Goal: Task Accomplishment & Management: Manage account settings

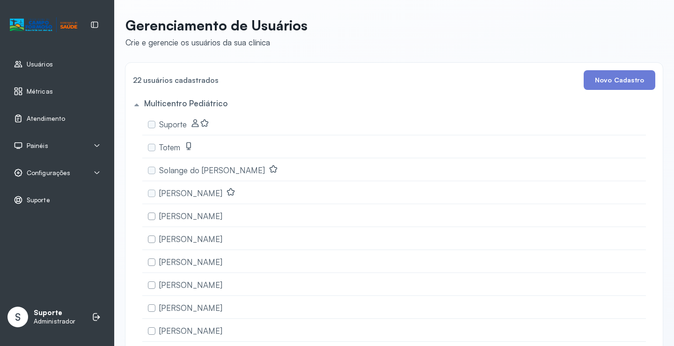
click at [36, 115] on span "Atendimento" at bounding box center [46, 119] width 38 height 8
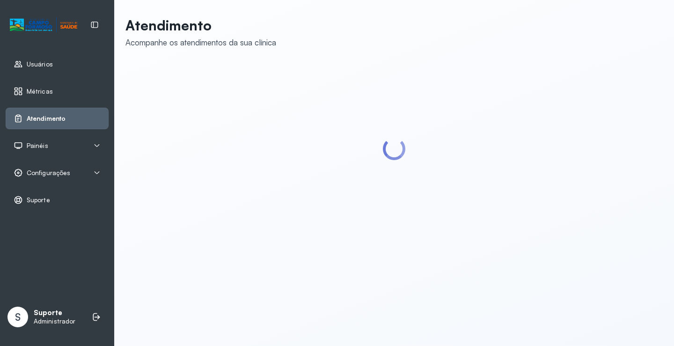
click at [57, 137] on div "Painéis" at bounding box center [57, 146] width 103 height 22
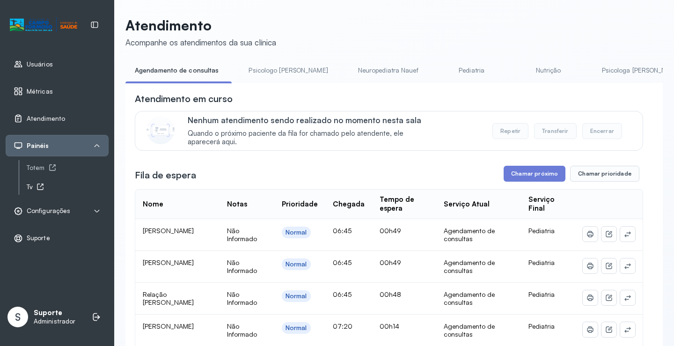
click at [30, 185] on div "Tv" at bounding box center [68, 187] width 82 height 8
click at [533, 172] on button "Chamar próximo" at bounding box center [535, 174] width 62 height 16
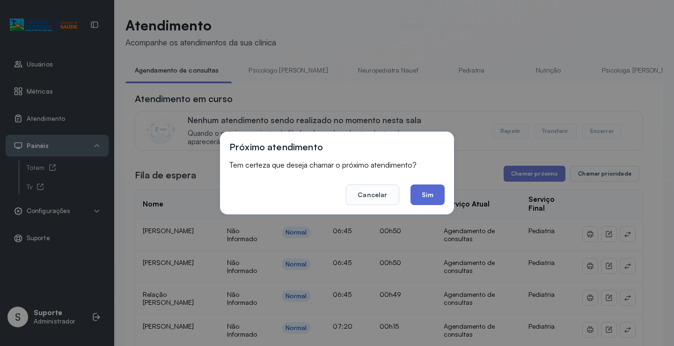
click at [415, 195] on button "Sim" at bounding box center [428, 194] width 34 height 21
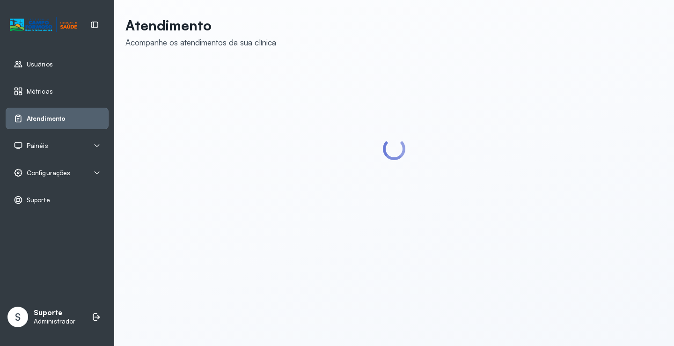
click at [60, 173] on span "Configurações" at bounding box center [49, 173] width 44 height 8
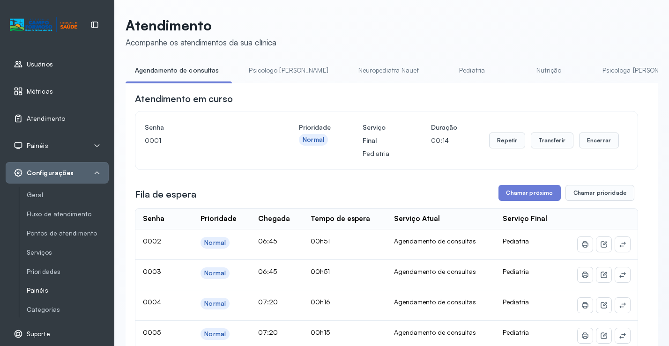
click at [41, 289] on link "Painéis" at bounding box center [68, 291] width 82 height 8
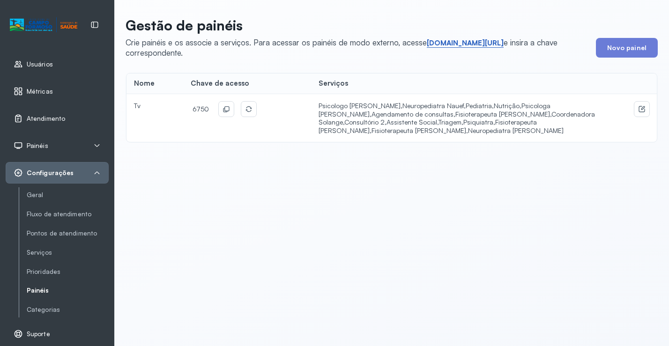
click at [462, 40] on link "short.sysvale.com/tv" at bounding box center [465, 42] width 77 height 9
click at [222, 105] on icon at bounding box center [225, 108] width 7 height 7
click at [48, 117] on span "Atendimento" at bounding box center [46, 119] width 38 height 8
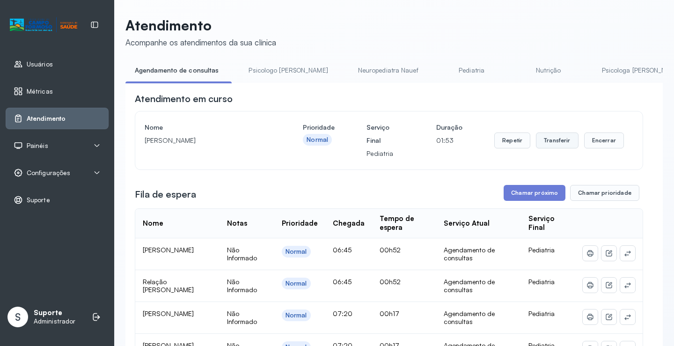
click at [545, 144] on button "Transferir" at bounding box center [557, 140] width 43 height 16
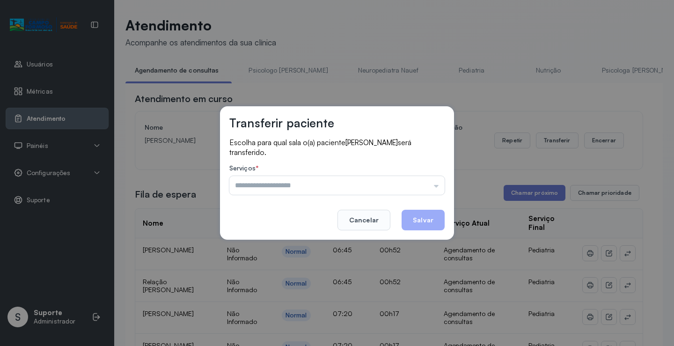
click at [425, 188] on input "text" at bounding box center [336, 185] width 215 height 19
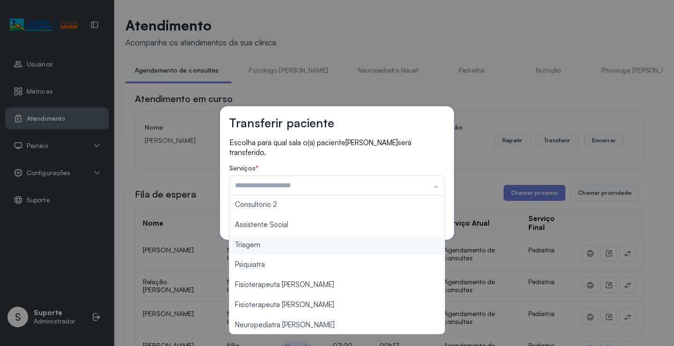
scroll to position [141, 0]
type input "*******"
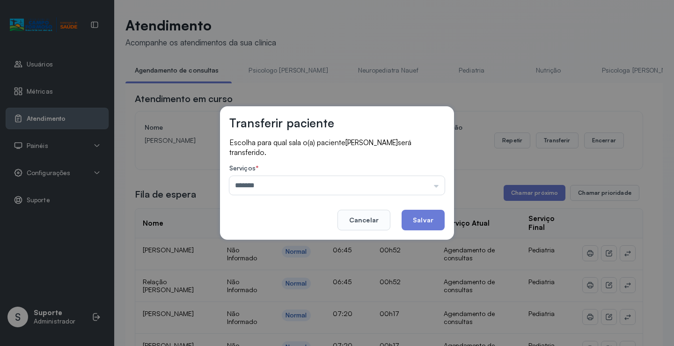
click at [301, 249] on div "Transferir paciente Escolha para qual sala o(a) paciente Ágatha Heloisa dos san…" at bounding box center [337, 173] width 674 height 346
click at [422, 218] on button "Salvar" at bounding box center [423, 220] width 43 height 21
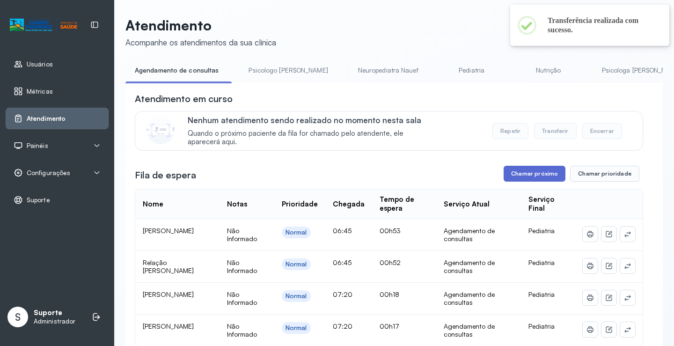
click at [547, 176] on button "Chamar próximo" at bounding box center [535, 174] width 62 height 16
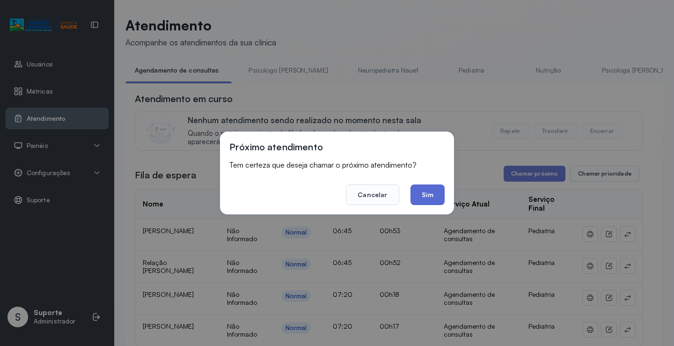
click at [423, 192] on button "Sim" at bounding box center [428, 194] width 34 height 21
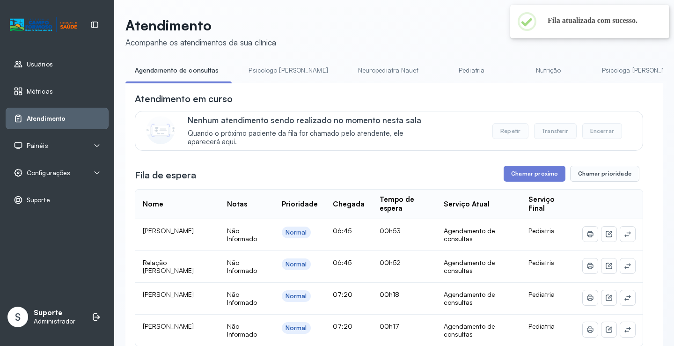
drag, startPoint x: 261, startPoint y: 68, endPoint x: 212, endPoint y: 66, distance: 49.2
click at [260, 68] on link "Psicologo [PERSON_NAME]" at bounding box center [288, 70] width 98 height 15
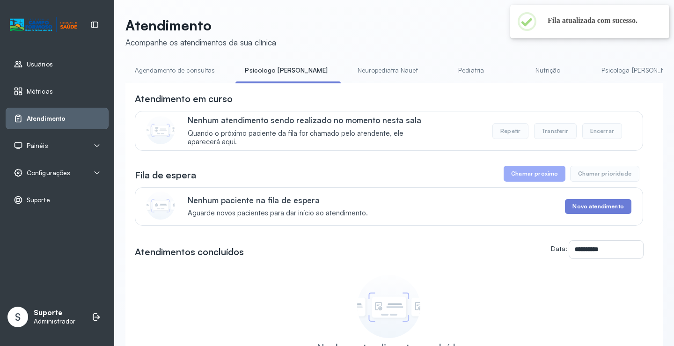
click at [182, 66] on link "Agendamento de consultas" at bounding box center [174, 70] width 99 height 15
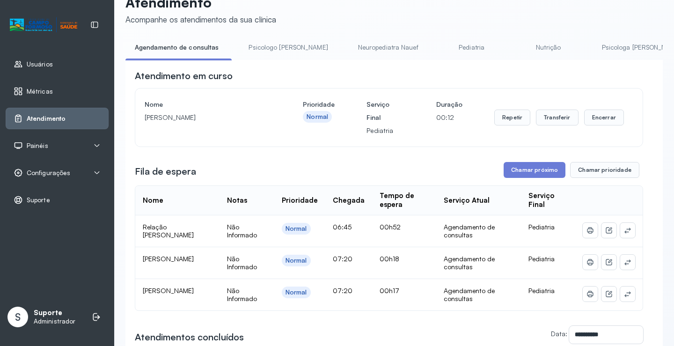
scroll to position [0, 0]
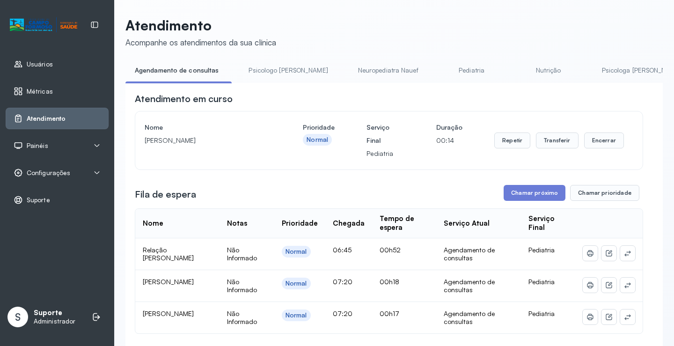
drag, startPoint x: 374, startPoint y: 86, endPoint x: 377, endPoint y: 93, distance: 7.8
click at [450, 86] on div "**********" at bounding box center [393, 310] width 537 height 455
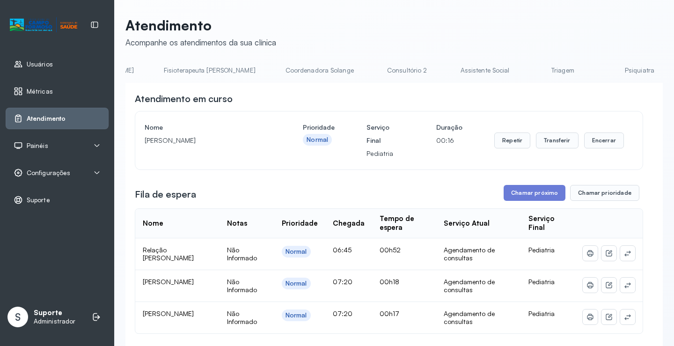
scroll to position [0, 548]
click at [530, 69] on link "Triagem" at bounding box center [563, 70] width 66 height 15
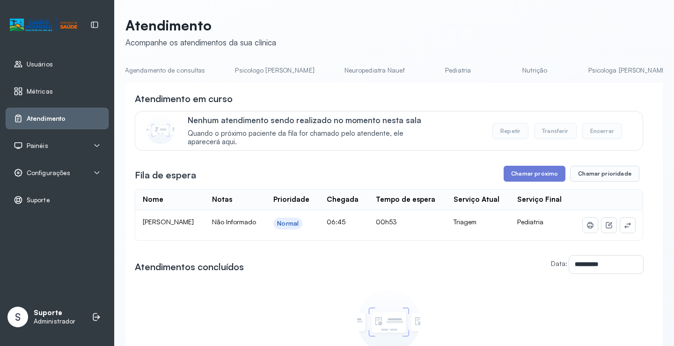
scroll to position [0, 0]
click at [183, 65] on link "Agendamento de consultas" at bounding box center [174, 70] width 99 height 15
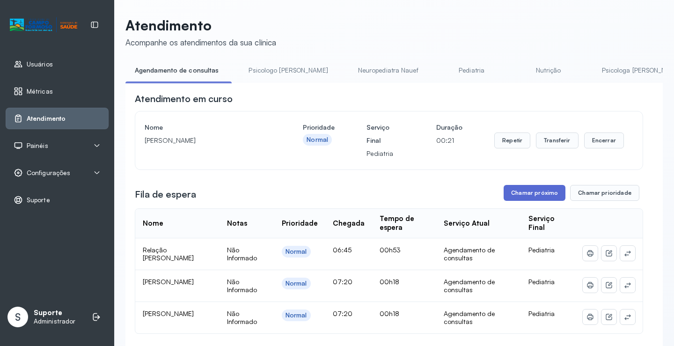
click at [537, 192] on button "Chamar próximo" at bounding box center [535, 193] width 62 height 16
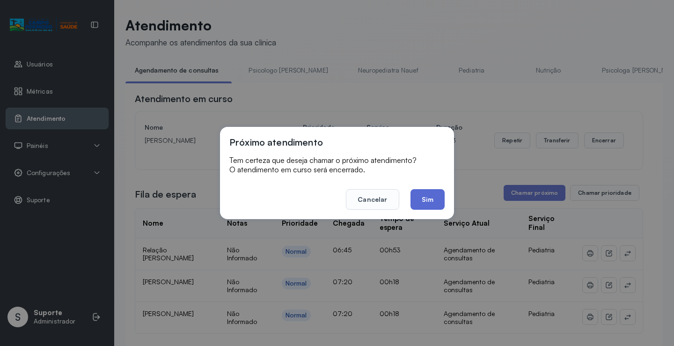
click at [434, 195] on button "Sim" at bounding box center [428, 199] width 34 height 21
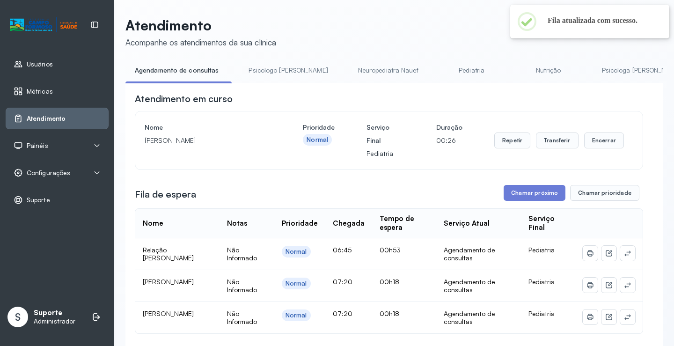
click at [259, 70] on link "Psicologo [PERSON_NAME]" at bounding box center [288, 70] width 98 height 15
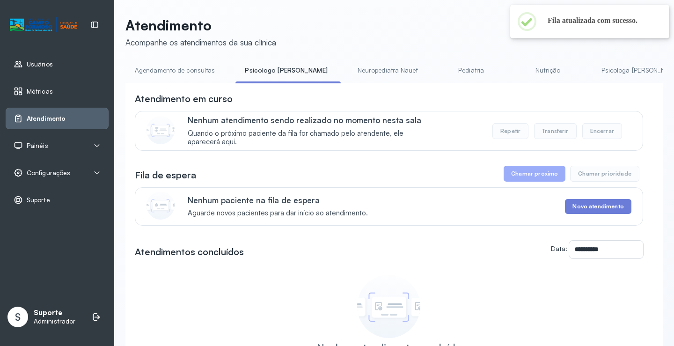
click at [190, 73] on link "Agendamento de consultas" at bounding box center [174, 70] width 99 height 15
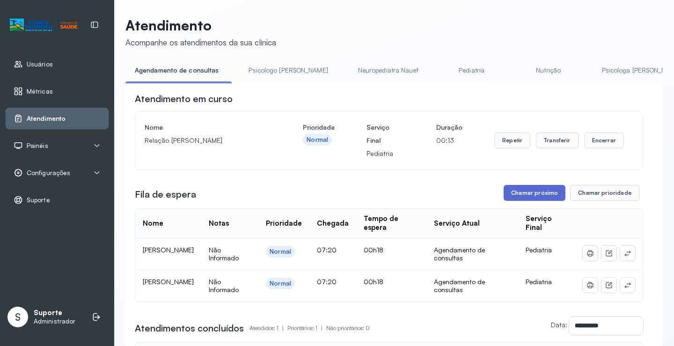
click at [524, 199] on button "Chamar próximo" at bounding box center [535, 193] width 62 height 16
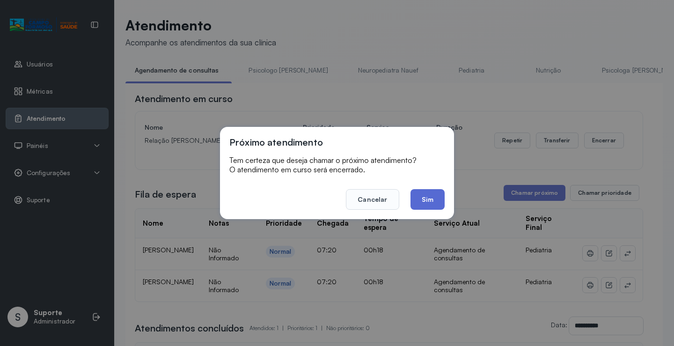
click at [428, 197] on button "Sim" at bounding box center [428, 199] width 34 height 21
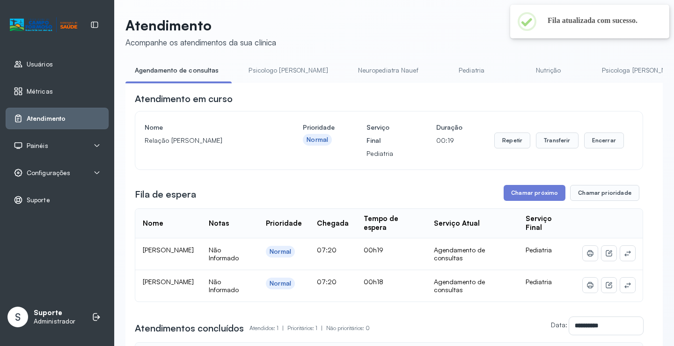
click at [263, 72] on link "Psicologo [PERSON_NAME]" at bounding box center [288, 70] width 98 height 15
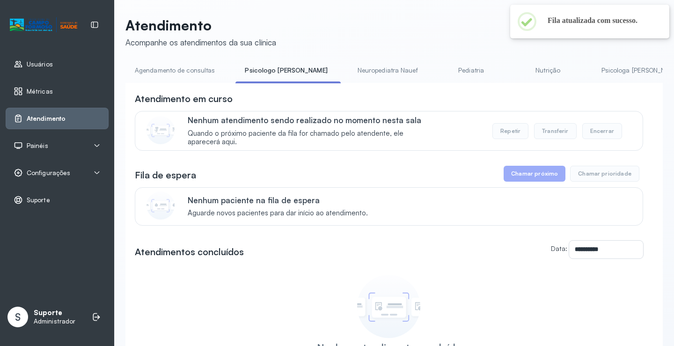
click at [194, 71] on link "Agendamento de consultas" at bounding box center [174, 70] width 99 height 15
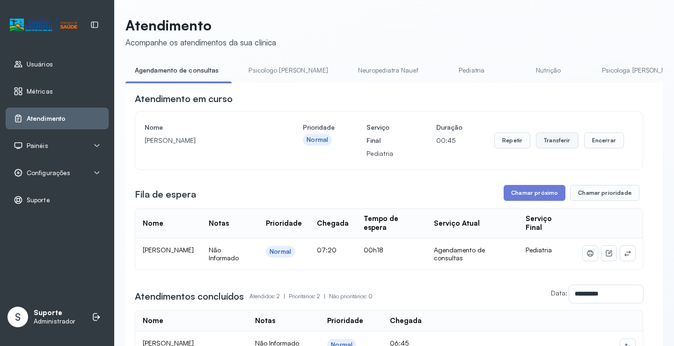
click at [548, 140] on button "Transferir" at bounding box center [557, 140] width 43 height 16
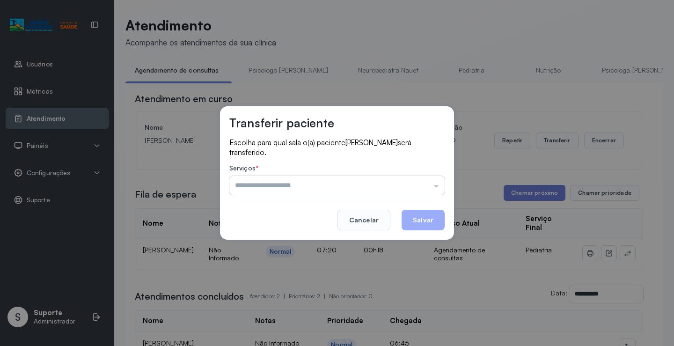
click at [408, 178] on input "text" at bounding box center [336, 185] width 215 height 19
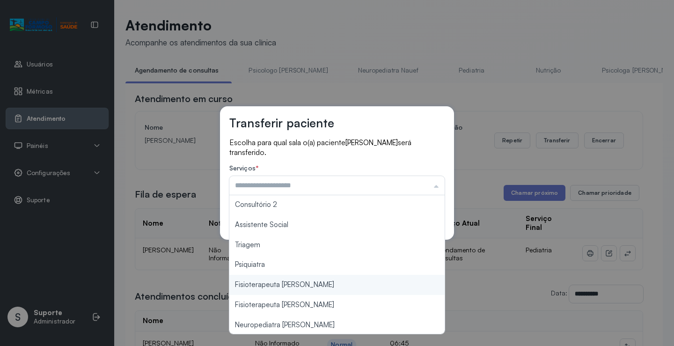
scroll to position [141, 0]
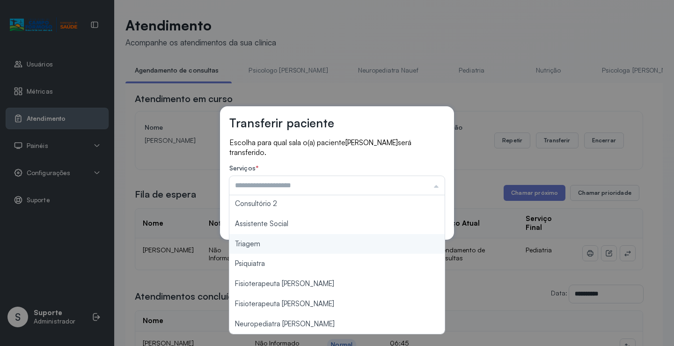
type input "*******"
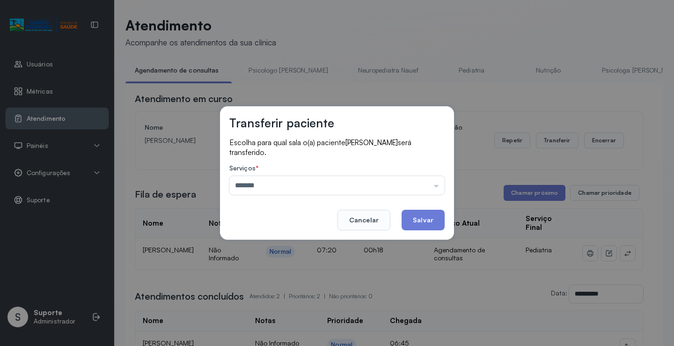
drag, startPoint x: 277, startPoint y: 244, endPoint x: 381, endPoint y: 224, distance: 106.0
click at [278, 244] on div "Transferir paciente Escolha para qual sala o(a) paciente Pietro Henrique matos …" at bounding box center [337, 173] width 674 height 346
click at [433, 216] on button "Salvar" at bounding box center [423, 220] width 43 height 21
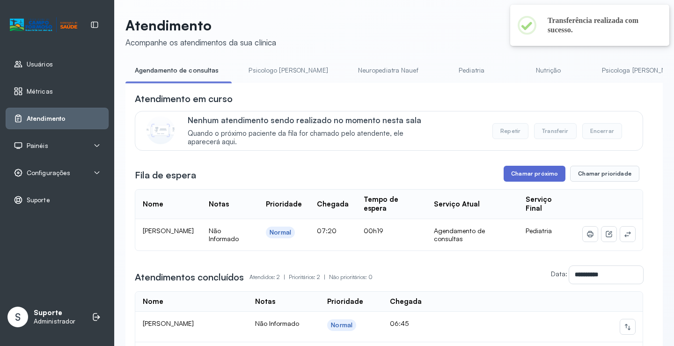
click at [536, 172] on button "Chamar próximo" at bounding box center [535, 174] width 62 height 16
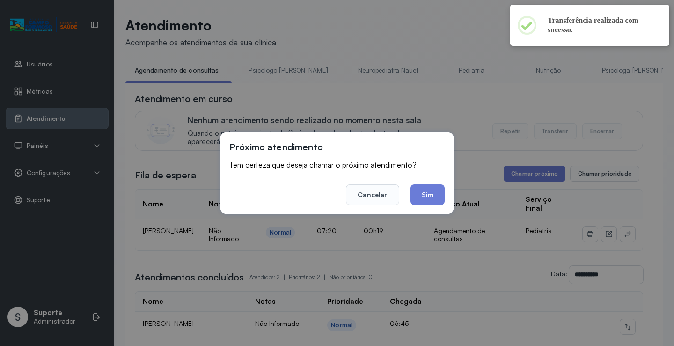
drag, startPoint x: 432, startPoint y: 189, endPoint x: 427, endPoint y: 195, distance: 7.8
click at [432, 189] on button "Sim" at bounding box center [428, 194] width 34 height 21
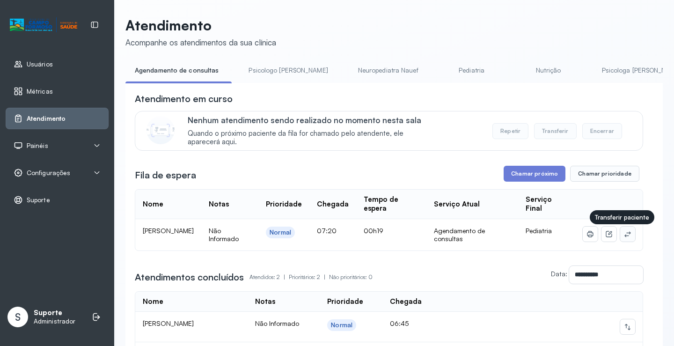
click at [624, 235] on icon at bounding box center [627, 233] width 7 height 7
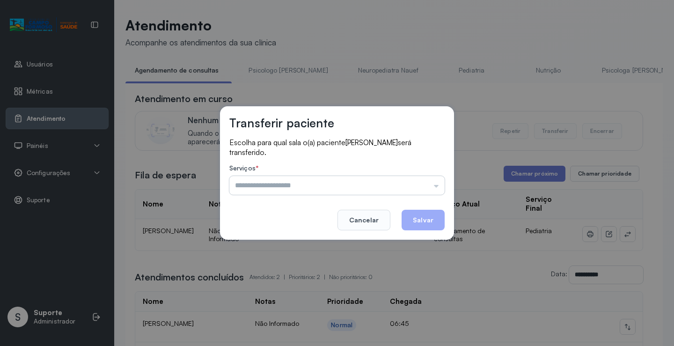
drag, startPoint x: 420, startPoint y: 185, endPoint x: 393, endPoint y: 190, distance: 27.6
click at [420, 184] on input "text" at bounding box center [336, 185] width 215 height 19
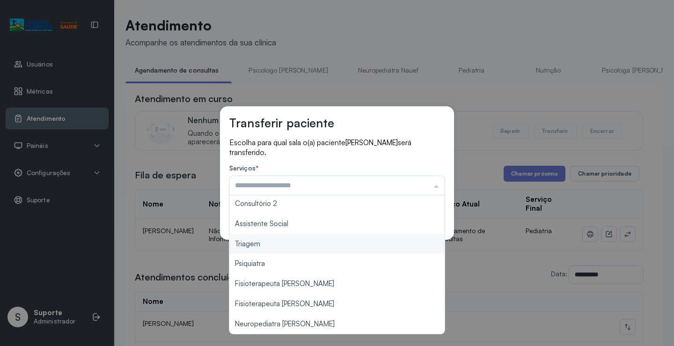
type input "*******"
click at [275, 247] on div "Transferir paciente Escolha para qual sala o(a) paciente Michael lima matos ser…" at bounding box center [337, 173] width 674 height 346
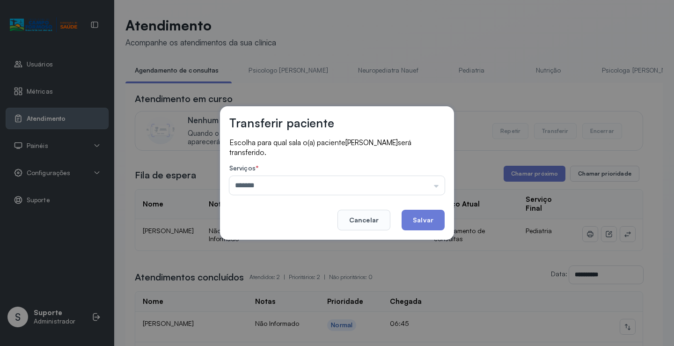
click at [443, 219] on button "Salvar" at bounding box center [423, 220] width 43 height 21
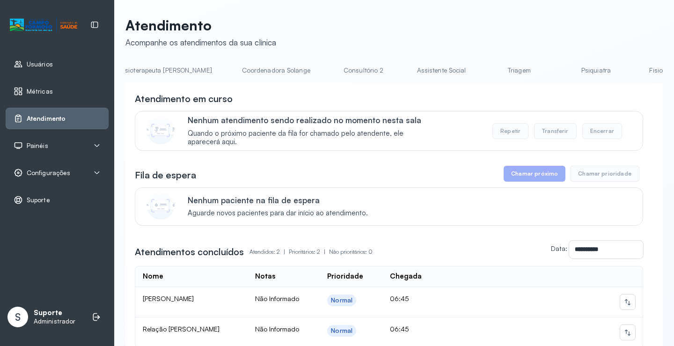
scroll to position [0, 745]
click at [332, 66] on link "Triagem" at bounding box center [365, 70] width 66 height 15
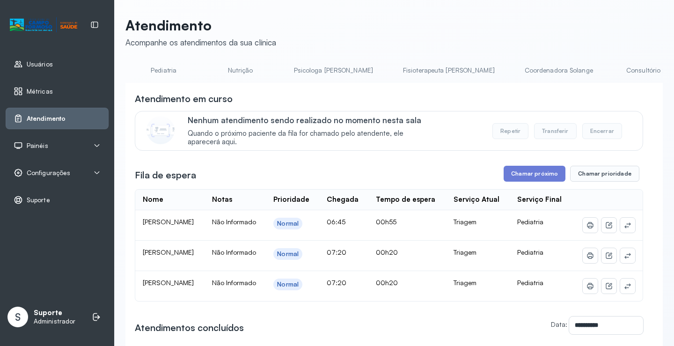
scroll to position [0, 0]
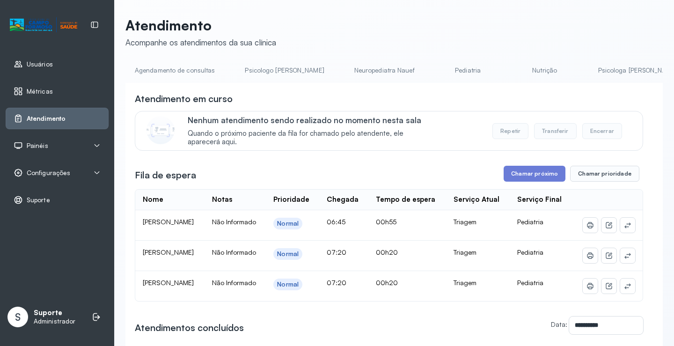
drag, startPoint x: 154, startPoint y: 70, endPoint x: 121, endPoint y: 2, distance: 75.6
click at [154, 69] on link "Agendamento de consultas" at bounding box center [174, 70] width 99 height 15
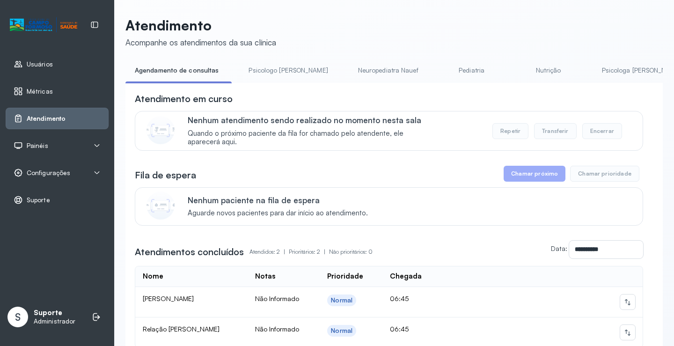
click at [47, 142] on span "Painéis" at bounding box center [38, 146] width 22 height 8
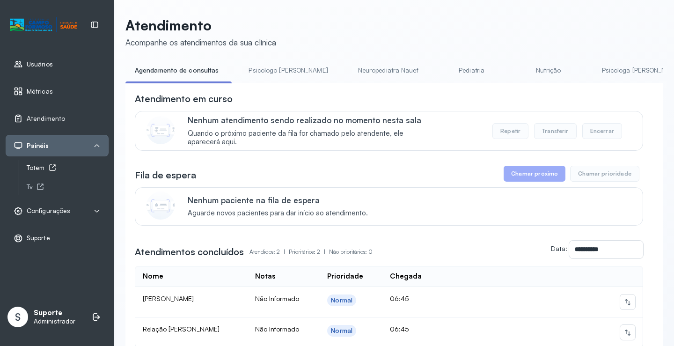
click at [38, 169] on div "Totem" at bounding box center [68, 168] width 82 height 8
click at [262, 70] on link "Psicologo [PERSON_NAME]" at bounding box center [288, 70] width 98 height 15
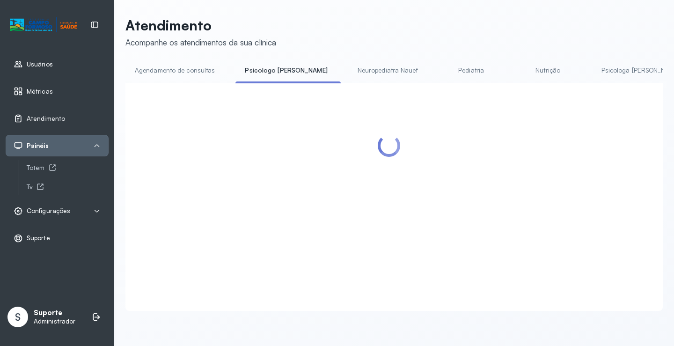
click at [179, 66] on link "Agendamento de consultas" at bounding box center [174, 70] width 99 height 15
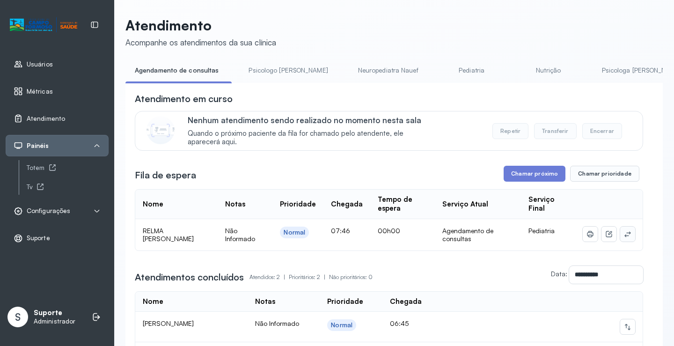
click at [625, 235] on icon at bounding box center [628, 234] width 6 height 6
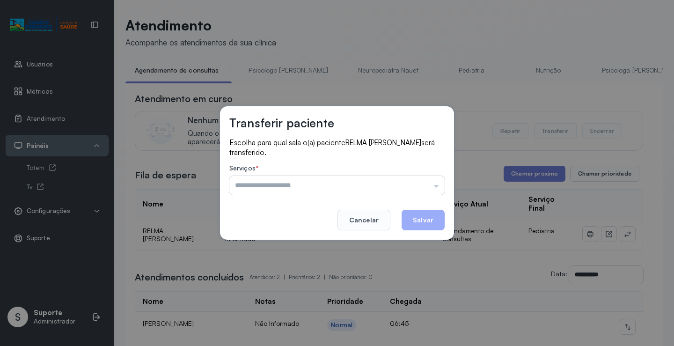
drag, startPoint x: 431, startPoint y: 187, endPoint x: 420, endPoint y: 186, distance: 11.3
click at [431, 187] on input "text" at bounding box center [336, 185] width 215 height 19
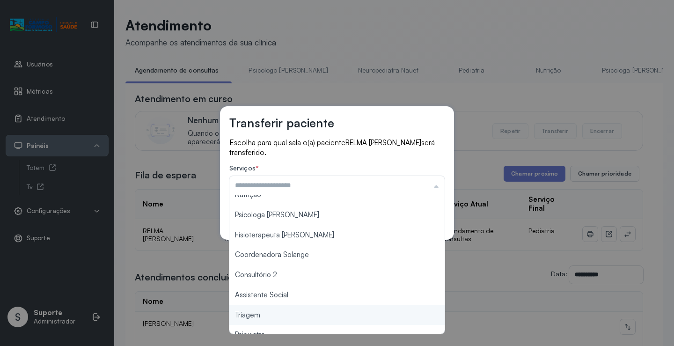
scroll to position [142, 0]
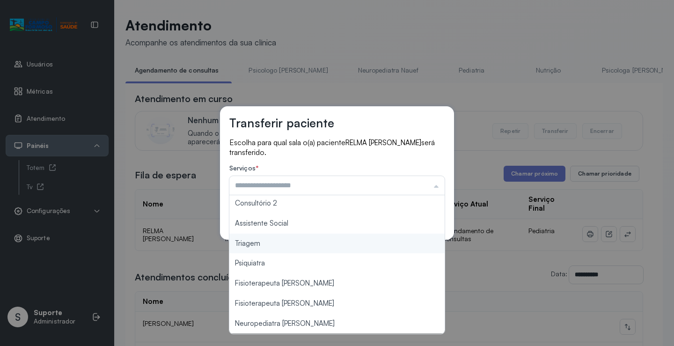
type input "*******"
click at [286, 251] on div "Transferir paciente Escolha para qual sala o(a) paciente RELMA BIANCA NASCIMENT…" at bounding box center [337, 173] width 674 height 346
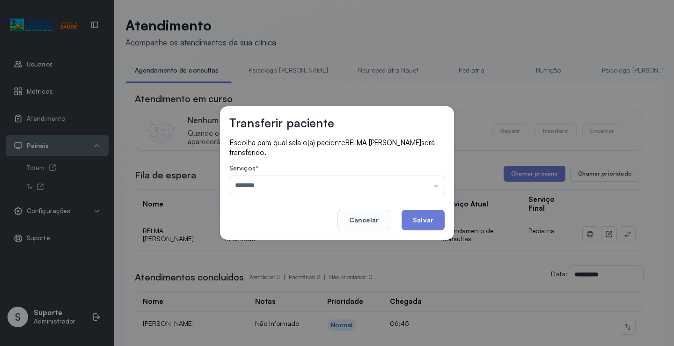
click at [411, 223] on button "Salvar" at bounding box center [423, 220] width 43 height 21
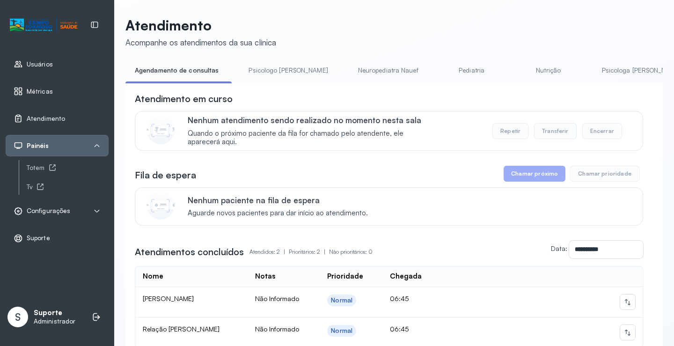
click at [260, 68] on link "Psicologo [PERSON_NAME]" at bounding box center [288, 70] width 98 height 15
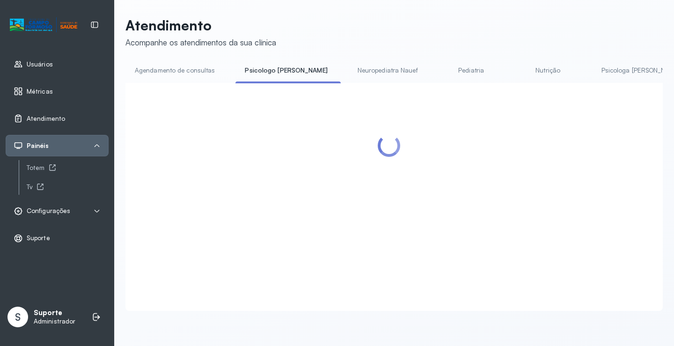
click at [175, 69] on link "Agendamento de consultas" at bounding box center [174, 70] width 99 height 15
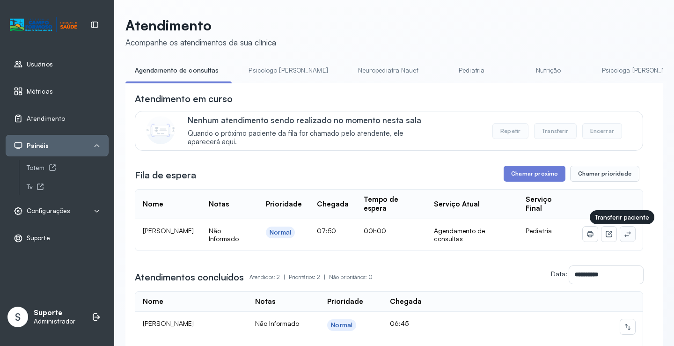
click at [624, 238] on icon at bounding box center [627, 233] width 7 height 7
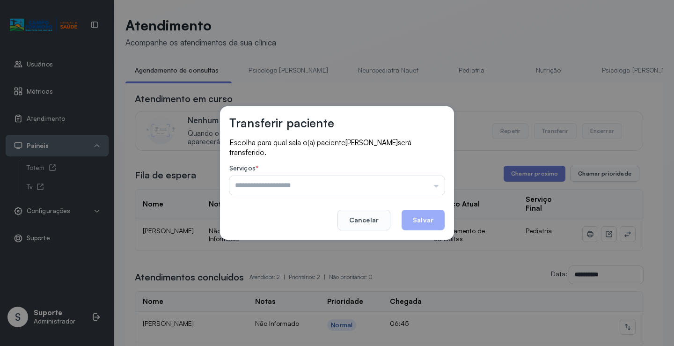
click at [427, 199] on footer "Cancelar Salvar" at bounding box center [336, 214] width 215 height 34
drag, startPoint x: 423, startPoint y: 187, endPoint x: 337, endPoint y: 188, distance: 85.7
click at [423, 186] on input "text" at bounding box center [336, 185] width 215 height 19
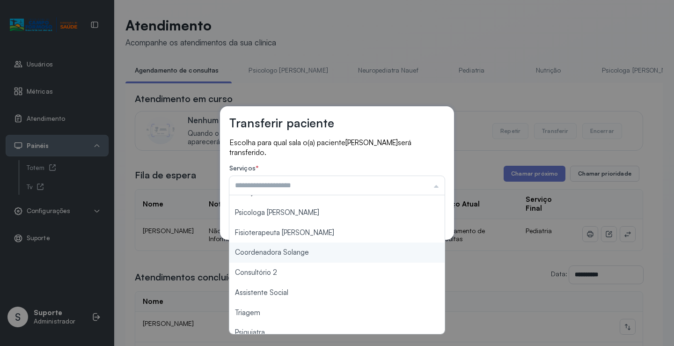
scroll to position [141, 0]
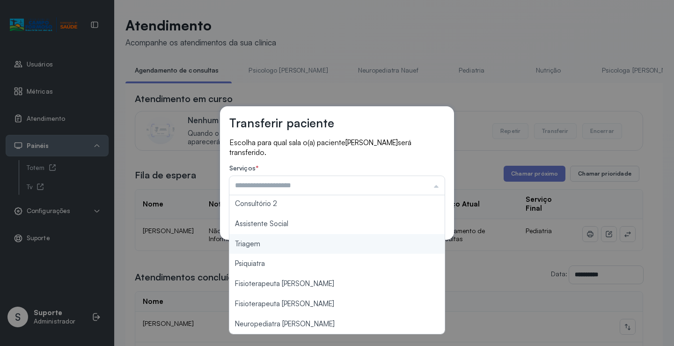
type input "*******"
drag, startPoint x: 281, startPoint y: 249, endPoint x: 422, endPoint y: 224, distance: 143.2
click at [311, 243] on div "Transferir paciente Escolha para qual sala o(a) paciente GAEL SILVA DIAS será t…" at bounding box center [337, 173] width 674 height 346
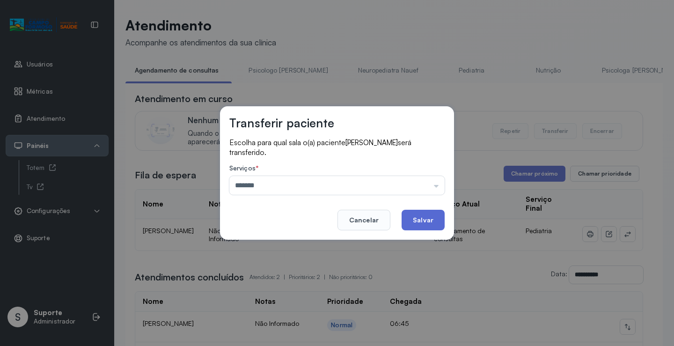
click at [432, 221] on button "Salvar" at bounding box center [423, 220] width 43 height 21
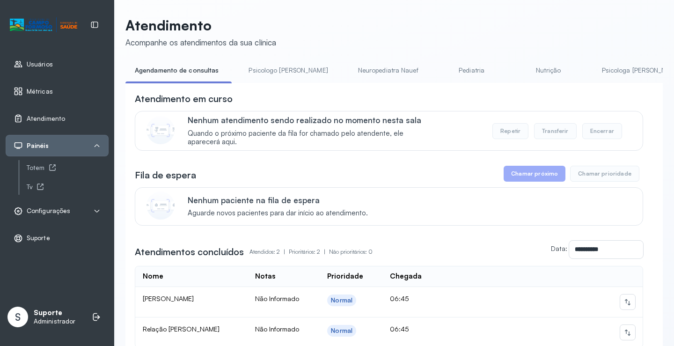
drag, startPoint x: 256, startPoint y: 74, endPoint x: 202, endPoint y: 75, distance: 54.3
click at [255, 73] on link "Psicologo [PERSON_NAME]" at bounding box center [288, 70] width 98 height 15
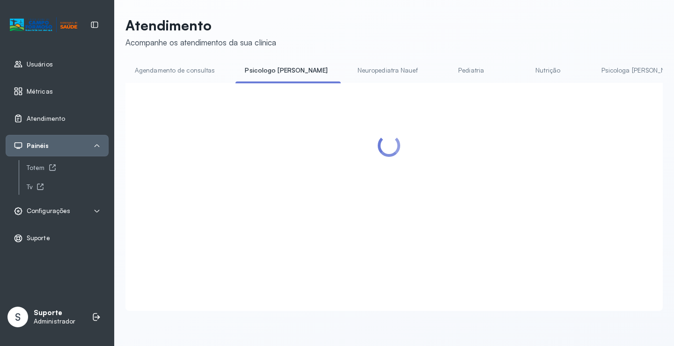
click at [193, 75] on link "Agendamento de consultas" at bounding box center [174, 70] width 99 height 15
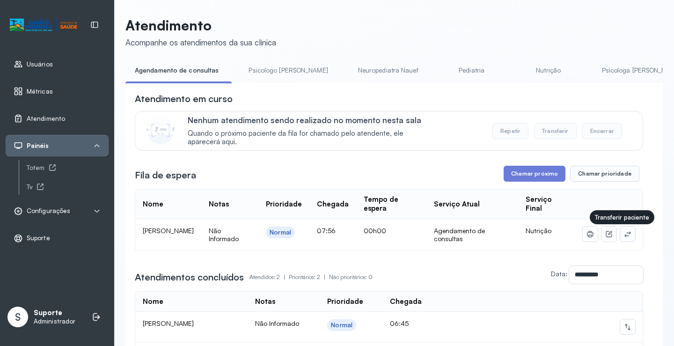
click at [625, 236] on icon at bounding box center [628, 234] width 6 height 6
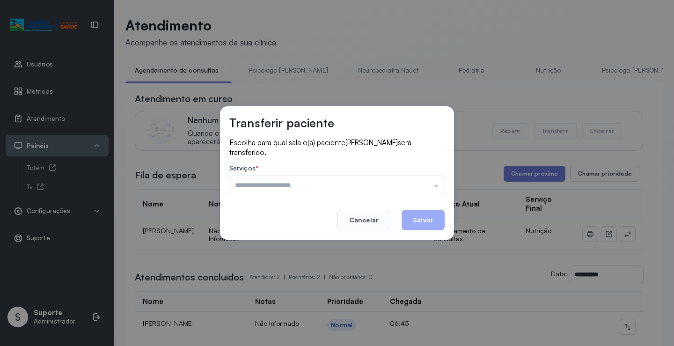
click at [420, 195] on div "Escolha para qual sala o(a) paciente Brenda Manuela Pereira da Silva será trans…" at bounding box center [336, 167] width 215 height 59
click at [420, 187] on input "text" at bounding box center [336, 185] width 215 height 19
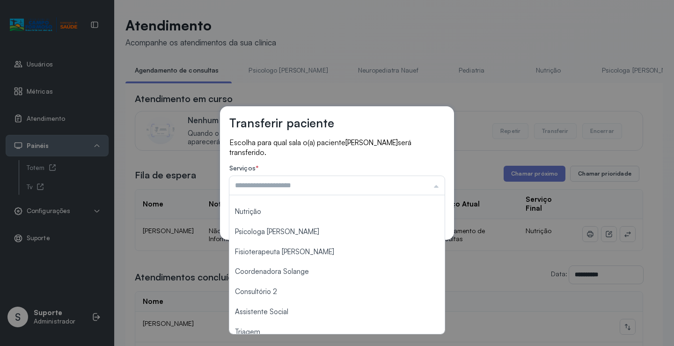
scroll to position [142, 0]
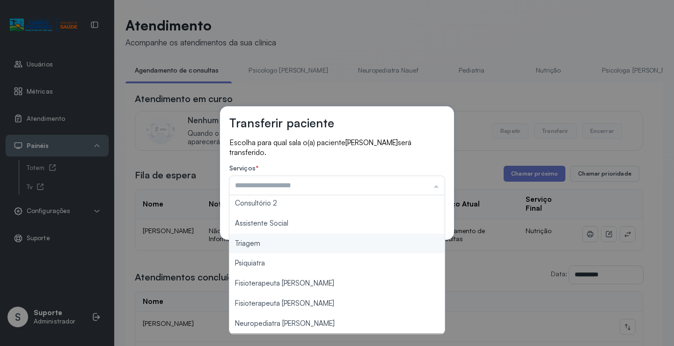
type input "*******"
drag, startPoint x: 278, startPoint y: 249, endPoint x: 392, endPoint y: 223, distance: 117.1
click at [279, 249] on div "Transferir paciente Escolha para qual sala o(a) paciente Brenda Manuela Pereira…" at bounding box center [337, 173] width 674 height 346
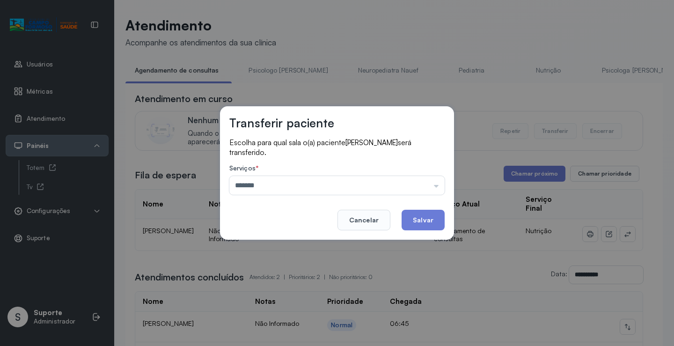
click at [427, 221] on button "Salvar" at bounding box center [423, 220] width 43 height 21
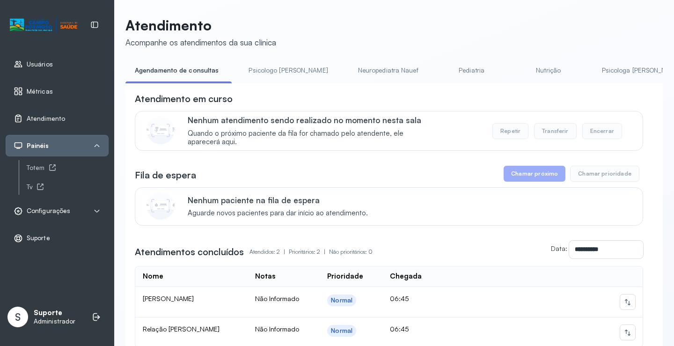
click at [266, 63] on link "Psicologo [PERSON_NAME]" at bounding box center [288, 70] width 98 height 15
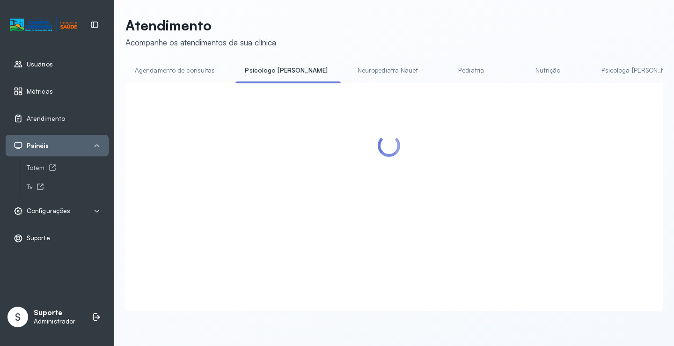
click at [199, 65] on link "Agendamento de consultas" at bounding box center [174, 70] width 99 height 15
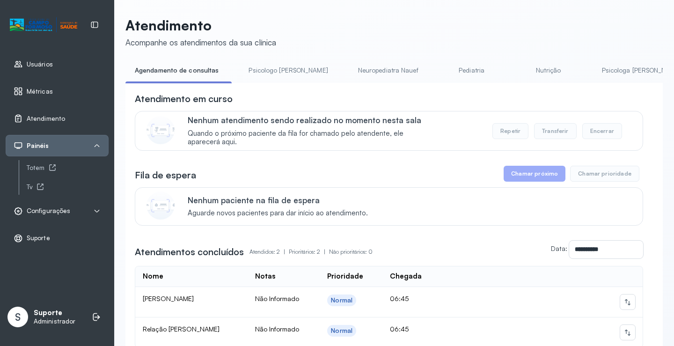
drag, startPoint x: 272, startPoint y: 69, endPoint x: 178, endPoint y: 80, distance: 94.2
click at [272, 70] on link "Psicologo [PERSON_NAME]" at bounding box center [288, 70] width 98 height 15
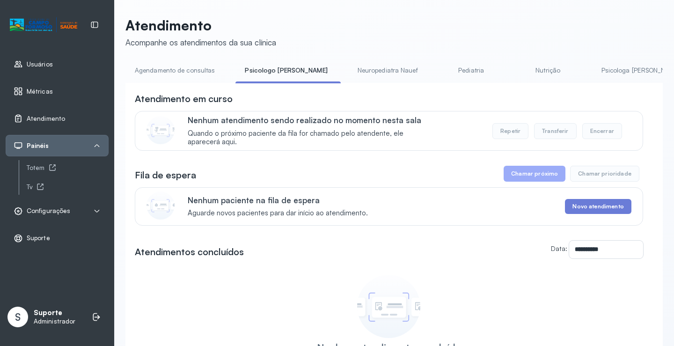
click at [169, 67] on link "Agendamento de consultas" at bounding box center [174, 70] width 99 height 15
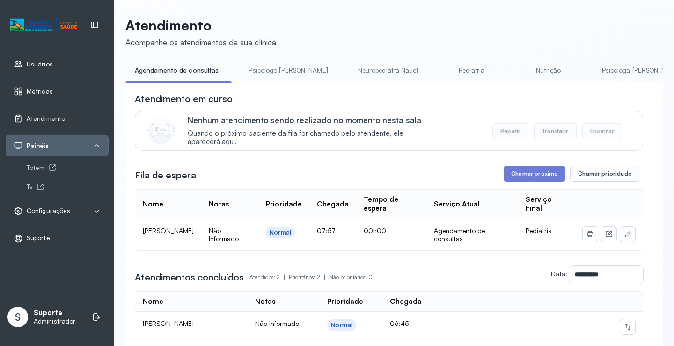
click at [624, 234] on icon at bounding box center [627, 233] width 7 height 7
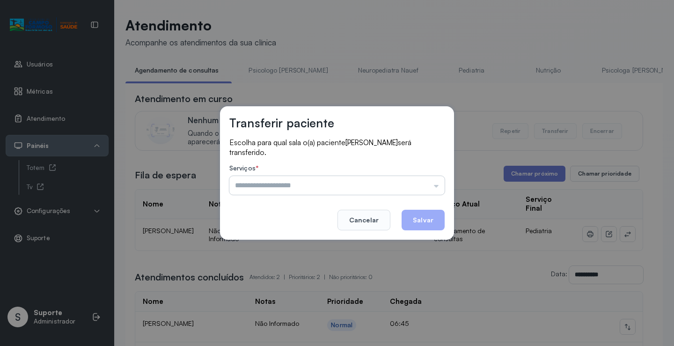
click at [413, 182] on input "text" at bounding box center [336, 185] width 215 height 19
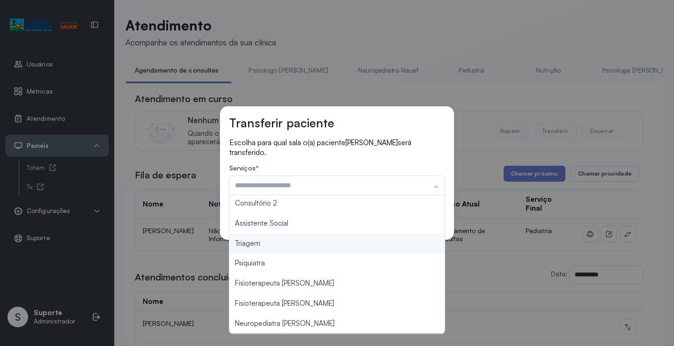
type input "*******"
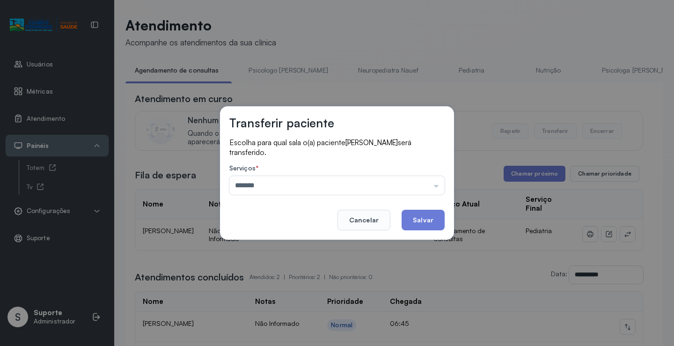
click at [302, 246] on div "Transferir paciente Escolha para qual sala o(a) paciente ANTONY JOAO SANTOS CAM…" at bounding box center [337, 173] width 674 height 346
drag, startPoint x: 415, startPoint y: 212, endPoint x: 417, endPoint y: 221, distance: 8.6
click at [417, 220] on button "Salvar" at bounding box center [423, 220] width 43 height 21
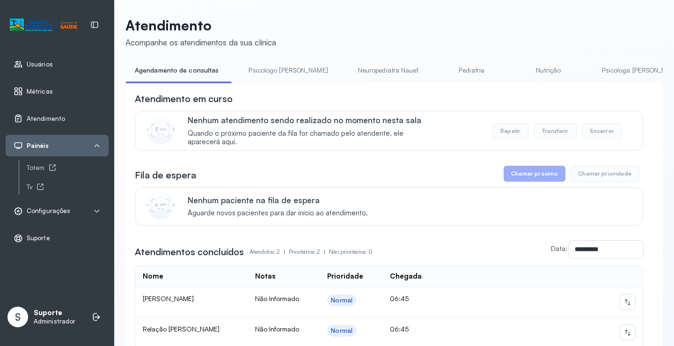
click at [268, 75] on link "Psicologo [PERSON_NAME]" at bounding box center [288, 70] width 98 height 15
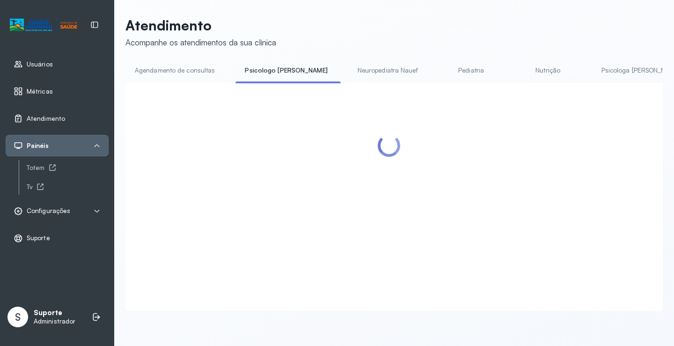
click at [206, 75] on link "Agendamento de consultas" at bounding box center [174, 70] width 99 height 15
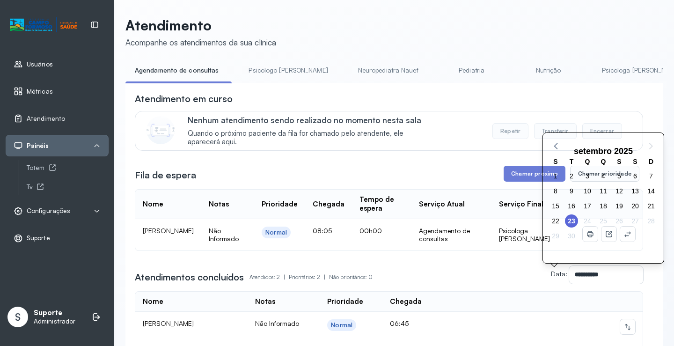
click at [620, 236] on div "3" at bounding box center [619, 235] width 16 height 15
click at [436, 228] on td "Agendamento de consultas" at bounding box center [452, 234] width 80 height 31
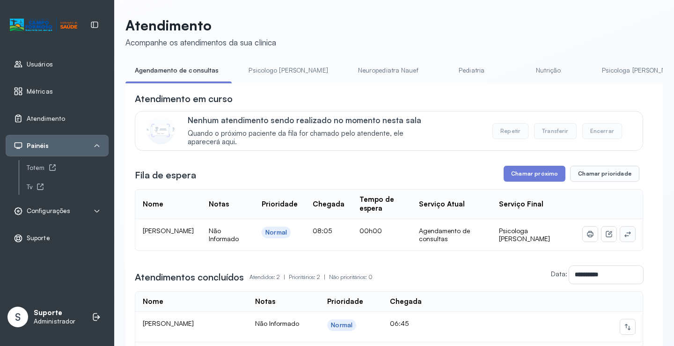
click at [626, 239] on button at bounding box center [627, 234] width 15 height 15
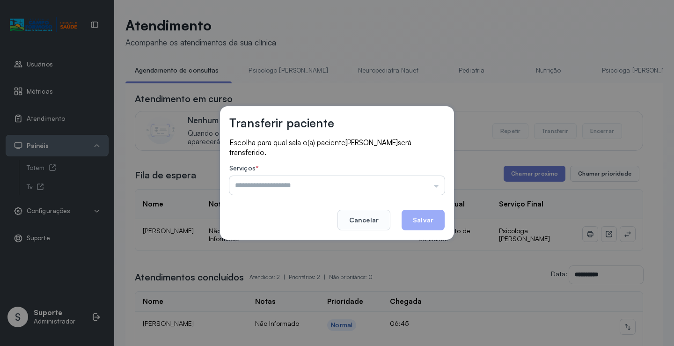
click at [425, 183] on input "text" at bounding box center [336, 185] width 215 height 19
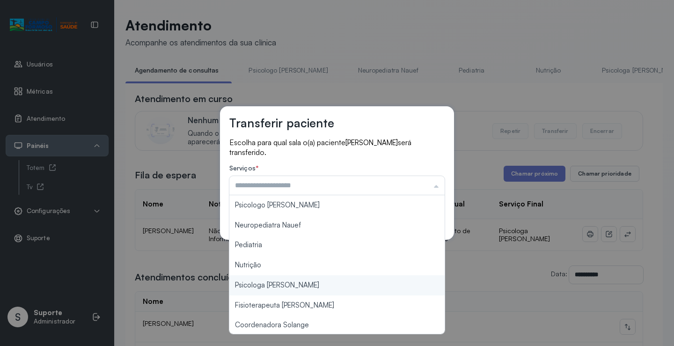
type input "**********"
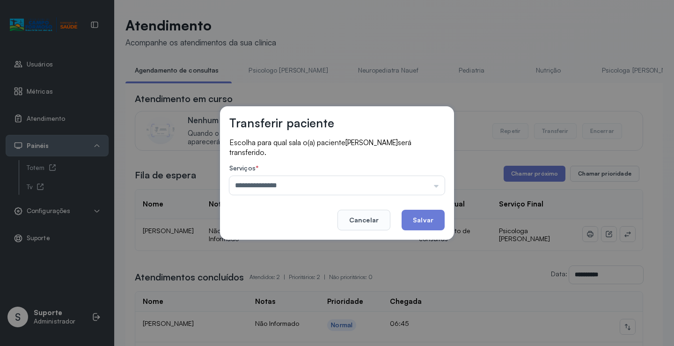
drag, startPoint x: 291, startPoint y: 288, endPoint x: 409, endPoint y: 225, distance: 133.7
click at [293, 286] on div "**********" at bounding box center [337, 173] width 674 height 346
click at [425, 220] on button "Salvar" at bounding box center [423, 220] width 43 height 21
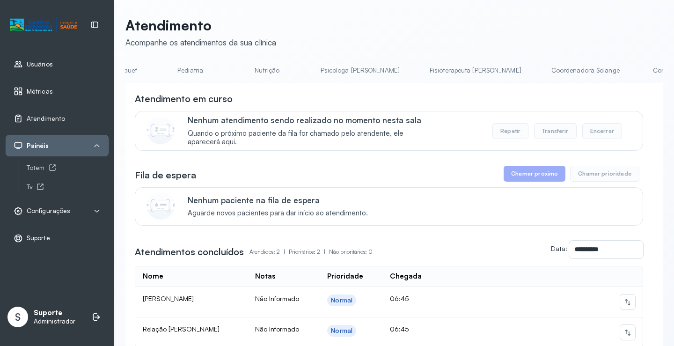
scroll to position [0, 407]
click at [199, 70] on link "Psicologa [PERSON_NAME]" at bounding box center [234, 70] width 98 height 15
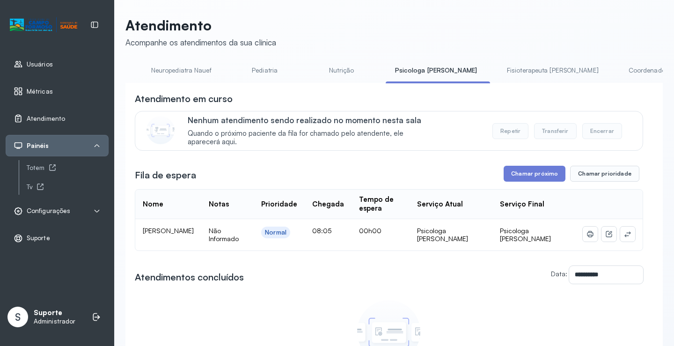
scroll to position [0, 0]
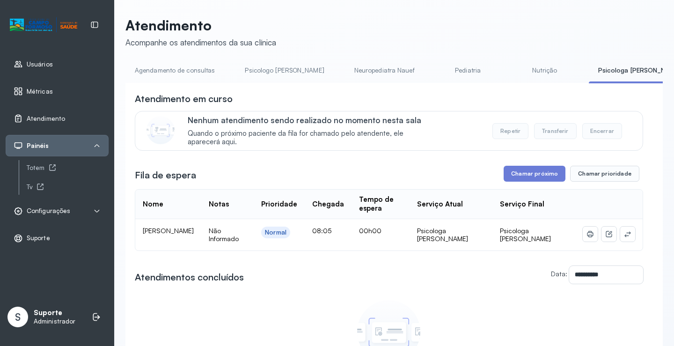
drag, startPoint x: 190, startPoint y: 71, endPoint x: 115, endPoint y: 49, distance: 77.9
click at [189, 71] on link "Agendamento de consultas" at bounding box center [174, 70] width 99 height 15
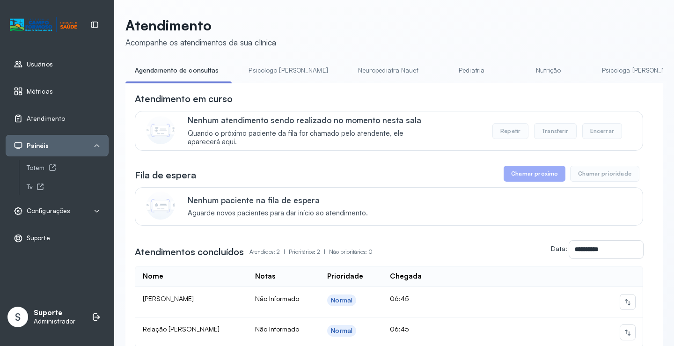
drag, startPoint x: 262, startPoint y: 71, endPoint x: 189, endPoint y: 66, distance: 72.8
click at [261, 71] on link "Psicologo [PERSON_NAME]" at bounding box center [288, 70] width 98 height 15
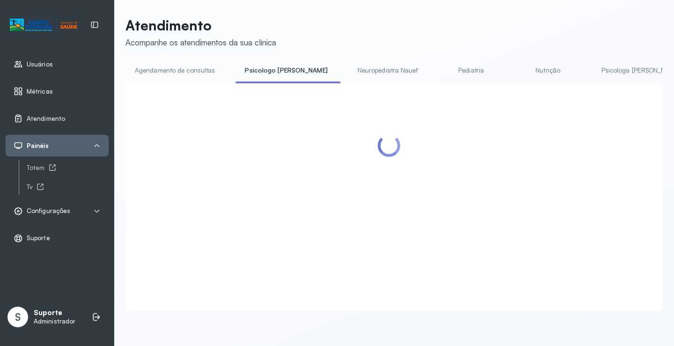
click at [189, 66] on link "Agendamento de consultas" at bounding box center [174, 70] width 99 height 15
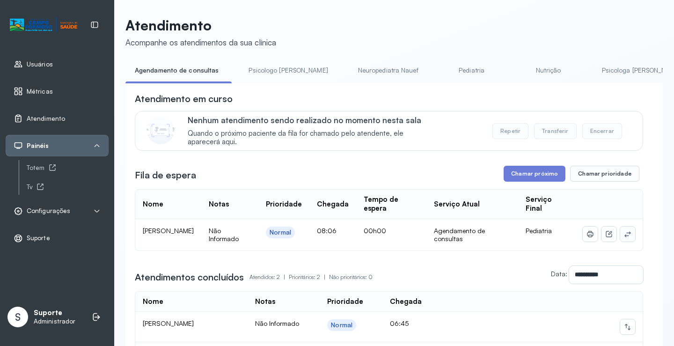
click at [624, 238] on icon at bounding box center [627, 233] width 7 height 7
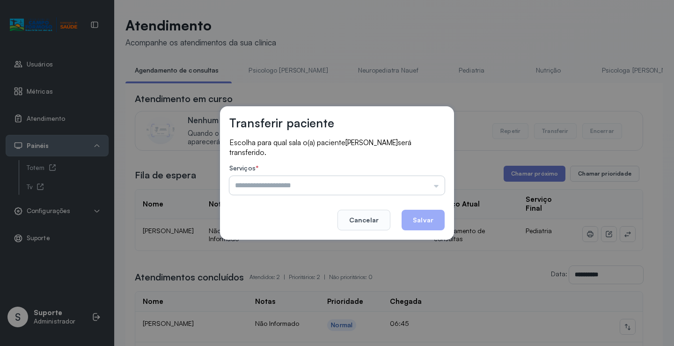
click at [414, 185] on input "text" at bounding box center [336, 185] width 215 height 19
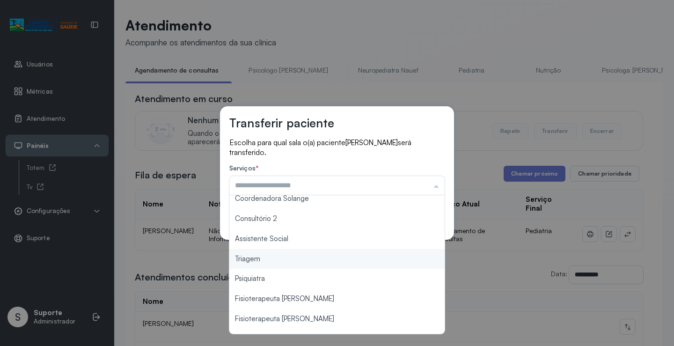
scroll to position [142, 0]
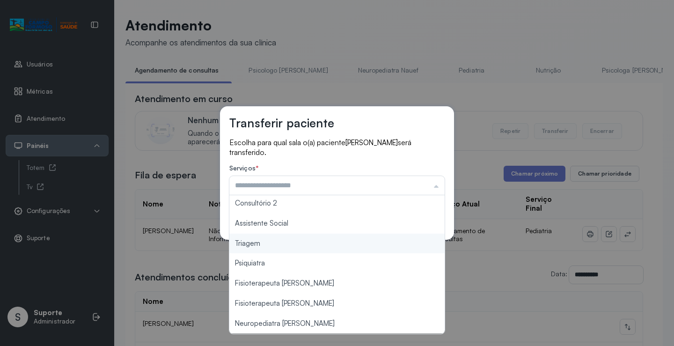
type input "*******"
drag, startPoint x: 277, startPoint y: 246, endPoint x: 362, endPoint y: 231, distance: 86.5
click at [283, 243] on div "Transferir paciente Escolha para qual sala o(a) paciente NADIA ESMERALDA DA CRU…" at bounding box center [337, 173] width 674 height 346
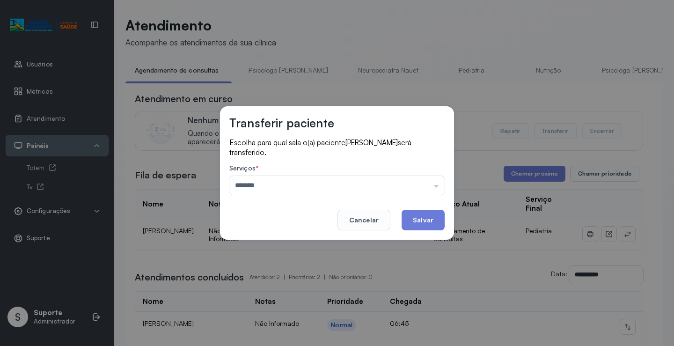
click at [435, 226] on button "Salvar" at bounding box center [423, 220] width 43 height 21
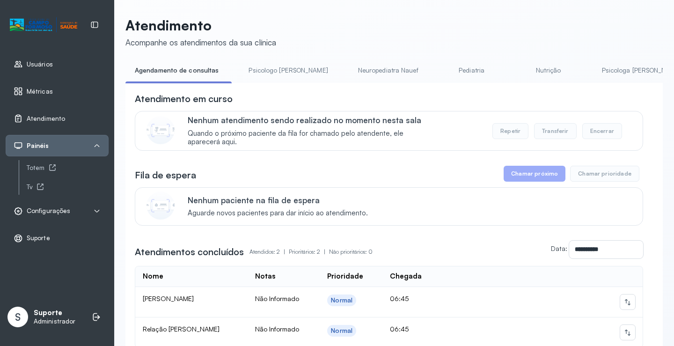
drag, startPoint x: 278, startPoint y: 73, endPoint x: 270, endPoint y: 70, distance: 8.3
click at [277, 72] on link "Psicologo [PERSON_NAME]" at bounding box center [288, 70] width 98 height 15
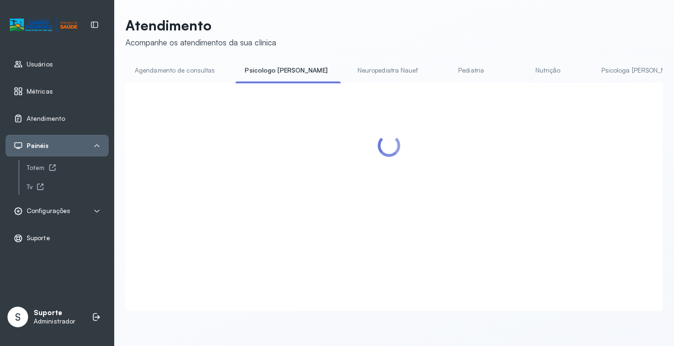
click at [186, 71] on link "Agendamento de consultas" at bounding box center [174, 70] width 99 height 15
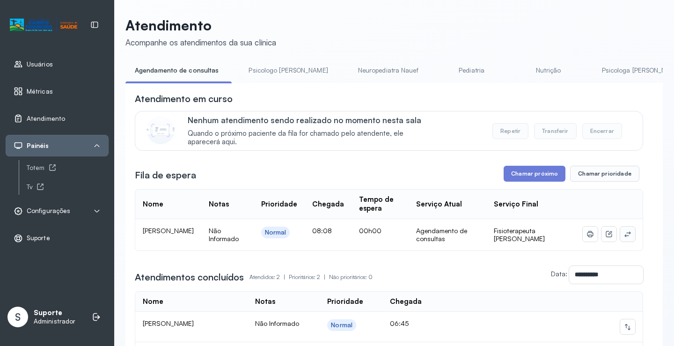
click at [624, 234] on icon at bounding box center [627, 233] width 7 height 7
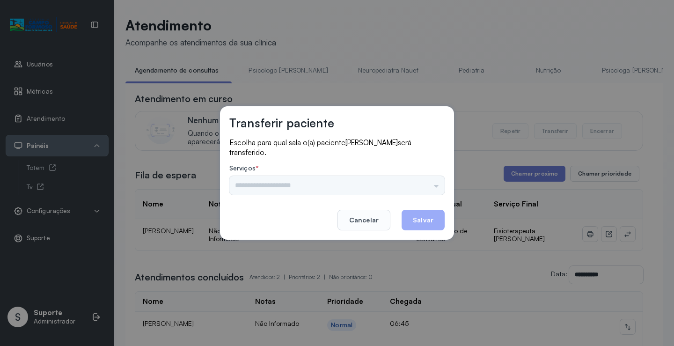
click at [416, 184] on div "Psicologo [PERSON_NAME] Nauef Pediatria Nutrição Psicologa [PERSON_NAME] Janusi…" at bounding box center [336, 185] width 215 height 19
click at [417, 184] on div "Psicologo [PERSON_NAME] Nauef Pediatria Nutrição Psicologa [PERSON_NAME] Janusi…" at bounding box center [336, 185] width 215 height 19
click at [417, 184] on input "text" at bounding box center [336, 185] width 215 height 19
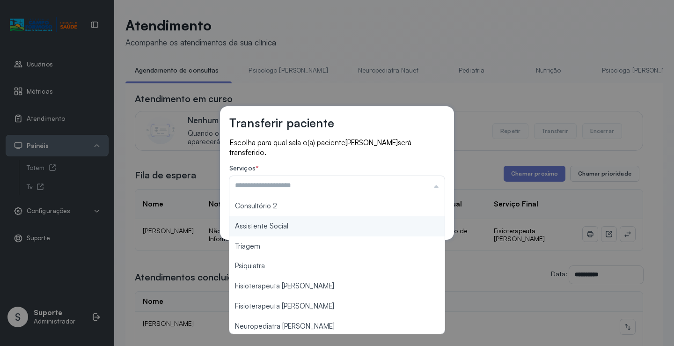
scroll to position [141, 0]
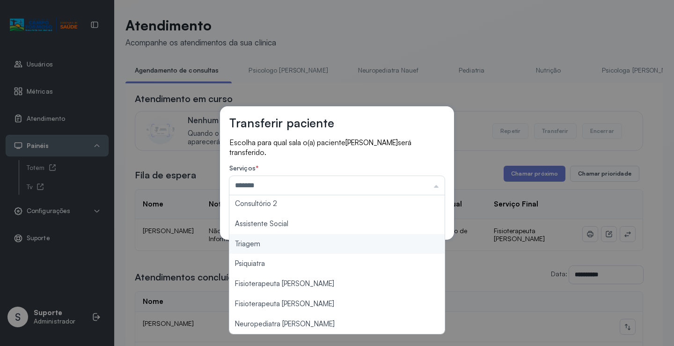
click at [306, 246] on div "Transferir paciente Escolha para qual sala o(a) paciente Henry Gabriel Rocha de…" at bounding box center [337, 173] width 674 height 346
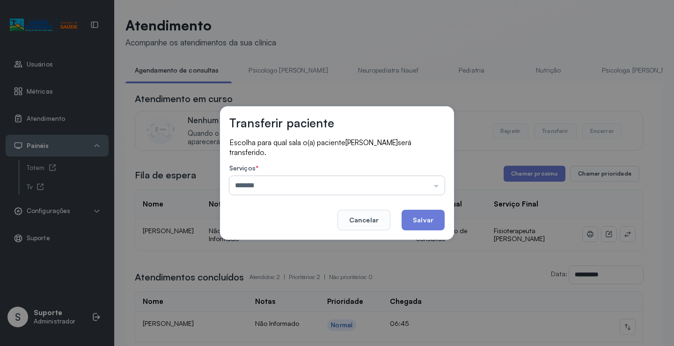
click at [377, 186] on input "*******" at bounding box center [336, 185] width 215 height 19
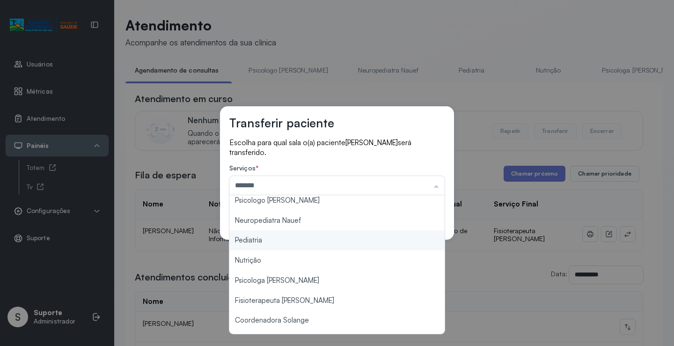
scroll to position [0, 0]
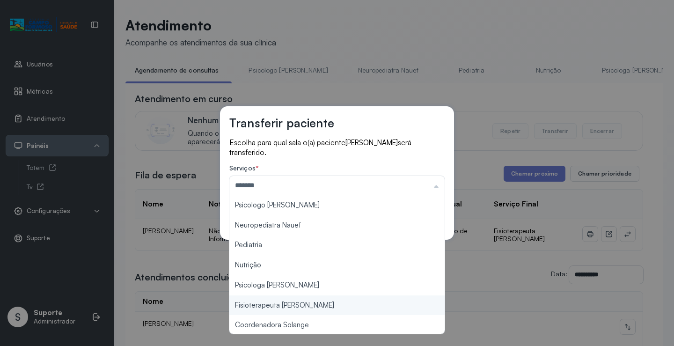
type input "**********"
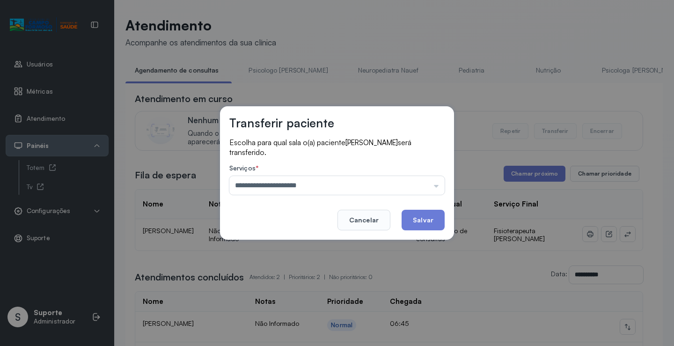
drag, startPoint x: 304, startPoint y: 305, endPoint x: 403, endPoint y: 231, distance: 123.1
click at [309, 301] on div "**********" at bounding box center [337, 173] width 674 height 346
click at [416, 214] on button "Salvar" at bounding box center [423, 220] width 43 height 21
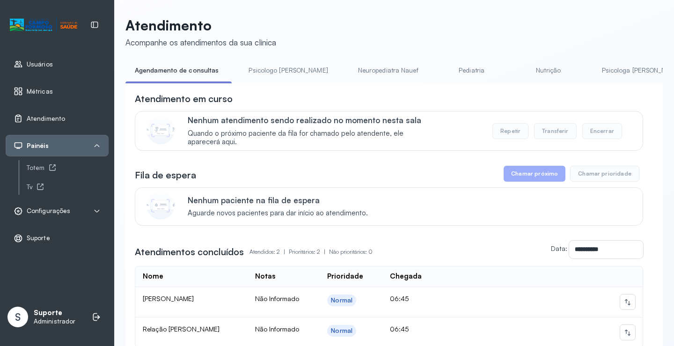
click at [274, 73] on link "Psicologo [PERSON_NAME]" at bounding box center [288, 70] width 98 height 15
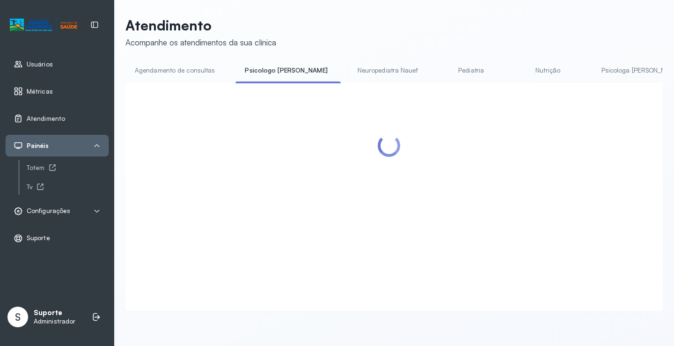
click at [197, 68] on link "Agendamento de consultas" at bounding box center [174, 70] width 99 height 15
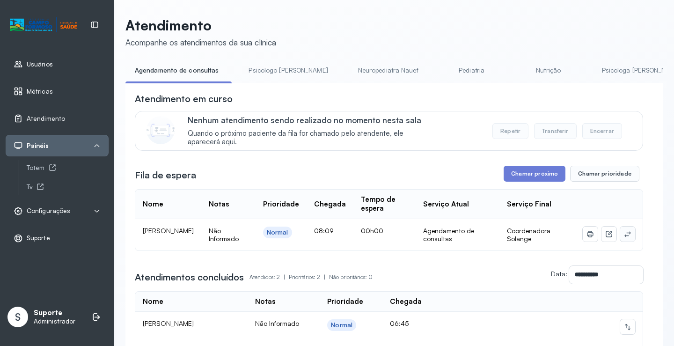
click at [625, 232] on button at bounding box center [627, 234] width 15 height 15
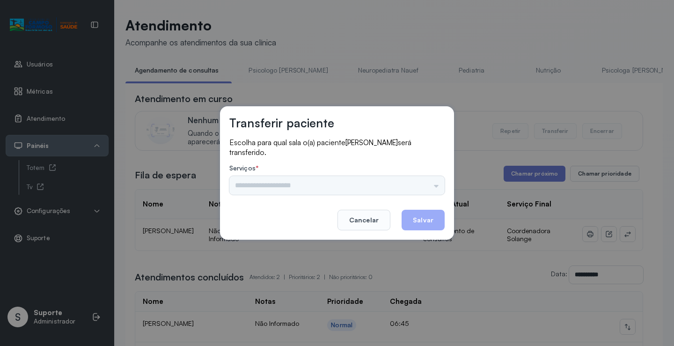
click at [405, 184] on div "Psicologo [PERSON_NAME] Nauef Pediatria Nutrição Psicologa [PERSON_NAME] Janusi…" at bounding box center [336, 185] width 215 height 19
click at [410, 182] on input "text" at bounding box center [336, 185] width 215 height 19
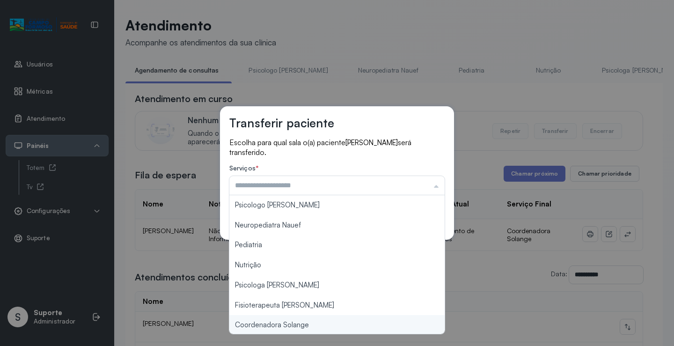
type input "**********"
click at [283, 326] on div "**********" at bounding box center [337, 173] width 674 height 346
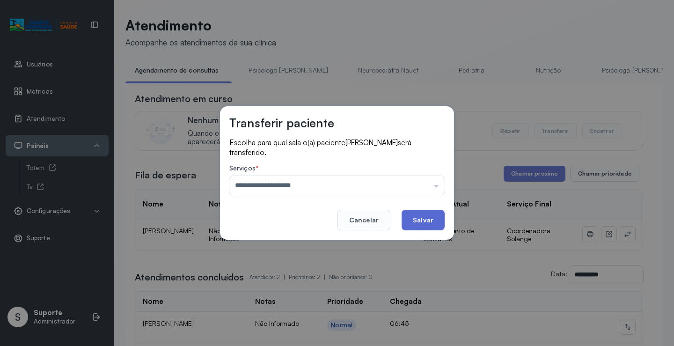
click at [415, 221] on button "Salvar" at bounding box center [423, 220] width 43 height 21
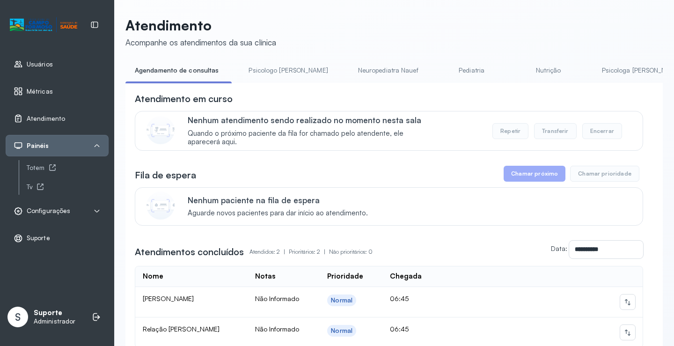
click at [262, 75] on link "Psicologo [PERSON_NAME]" at bounding box center [288, 70] width 98 height 15
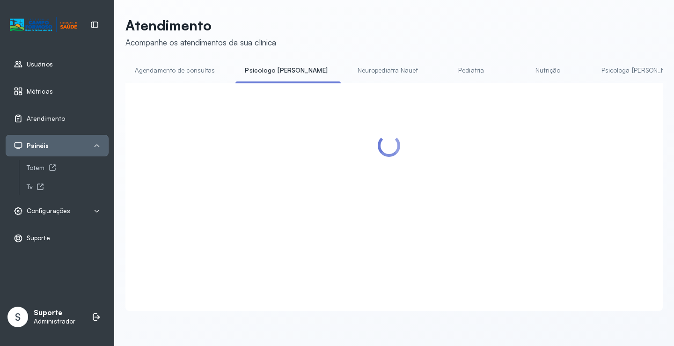
click at [177, 75] on link "Agendamento de consultas" at bounding box center [174, 70] width 99 height 15
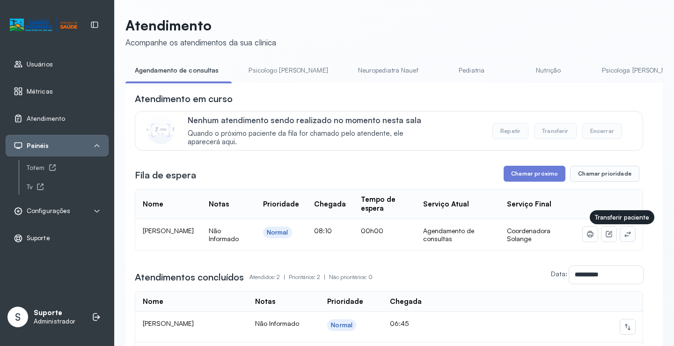
click at [620, 236] on button at bounding box center [627, 234] width 15 height 15
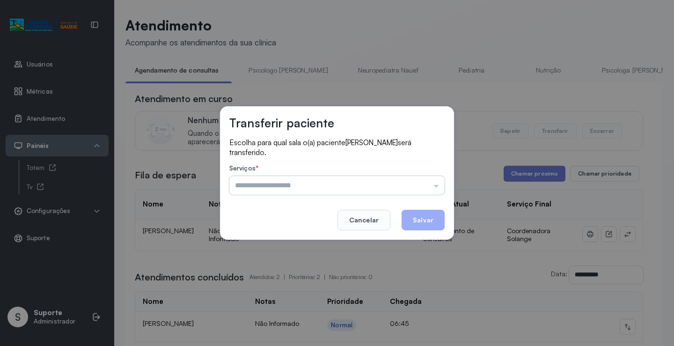
drag, startPoint x: 416, startPoint y: 189, endPoint x: 381, endPoint y: 196, distance: 35.8
click at [416, 188] on input "text" at bounding box center [336, 185] width 215 height 19
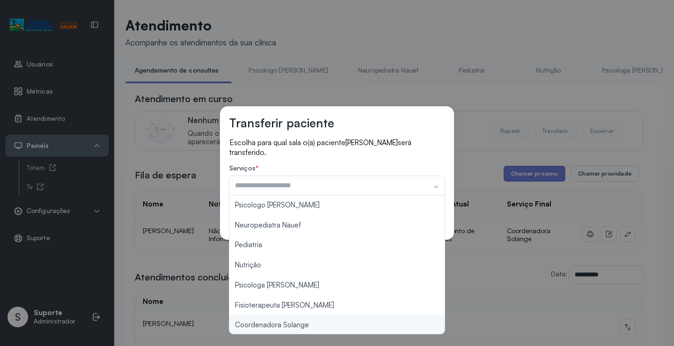
type input "**********"
click at [306, 325] on div "**********" at bounding box center [337, 173] width 674 height 346
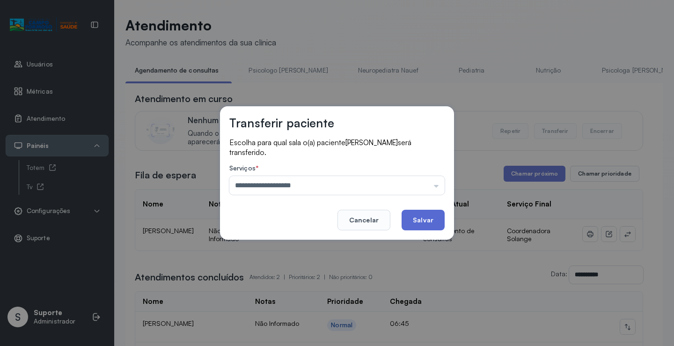
click at [422, 228] on button "Salvar" at bounding box center [423, 220] width 43 height 21
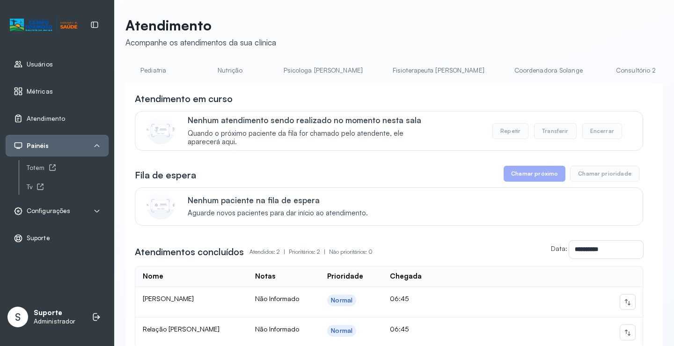
scroll to position [0, 312]
click at [390, 73] on link "Fisioterapeuta [PERSON_NAME]" at bounding box center [445, 70] width 110 height 15
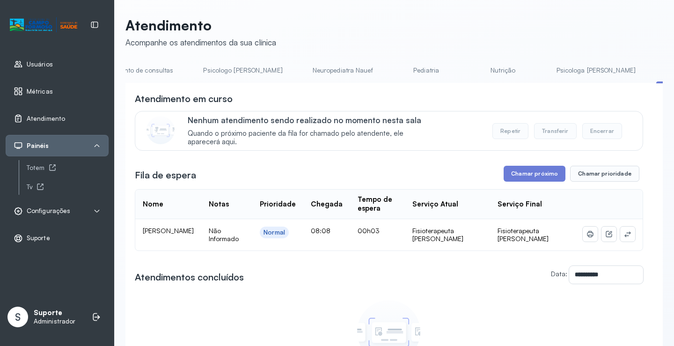
scroll to position [0, 0]
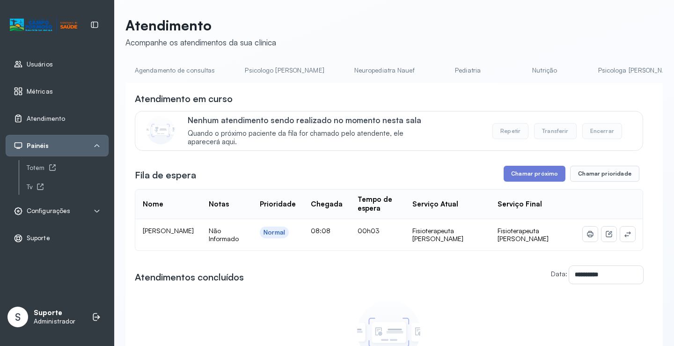
click at [351, 69] on link "Neuropediatra Nauef" at bounding box center [384, 70] width 79 height 15
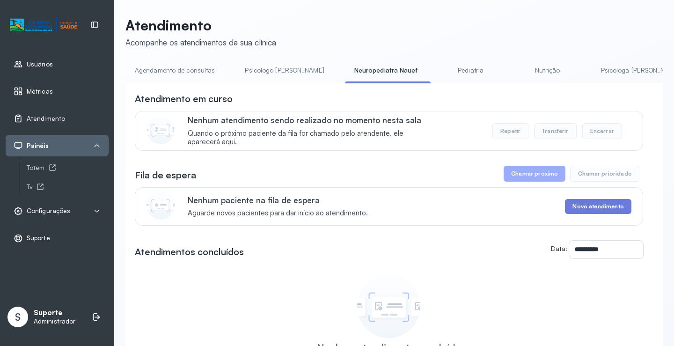
click at [440, 67] on link "Pediatria" at bounding box center [471, 70] width 66 height 15
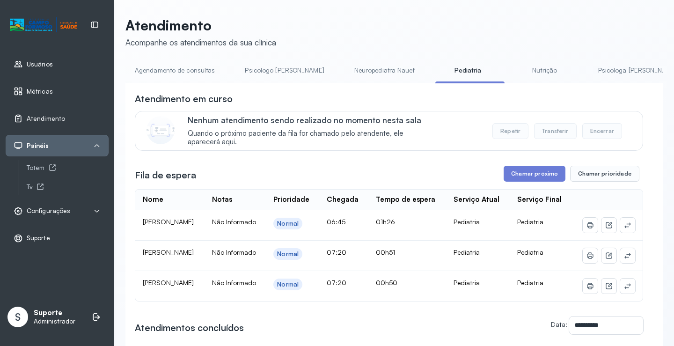
click at [163, 73] on link "Agendamento de consultas" at bounding box center [174, 70] width 99 height 15
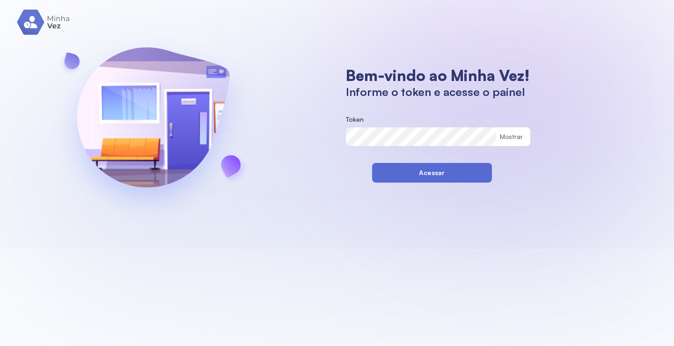
click at [382, 171] on button "Acessar" at bounding box center [432, 173] width 120 height 20
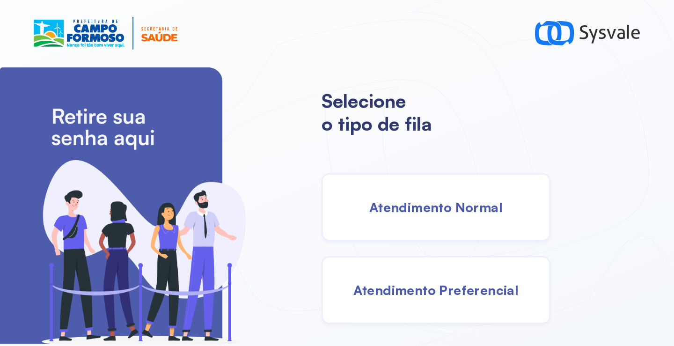
click at [412, 181] on div "Atendimento Normal" at bounding box center [436, 207] width 229 height 68
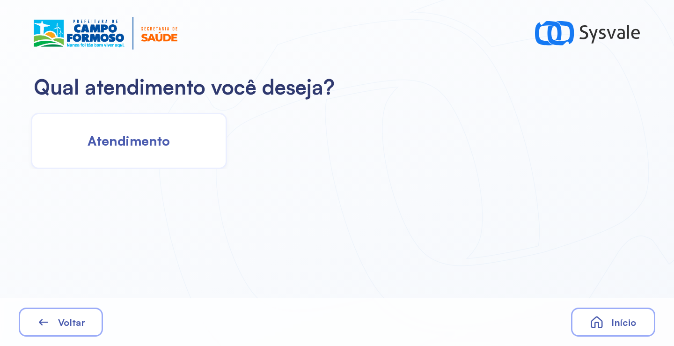
click at [155, 143] on span "Atendimento" at bounding box center [129, 140] width 82 height 16
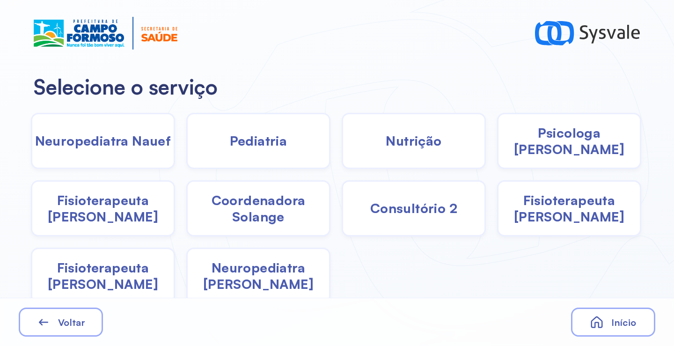
click at [250, 151] on div "Pediatria" at bounding box center [258, 141] width 144 height 56
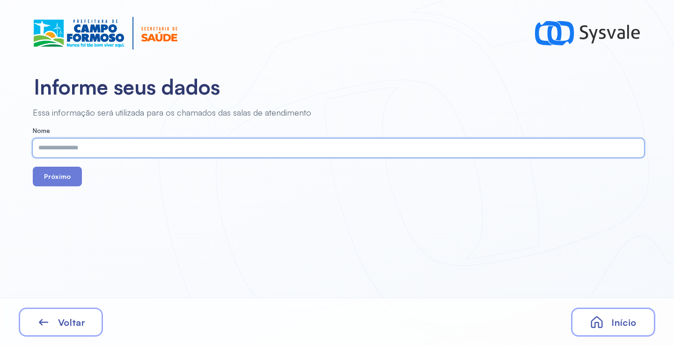
paste input "**********"
type input "**********"
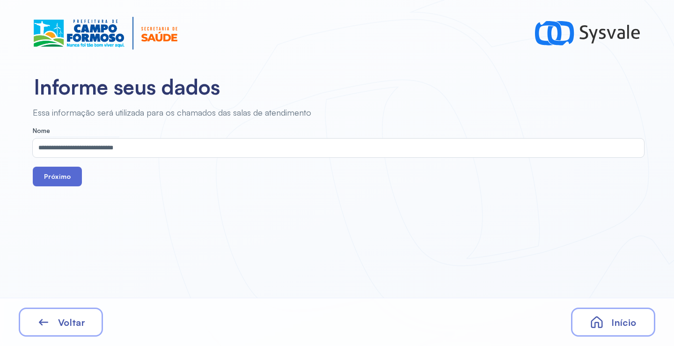
drag, startPoint x: 34, startPoint y: 167, endPoint x: 45, endPoint y: 169, distance: 11.9
click at [34, 168] on button "Próximo" at bounding box center [57, 177] width 49 height 20
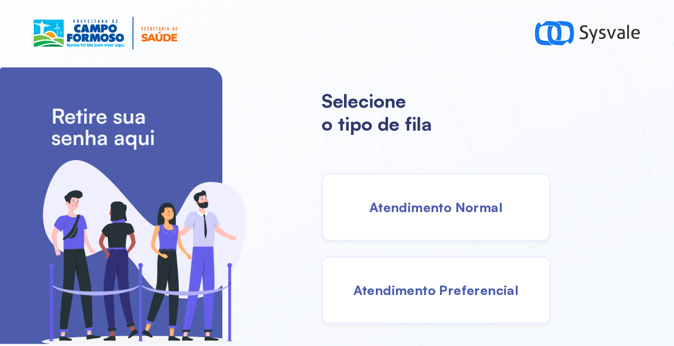
drag, startPoint x: 435, startPoint y: 218, endPoint x: 423, endPoint y: 212, distance: 14.0
click at [423, 212] on div "Atendimento Normal" at bounding box center [436, 207] width 229 height 68
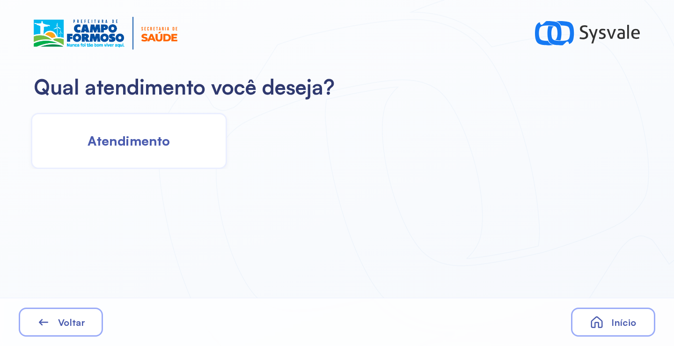
click at [190, 144] on div "Atendimento" at bounding box center [129, 141] width 196 height 56
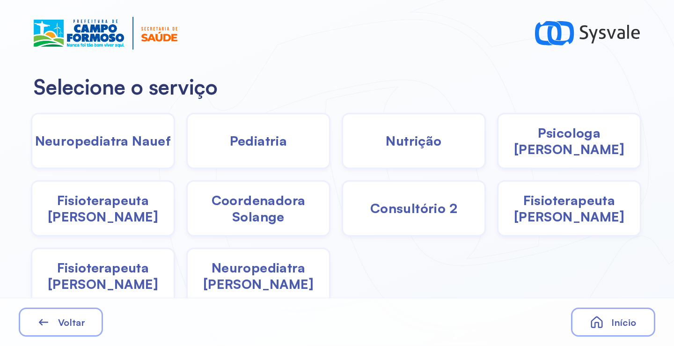
click at [224, 144] on div "Pediatria" at bounding box center [258, 141] width 144 height 56
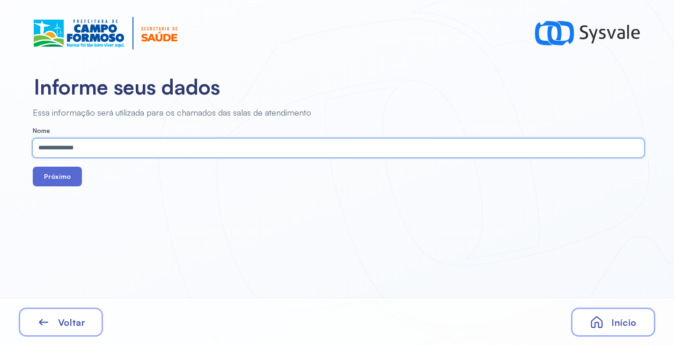
type input "**********"
click at [44, 174] on button "Próximo" at bounding box center [57, 177] width 49 height 20
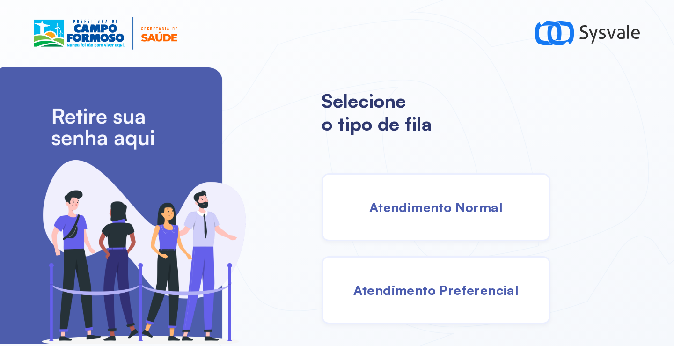
click at [411, 189] on div "Atendimento Normal" at bounding box center [436, 207] width 229 height 68
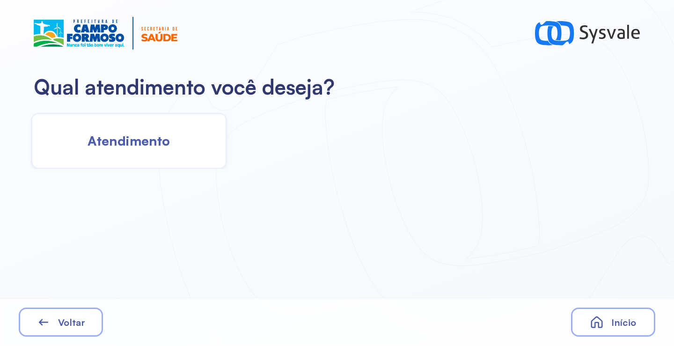
click at [162, 138] on span "Atendimento" at bounding box center [129, 140] width 82 height 16
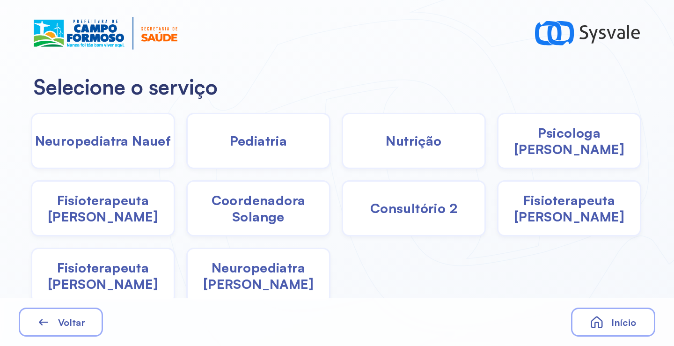
click at [398, 147] on span "Nutrição" at bounding box center [414, 140] width 56 height 16
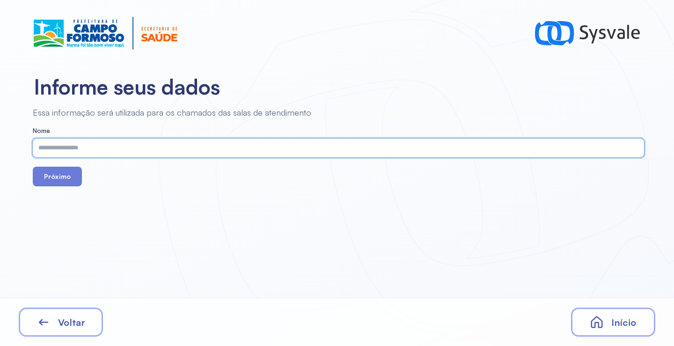
paste input "**********"
type input "**********"
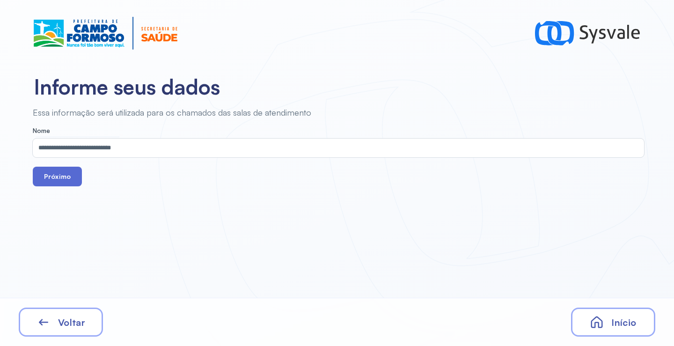
click at [68, 179] on button "Próximo" at bounding box center [57, 177] width 49 height 20
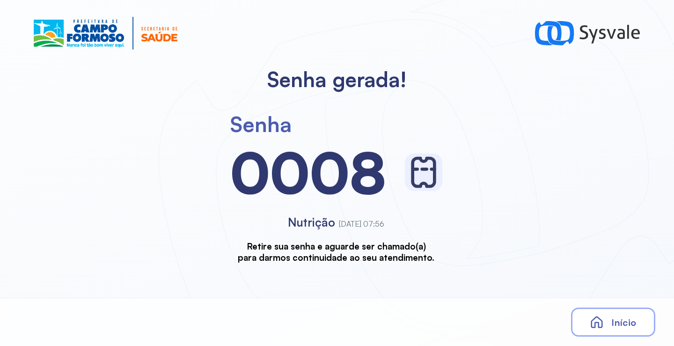
click at [613, 325] on span "Início" at bounding box center [623, 323] width 25 height 12
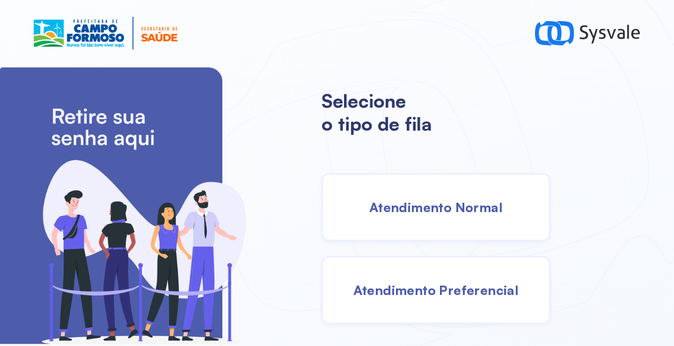
click at [401, 196] on div "Atendimento Normal" at bounding box center [436, 207] width 229 height 68
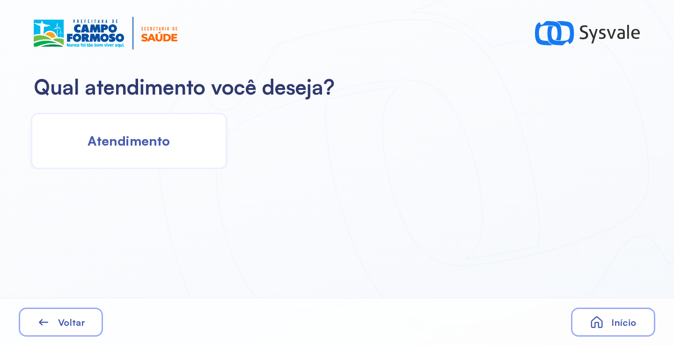
click at [157, 141] on span "Atendimento" at bounding box center [129, 140] width 82 height 16
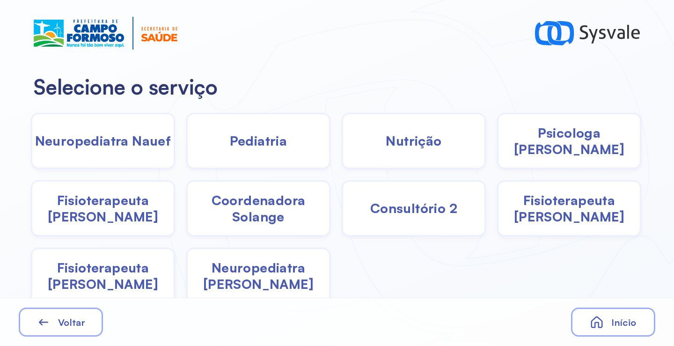
click at [232, 146] on span "Pediatria" at bounding box center [259, 140] width 58 height 16
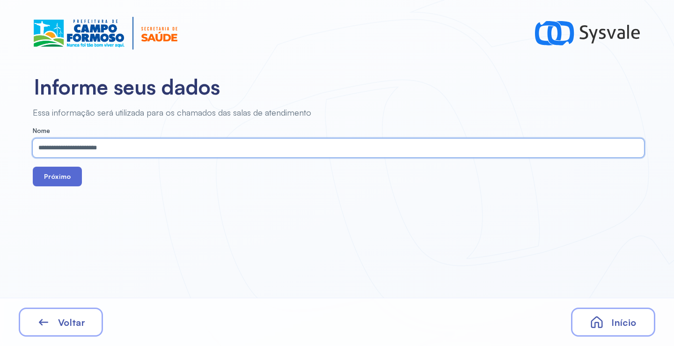
type input "**********"
click at [63, 178] on button "Próximo" at bounding box center [57, 177] width 49 height 20
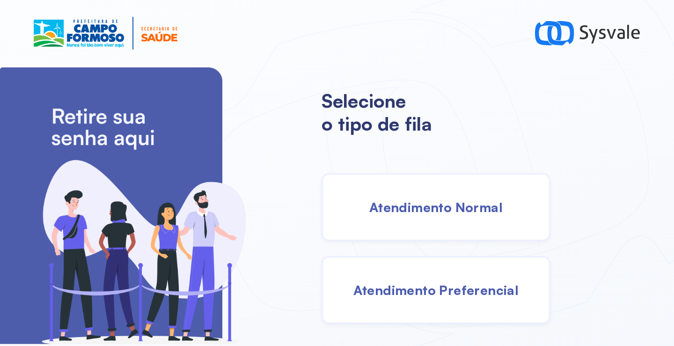
click at [407, 192] on div "Atendimento Normal" at bounding box center [436, 207] width 229 height 68
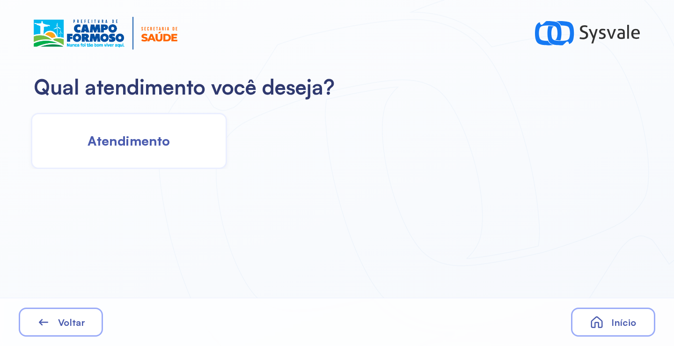
click at [143, 168] on div "Atendimento" at bounding box center [129, 141] width 196 height 56
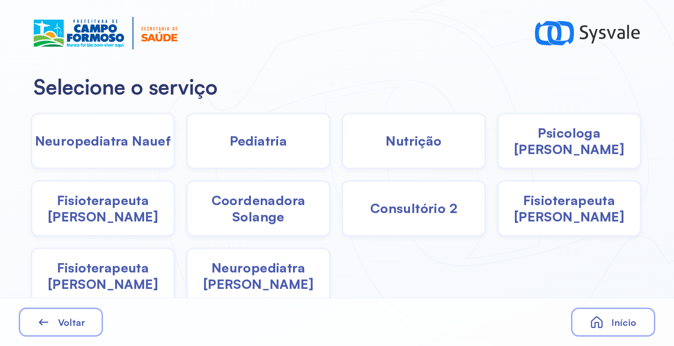
click at [549, 147] on span "Psicologa [PERSON_NAME]" at bounding box center [569, 141] width 141 height 33
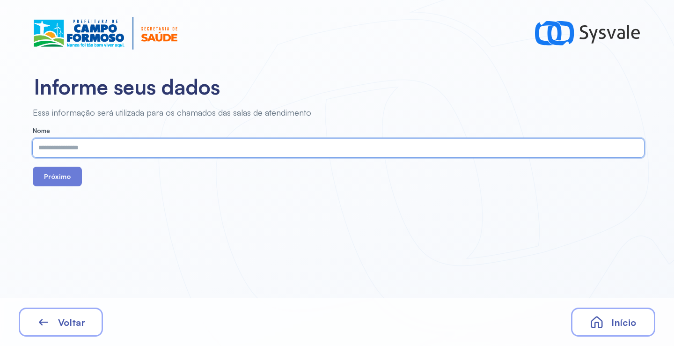
paste input "**********"
type input "**********"
click at [65, 187] on div "**********" at bounding box center [337, 173] width 674 height 346
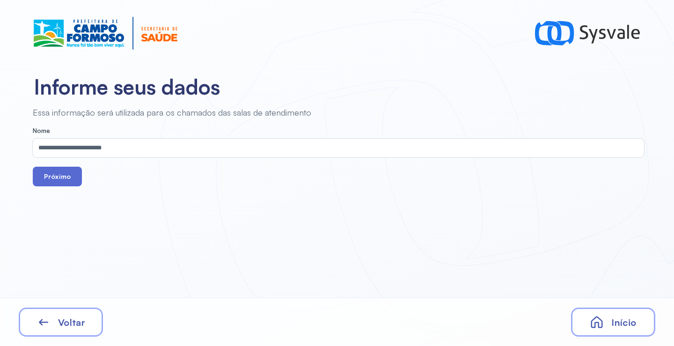
click at [69, 168] on button "Próximo" at bounding box center [57, 177] width 49 height 20
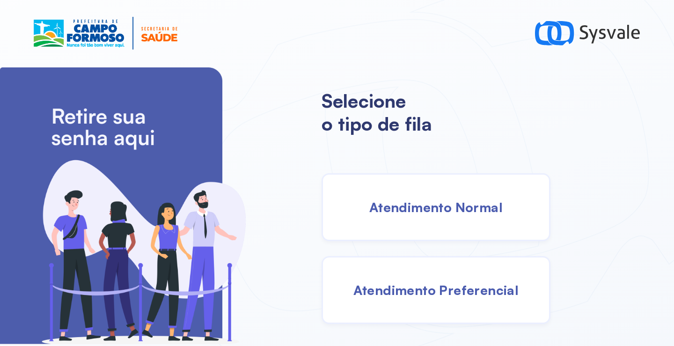
drag, startPoint x: 430, startPoint y: 199, endPoint x: 421, endPoint y: 199, distance: 8.4
click at [421, 199] on span "Atendimento Normal" at bounding box center [435, 207] width 133 height 16
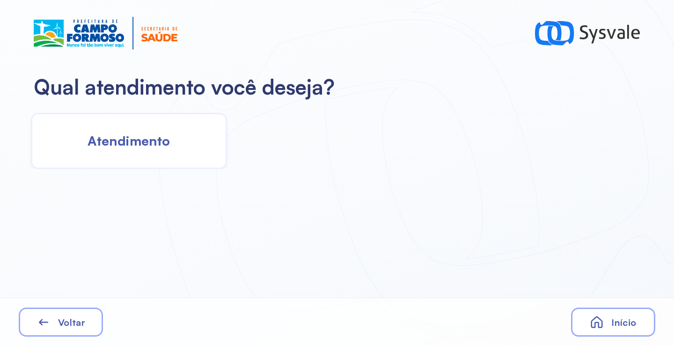
click at [125, 132] on div "Atendimento" at bounding box center [129, 141] width 196 height 56
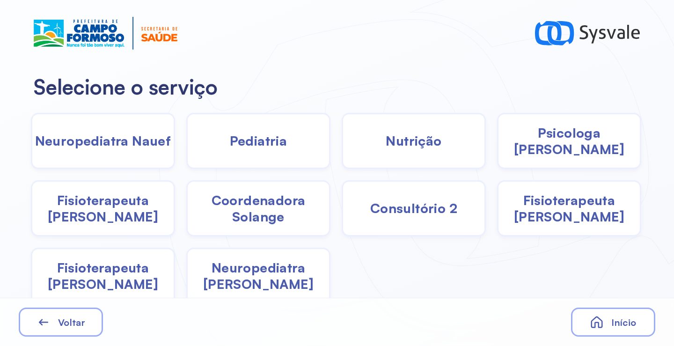
click at [238, 154] on div "Pediatria" at bounding box center [258, 141] width 144 height 56
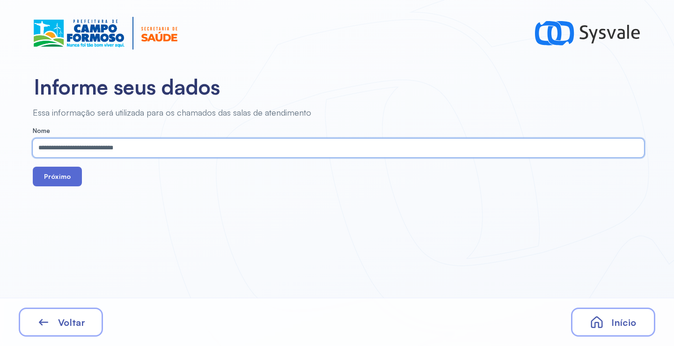
type input "**********"
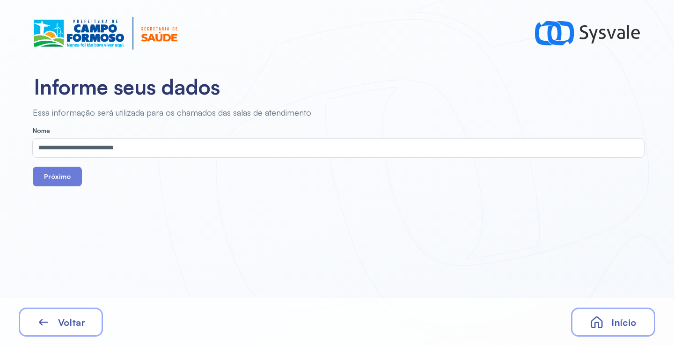
drag, startPoint x: 54, startPoint y: 184, endPoint x: 137, endPoint y: 35, distance: 170.6
click at [56, 183] on button "Próximo" at bounding box center [57, 177] width 49 height 20
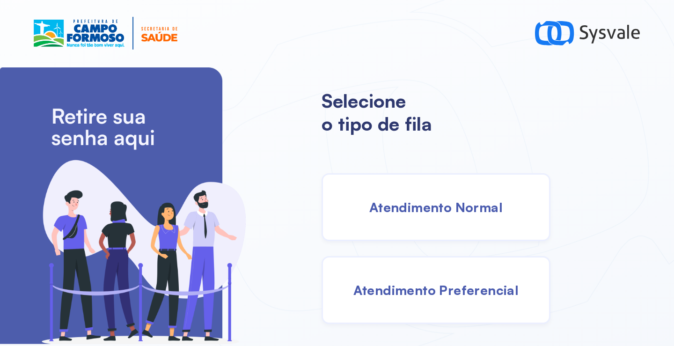
click at [441, 202] on span "Atendimento Normal" at bounding box center [435, 207] width 133 height 16
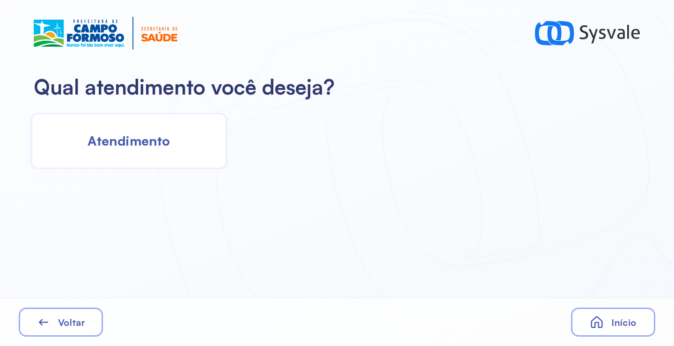
click at [156, 149] on span "Atendimento" at bounding box center [129, 140] width 82 height 16
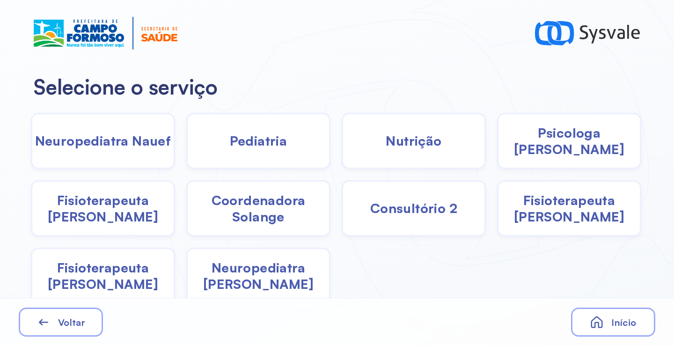
click at [114, 215] on span "Fisioterapeuta [PERSON_NAME]" at bounding box center [102, 208] width 141 height 33
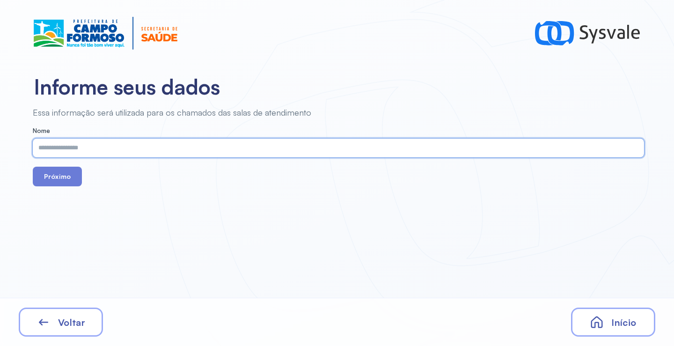
paste input "**********"
type input "**********"
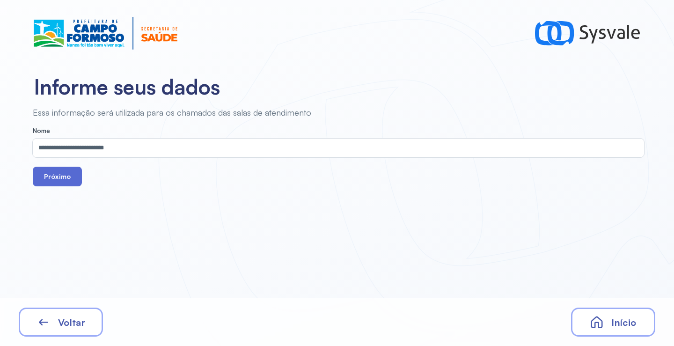
click at [74, 184] on button "Próximo" at bounding box center [57, 177] width 49 height 20
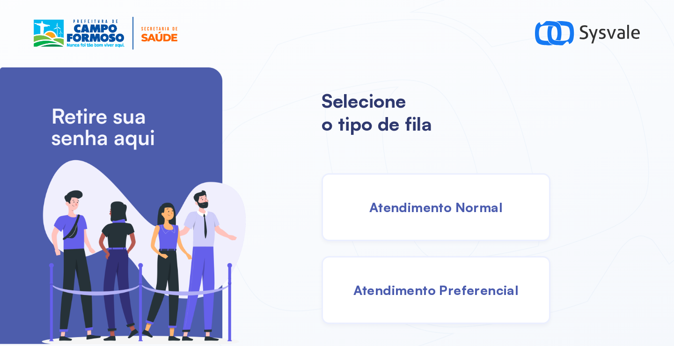
drag, startPoint x: 449, startPoint y: 218, endPoint x: 442, endPoint y: 215, distance: 6.7
click at [442, 215] on div "Atendimento Normal" at bounding box center [436, 207] width 229 height 68
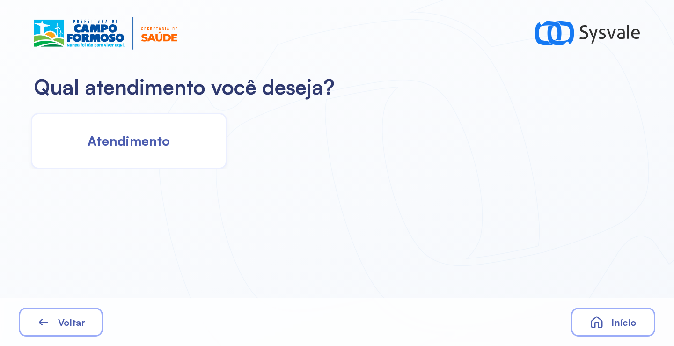
click at [129, 144] on span "Atendimento" at bounding box center [129, 140] width 82 height 16
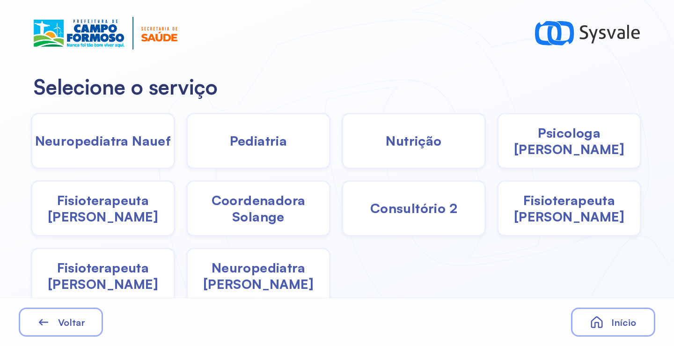
drag, startPoint x: 266, startPoint y: 210, endPoint x: 259, endPoint y: 208, distance: 7.6
click at [259, 208] on span "Coordenadora Solange" at bounding box center [258, 208] width 141 height 33
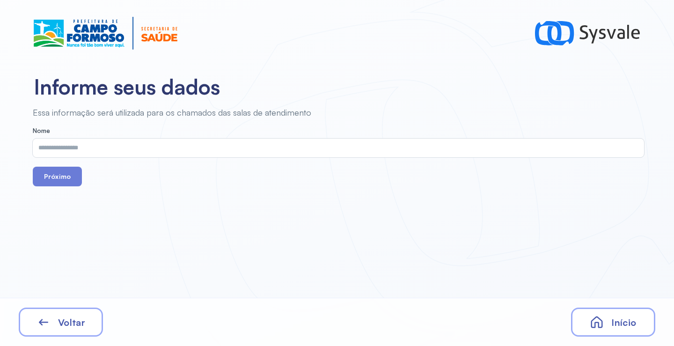
drag, startPoint x: 132, startPoint y: 138, endPoint x: 116, endPoint y: 149, distance: 19.6
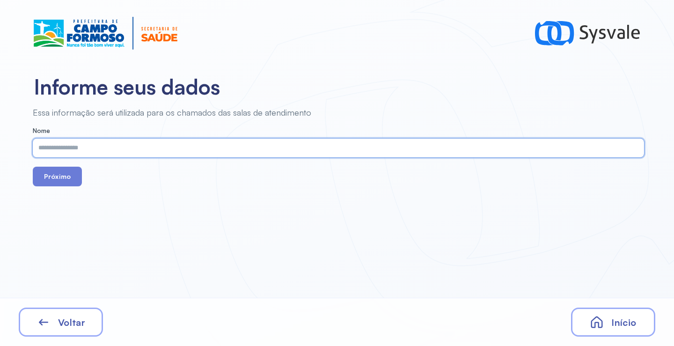
paste input "**********"
type input "**********"
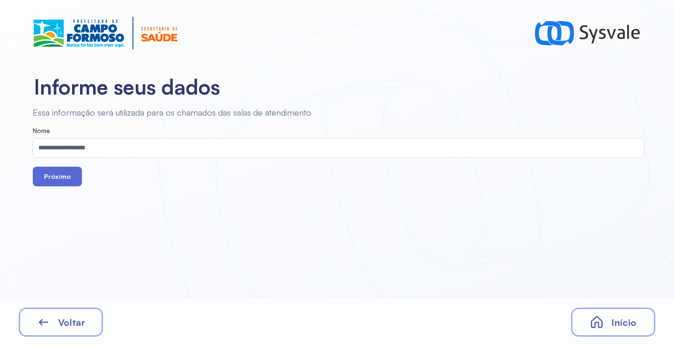
click at [63, 183] on button "Próximo" at bounding box center [57, 177] width 49 height 20
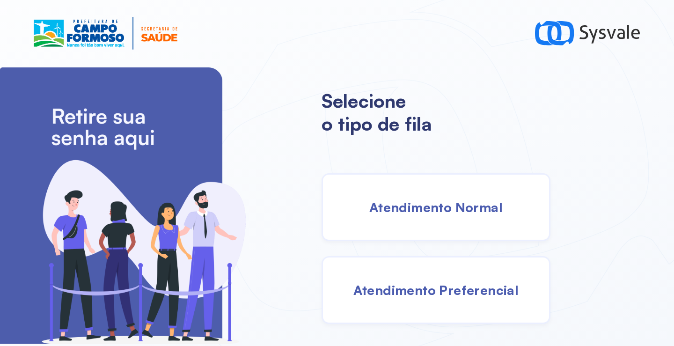
click at [392, 194] on div "Atendimento Normal" at bounding box center [436, 207] width 229 height 68
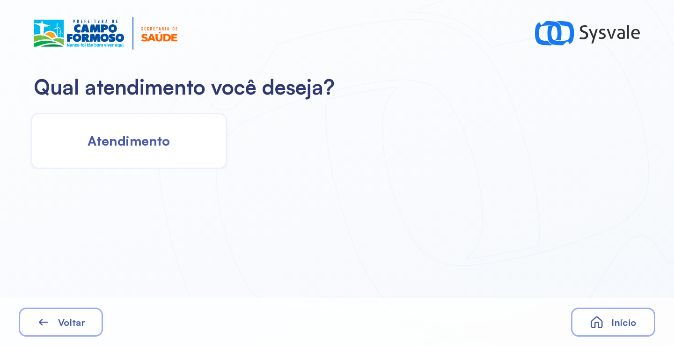
click at [126, 138] on span "Atendimento" at bounding box center [129, 140] width 82 height 16
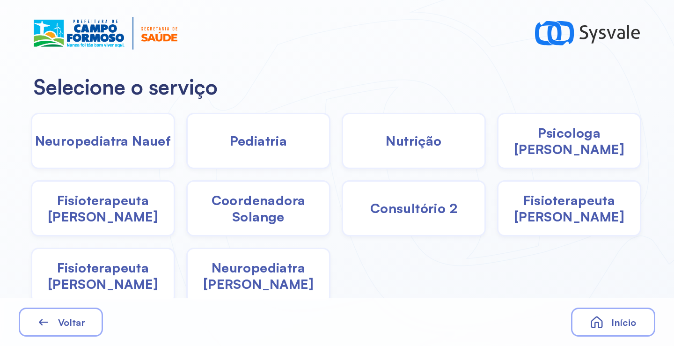
click at [256, 201] on span "Coordenadora Solange" at bounding box center [258, 208] width 141 height 33
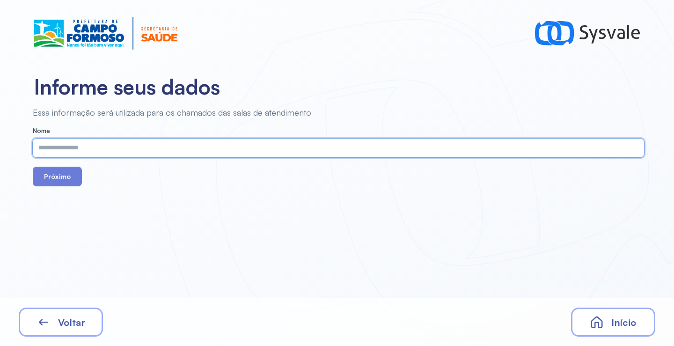
paste input "**********"
type input "**********"
click at [67, 178] on button "Próximo" at bounding box center [57, 177] width 49 height 20
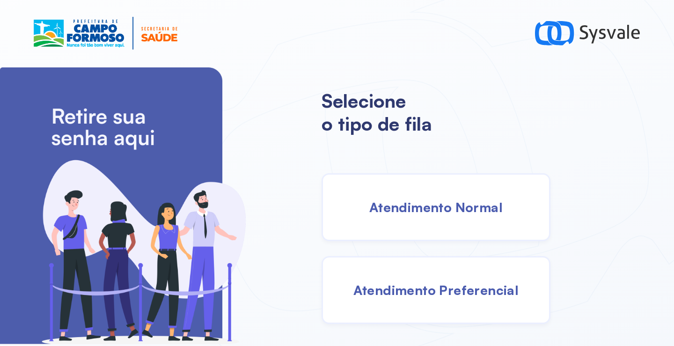
click at [427, 217] on div "Atendimento Normal" at bounding box center [436, 207] width 229 height 68
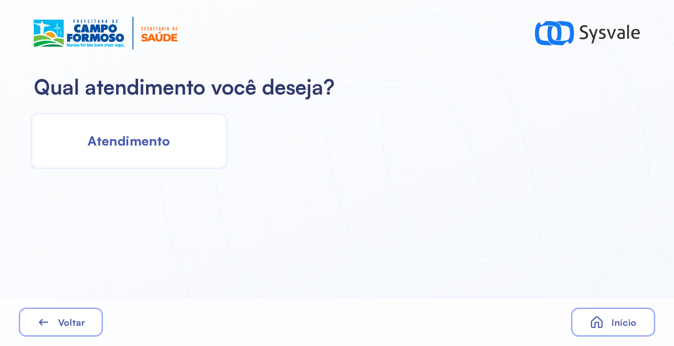
click at [109, 151] on div "Atendimento" at bounding box center [129, 141] width 196 height 56
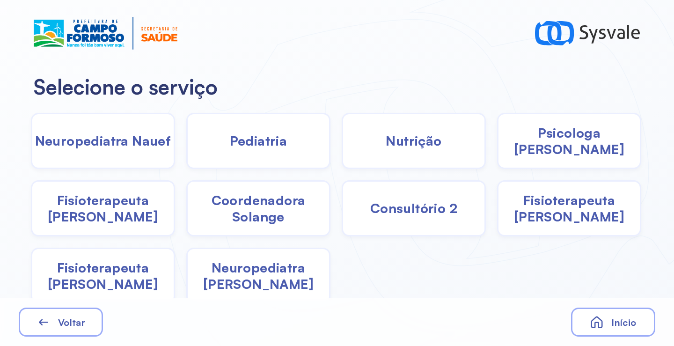
click at [571, 154] on div "Psicologa [PERSON_NAME]" at bounding box center [569, 141] width 144 height 56
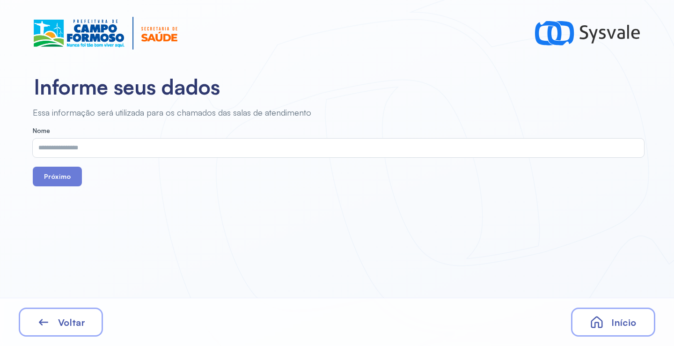
click at [324, 145] on input "text" at bounding box center [337, 148] width 608 height 19
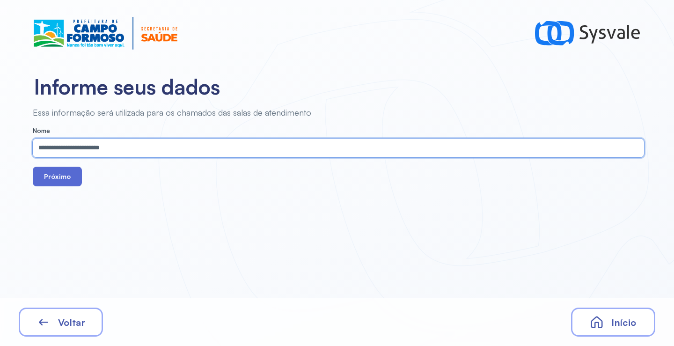
click at [56, 176] on button "Próximo" at bounding box center [57, 177] width 49 height 20
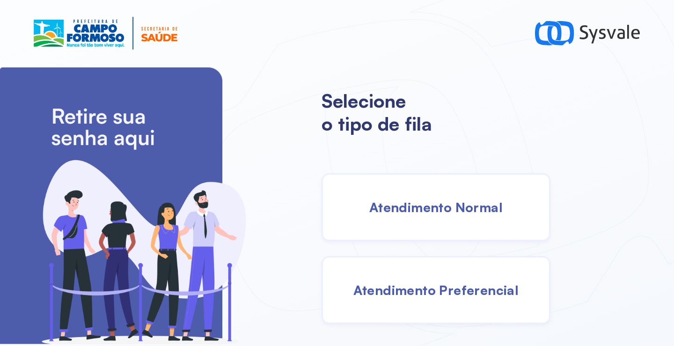
click at [405, 210] on span "Atendimento Normal" at bounding box center [435, 207] width 133 height 16
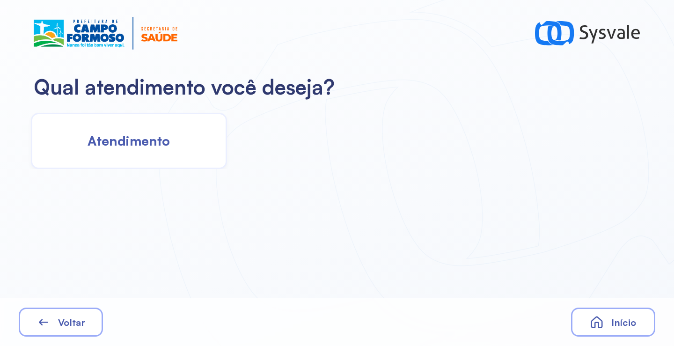
click at [147, 153] on div "Atendimento" at bounding box center [129, 141] width 196 height 56
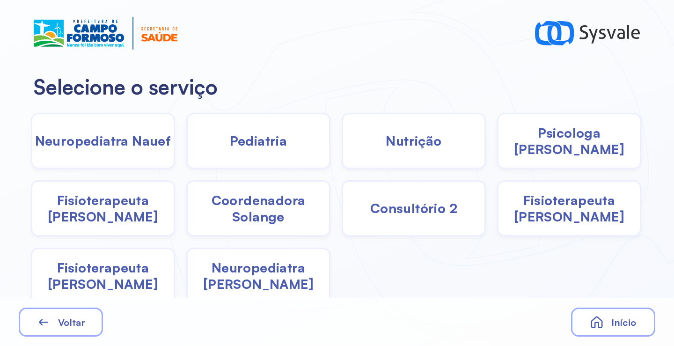
click at [251, 143] on span "Pediatria" at bounding box center [259, 140] width 58 height 16
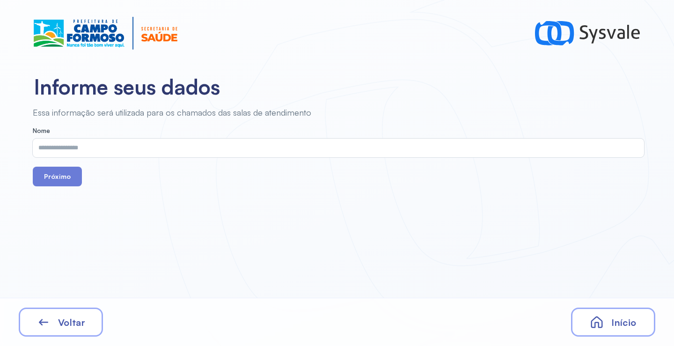
click at [196, 145] on input "text" at bounding box center [337, 148] width 608 height 19
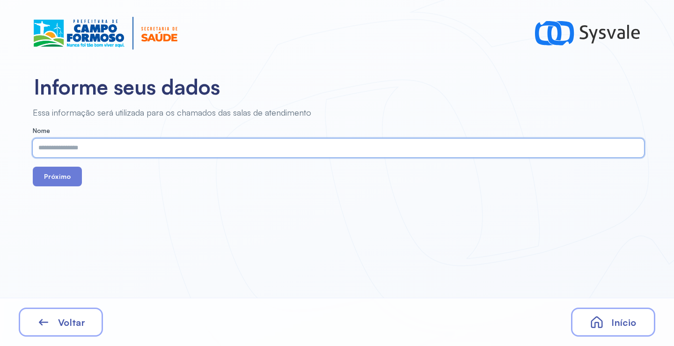
paste input "**********"
type input "**********"
click at [62, 178] on button "Próximo" at bounding box center [57, 177] width 49 height 20
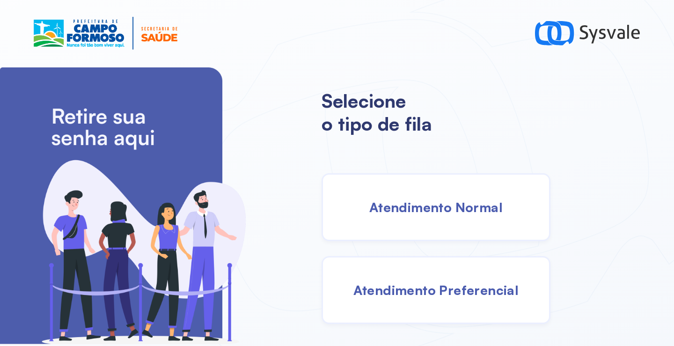
click at [416, 218] on div "Atendimento Normal" at bounding box center [436, 207] width 229 height 68
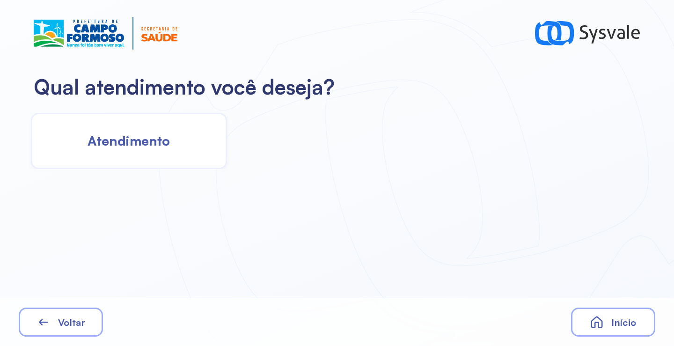
click at [174, 155] on div "Atendimento" at bounding box center [129, 141] width 196 height 56
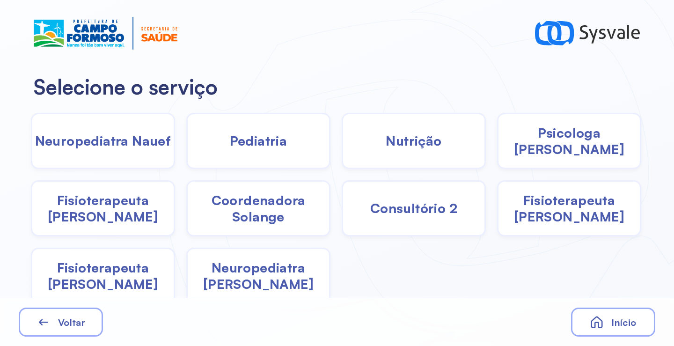
click at [270, 140] on span "Pediatria" at bounding box center [259, 140] width 58 height 16
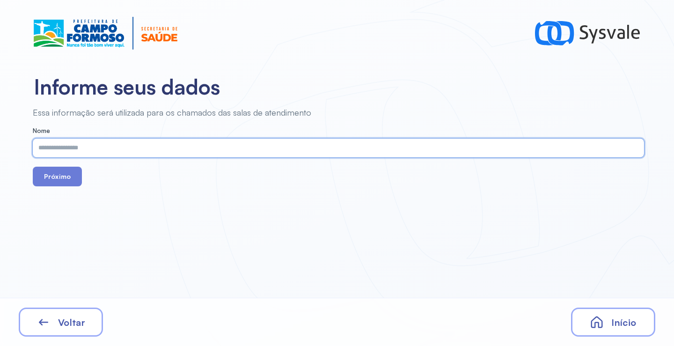
click at [198, 150] on input "text" at bounding box center [337, 148] width 608 height 19
paste input "**********"
type input "**********"
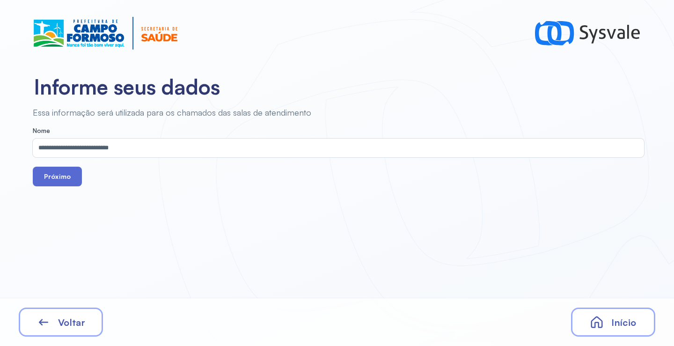
click at [66, 177] on button "Próximo" at bounding box center [57, 177] width 49 height 20
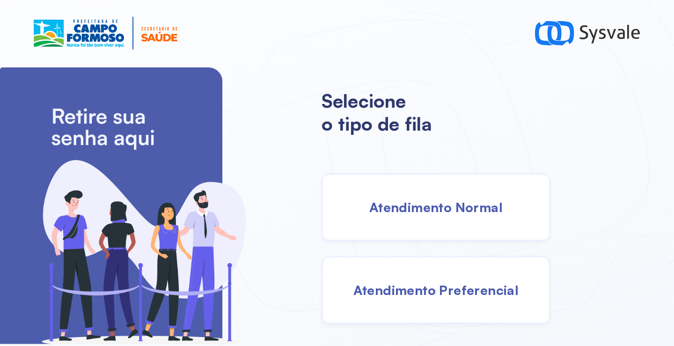
click at [407, 209] on span "Atendimento Normal" at bounding box center [435, 207] width 133 height 16
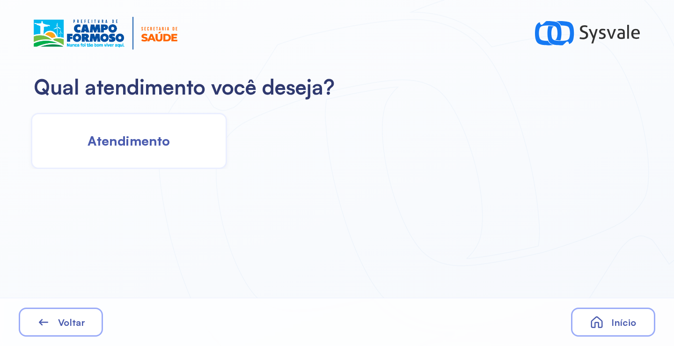
click at [131, 143] on span "Atendimento" at bounding box center [129, 140] width 82 height 16
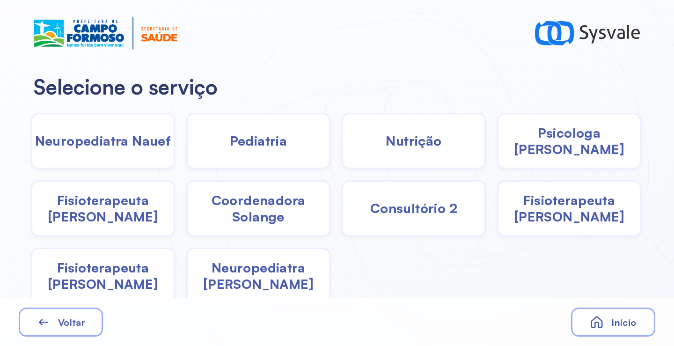
click at [265, 136] on span "Pediatria" at bounding box center [259, 140] width 58 height 16
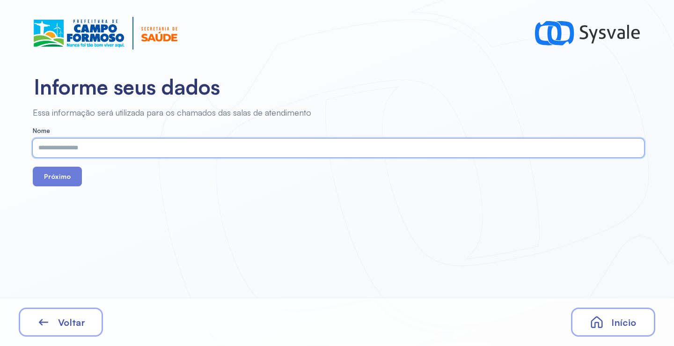
click at [224, 153] on input "text" at bounding box center [337, 148] width 608 height 19
click at [58, 178] on button "Próximo" at bounding box center [57, 177] width 49 height 20
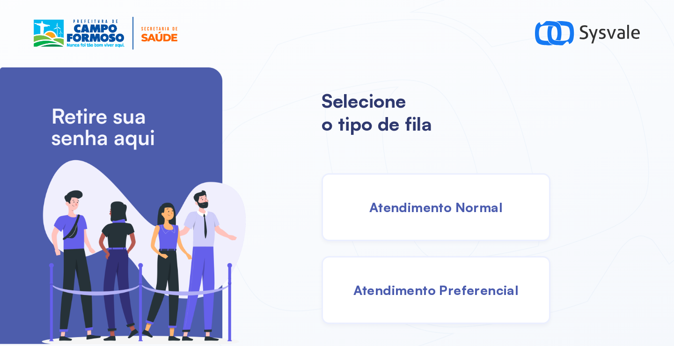
click at [385, 210] on span "Atendimento Normal" at bounding box center [435, 207] width 133 height 16
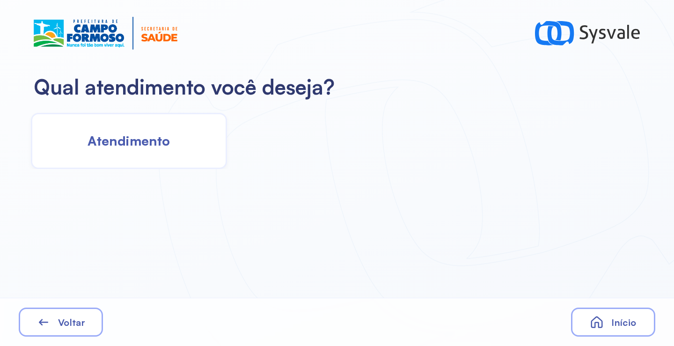
click at [166, 155] on div "Atendimento" at bounding box center [129, 141] width 196 height 56
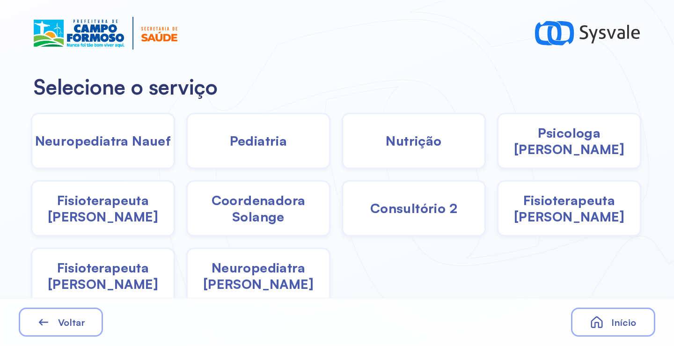
click at [268, 142] on span "Pediatria" at bounding box center [259, 140] width 58 height 16
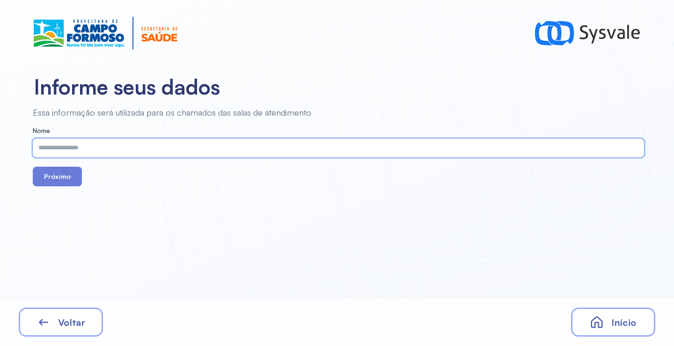
click at [171, 145] on input "text" at bounding box center [337, 148] width 608 height 19
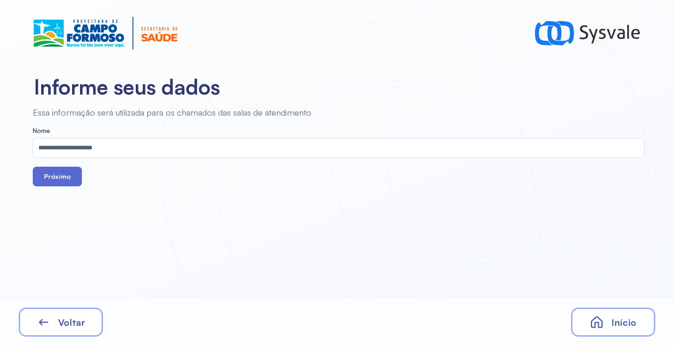
click at [55, 173] on button "Próximo" at bounding box center [57, 177] width 49 height 20
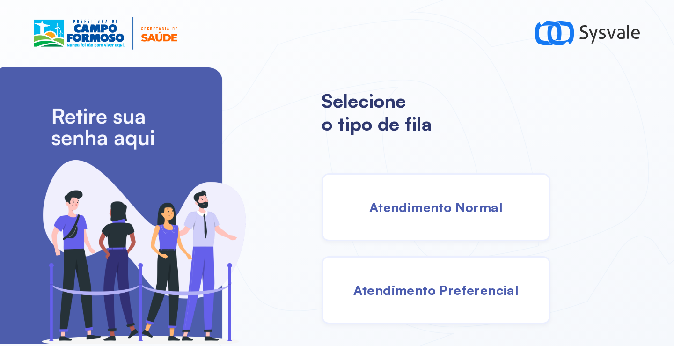
click at [469, 205] on span "Atendimento Normal" at bounding box center [435, 207] width 133 height 16
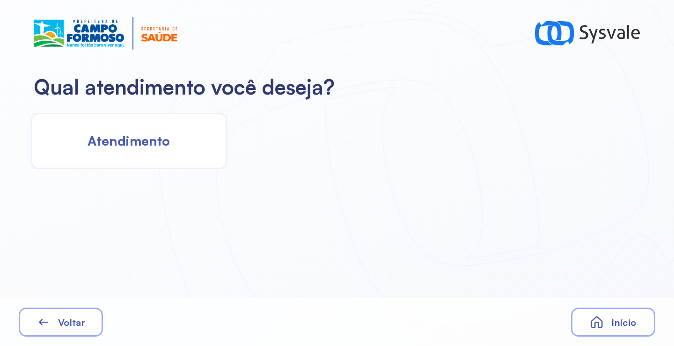
click at [166, 147] on span "Atendimento" at bounding box center [129, 140] width 82 height 16
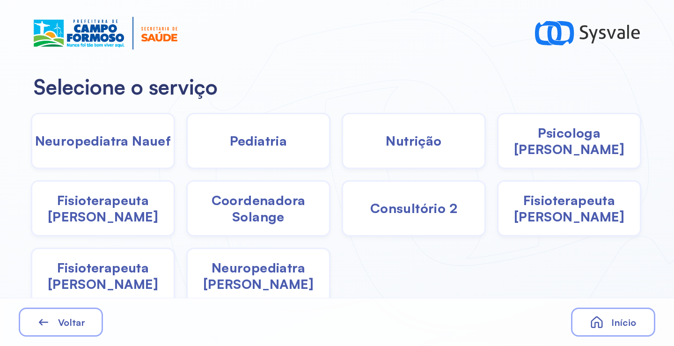
click at [281, 153] on div "Pediatria" at bounding box center [258, 141] width 144 height 56
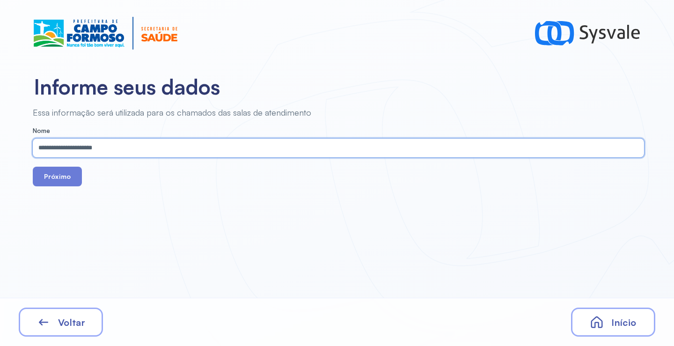
click at [85, 149] on input "**********" at bounding box center [337, 148] width 608 height 19
drag, startPoint x: 77, startPoint y: 150, endPoint x: 257, endPoint y: 176, distance: 181.7
click at [270, 176] on div "Próximo" at bounding box center [338, 177] width 611 height 20
click at [83, 147] on input "**********" at bounding box center [337, 148] width 608 height 19
type input "**********"
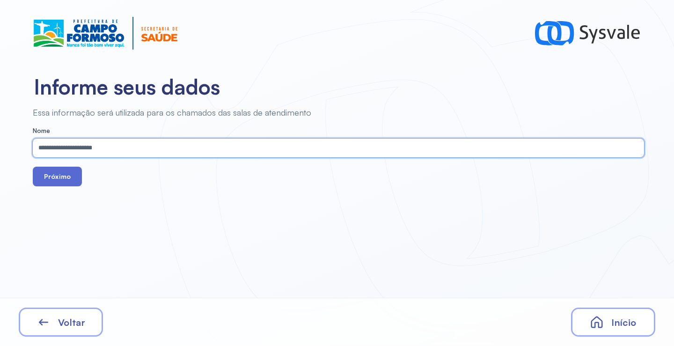
click at [63, 177] on button "Próximo" at bounding box center [57, 177] width 49 height 20
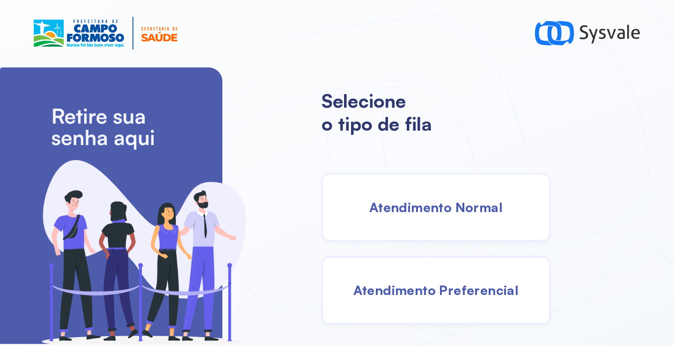
click at [558, 145] on div "Selecione o tipo de fila Atendimento Normal Atendimento Preferencial" at bounding box center [498, 206] width 353 height 280
click at [417, 201] on span "Atendimento Normal" at bounding box center [435, 207] width 133 height 16
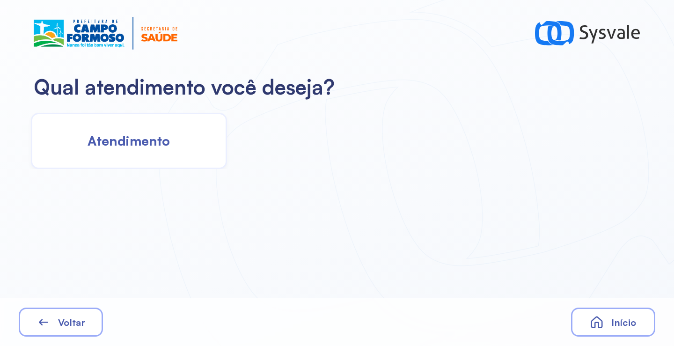
click at [138, 142] on span "Atendimento" at bounding box center [129, 140] width 82 height 16
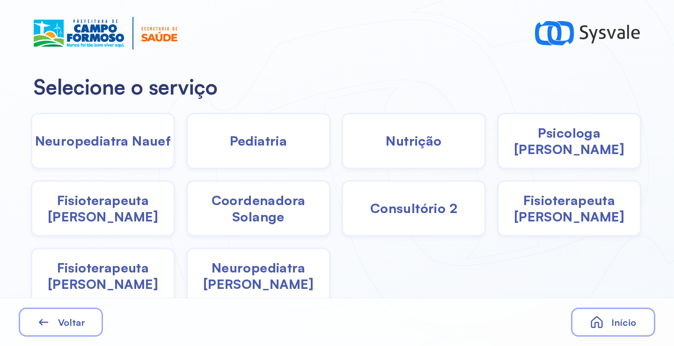
click at [110, 218] on span "Fisioterapeuta [PERSON_NAME]" at bounding box center [102, 208] width 141 height 33
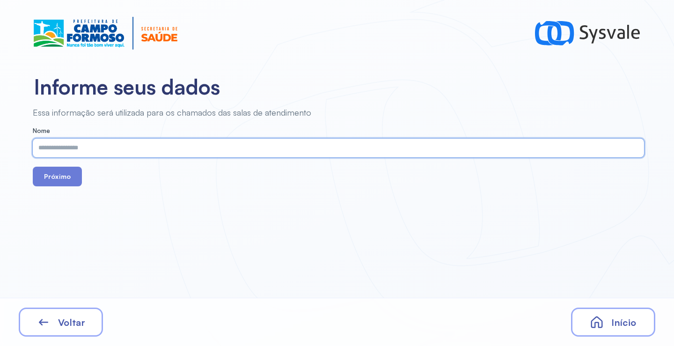
paste input "**********"
type input "**********"
click at [60, 176] on button "Próximo" at bounding box center [57, 177] width 49 height 20
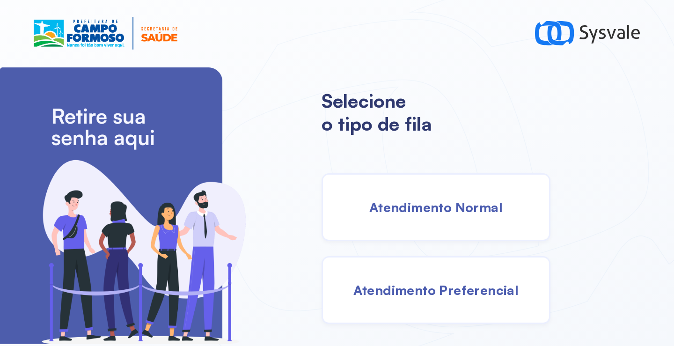
click at [413, 202] on span "Atendimento Normal" at bounding box center [435, 207] width 133 height 16
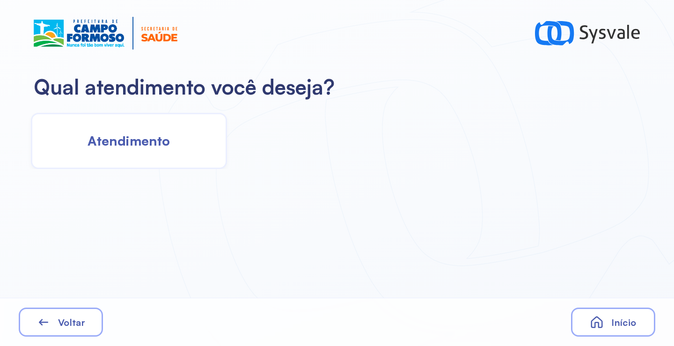
click at [130, 144] on span "Atendimento" at bounding box center [129, 140] width 82 height 16
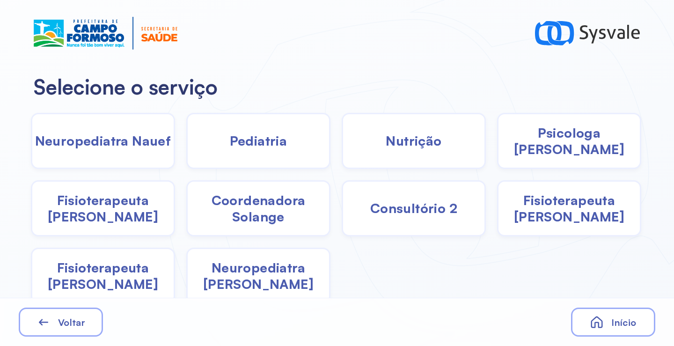
click at [441, 146] on div "Nutrição" at bounding box center [414, 141] width 144 height 56
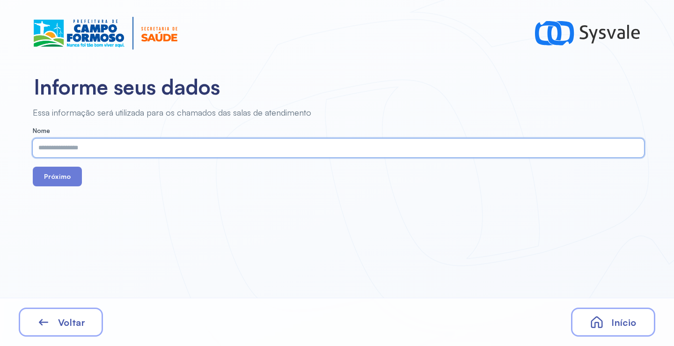
paste input "**********"
type input "**********"
click at [59, 172] on button "Próximo" at bounding box center [57, 177] width 49 height 20
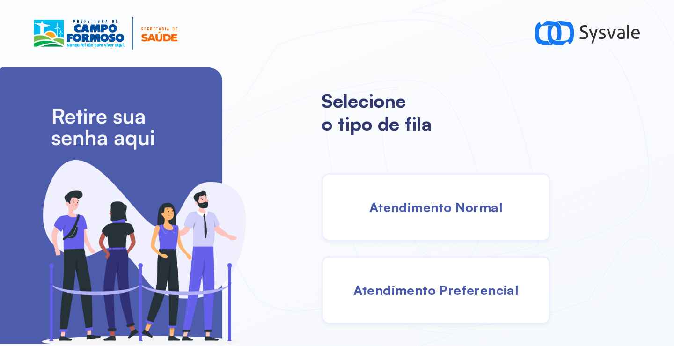
click at [397, 208] on span "Atendimento Normal" at bounding box center [435, 207] width 133 height 16
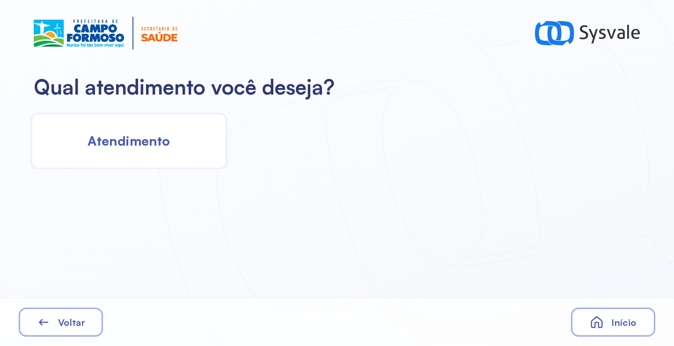
click at [164, 136] on span "Atendimento" at bounding box center [129, 140] width 82 height 16
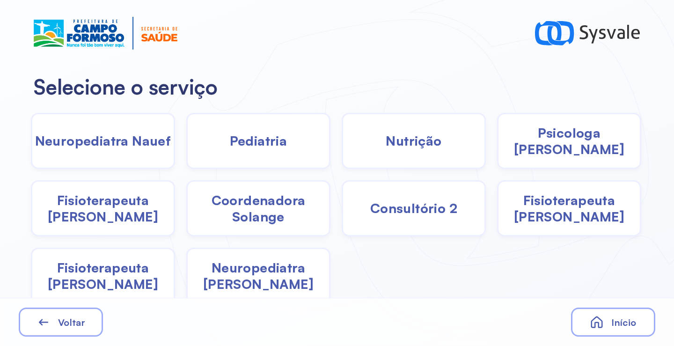
click at [201, 142] on div "Pediatria" at bounding box center [258, 141] width 144 height 56
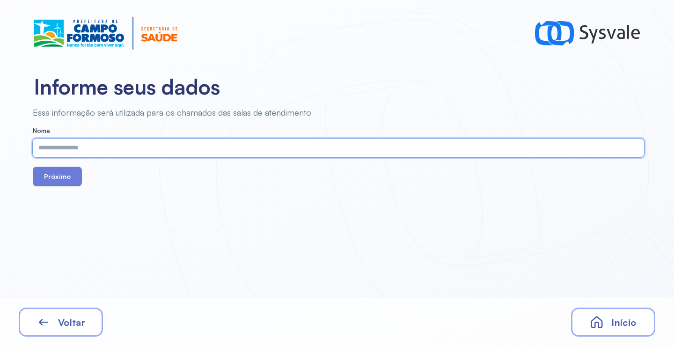
paste input "**********"
type input "**********"
click at [60, 175] on button "Próximo" at bounding box center [57, 177] width 49 height 20
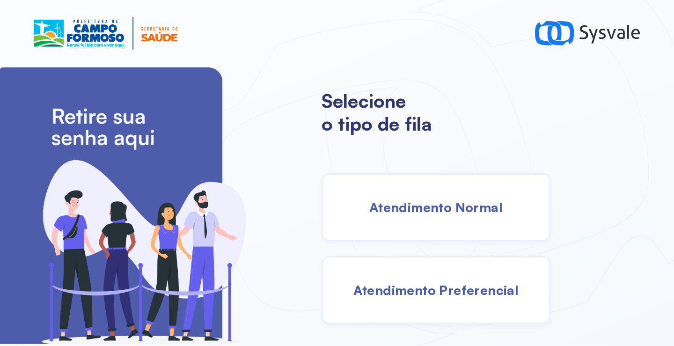
drag, startPoint x: 383, startPoint y: 222, endPoint x: 378, endPoint y: 219, distance: 6.1
click at [378, 219] on div "Atendimento Normal" at bounding box center [436, 207] width 229 height 68
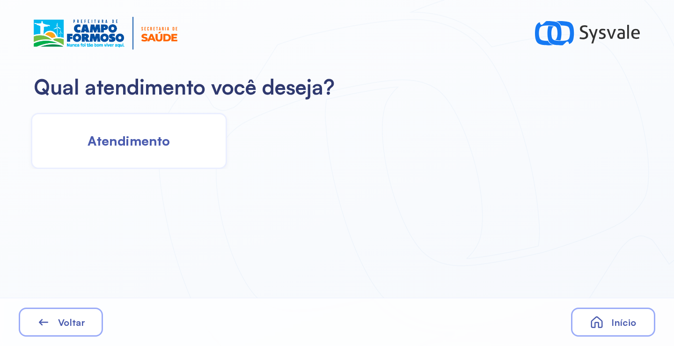
click at [104, 144] on span "Atendimento" at bounding box center [129, 140] width 82 height 16
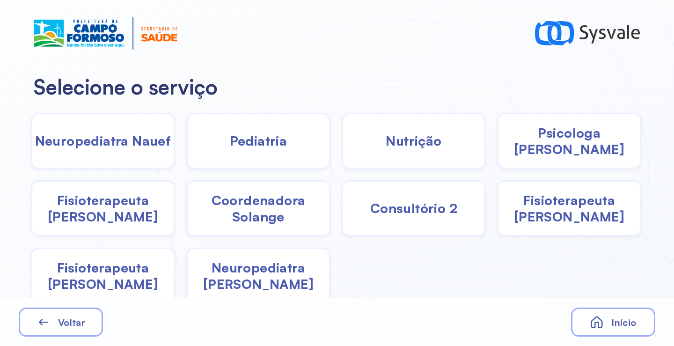
click at [259, 138] on span "Pediatria" at bounding box center [259, 140] width 58 height 16
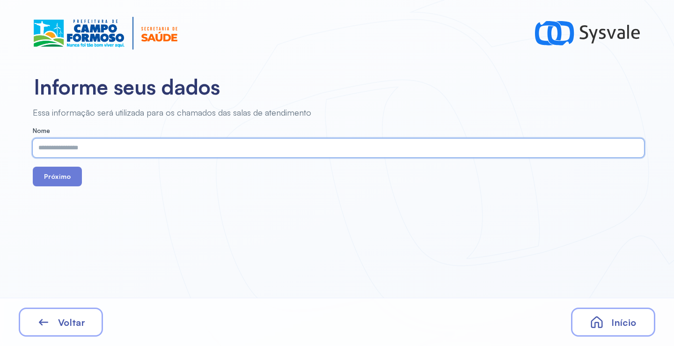
paste input "**********"
type input "**********"
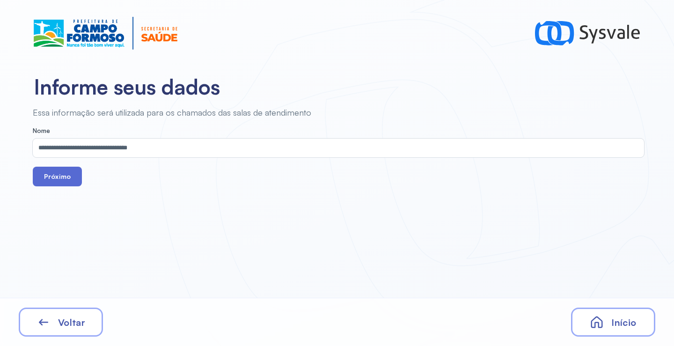
click at [54, 178] on button "Próximo" at bounding box center [57, 177] width 49 height 20
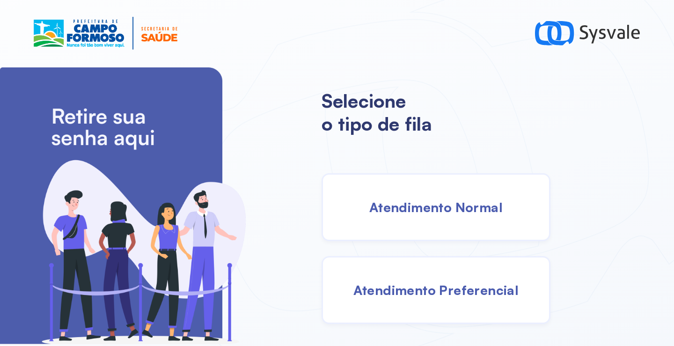
click at [433, 297] on div "Atendimento Preferencial" at bounding box center [436, 290] width 229 height 68
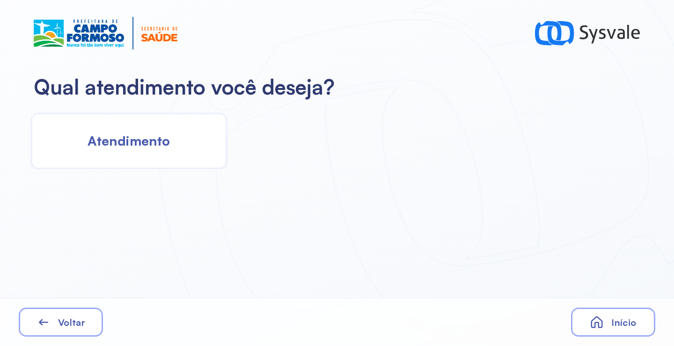
click at [103, 138] on span "Atendimento" at bounding box center [129, 140] width 82 height 16
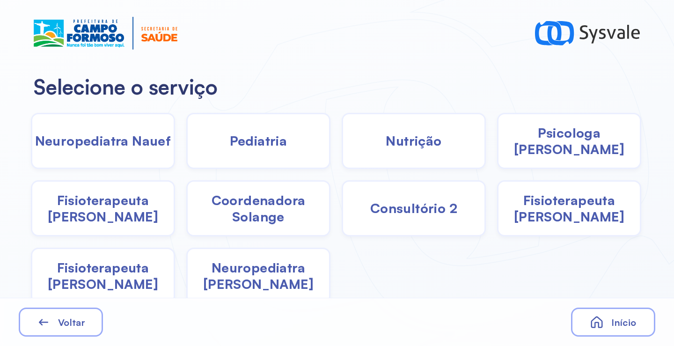
drag, startPoint x: 131, startPoint y: 142, endPoint x: 352, endPoint y: 253, distance: 247.3
click at [384, 303] on div "Voltar Início" at bounding box center [337, 322] width 674 height 48
click at [261, 125] on div "Pediatria" at bounding box center [258, 141] width 144 height 56
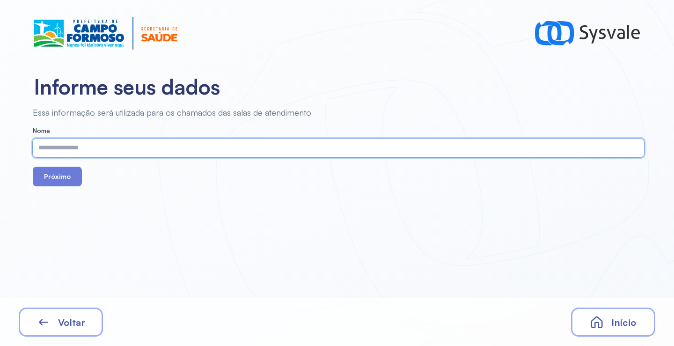
paste input "**********"
type input "**********"
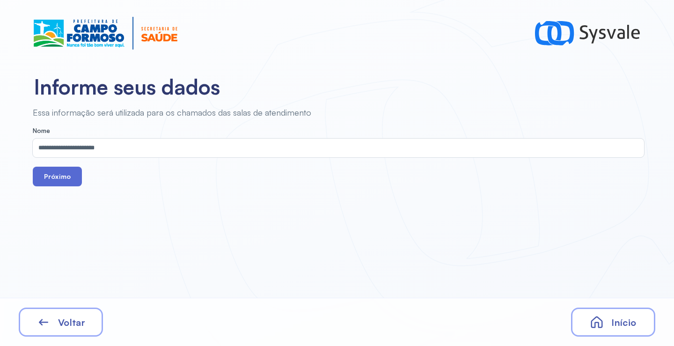
drag, startPoint x: 72, startPoint y: 177, endPoint x: 118, endPoint y: 14, distance: 170.0
click at [72, 176] on button "Próximo" at bounding box center [57, 177] width 49 height 20
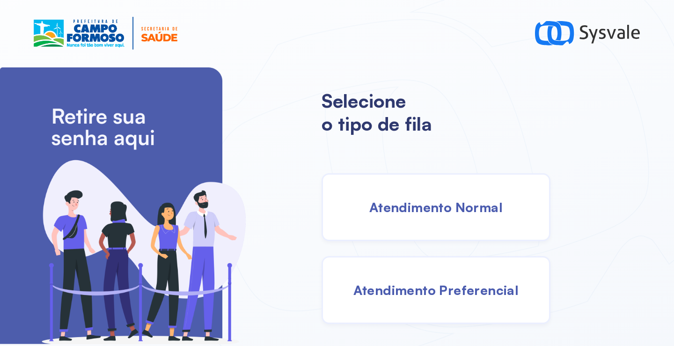
click at [418, 216] on div "Atendimento Normal" at bounding box center [436, 207] width 229 height 68
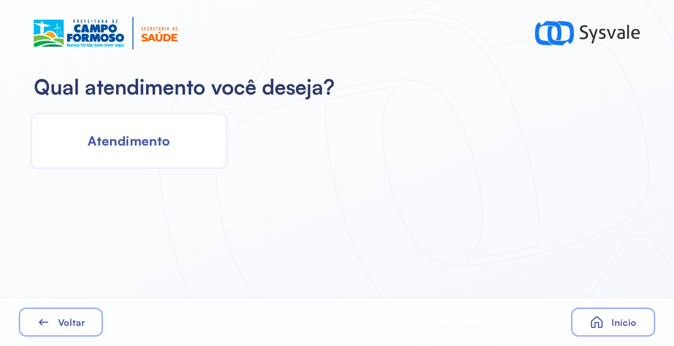
click at [140, 132] on div "Atendimento" at bounding box center [129, 141] width 196 height 56
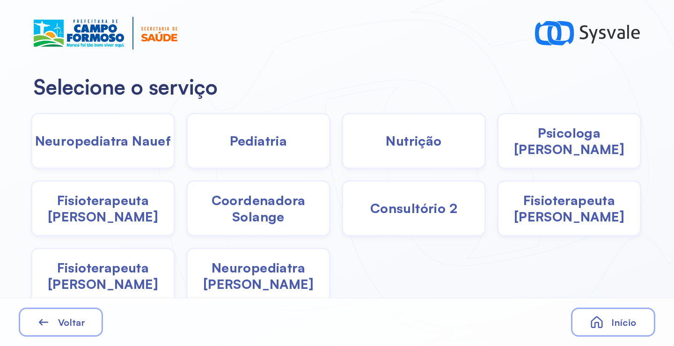
click at [247, 212] on span "Coordenadora Solange" at bounding box center [258, 208] width 141 height 33
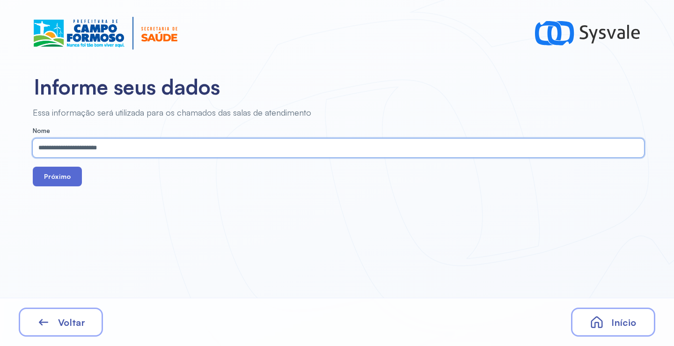
click at [62, 169] on button "Próximo" at bounding box center [57, 177] width 49 height 20
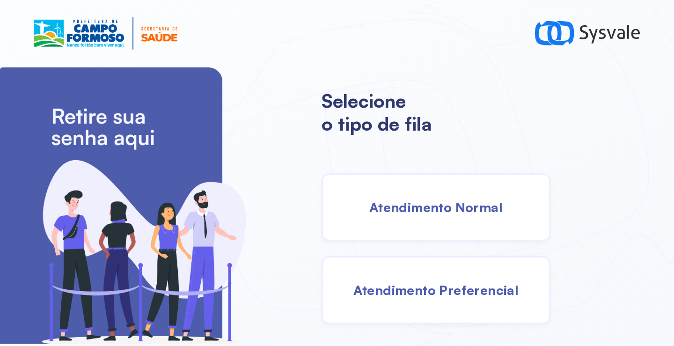
click at [412, 202] on span "Atendimento Normal" at bounding box center [435, 207] width 133 height 16
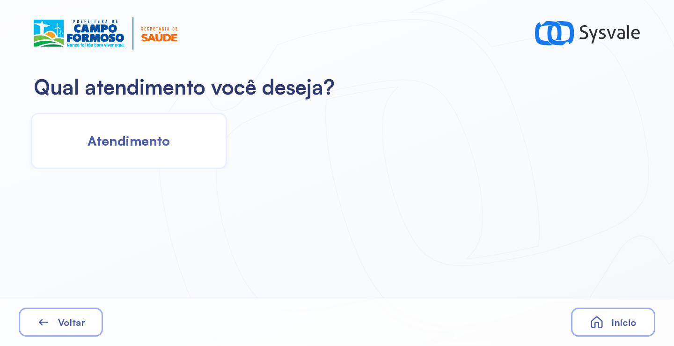
click at [155, 158] on div "Atendimento" at bounding box center [129, 141] width 196 height 56
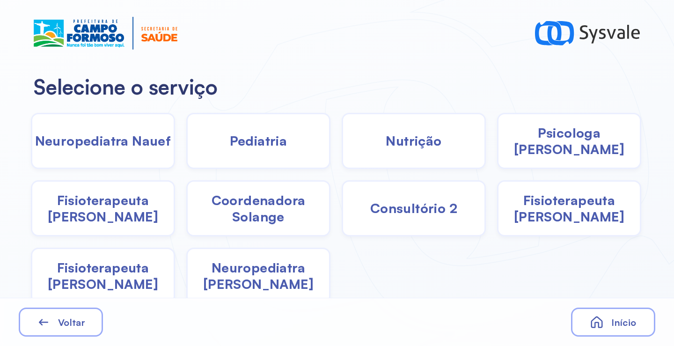
drag, startPoint x: 262, startPoint y: 211, endPoint x: 253, endPoint y: 210, distance: 8.9
click at [253, 210] on span "Coordenadora Solange" at bounding box center [258, 208] width 141 height 33
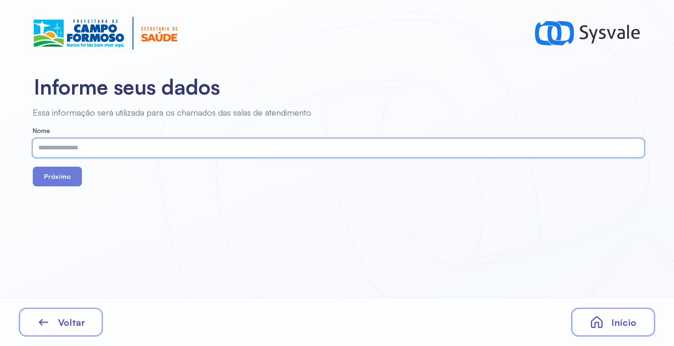
paste input "**********"
type input "**********"
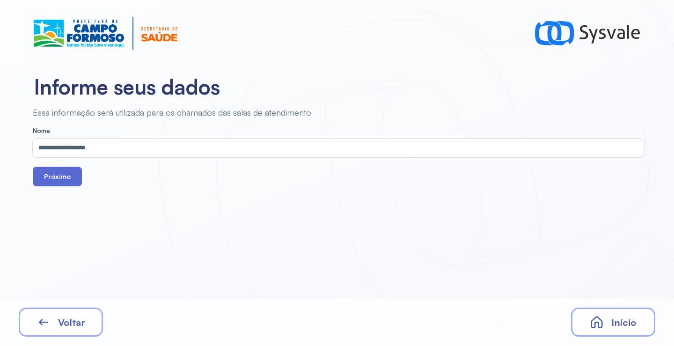
click at [45, 171] on button "Próximo" at bounding box center [57, 177] width 49 height 20
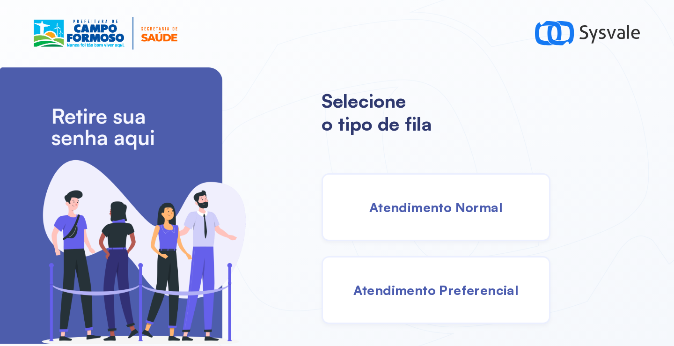
click at [426, 224] on div "Atendimento Normal" at bounding box center [436, 207] width 229 height 68
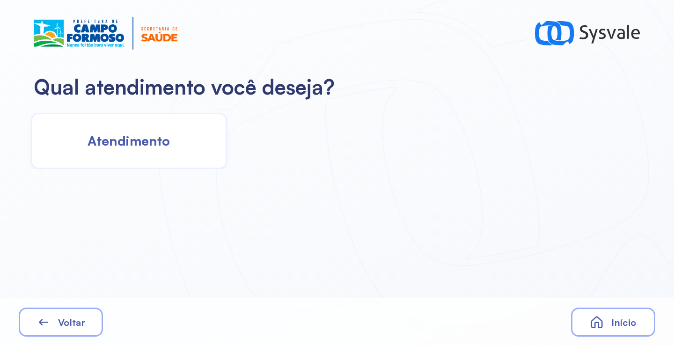
click at [88, 148] on span "Atendimento" at bounding box center [129, 140] width 82 height 16
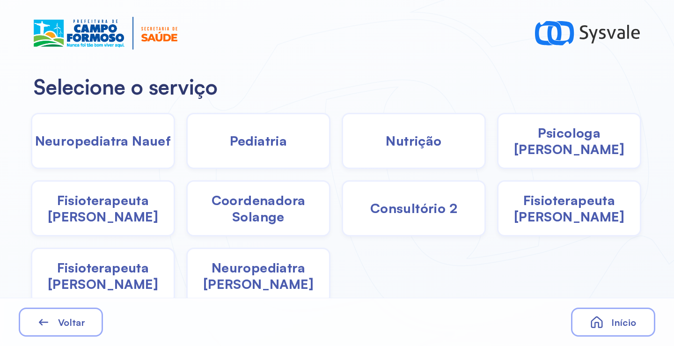
drag, startPoint x: 563, startPoint y: 146, endPoint x: 558, endPoint y: 145, distance: 5.7
click at [558, 145] on span "Psicologa [PERSON_NAME]" at bounding box center [569, 141] width 141 height 33
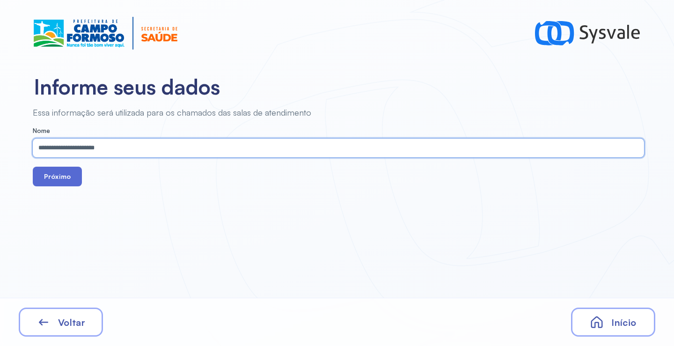
type input "**********"
click at [61, 176] on button "Próximo" at bounding box center [57, 177] width 49 height 20
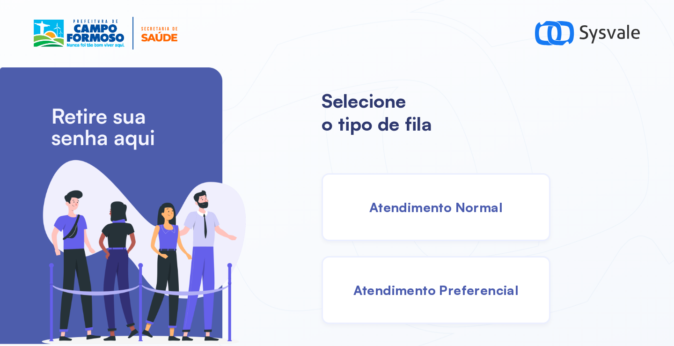
click at [393, 199] on span "Atendimento Normal" at bounding box center [435, 207] width 133 height 16
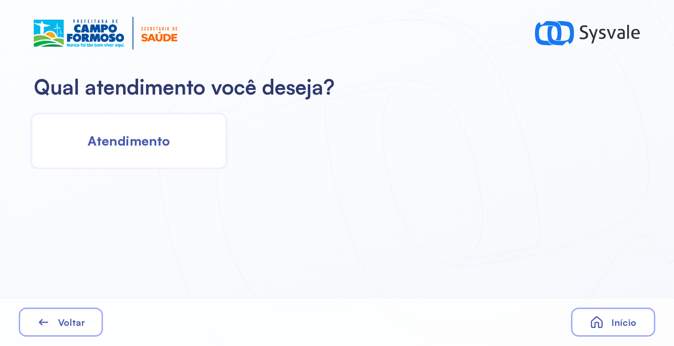
click at [137, 127] on div "Atendimento" at bounding box center [129, 141] width 196 height 56
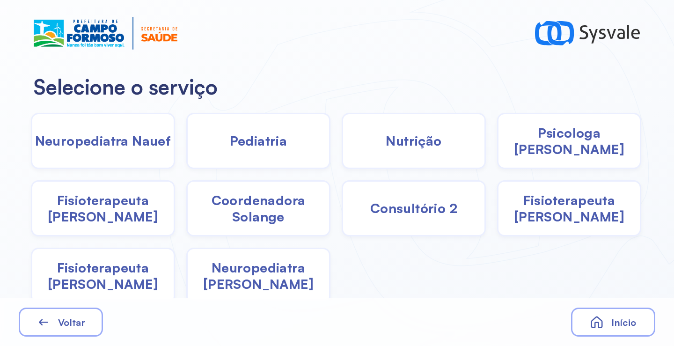
click at [261, 204] on span "Coordenadora Solange" at bounding box center [258, 208] width 141 height 33
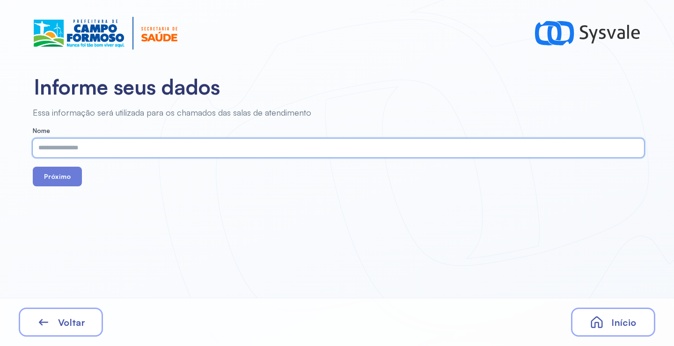
paste input "**********"
type input "**********"
click at [51, 181] on button "Próximo" at bounding box center [57, 177] width 49 height 20
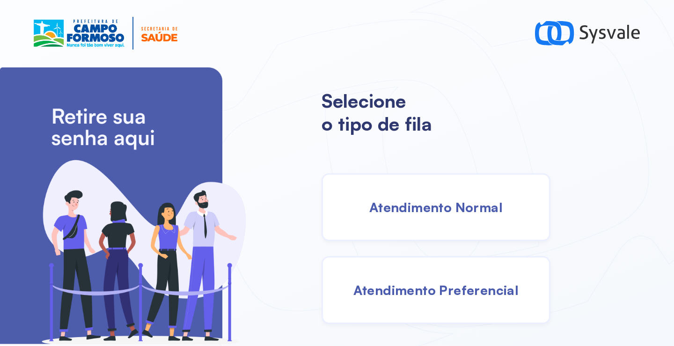
click at [470, 208] on span "Atendimento Normal" at bounding box center [435, 207] width 133 height 16
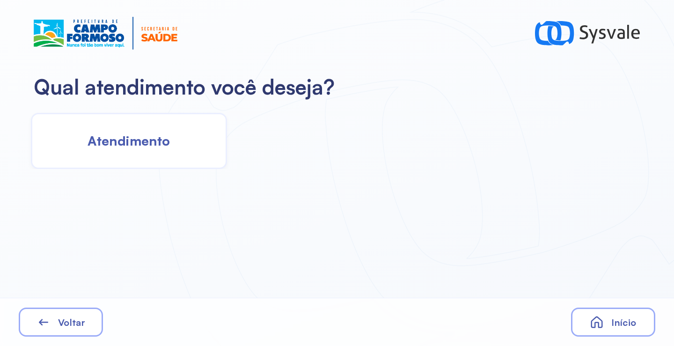
click at [95, 149] on span "Atendimento" at bounding box center [129, 140] width 82 height 16
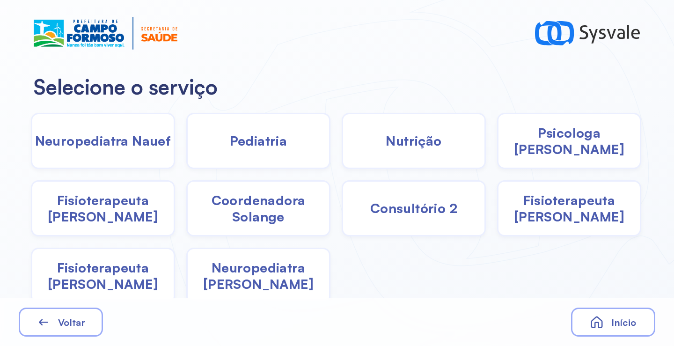
click at [258, 138] on span "Pediatria" at bounding box center [259, 140] width 58 height 16
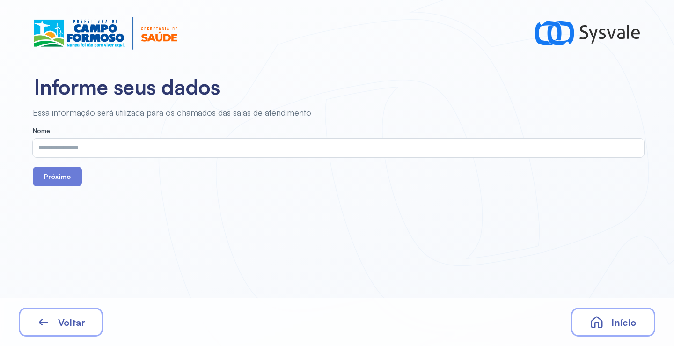
click at [90, 311] on div "Voltar" at bounding box center [61, 322] width 84 height 29
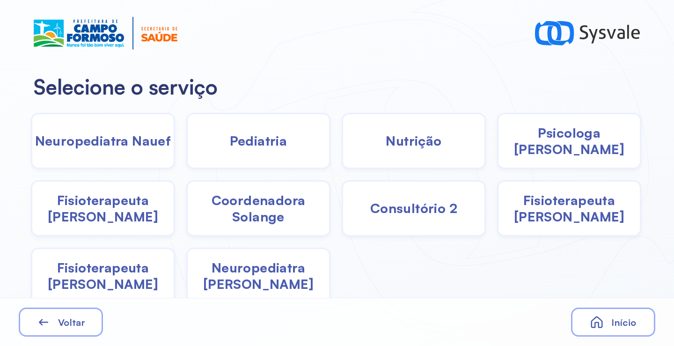
click at [431, 133] on span "Nutrição" at bounding box center [414, 140] width 56 height 16
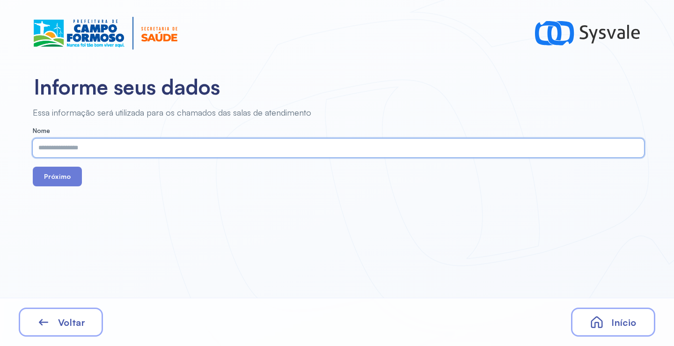
type input "**********"
click at [52, 174] on button "Próximo" at bounding box center [57, 177] width 49 height 20
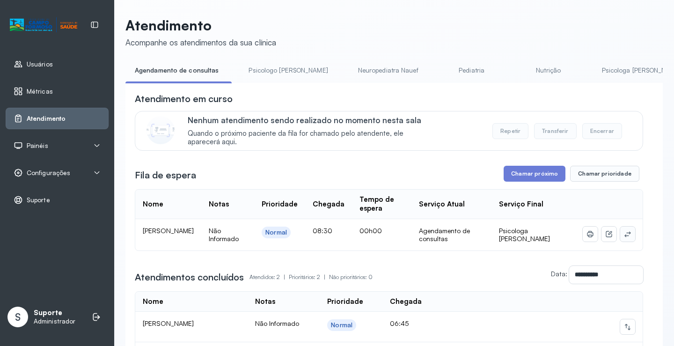
click at [624, 235] on icon at bounding box center [627, 233] width 7 height 7
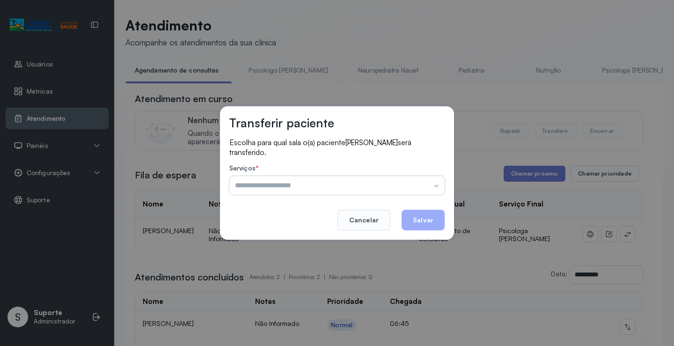
click at [311, 183] on input "text" at bounding box center [336, 185] width 215 height 19
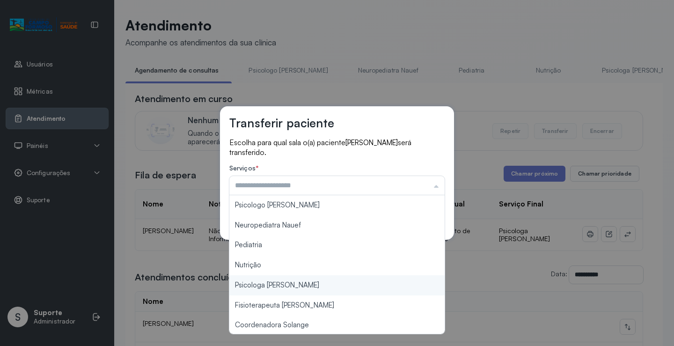
type input "**********"
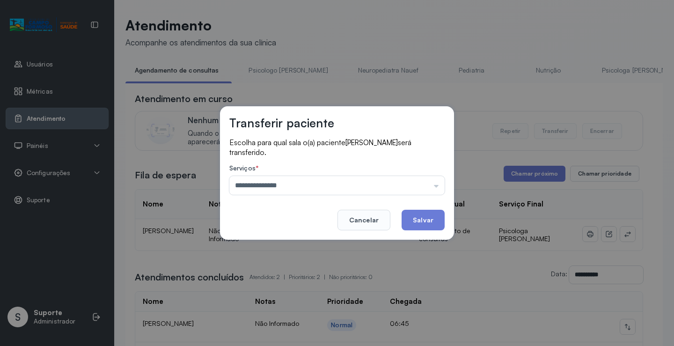
click at [288, 288] on div "**********" at bounding box center [337, 173] width 674 height 346
click at [422, 220] on button "Salvar" at bounding box center [423, 220] width 43 height 21
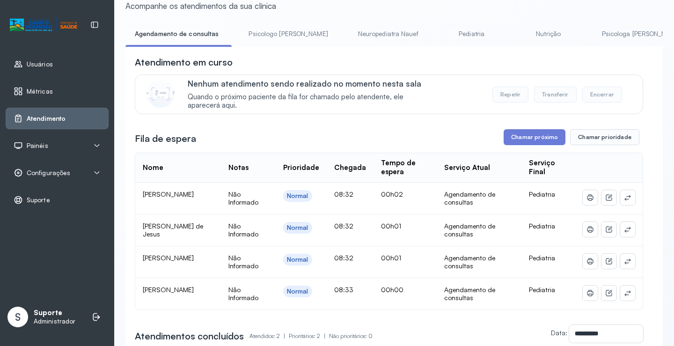
scroll to position [94, 0]
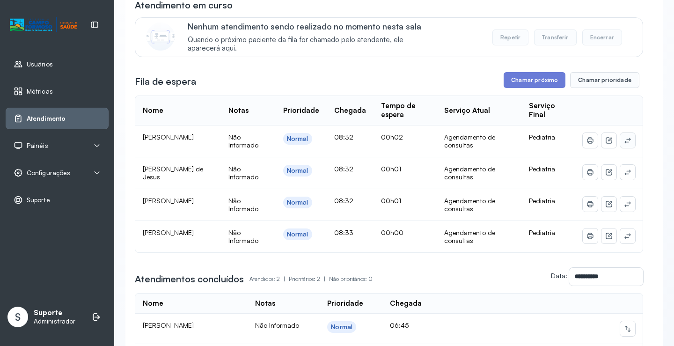
click at [624, 143] on icon at bounding box center [627, 140] width 7 height 7
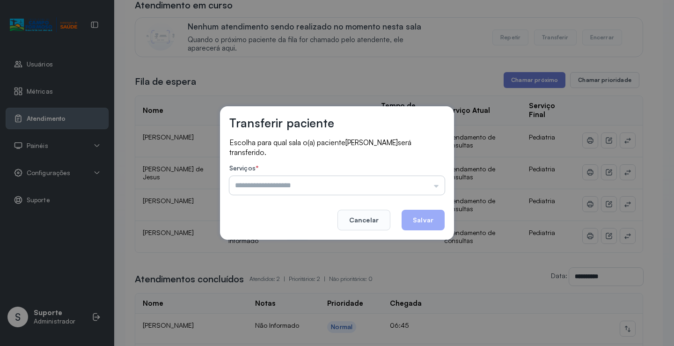
click at [343, 186] on input "text" at bounding box center [336, 185] width 215 height 19
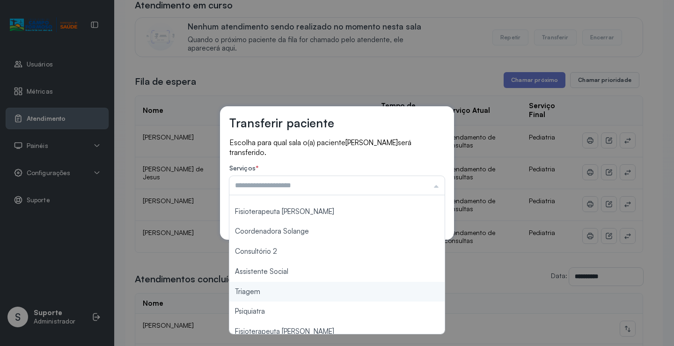
type input "*******"
click at [270, 291] on div "Transferir paciente Escolha para qual sala o(a) paciente Heitor Kaue Dias Viana…" at bounding box center [337, 173] width 674 height 346
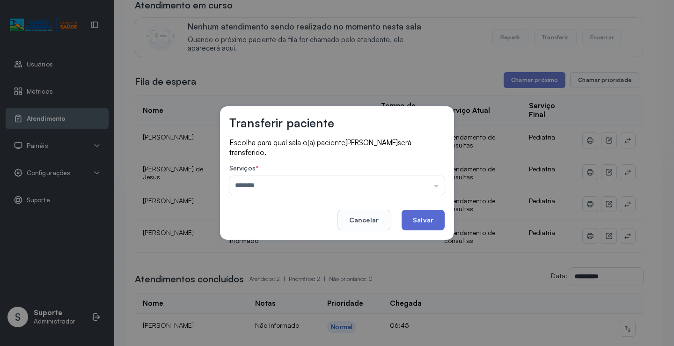
click at [425, 220] on button "Salvar" at bounding box center [423, 220] width 43 height 21
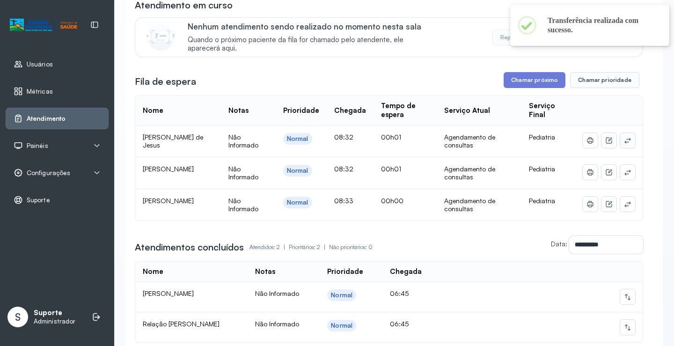
click at [624, 143] on icon at bounding box center [627, 140] width 7 height 7
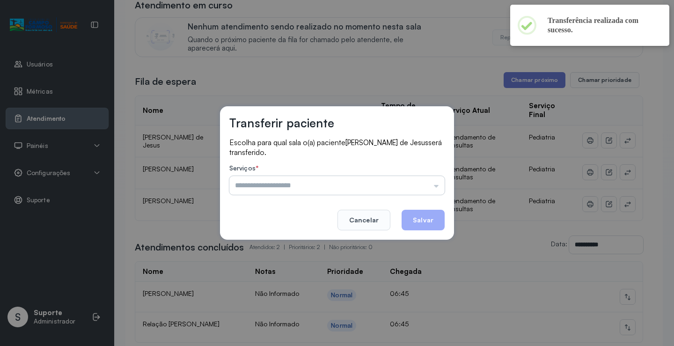
click at [303, 188] on input "text" at bounding box center [336, 185] width 215 height 19
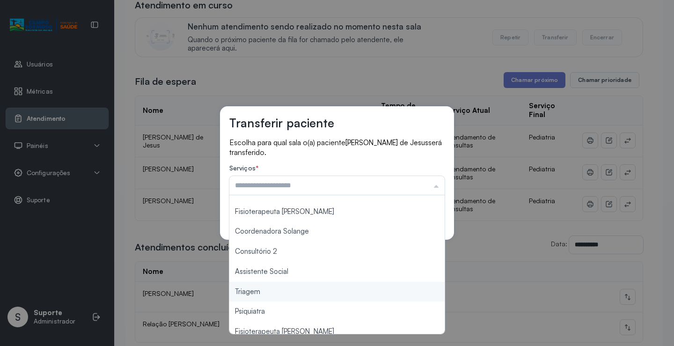
type input "*******"
click at [272, 293] on div "Transferir paciente Escolha para qual sala o(a) paciente Laura Valentina Silva …" at bounding box center [337, 173] width 674 height 346
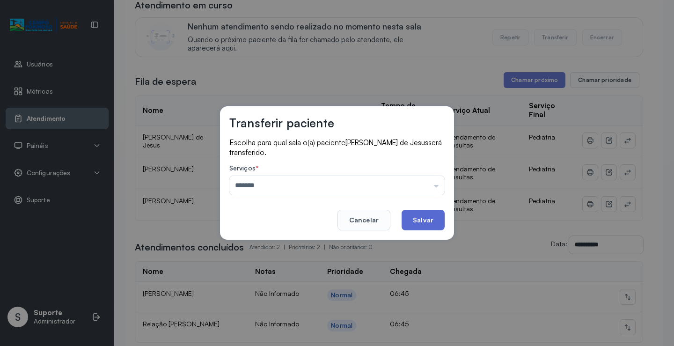
click at [422, 215] on button "Salvar" at bounding box center [423, 220] width 43 height 21
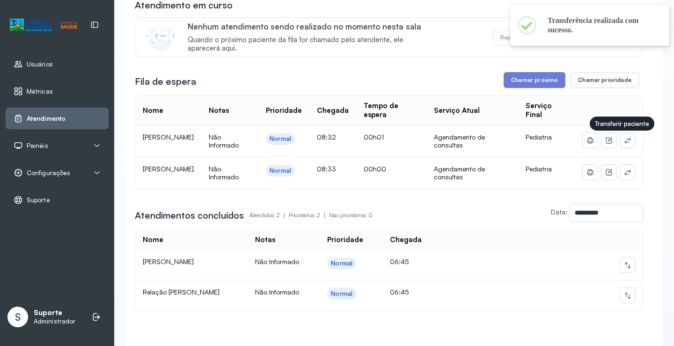
click at [625, 143] on icon at bounding box center [628, 141] width 6 height 6
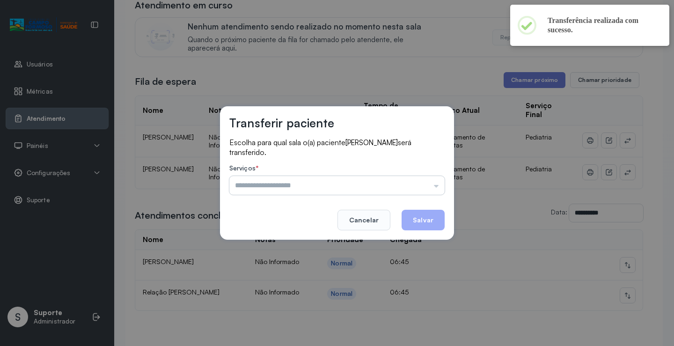
click at [358, 188] on input "text" at bounding box center [336, 185] width 215 height 19
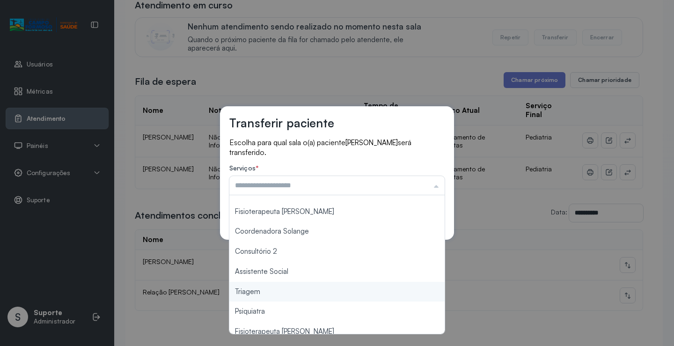
type input "*******"
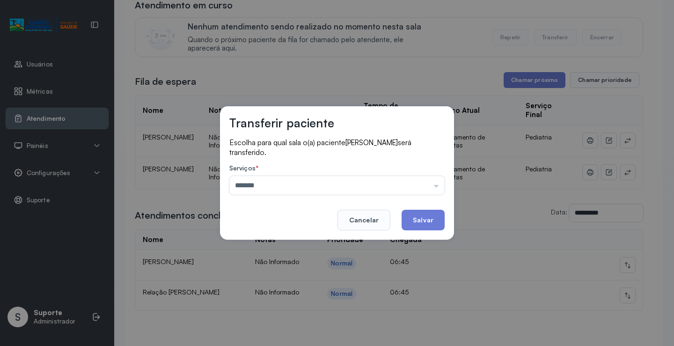
click at [309, 293] on div "Transferir paciente Escolha para qual sala o(a) paciente Isis Teixeira Silva se…" at bounding box center [337, 173] width 674 height 346
click at [418, 218] on button "Salvar" at bounding box center [423, 220] width 43 height 21
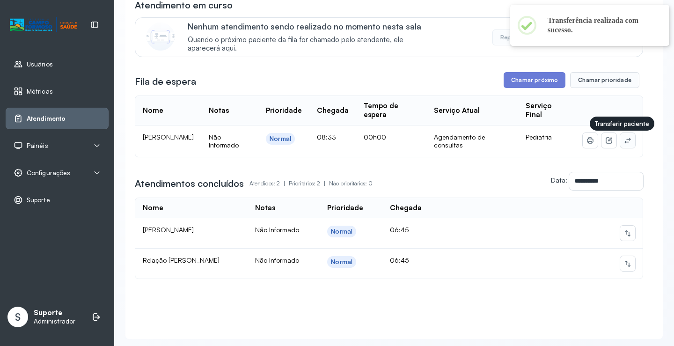
click at [624, 144] on icon at bounding box center [627, 140] width 7 height 7
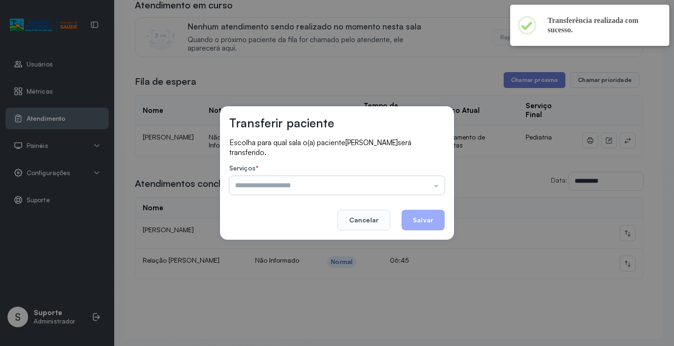
click at [346, 188] on input "text" at bounding box center [336, 185] width 215 height 19
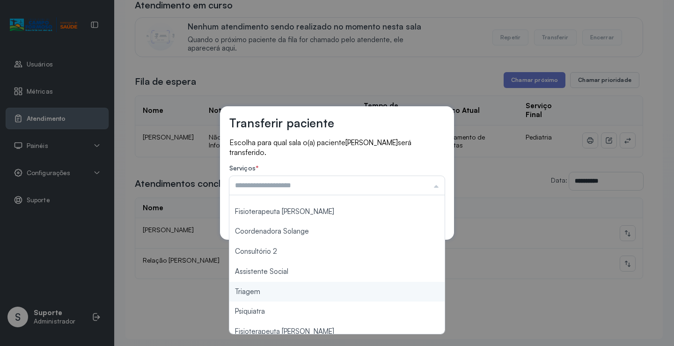
type input "*******"
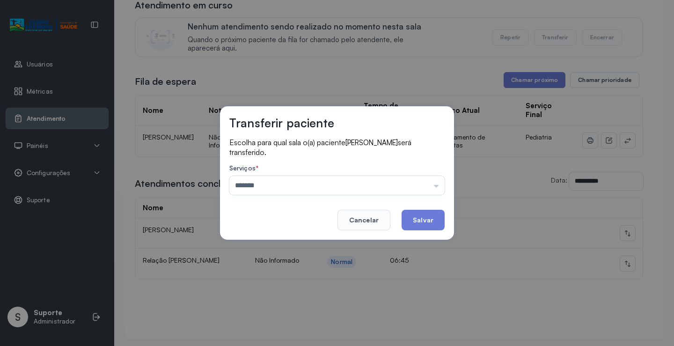
click at [294, 291] on div "Transferir paciente Escolha para qual sala o(a) paciente Agatha Maite Souza Lim…" at bounding box center [337, 173] width 674 height 346
click at [417, 221] on button "Salvar" at bounding box center [423, 220] width 43 height 21
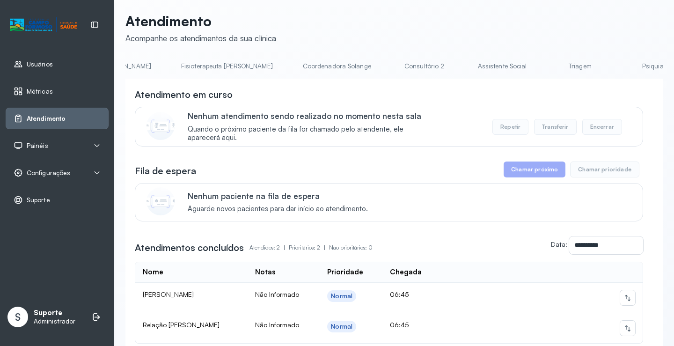
scroll to position [0, 532]
click at [545, 66] on link "Triagem" at bounding box center [578, 66] width 66 height 15
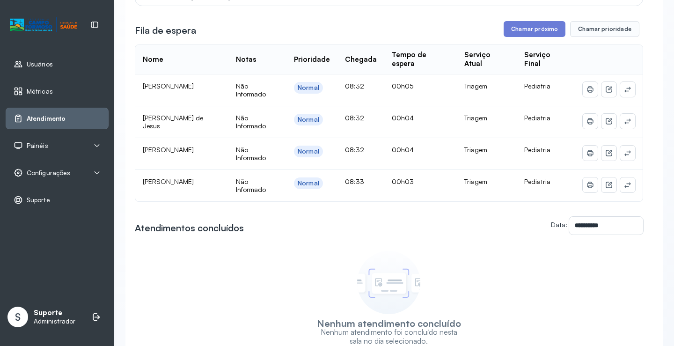
scroll to position [51, 0]
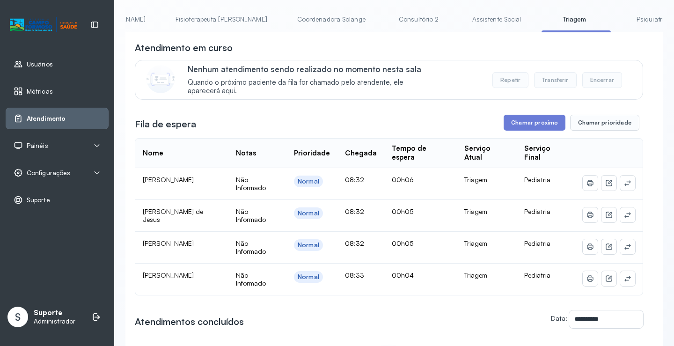
click at [463, 23] on link "Assistente Social" at bounding box center [497, 19] width 68 height 15
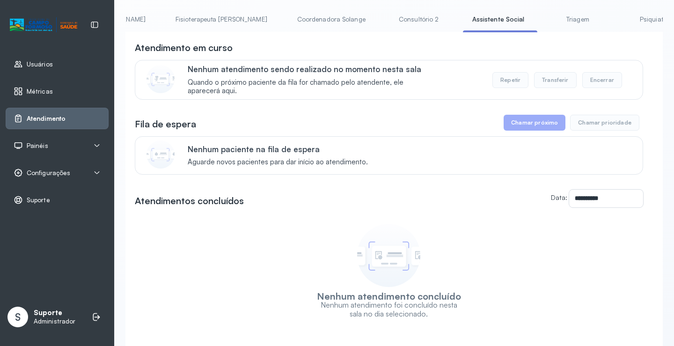
drag, startPoint x: 478, startPoint y: 64, endPoint x: 471, endPoint y: 32, distance: 32.7
click at [476, 64] on div "Nenhum atendimento sendo realizado no momento nesta sala Quando o próximo pacie…" at bounding box center [389, 80] width 508 height 40
click at [545, 23] on link "Triagem" at bounding box center [578, 19] width 66 height 15
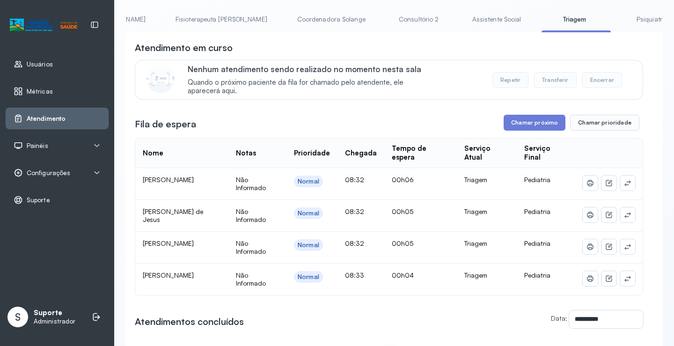
click at [463, 17] on link "Assistente Social" at bounding box center [497, 19] width 68 height 15
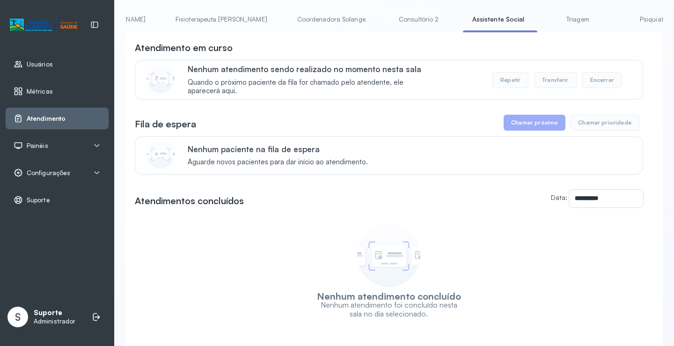
click at [545, 25] on link "Triagem" at bounding box center [578, 19] width 66 height 15
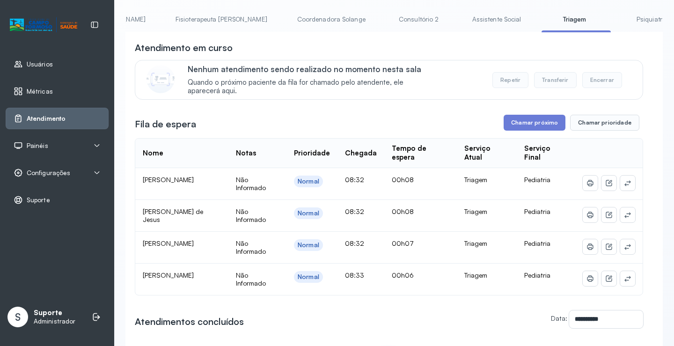
click at [463, 21] on link "Assistente Social" at bounding box center [497, 19] width 68 height 15
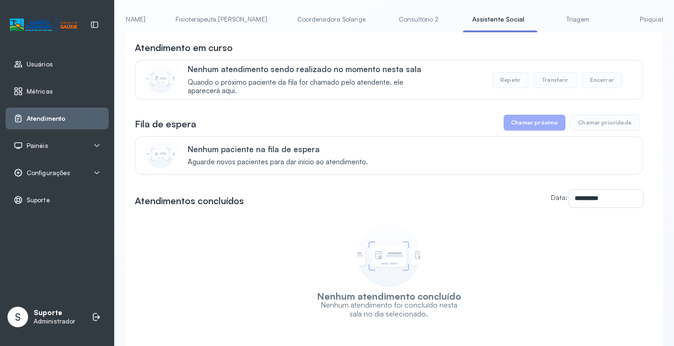
click at [545, 23] on link "Triagem" at bounding box center [578, 19] width 66 height 15
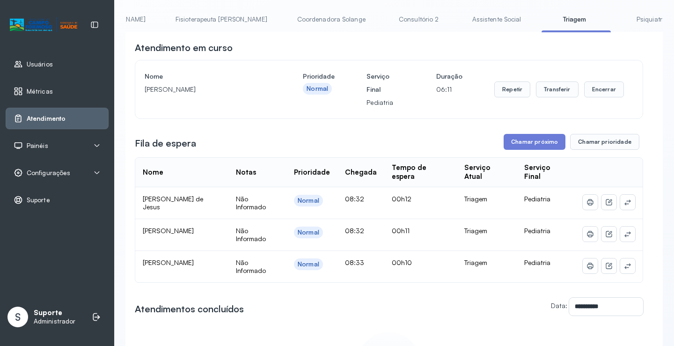
click at [463, 15] on link "Assistente Social" at bounding box center [497, 19] width 68 height 15
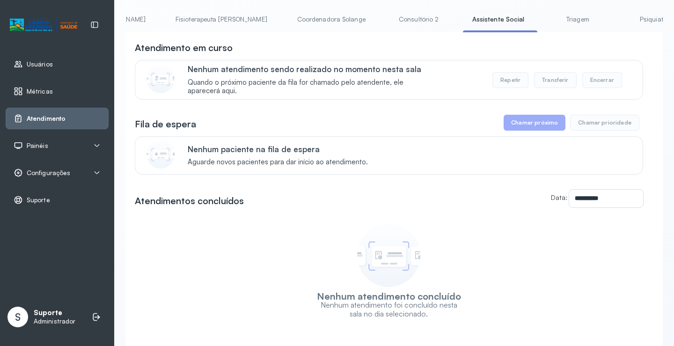
click at [478, 61] on div "Atendimento em curso Nenhum atendimento sendo realizado no momento nesta sala Q…" at bounding box center [389, 70] width 508 height 59
drag, startPoint x: 474, startPoint y: 0, endPoint x: 476, endPoint y: 11, distance: 10.9
click at [475, 1] on div "**********" at bounding box center [393, 172] width 537 height 412
click at [545, 20] on link "Triagem" at bounding box center [578, 19] width 66 height 15
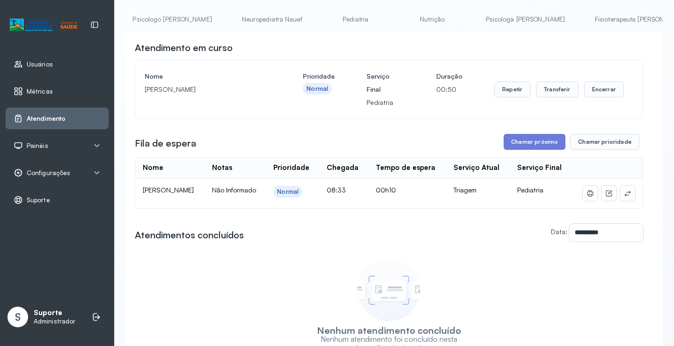
scroll to position [0, 0]
click at [190, 16] on link "Agendamento de consultas" at bounding box center [174, 19] width 99 height 15
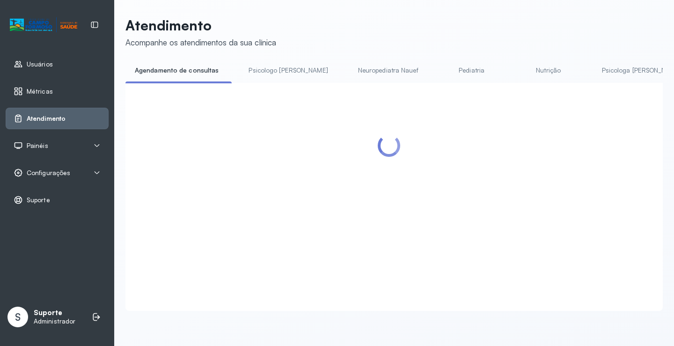
scroll to position [51, 0]
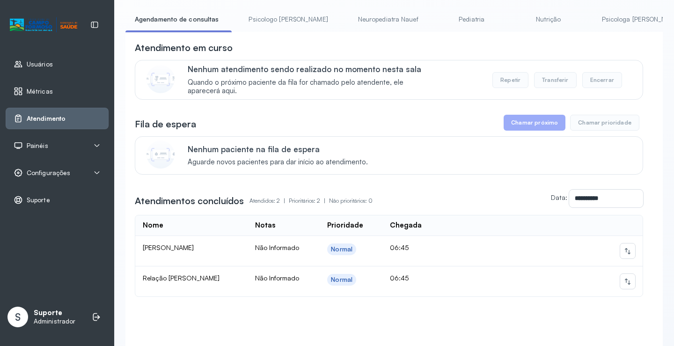
drag, startPoint x: 263, startPoint y: 19, endPoint x: 229, endPoint y: 19, distance: 33.2
click at [262, 19] on link "Psicologo [PERSON_NAME]" at bounding box center [288, 19] width 98 height 15
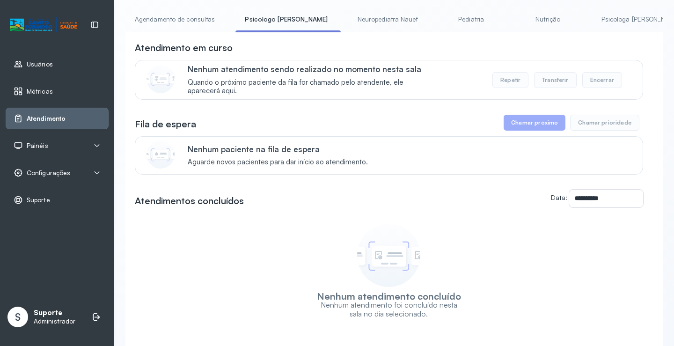
click at [184, 26] on link "Agendamento de consultas" at bounding box center [174, 19] width 99 height 15
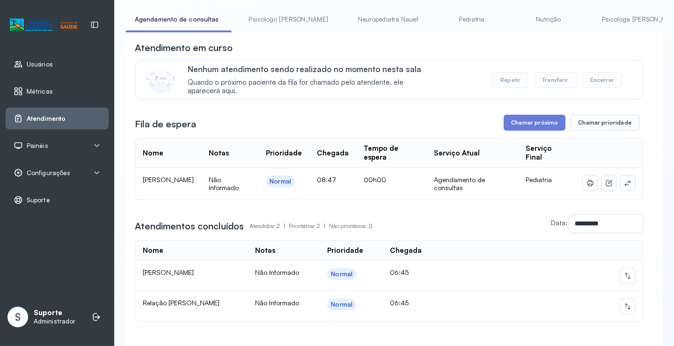
click at [624, 182] on icon at bounding box center [627, 182] width 7 height 7
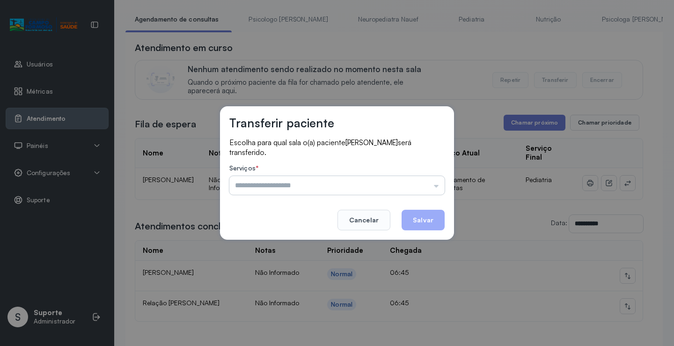
drag, startPoint x: 428, startPoint y: 184, endPoint x: 395, endPoint y: 191, distance: 33.5
click at [427, 184] on input "text" at bounding box center [336, 185] width 215 height 19
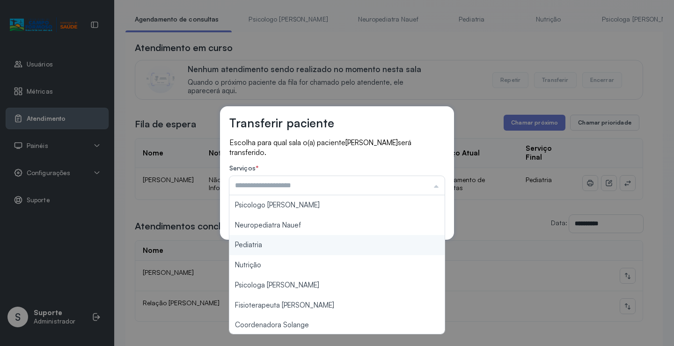
type input "*********"
drag, startPoint x: 262, startPoint y: 247, endPoint x: 351, endPoint y: 228, distance: 91.4
click at [263, 245] on div "Transferir paciente Escolha para qual sala o(a) paciente AGATHA MAITÊ SOUZA LIM…" at bounding box center [337, 173] width 674 height 346
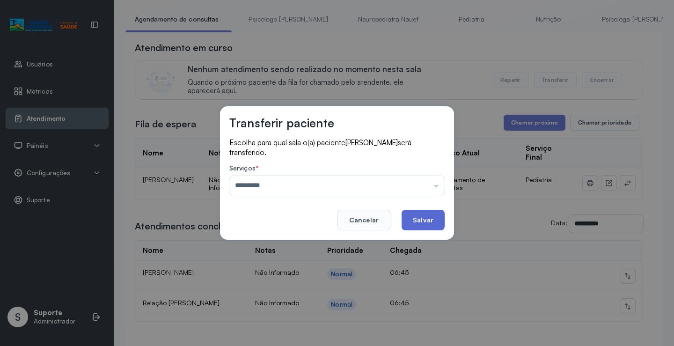
click at [424, 220] on button "Salvar" at bounding box center [423, 220] width 43 height 21
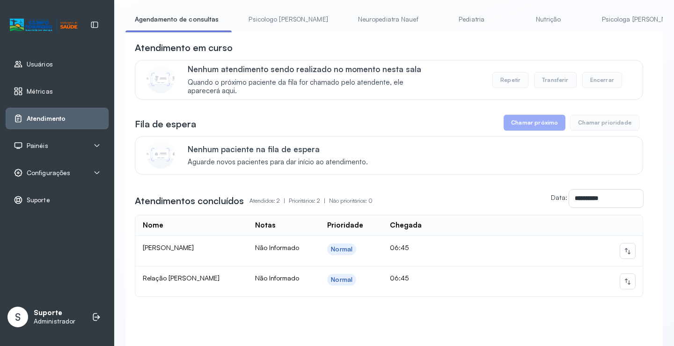
click at [296, 32] on li "Psicologo [PERSON_NAME]" at bounding box center [290, 22] width 102 height 21
click at [416, 24] on link "Coordenadora Solange" at bounding box center [459, 19] width 87 height 15
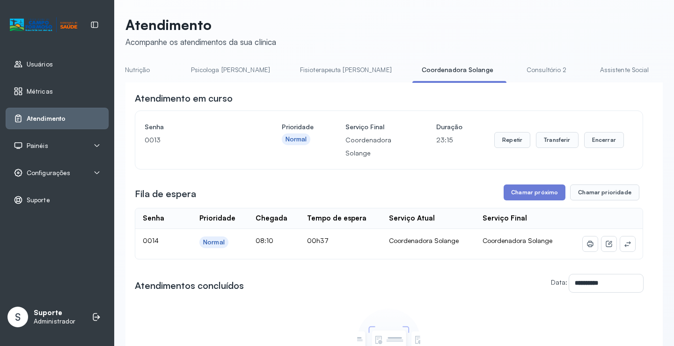
scroll to position [51, 0]
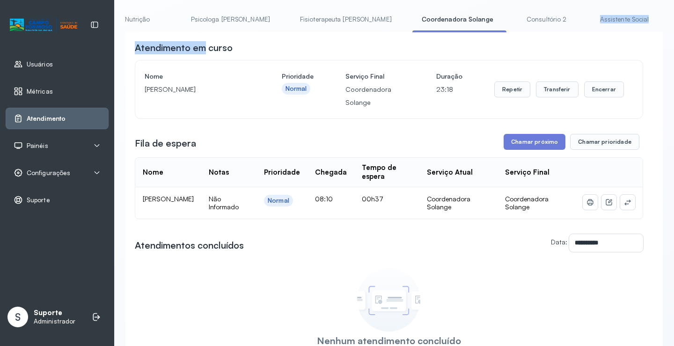
drag, startPoint x: 475, startPoint y: 32, endPoint x: 205, endPoint y: 37, distance: 269.7
click at [205, 37] on div "**********" at bounding box center [393, 217] width 537 height 411
click at [321, 50] on div "Atendimento em curso" at bounding box center [389, 47] width 508 height 13
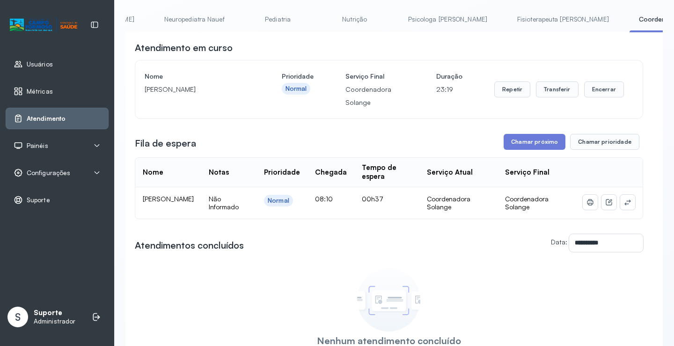
scroll to position [0, 0]
click at [160, 12] on link "Agendamento de consultas" at bounding box center [174, 19] width 99 height 15
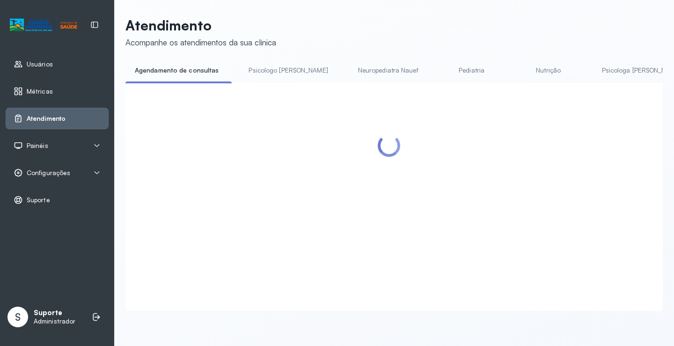
scroll to position [51, 0]
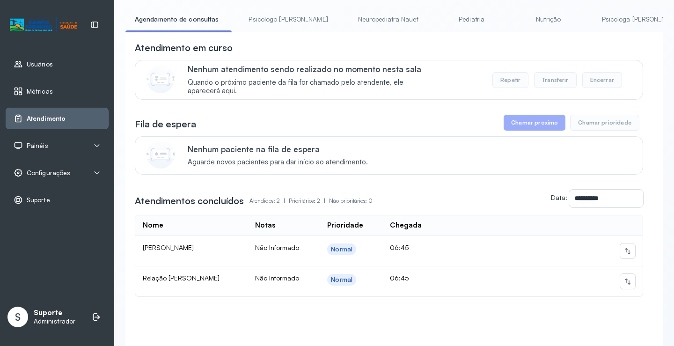
click at [261, 24] on link "Psicologo [PERSON_NAME]" at bounding box center [288, 19] width 98 height 15
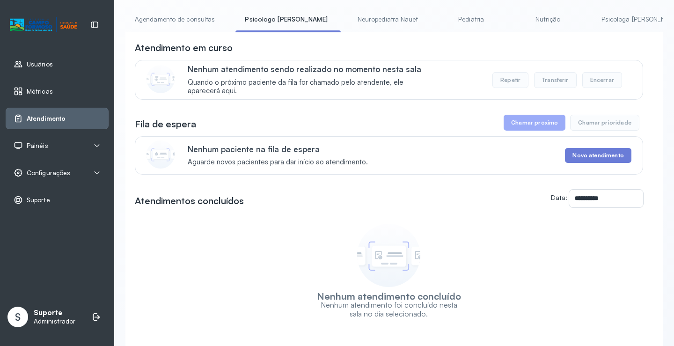
click at [181, 20] on link "Agendamento de consultas" at bounding box center [174, 19] width 99 height 15
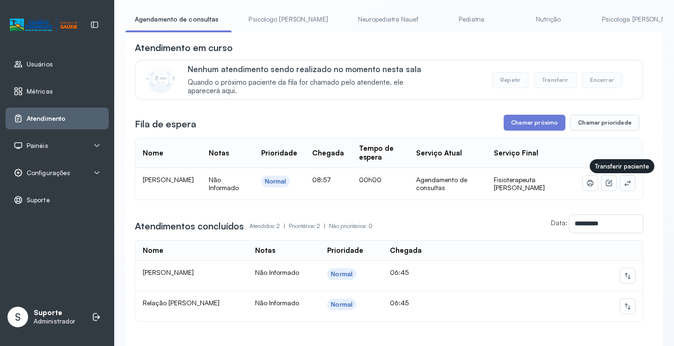
click at [624, 186] on icon at bounding box center [627, 182] width 7 height 7
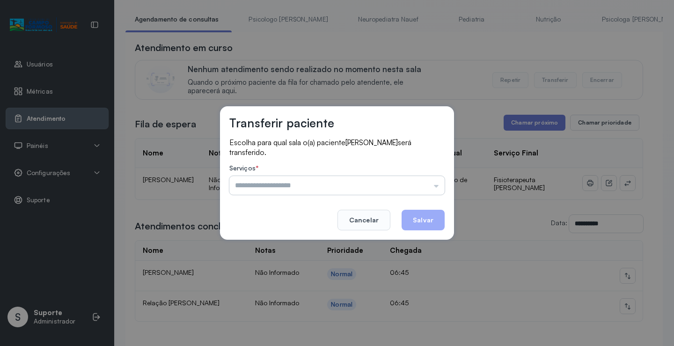
click at [412, 177] on input "text" at bounding box center [336, 185] width 215 height 19
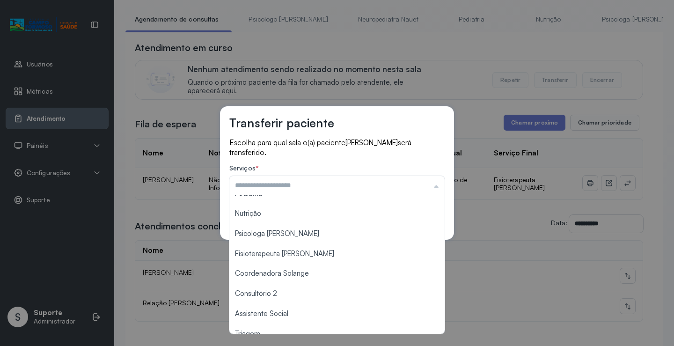
scroll to position [48, 0]
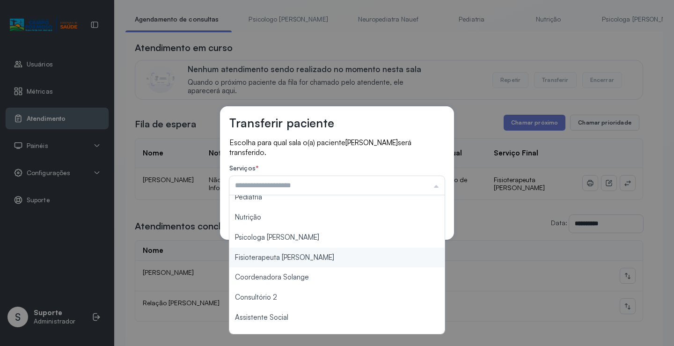
type input "**********"
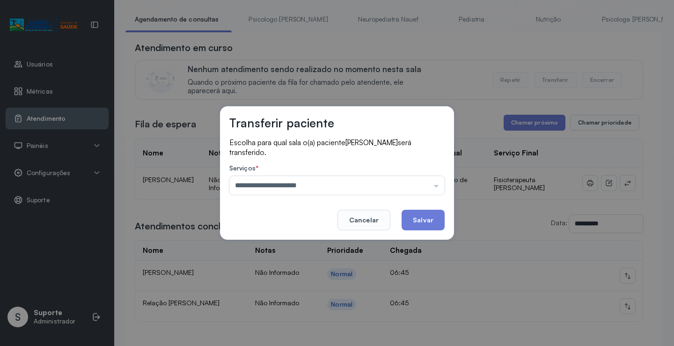
drag, startPoint x: 311, startPoint y: 261, endPoint x: 368, endPoint y: 235, distance: 62.9
click at [311, 261] on div "**********" at bounding box center [337, 173] width 674 height 346
click at [417, 221] on button "Salvar" at bounding box center [423, 220] width 43 height 21
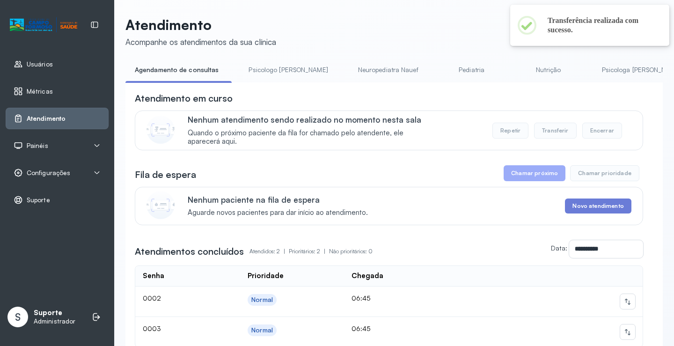
scroll to position [51, 0]
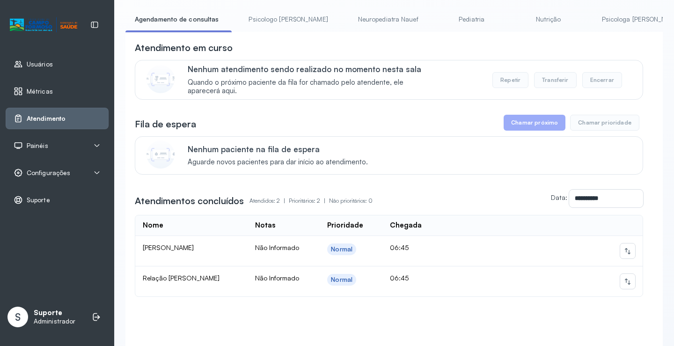
click at [443, 18] on link "Pediatria" at bounding box center [472, 19] width 66 height 15
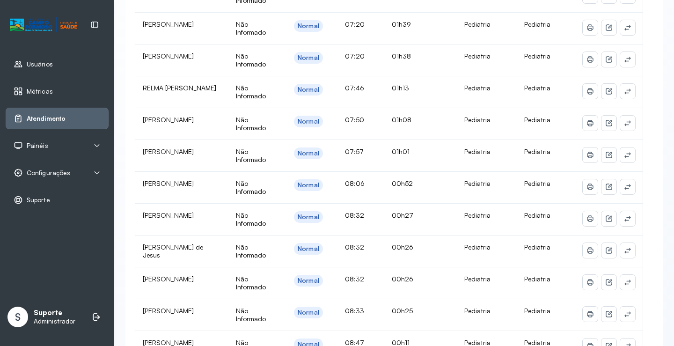
scroll to position [285, 0]
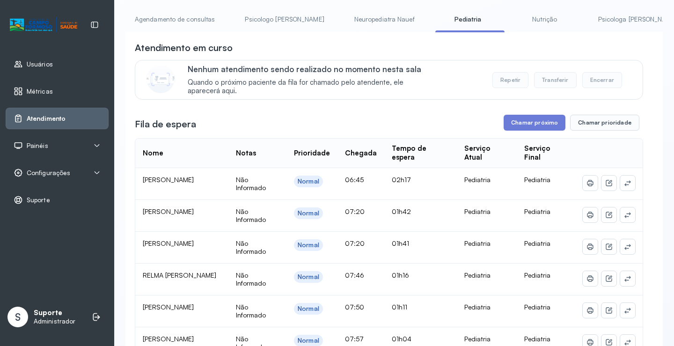
click at [197, 22] on link "Agendamento de consultas" at bounding box center [174, 19] width 99 height 15
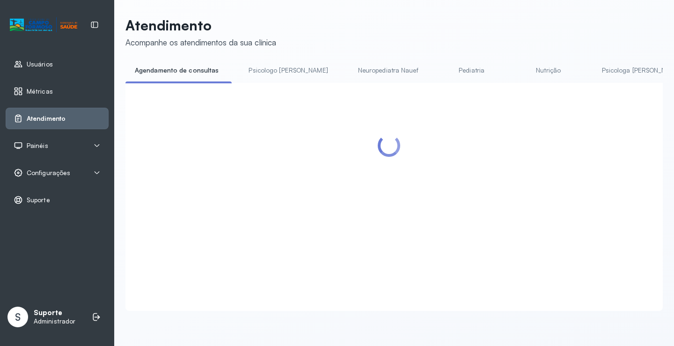
scroll to position [51, 0]
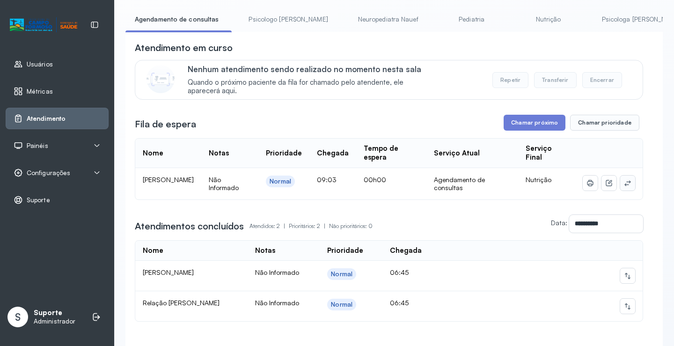
drag, startPoint x: 629, startPoint y: 186, endPoint x: 619, endPoint y: 185, distance: 9.8
click at [628, 185] on td at bounding box center [608, 183] width 67 height 31
click at [624, 185] on icon at bounding box center [627, 182] width 7 height 7
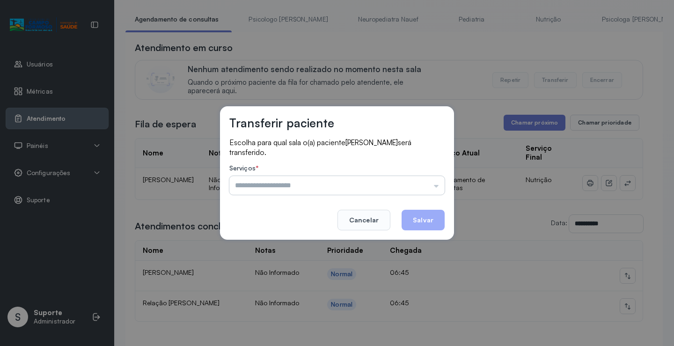
click at [424, 184] on input "text" at bounding box center [336, 185] width 215 height 19
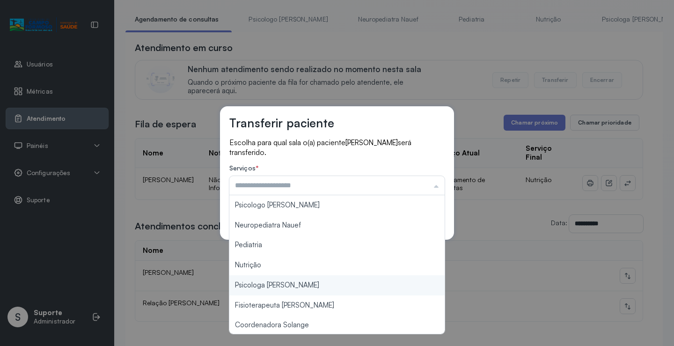
scroll to position [94, 0]
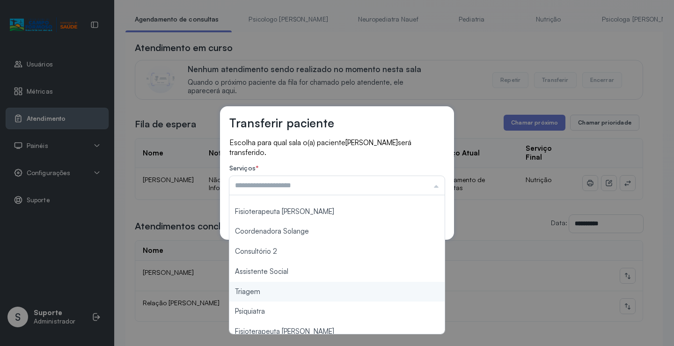
type input "*******"
drag, startPoint x: 269, startPoint y: 290, endPoint x: 390, endPoint y: 240, distance: 130.8
click at [277, 288] on div "Transferir paciente Escolha para qual sala o(a) paciente LEVI OLIVEIRA SOARES s…" at bounding box center [337, 173] width 674 height 346
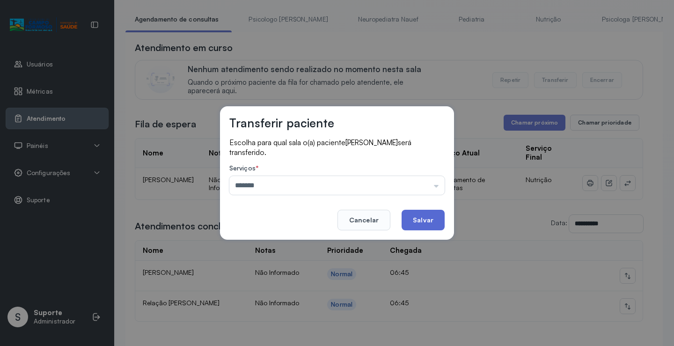
click at [425, 222] on button "Salvar" at bounding box center [423, 220] width 43 height 21
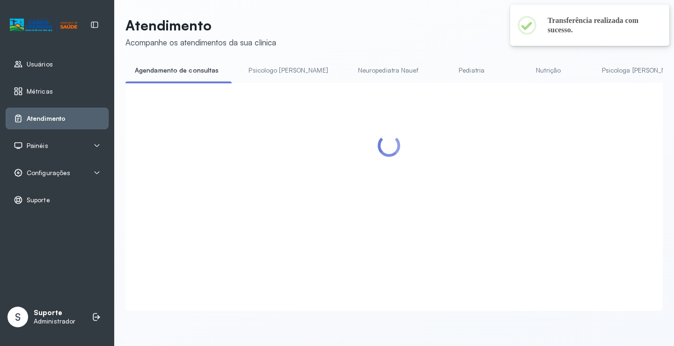
scroll to position [51, 0]
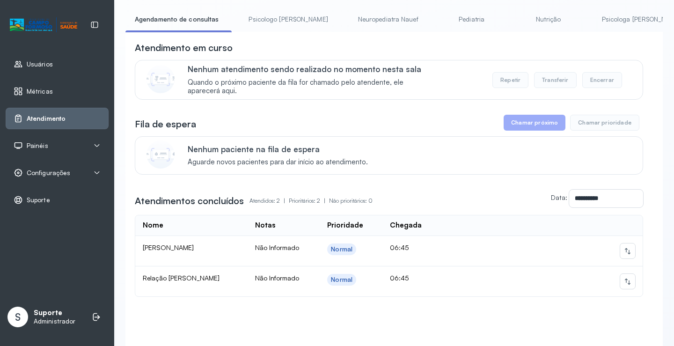
click at [439, 23] on link "Pediatria" at bounding box center [472, 19] width 66 height 15
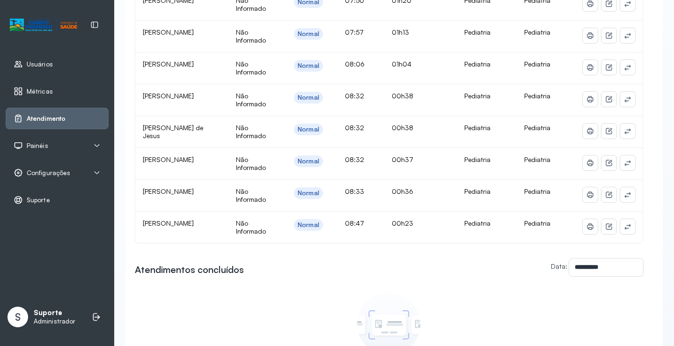
scroll to position [379, 0]
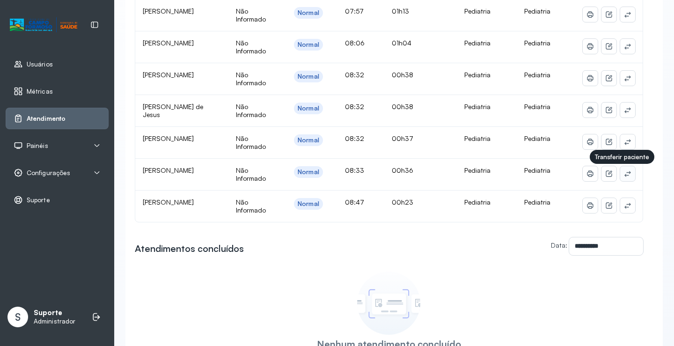
click at [626, 176] on button at bounding box center [627, 173] width 15 height 15
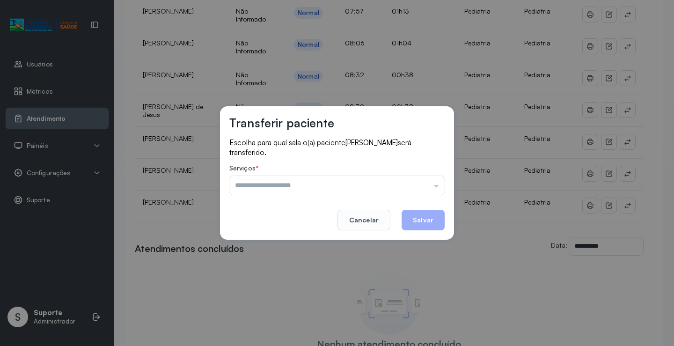
click at [388, 160] on div "Escolha para qual sala o(a) paciente Agatha Maite Souza Lima será transferido. …" at bounding box center [336, 167] width 215 height 59
click at [368, 219] on button "Cancelar" at bounding box center [364, 220] width 53 height 21
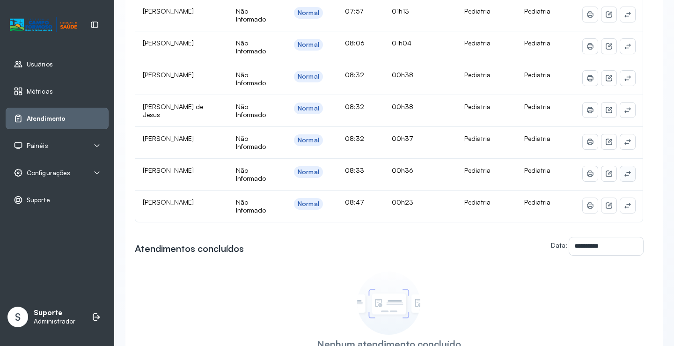
click at [624, 177] on icon at bounding box center [627, 173] width 7 height 7
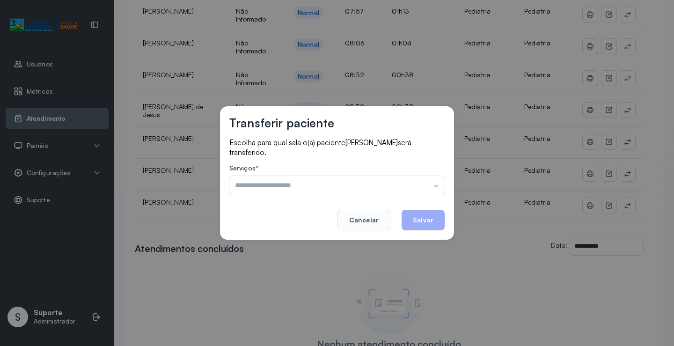
click at [383, 184] on input "text" at bounding box center [336, 185] width 215 height 19
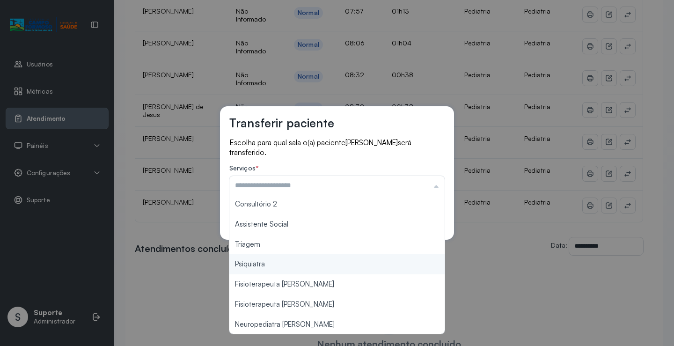
scroll to position [141, 0]
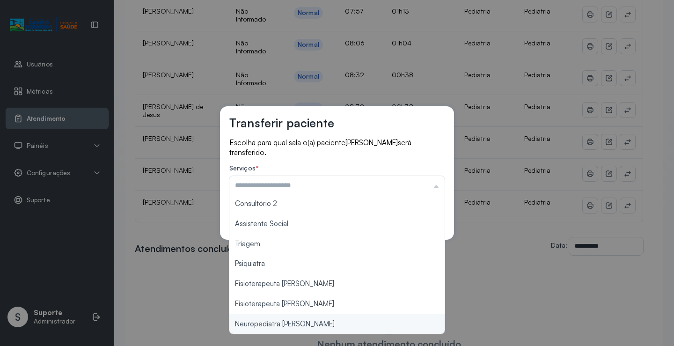
type input "**********"
click at [285, 328] on div "**********" at bounding box center [337, 173] width 674 height 346
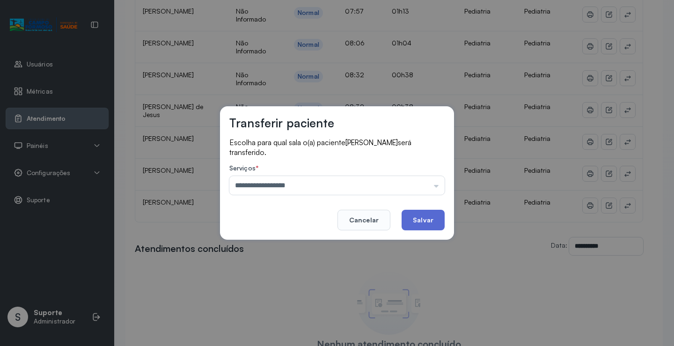
click at [427, 219] on button "Salvar" at bounding box center [423, 220] width 43 height 21
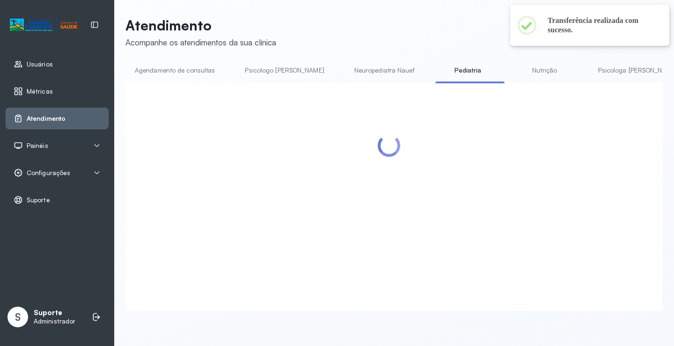
scroll to position [379, 0]
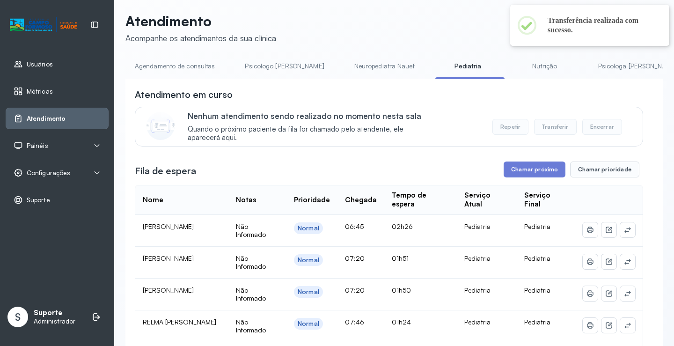
click at [189, 62] on link "Agendamento de consultas" at bounding box center [174, 66] width 99 height 15
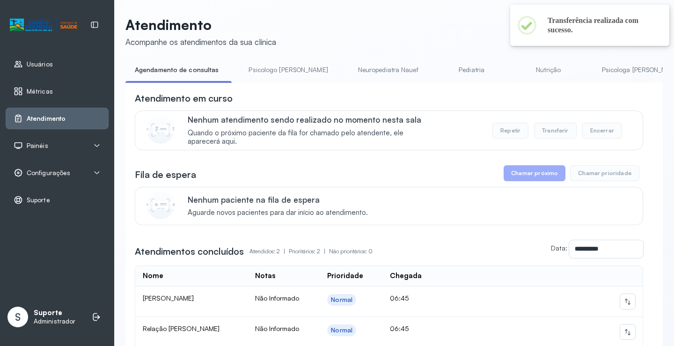
scroll to position [4, 0]
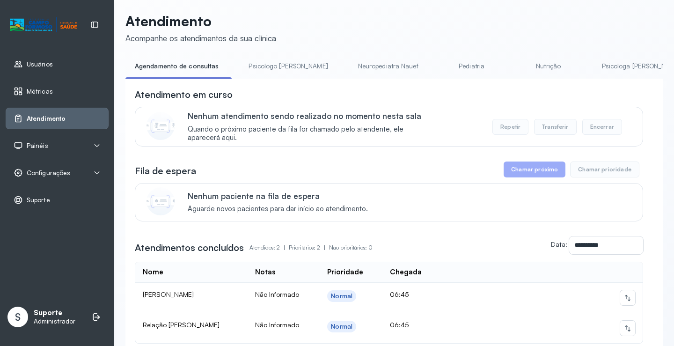
click at [265, 60] on link "Psicologo [PERSON_NAME]" at bounding box center [288, 66] width 98 height 15
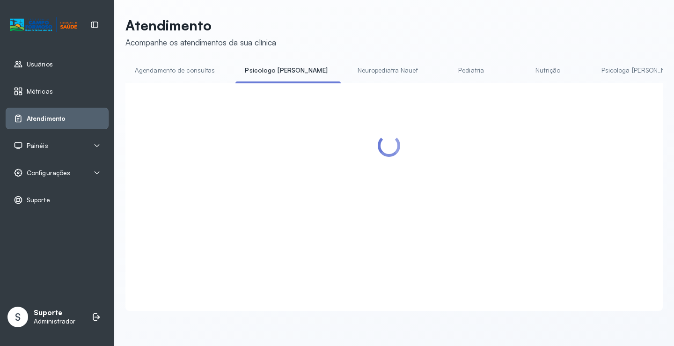
click at [204, 64] on link "Agendamento de consultas" at bounding box center [174, 70] width 99 height 15
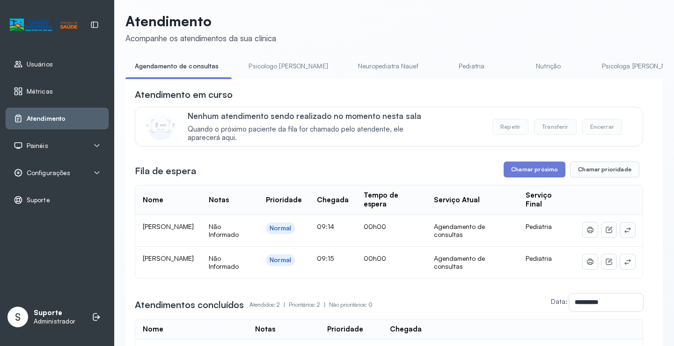
click at [626, 235] on button at bounding box center [627, 229] width 15 height 15
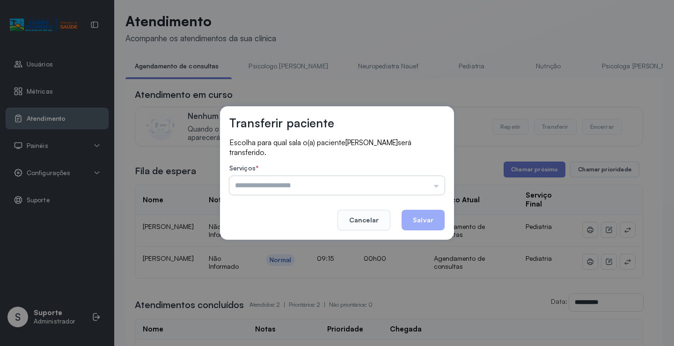
click at [390, 179] on input "text" at bounding box center [336, 185] width 215 height 19
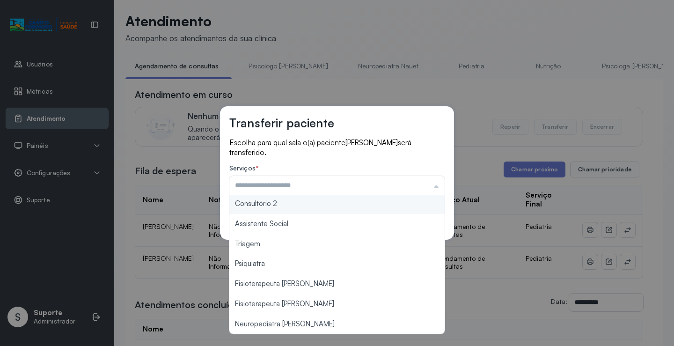
scroll to position [142, 0]
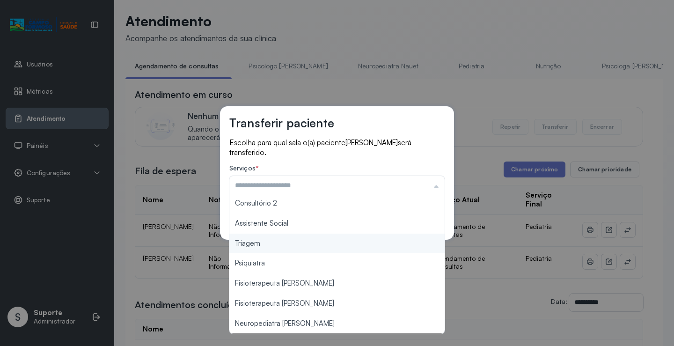
type input "*******"
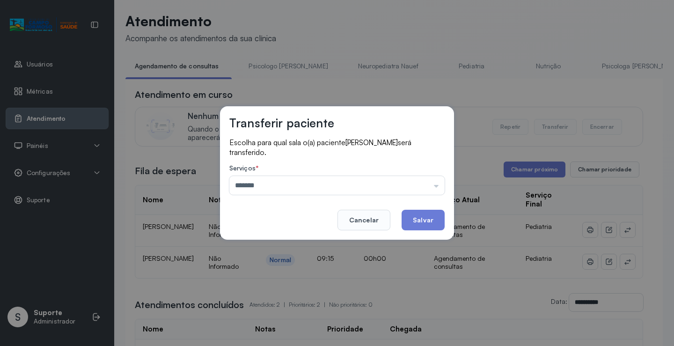
drag, startPoint x: 277, startPoint y: 245, endPoint x: 390, endPoint y: 222, distance: 114.6
click at [278, 245] on div "Transferir paciente Escolha para qual sala o(a) paciente AGATHA SOFIA ANDRADE D…" at bounding box center [337, 173] width 674 height 346
click at [426, 221] on button "Salvar" at bounding box center [423, 220] width 43 height 21
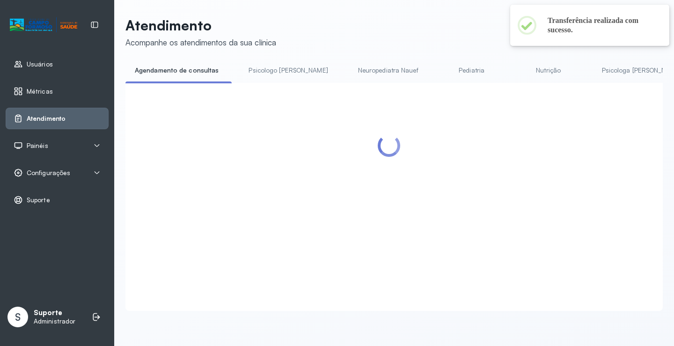
scroll to position [4, 0]
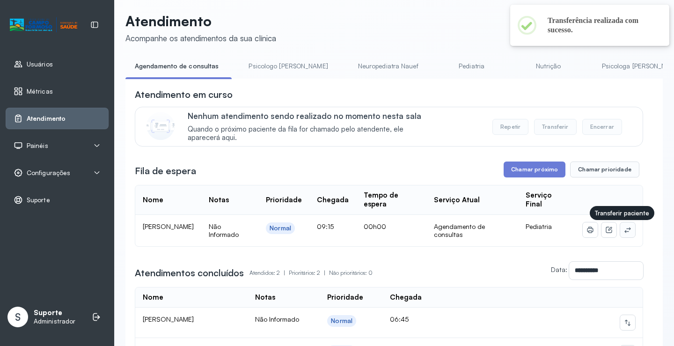
click at [624, 232] on icon at bounding box center [627, 229] width 7 height 7
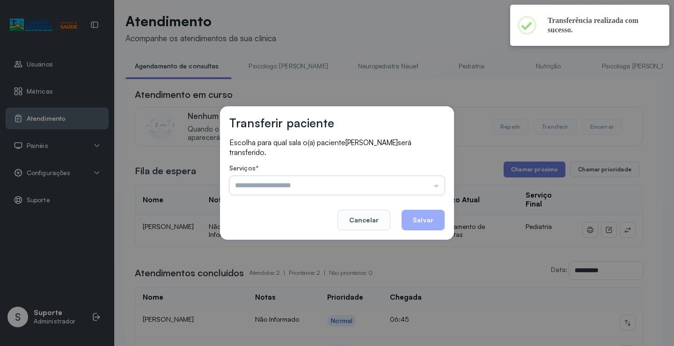
click at [428, 187] on input "text" at bounding box center [336, 185] width 215 height 19
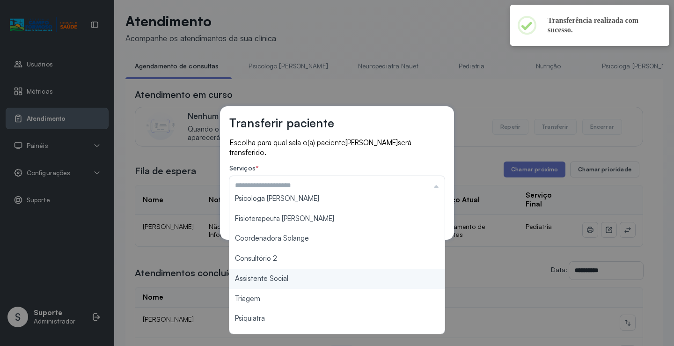
scroll to position [142, 0]
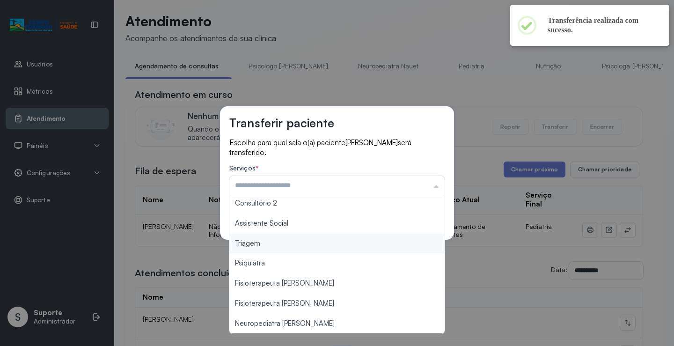
type input "*******"
drag, startPoint x: 277, startPoint y: 248, endPoint x: 334, endPoint y: 238, distance: 58.0
click at [278, 248] on div "Transferir paciente Escolha para qual sala o(a) paciente ARÃO ANDERSON COELHO D…" at bounding box center [337, 173] width 674 height 346
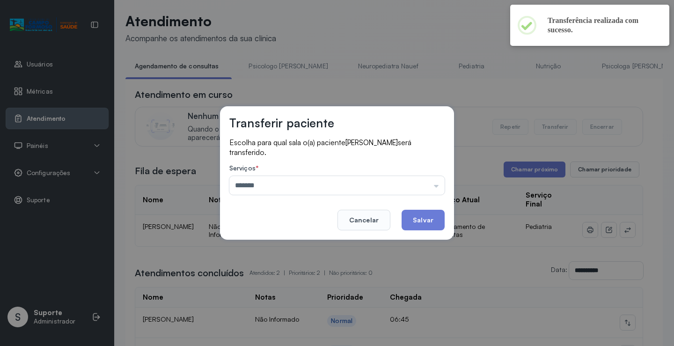
click at [432, 217] on button "Salvar" at bounding box center [423, 220] width 43 height 21
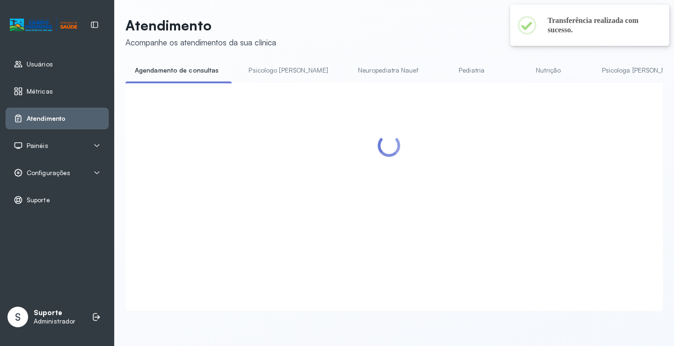
scroll to position [4, 0]
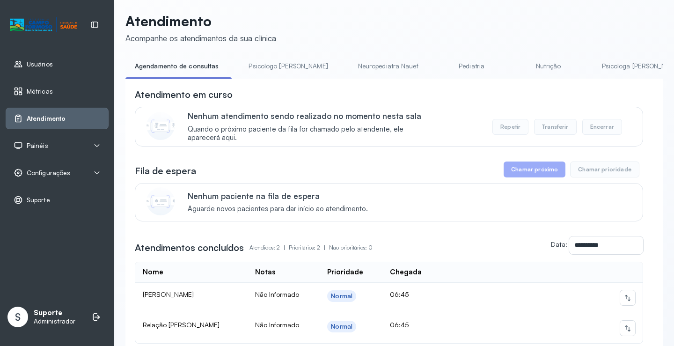
drag, startPoint x: 272, startPoint y: 67, endPoint x: 258, endPoint y: 62, distance: 14.8
click at [271, 66] on link "Psicologo [PERSON_NAME]" at bounding box center [288, 66] width 98 height 15
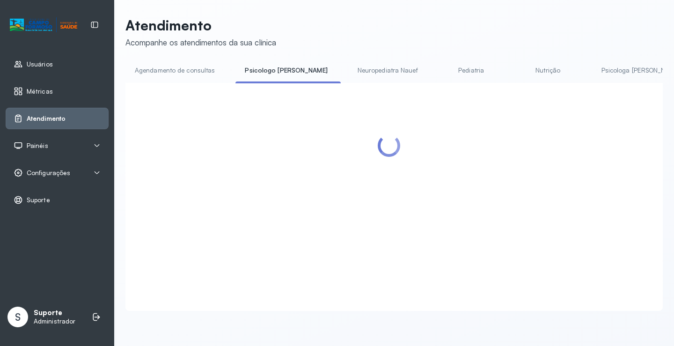
scroll to position [0, 0]
click at [190, 68] on link "Agendamento de consultas" at bounding box center [174, 70] width 99 height 15
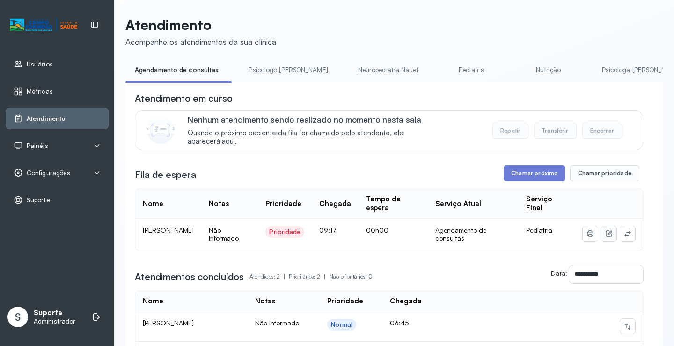
click at [610, 240] on button at bounding box center [609, 233] width 15 height 15
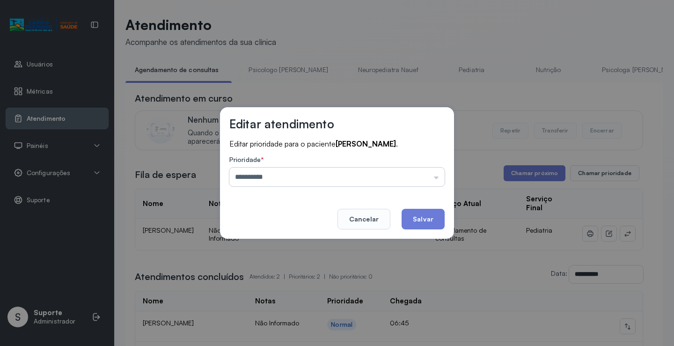
click at [418, 170] on input "**********" at bounding box center [336, 177] width 215 height 19
drag, startPoint x: 434, startPoint y: 117, endPoint x: 439, endPoint y: 99, distance: 18.7
click at [435, 115] on div "**********" at bounding box center [337, 172] width 234 height 131
click at [439, 85] on div "**********" at bounding box center [337, 173] width 674 height 346
drag, startPoint x: 370, startPoint y: 223, endPoint x: 518, endPoint y: 217, distance: 148.1
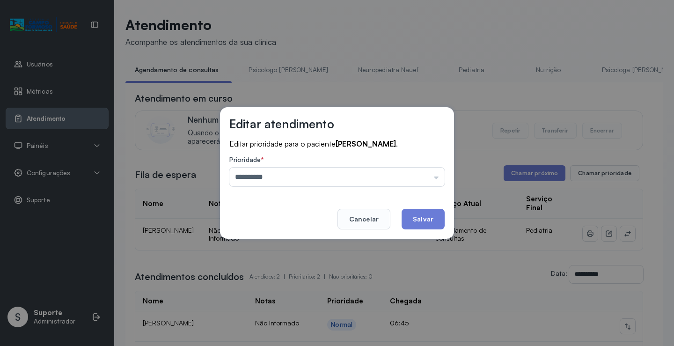
click at [374, 221] on button "Cancelar" at bounding box center [364, 219] width 53 height 21
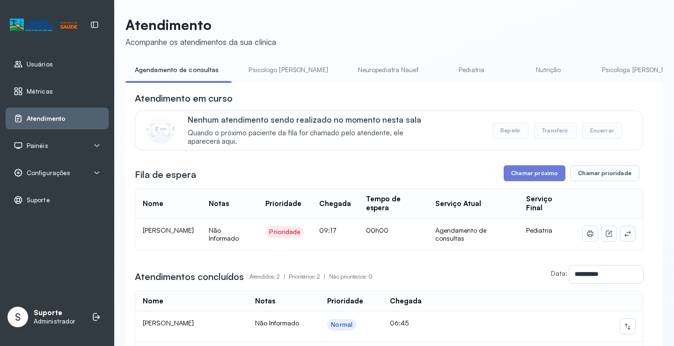
click at [625, 236] on button at bounding box center [627, 233] width 15 height 15
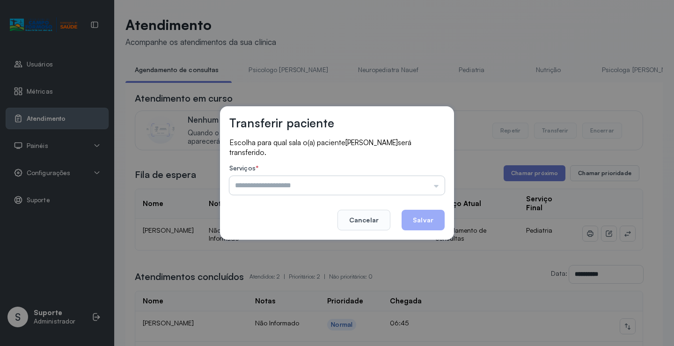
click at [385, 191] on input "text" at bounding box center [336, 185] width 215 height 19
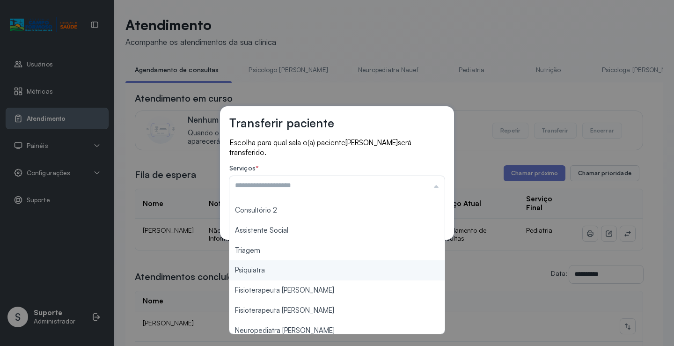
scroll to position [141, 0]
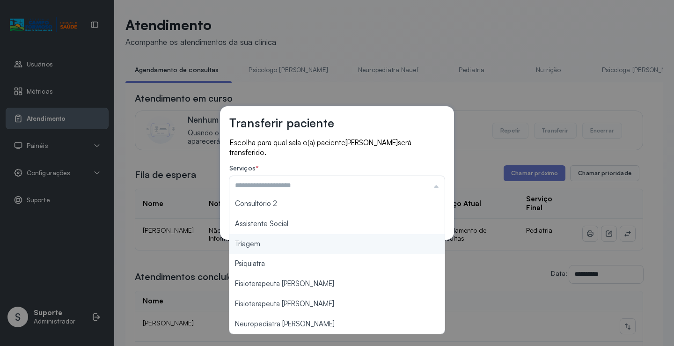
type input "*******"
drag, startPoint x: 293, startPoint y: 245, endPoint x: 320, endPoint y: 236, distance: 29.0
click at [294, 243] on div "Transferir paciente Escolha para qual sala o(a) paciente RAQUEL DA SILVA OLIVEI…" at bounding box center [337, 173] width 674 height 346
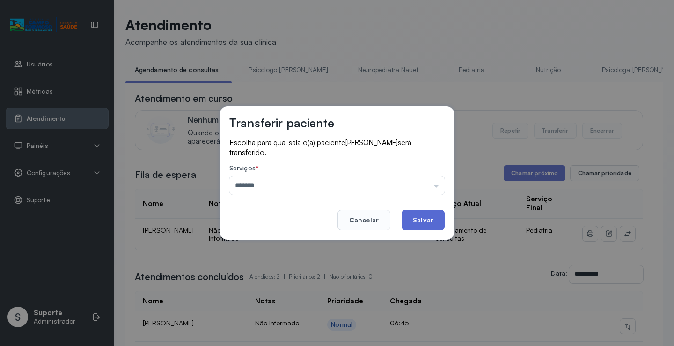
click at [421, 226] on button "Salvar" at bounding box center [423, 220] width 43 height 21
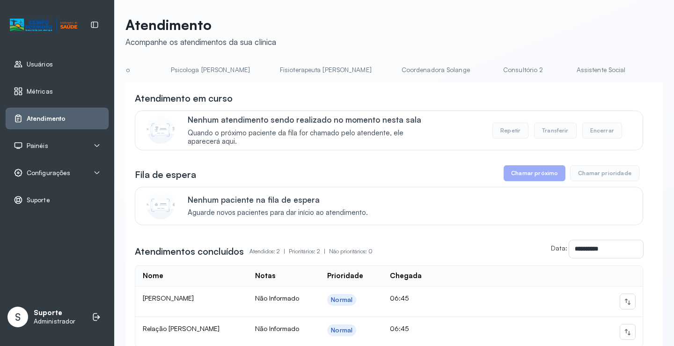
scroll to position [0, 482]
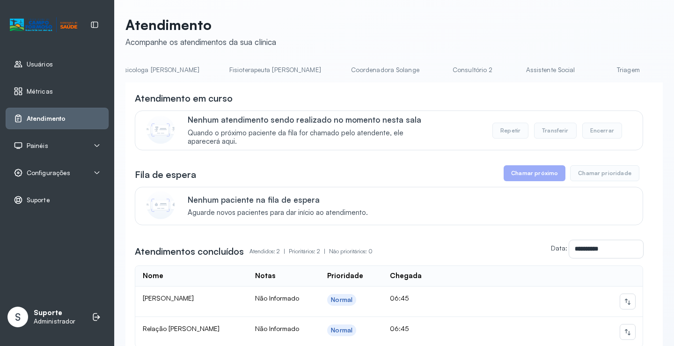
click at [596, 64] on link "Triagem" at bounding box center [629, 69] width 66 height 15
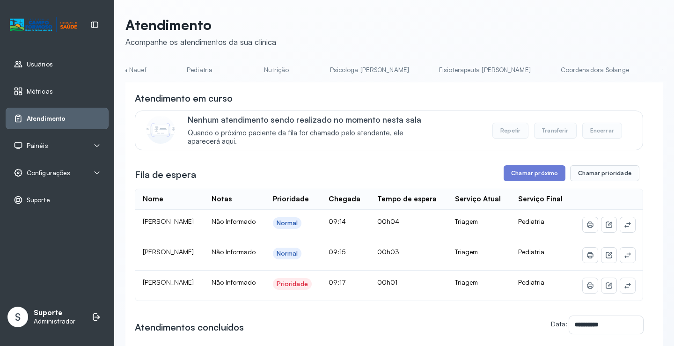
scroll to position [0, 0]
click at [187, 62] on link "Agendamento de consultas" at bounding box center [174, 69] width 99 height 15
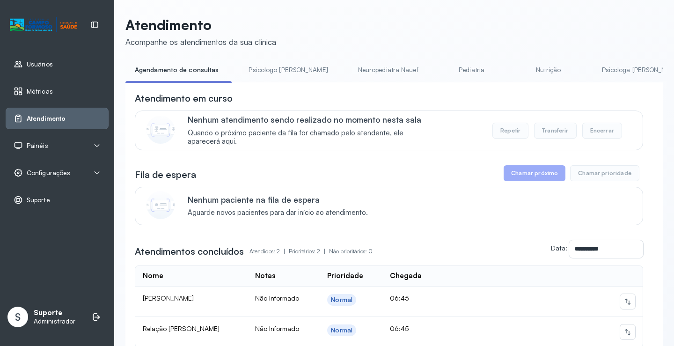
click at [439, 70] on link "Pediatria" at bounding box center [472, 69] width 66 height 15
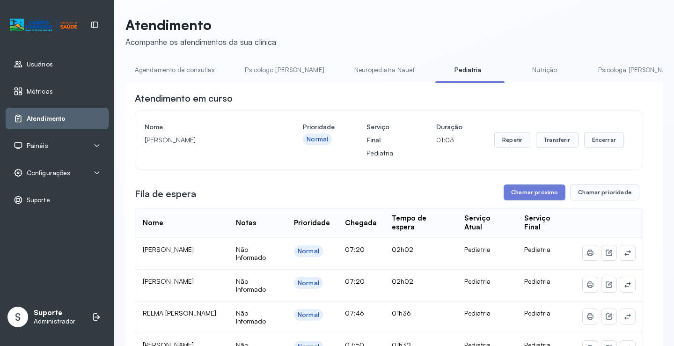
click at [182, 68] on link "Agendamento de consultas" at bounding box center [174, 69] width 99 height 15
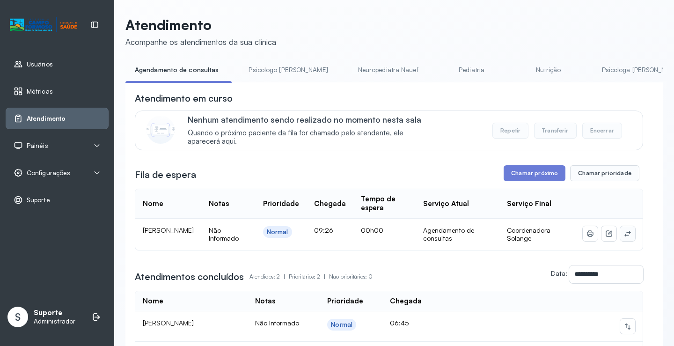
click at [627, 236] on button at bounding box center [627, 233] width 15 height 15
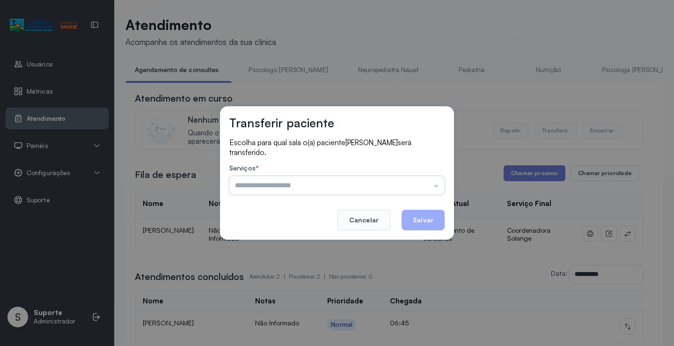
click at [412, 187] on input "text" at bounding box center [336, 185] width 215 height 19
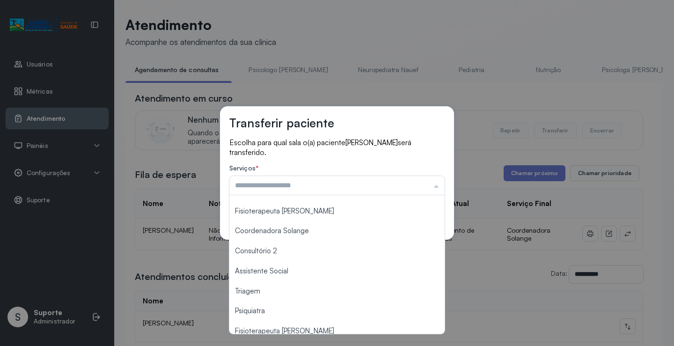
scroll to position [95, 0]
type input "**********"
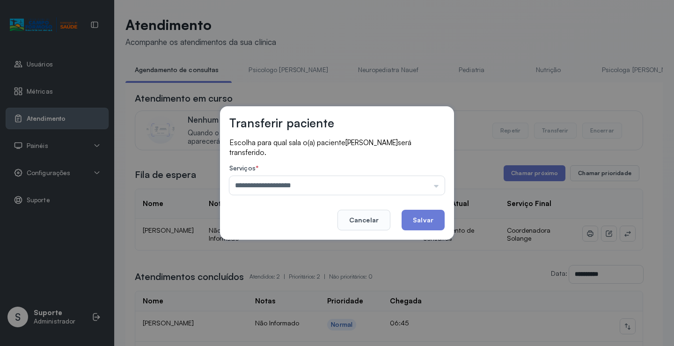
drag, startPoint x: 307, startPoint y: 230, endPoint x: 394, endPoint y: 220, distance: 87.2
click at [307, 229] on div "**********" at bounding box center [337, 172] width 234 height 133
click at [420, 223] on button "Salvar" at bounding box center [423, 220] width 43 height 21
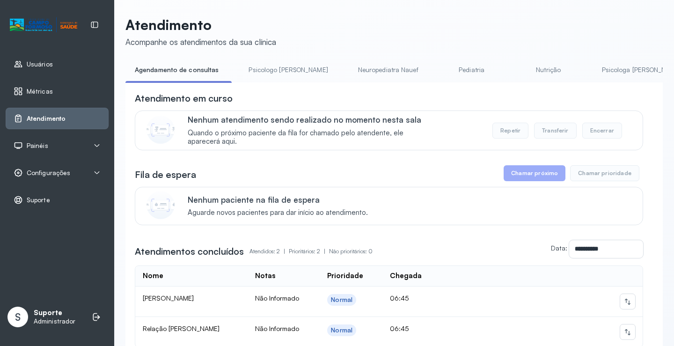
click at [267, 64] on link "Psicologo [PERSON_NAME]" at bounding box center [288, 69] width 98 height 15
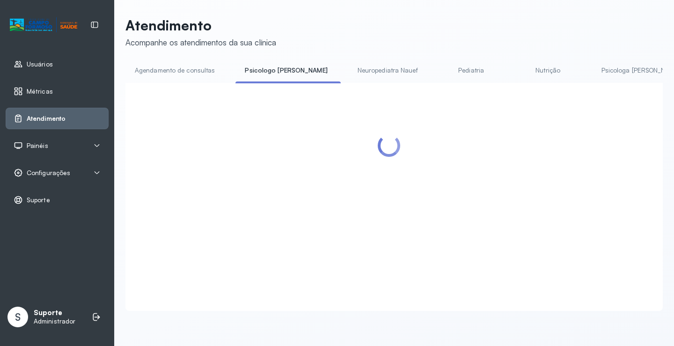
click at [183, 77] on li "Agendamento de consultas" at bounding box center [176, 73] width 103 height 21
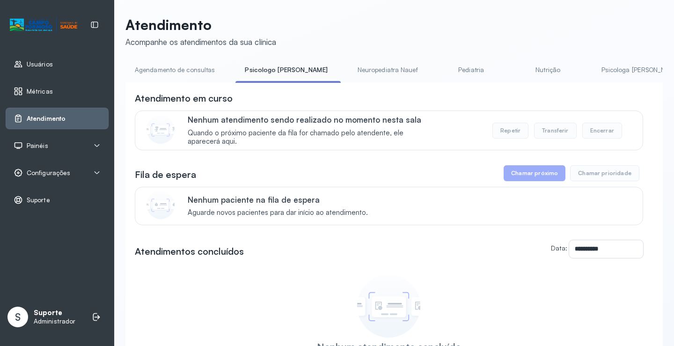
click at [183, 69] on link "Agendamento de consultas" at bounding box center [174, 69] width 99 height 15
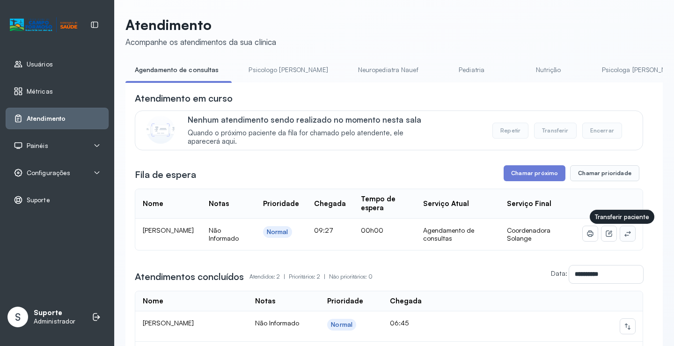
click at [624, 237] on icon at bounding box center [627, 233] width 7 height 7
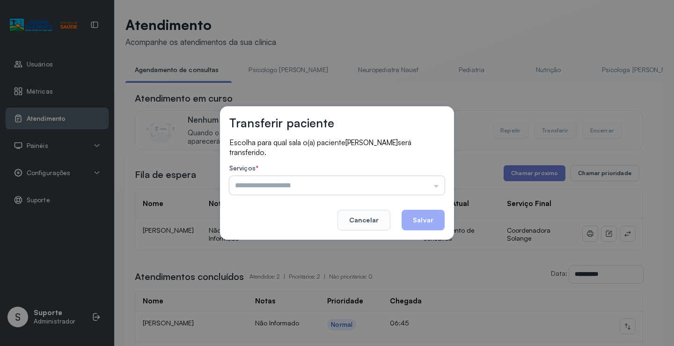
click at [424, 189] on input "text" at bounding box center [336, 185] width 215 height 19
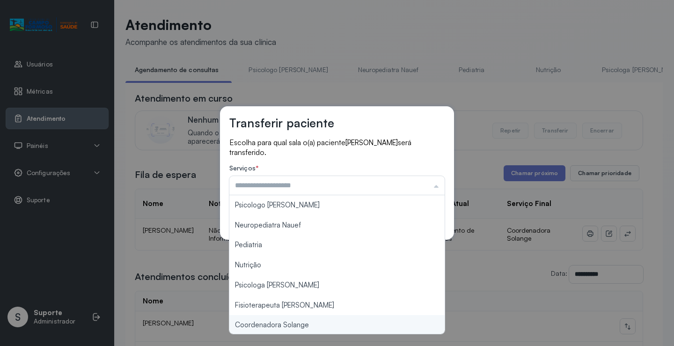
type input "**********"
click at [300, 322] on div "**********" at bounding box center [337, 173] width 674 height 346
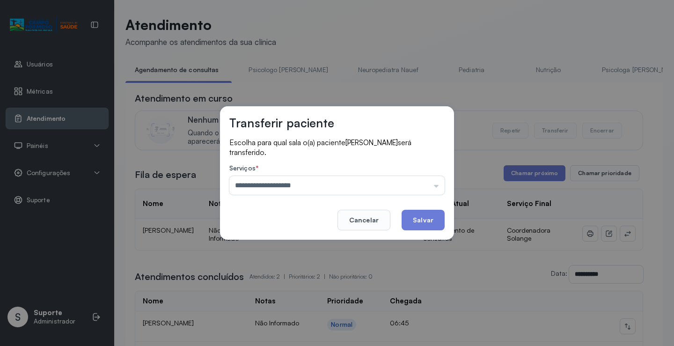
click at [423, 219] on button "Salvar" at bounding box center [423, 220] width 43 height 21
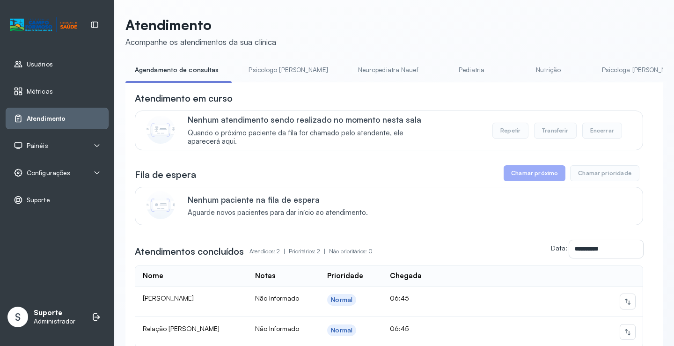
click at [272, 64] on link "Psicologo [PERSON_NAME]" at bounding box center [288, 69] width 98 height 15
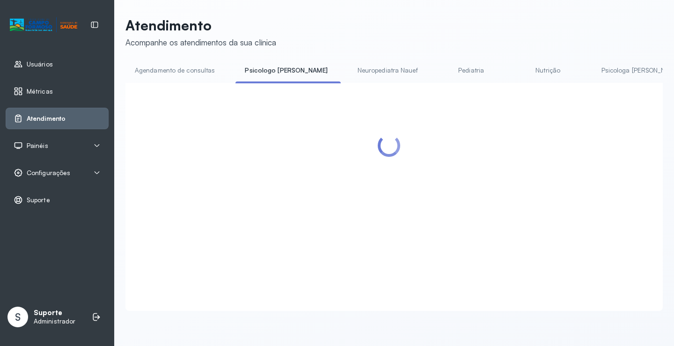
click at [171, 69] on link "Agendamento de consultas" at bounding box center [174, 70] width 99 height 15
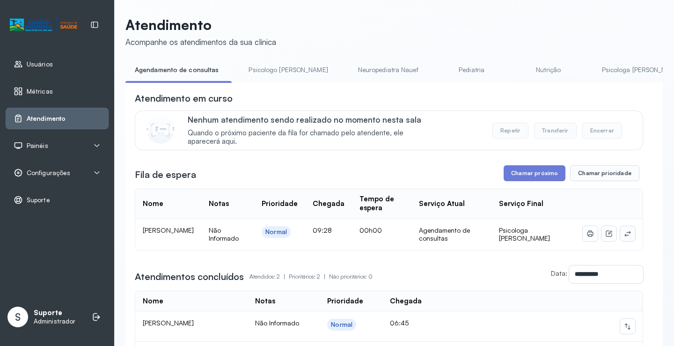
click at [624, 236] on icon at bounding box center [627, 233] width 7 height 7
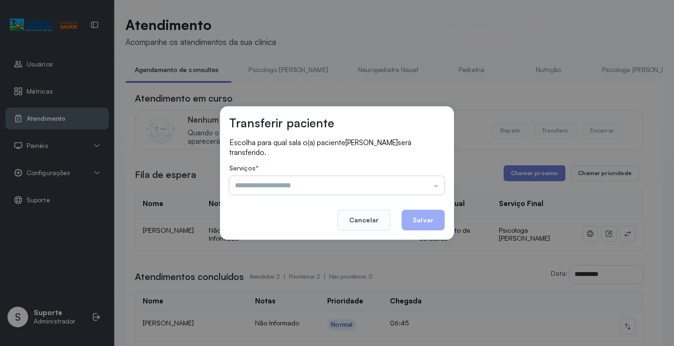
click at [430, 184] on input "text" at bounding box center [336, 185] width 215 height 19
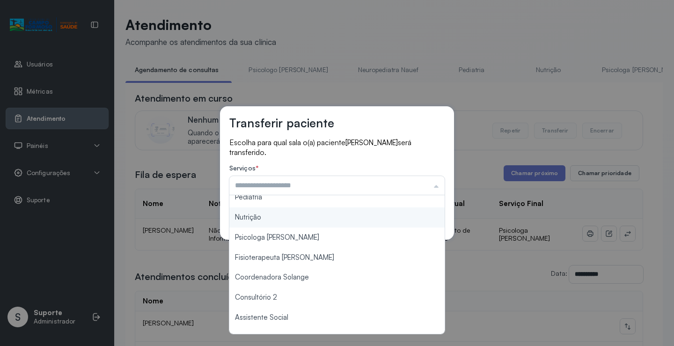
scroll to position [47, 0]
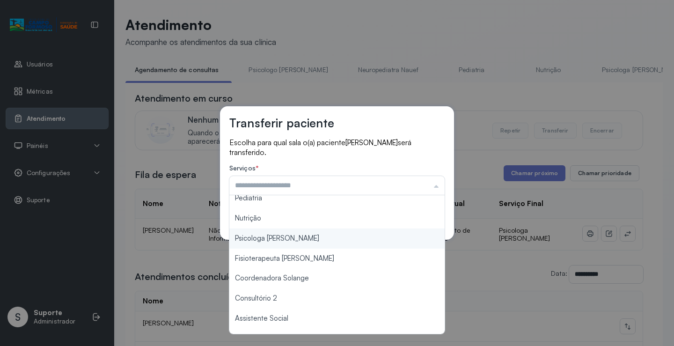
type input "**********"
drag, startPoint x: 297, startPoint y: 241, endPoint x: 361, endPoint y: 221, distance: 67.1
click at [299, 240] on div "**********" at bounding box center [337, 173] width 674 height 346
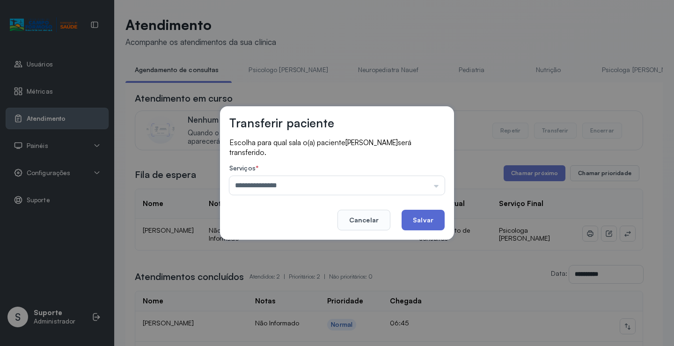
click at [415, 216] on button "Salvar" at bounding box center [423, 220] width 43 height 21
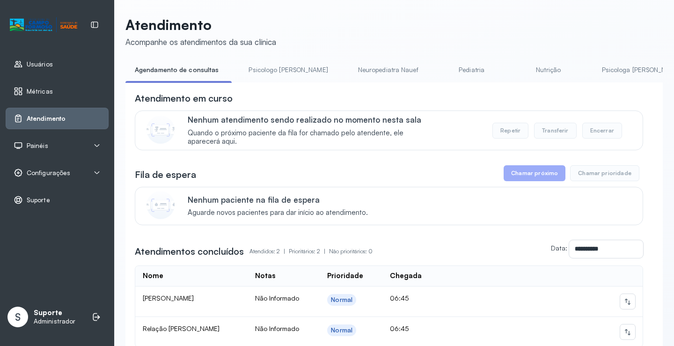
click at [273, 78] on li "Psicologo Pedro" at bounding box center [290, 72] width 102 height 21
click at [272, 71] on link "Psicologo Pedro" at bounding box center [288, 69] width 98 height 15
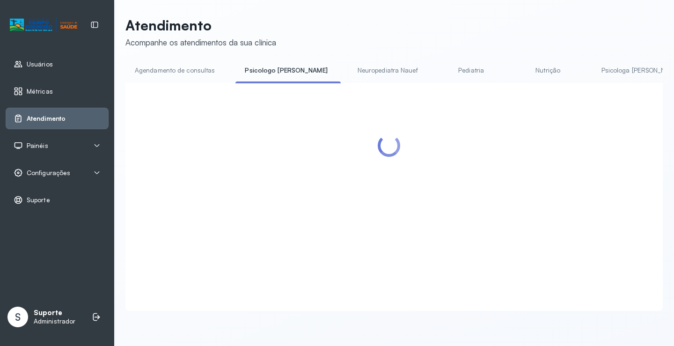
click at [183, 66] on link "Agendamento de consultas" at bounding box center [174, 70] width 99 height 15
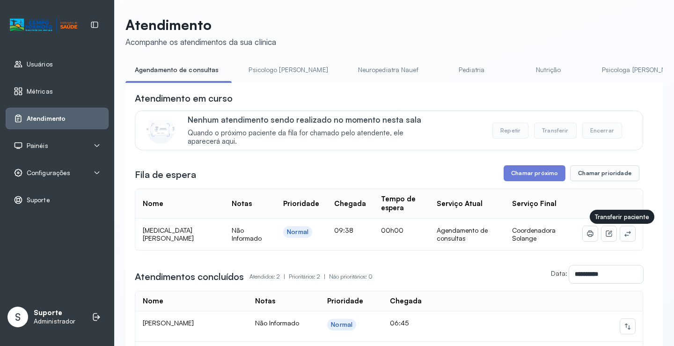
click at [624, 234] on icon at bounding box center [627, 233] width 7 height 7
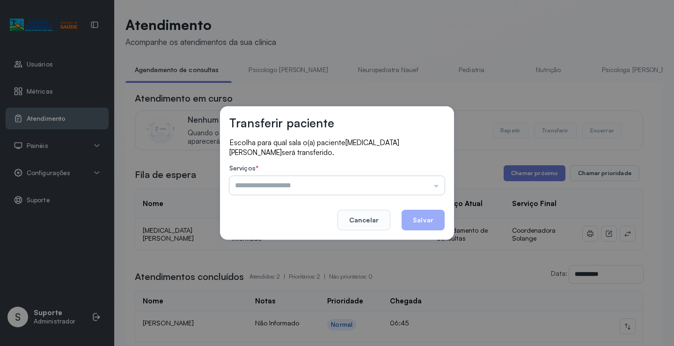
click at [398, 185] on input "text" at bounding box center [336, 185] width 215 height 19
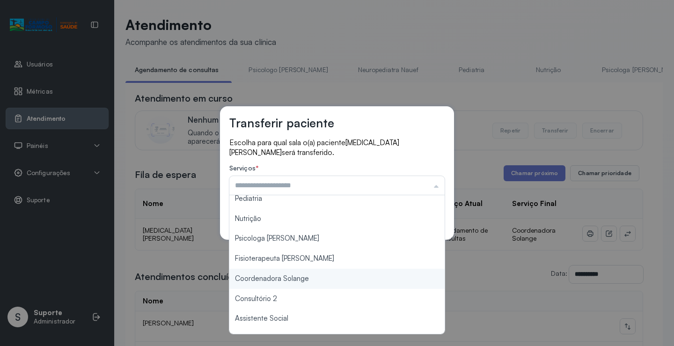
type input "**********"
click at [314, 280] on div "**********" at bounding box center [337, 173] width 674 height 346
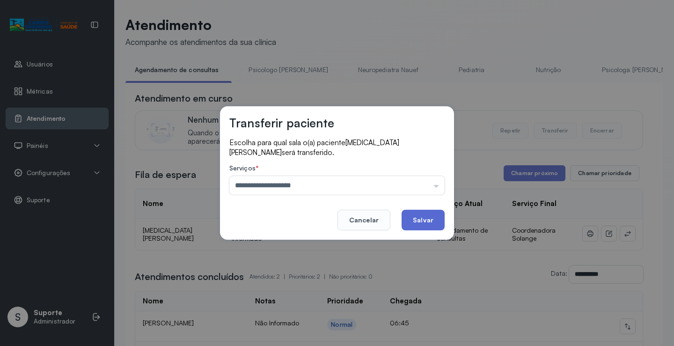
click at [427, 222] on button "Salvar" at bounding box center [423, 220] width 43 height 21
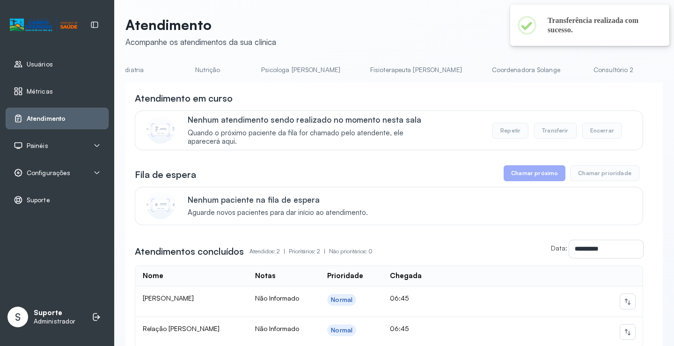
scroll to position [0, 363]
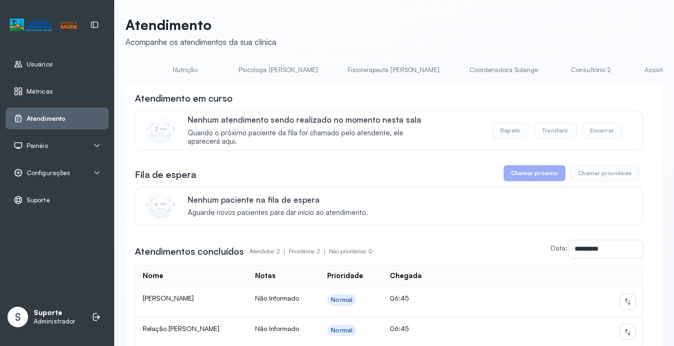
click at [460, 70] on link "Coordenadora Solange" at bounding box center [503, 69] width 87 height 15
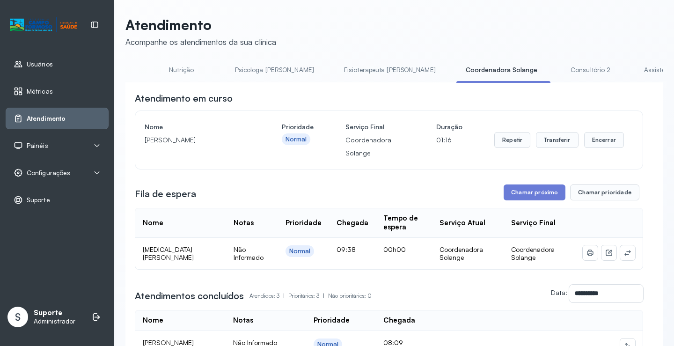
drag, startPoint x: 456, startPoint y: 85, endPoint x: 265, endPoint y: 93, distance: 192.1
click at [265, 93] on div "**********" at bounding box center [393, 281] width 537 height 399
drag, startPoint x: 294, startPoint y: 93, endPoint x: 304, endPoint y: 86, distance: 12.1
click at [297, 92] on div "**********" at bounding box center [393, 281] width 537 height 399
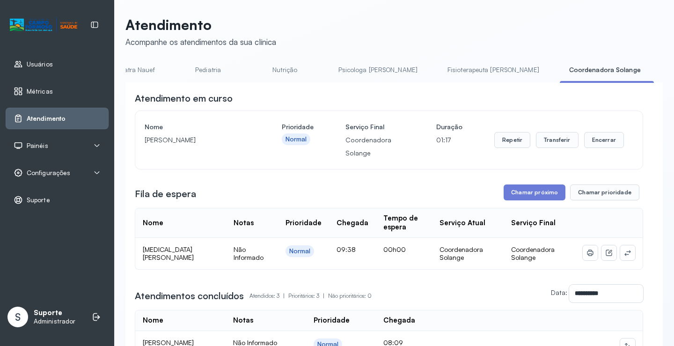
scroll to position [0, 0]
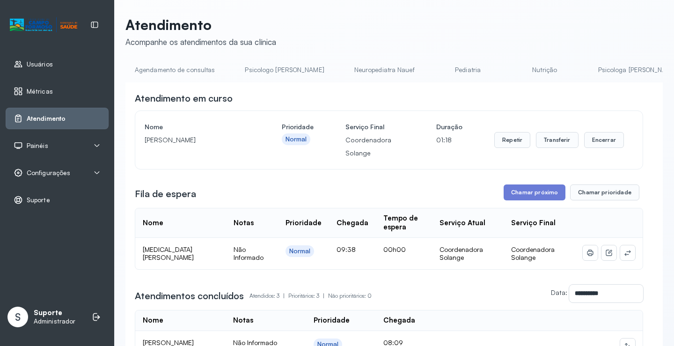
click at [172, 72] on link "Agendamento de consultas" at bounding box center [174, 69] width 99 height 15
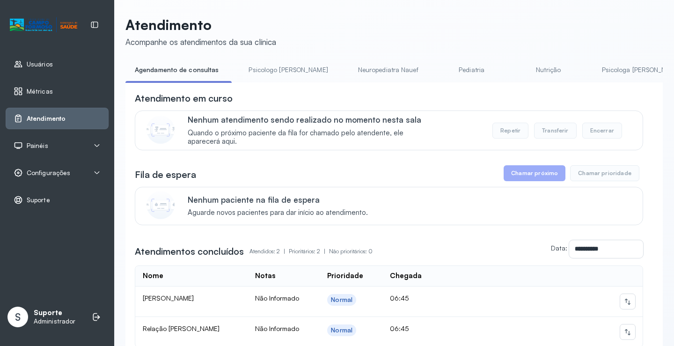
click at [274, 69] on link "Psicologo Pedro" at bounding box center [288, 69] width 98 height 15
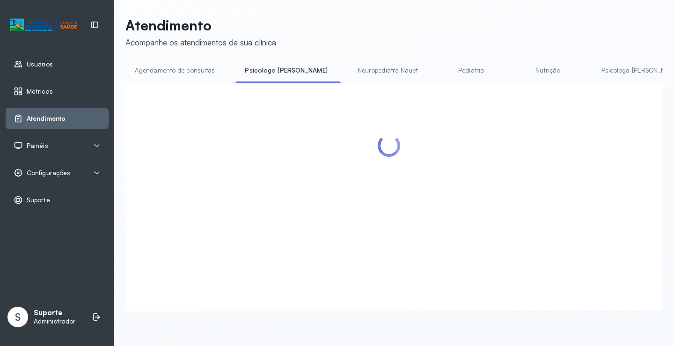
click at [187, 67] on link "Agendamento de consultas" at bounding box center [174, 70] width 99 height 15
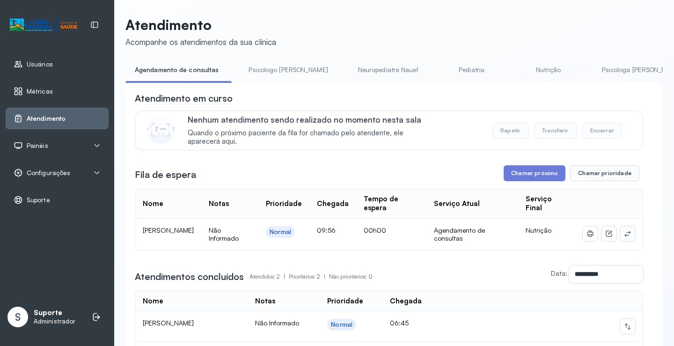
click at [627, 236] on button at bounding box center [627, 233] width 15 height 15
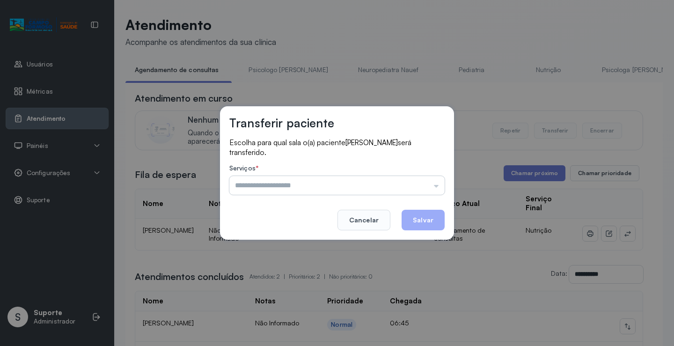
click at [416, 181] on input "text" at bounding box center [336, 185] width 215 height 19
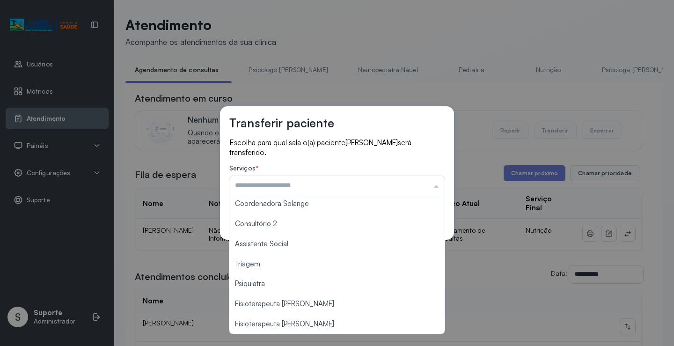
scroll to position [141, 0]
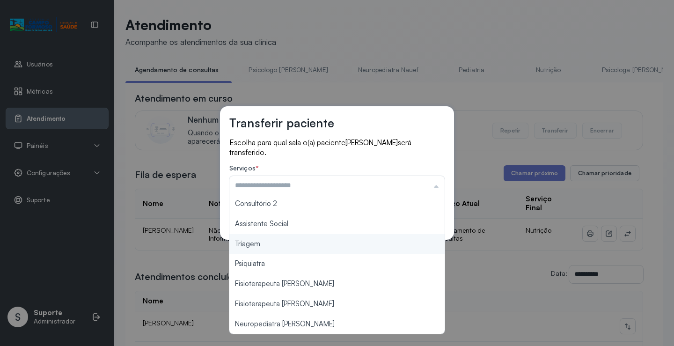
type input "*******"
drag, startPoint x: 277, startPoint y: 244, endPoint x: 353, endPoint y: 232, distance: 77.7
click at [277, 244] on div "Transferir paciente Escolha para qual sala o(a) paciente Arthur Muniz Gonçalves…" at bounding box center [337, 173] width 674 height 346
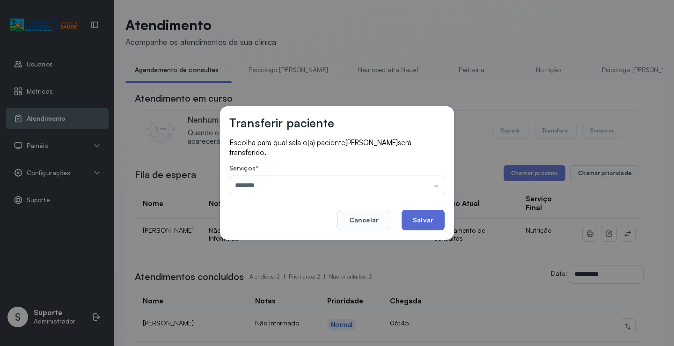
click at [422, 222] on button "Salvar" at bounding box center [423, 220] width 43 height 21
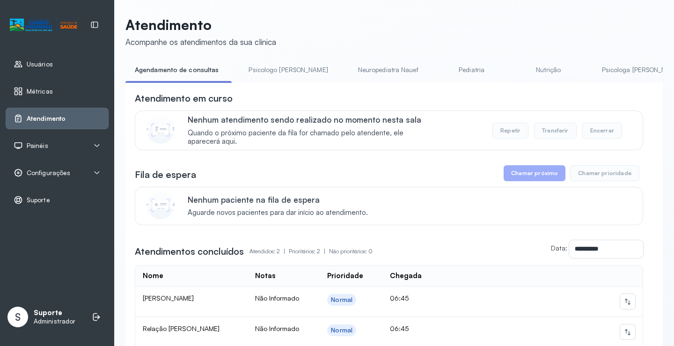
click at [439, 72] on link "Pediatria" at bounding box center [472, 69] width 66 height 15
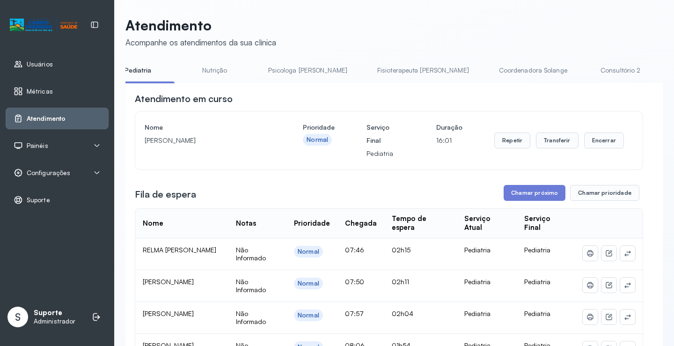
scroll to position [0, 331]
click at [258, 65] on link "Psicologa Alana" at bounding box center [307, 70] width 98 height 15
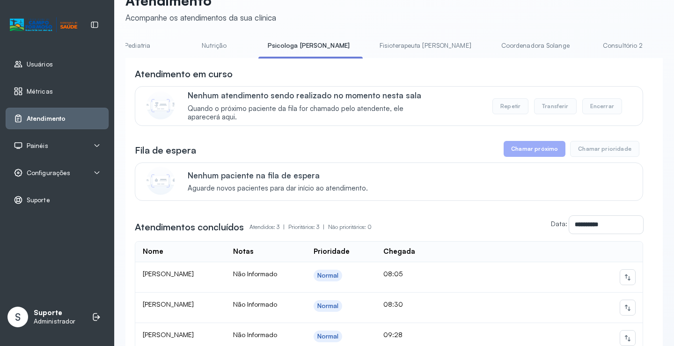
scroll to position [0, 0]
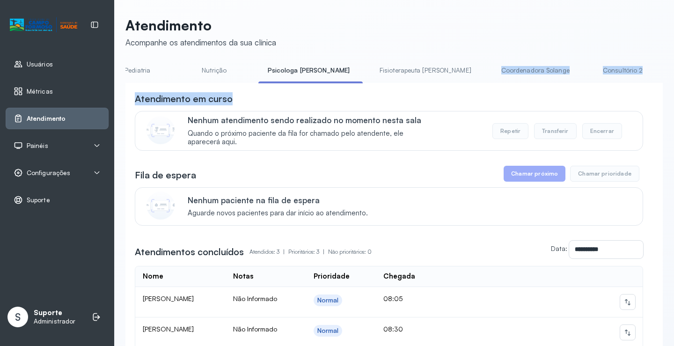
drag, startPoint x: 383, startPoint y: 84, endPoint x: 327, endPoint y: 97, distance: 56.8
click at [309, 88] on div "**********" at bounding box center [393, 250] width 537 height 375
drag, startPoint x: 333, startPoint y: 99, endPoint x: 339, endPoint y: 87, distance: 13.8
click at [334, 98] on div "Atendimento em curso" at bounding box center [389, 98] width 508 height 13
click at [341, 87] on div "**********" at bounding box center [393, 260] width 537 height 355
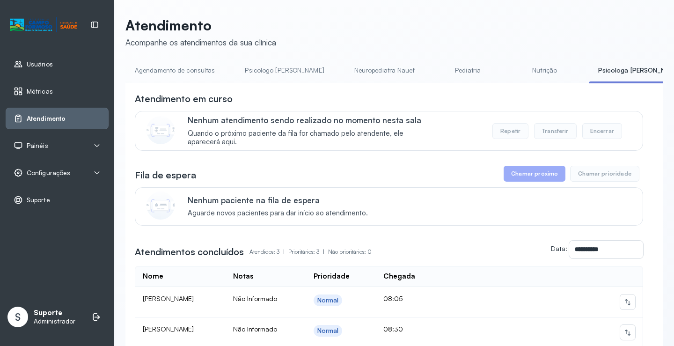
click at [136, 63] on link "Agendamento de consultas" at bounding box center [174, 70] width 99 height 15
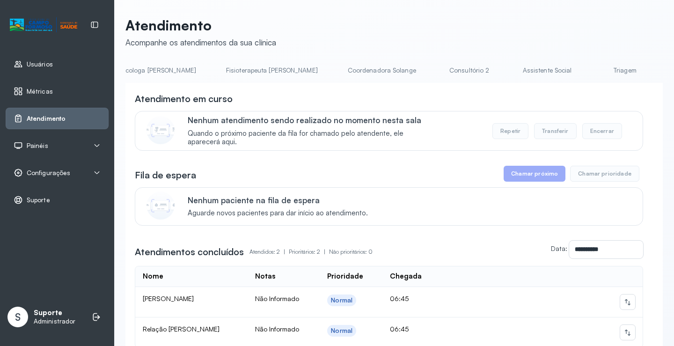
scroll to position [0, 521]
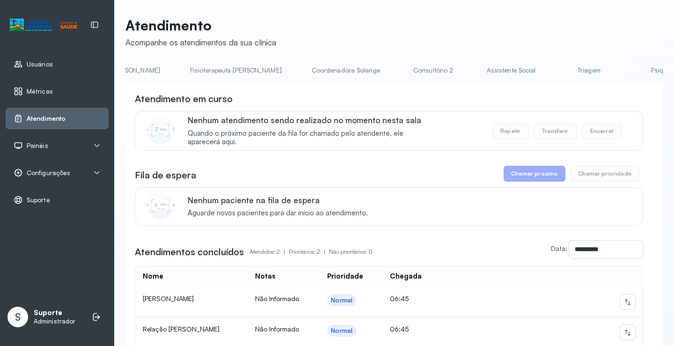
click at [556, 67] on link "Triagem" at bounding box center [589, 70] width 66 height 15
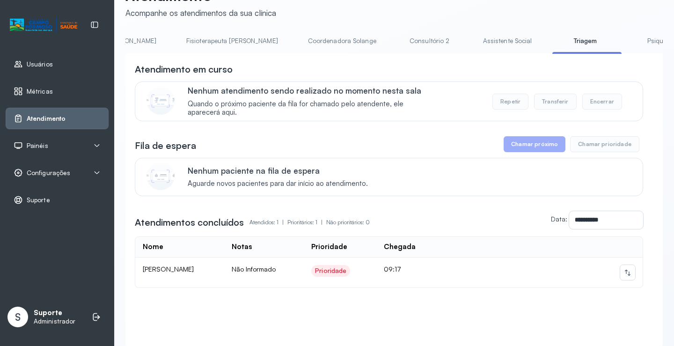
scroll to position [67, 0]
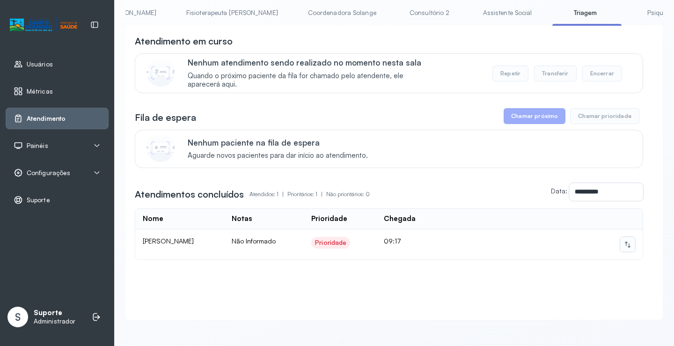
click at [624, 241] on icon at bounding box center [627, 244] width 7 height 7
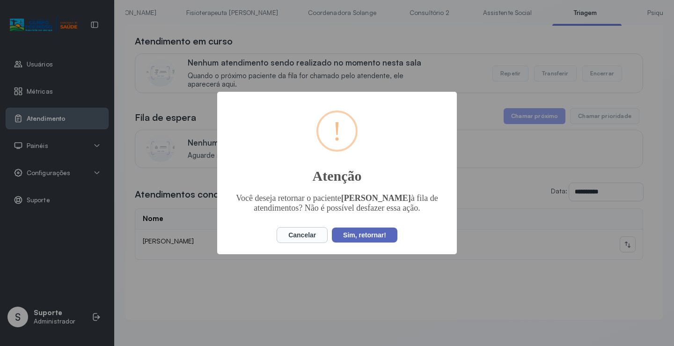
click at [357, 241] on button "Sim, retornar!" at bounding box center [365, 235] width 66 height 15
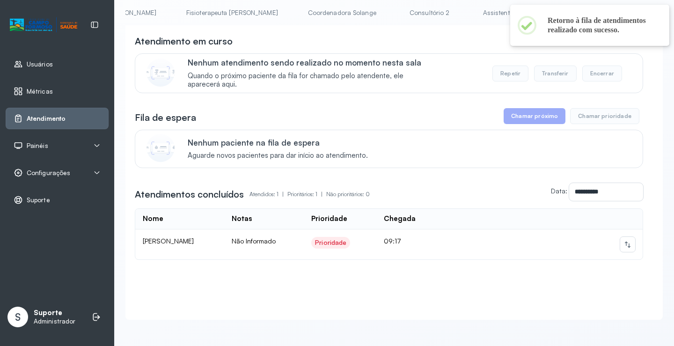
click at [474, 5] on link "Assistente Social" at bounding box center [508, 12] width 68 height 15
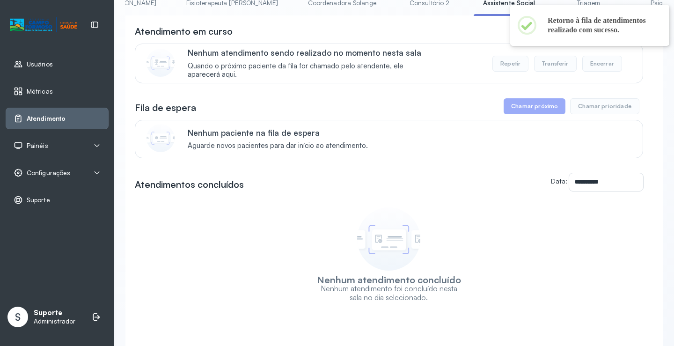
drag, startPoint x: 488, startPoint y: 60, endPoint x: 492, endPoint y: 26, distance: 34.3
click at [484, 58] on div "Nenhum atendimento sendo realizado no momento nesta sala Quando o próximo pacie…" at bounding box center [410, 63] width 444 height 31
click at [556, 5] on link "Triagem" at bounding box center [589, 2] width 66 height 15
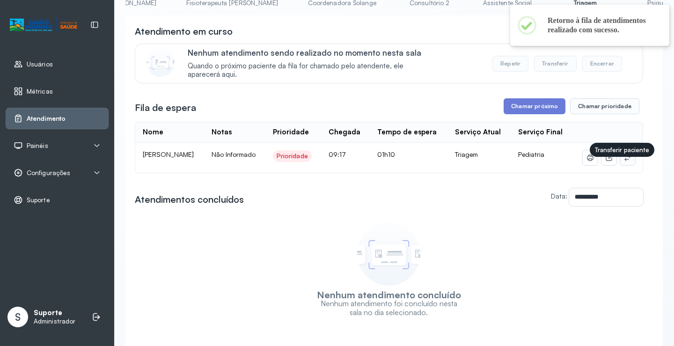
click at [624, 162] on icon at bounding box center [627, 157] width 7 height 7
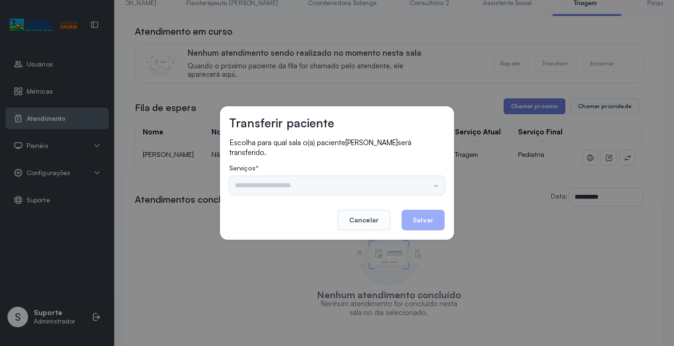
click at [425, 181] on div "Psicologo Pedro Neuropediatra Nauef Pediatria Nutrição Psicologa Alana Fisioter…" at bounding box center [336, 185] width 215 height 19
click at [390, 192] on input "text" at bounding box center [336, 185] width 215 height 19
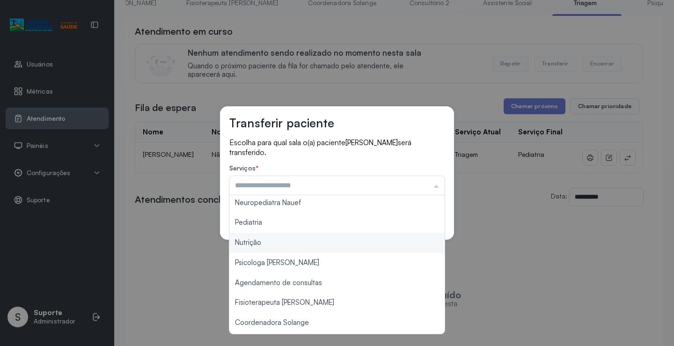
scroll to position [0, 0]
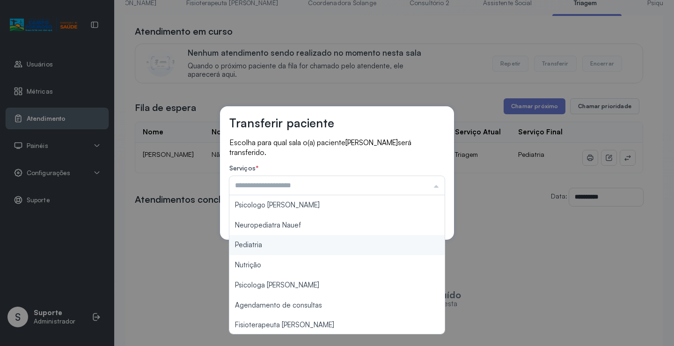
type input "*********"
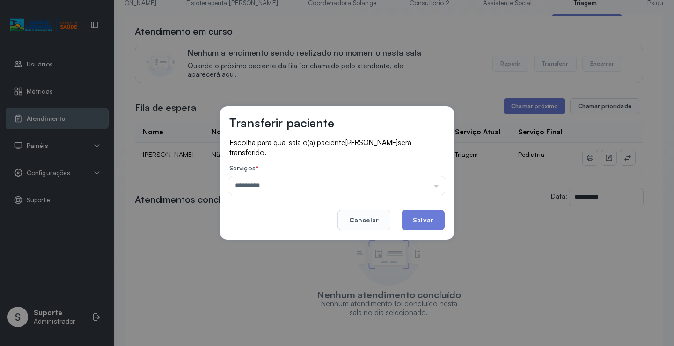
drag, startPoint x: 274, startPoint y: 248, endPoint x: 337, endPoint y: 237, distance: 64.0
click at [274, 247] on div "Transferir paciente Escolha para qual sala o(a) paciente RAQUEL DA SILVA OLIVEI…" at bounding box center [337, 173] width 674 height 346
click at [421, 216] on button "Salvar" at bounding box center [423, 220] width 43 height 21
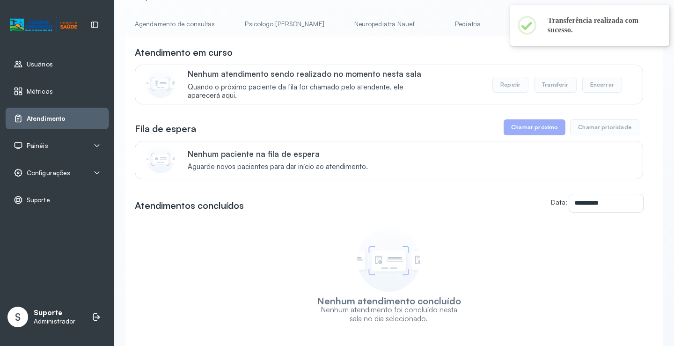
scroll to position [47, 0]
click at [435, 19] on link "Pediatria" at bounding box center [468, 23] width 66 height 15
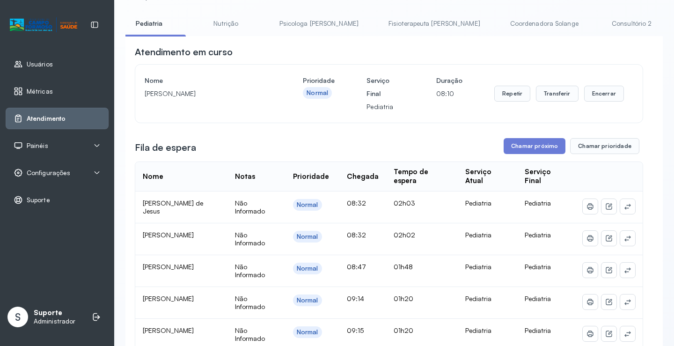
scroll to position [0, 320]
click at [500, 24] on link "Coordenadora Solange" at bounding box center [543, 23] width 87 height 15
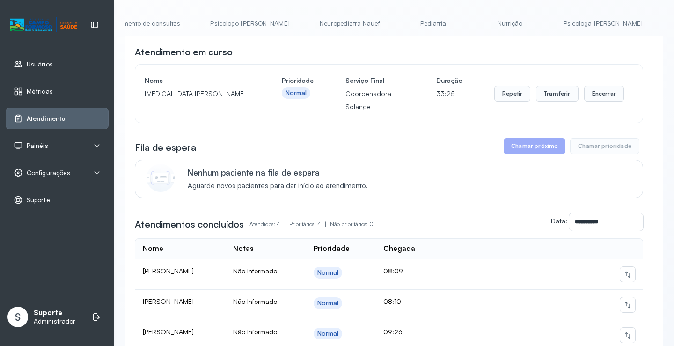
scroll to position [0, 0]
click at [439, 23] on link "Pediatria" at bounding box center [468, 23] width 66 height 15
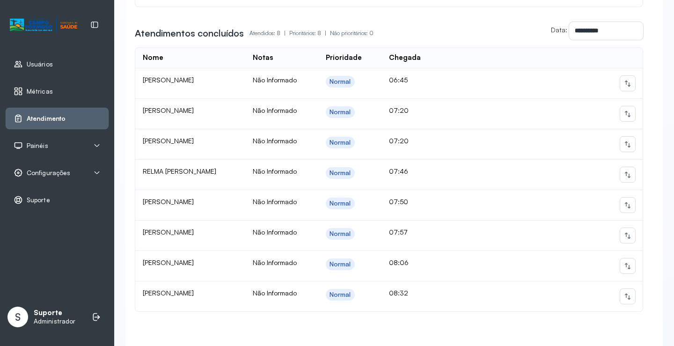
scroll to position [452, 0]
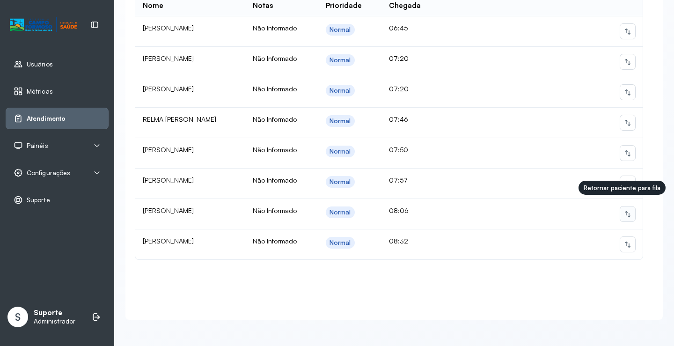
click at [624, 210] on icon at bounding box center [627, 213] width 7 height 7
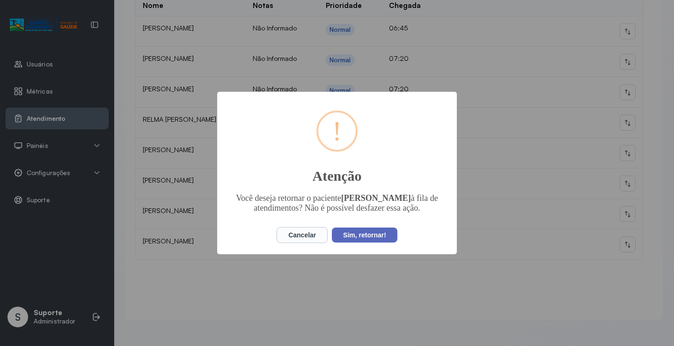
click at [376, 240] on button "Sim, retornar!" at bounding box center [365, 235] width 66 height 15
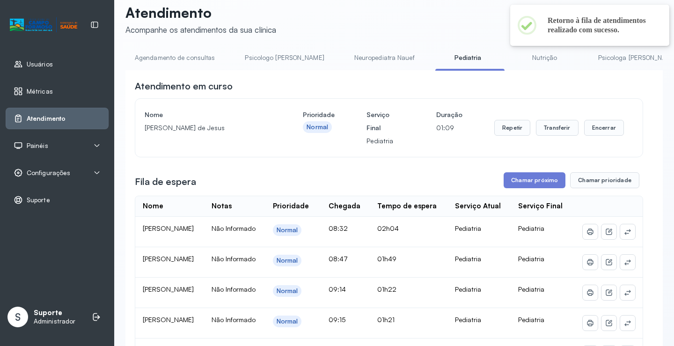
scroll to position [0, 0]
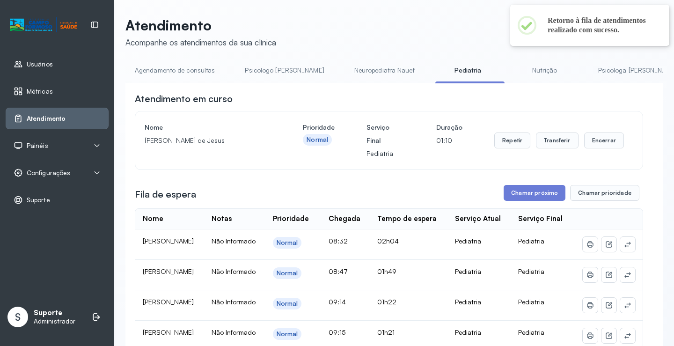
click at [345, 65] on link "Neuropediatra Nauef" at bounding box center [384, 70] width 79 height 15
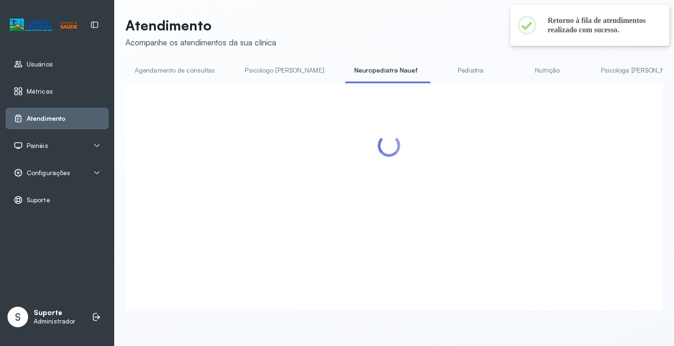
click at [442, 65] on link "Pediatria" at bounding box center [471, 70] width 66 height 15
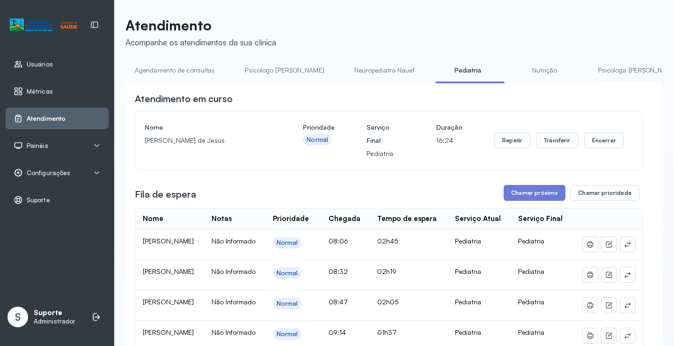
click at [353, 70] on link "Neuropediatra Nauef" at bounding box center [384, 70] width 79 height 15
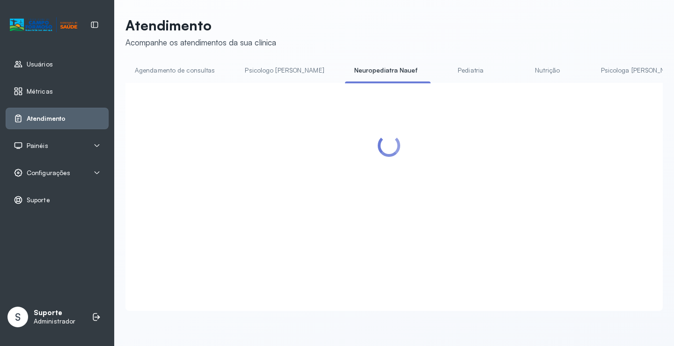
click at [439, 69] on link "Pediatria" at bounding box center [471, 70] width 66 height 15
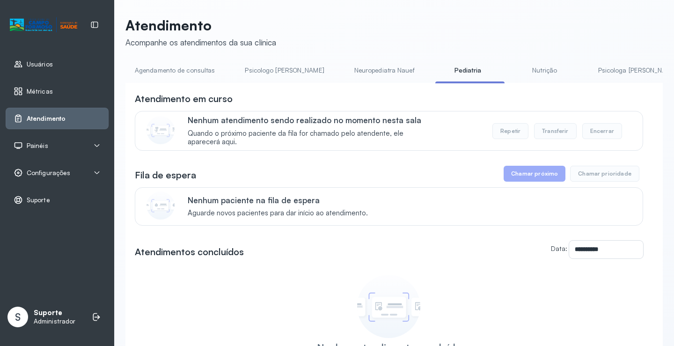
click at [512, 72] on link "Nutrição" at bounding box center [545, 70] width 66 height 15
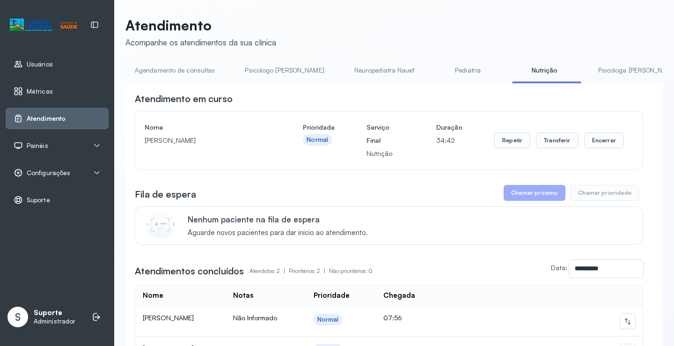
click at [435, 66] on link "Pediatria" at bounding box center [468, 70] width 66 height 15
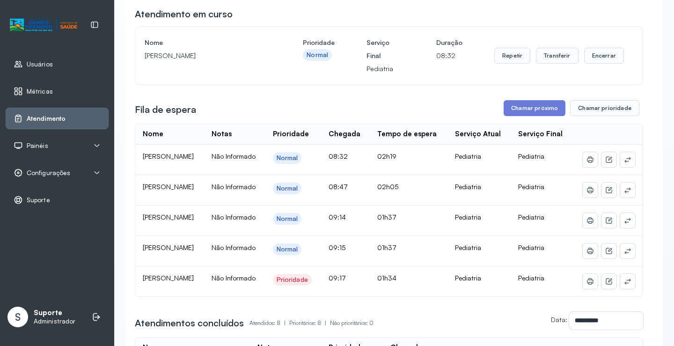
scroll to position [94, 0]
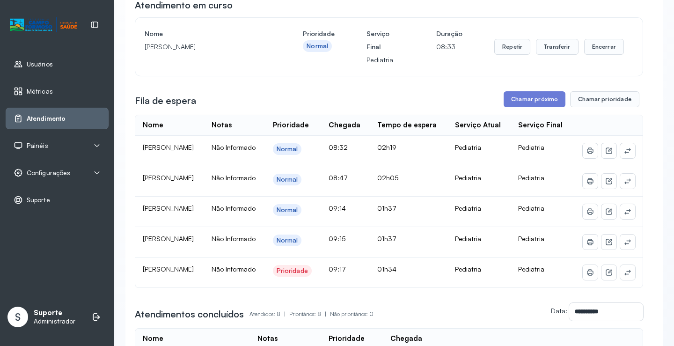
click at [630, 253] on td at bounding box center [608, 242] width 70 height 30
click at [626, 250] on button at bounding box center [627, 242] width 15 height 15
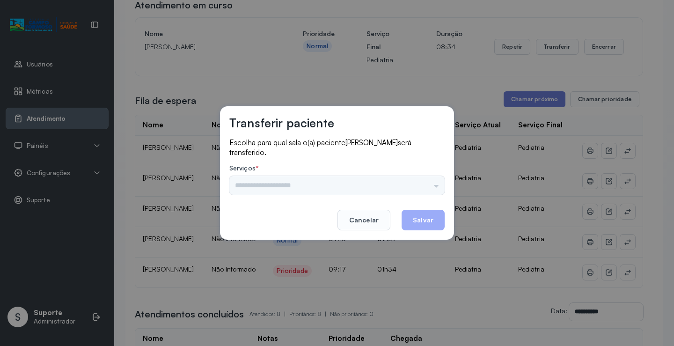
click at [422, 178] on div "Psicologo Pedro Neuropediatra Nauef Pediatria Nutrição Psicologa Alana Agendame…" at bounding box center [336, 185] width 215 height 19
click at [421, 178] on input "text" at bounding box center [336, 185] width 215 height 19
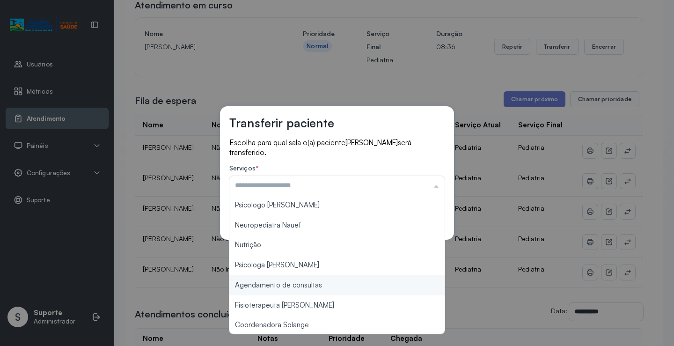
type input "**********"
click at [308, 287] on div "**********" at bounding box center [337, 173] width 674 height 346
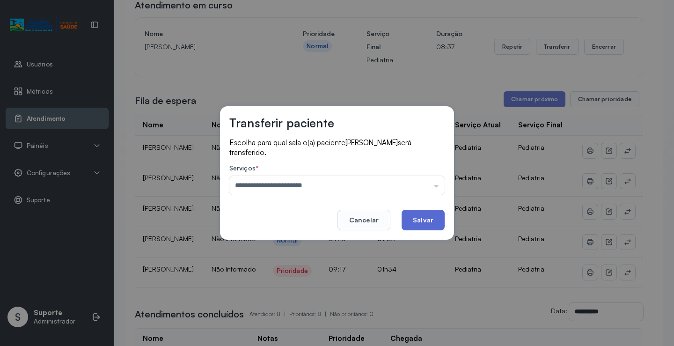
click at [436, 212] on button "Salvar" at bounding box center [423, 220] width 43 height 21
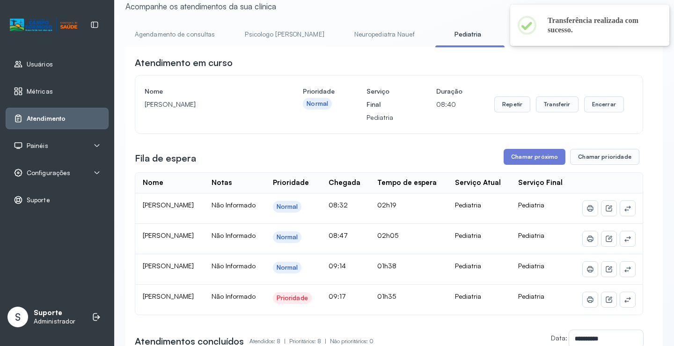
scroll to position [0, 0]
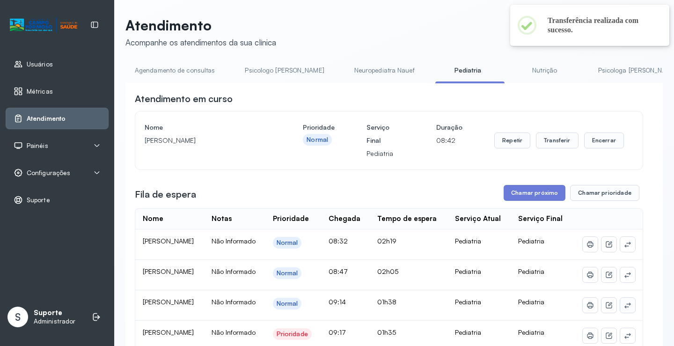
click at [624, 309] on icon at bounding box center [627, 305] width 7 height 7
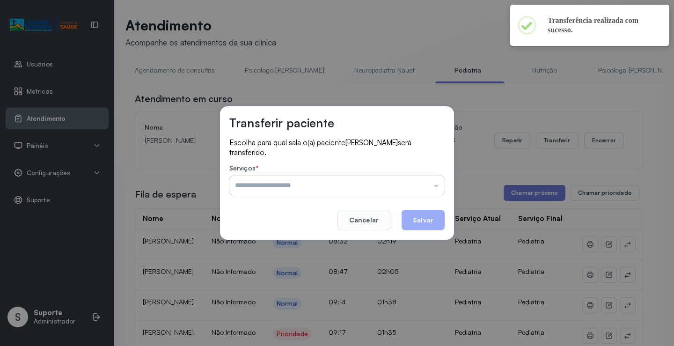
click at [410, 177] on input "text" at bounding box center [336, 185] width 215 height 19
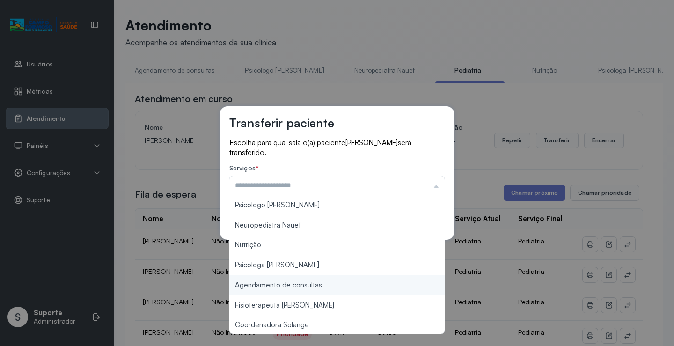
type input "**********"
click at [321, 284] on div "**********" at bounding box center [337, 173] width 674 height 346
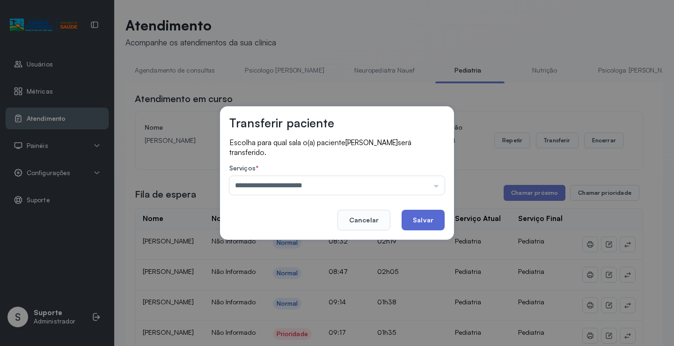
click at [412, 220] on button "Salvar" at bounding box center [423, 220] width 43 height 21
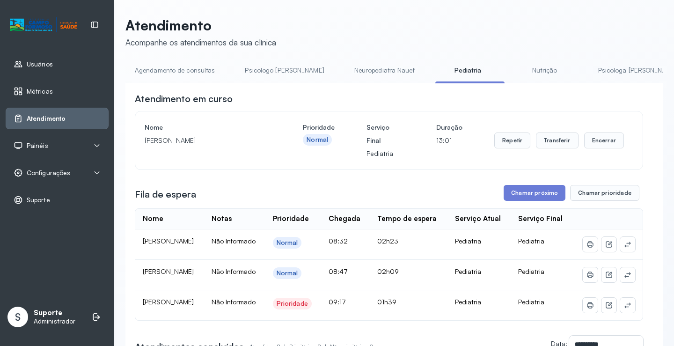
click at [345, 74] on link "Neuropediatra Nauef" at bounding box center [384, 70] width 79 height 15
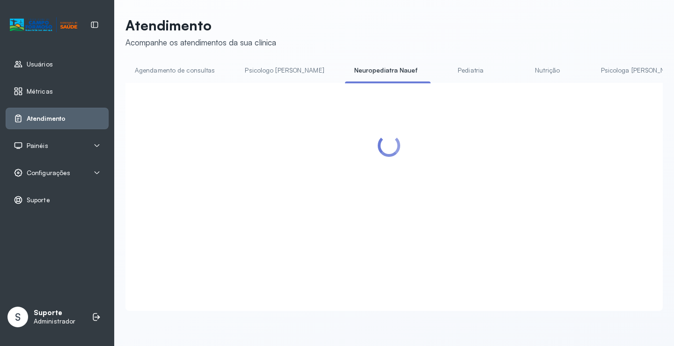
click at [441, 75] on link "Pediatria" at bounding box center [471, 70] width 66 height 15
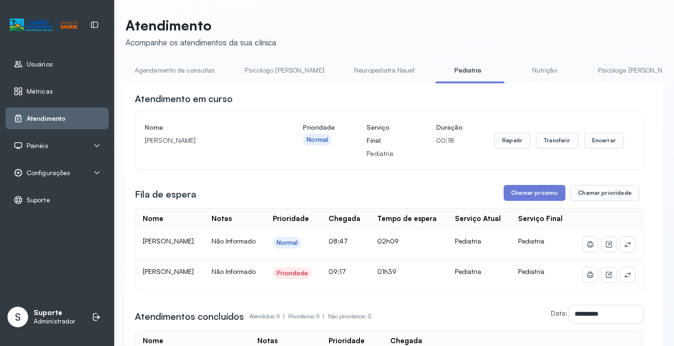
click at [355, 67] on link "Neuropediatra Nauef" at bounding box center [384, 70] width 79 height 15
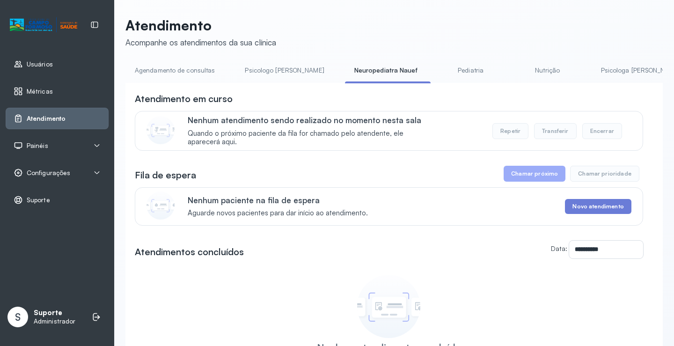
click at [443, 69] on link "Pediatria" at bounding box center [471, 70] width 66 height 15
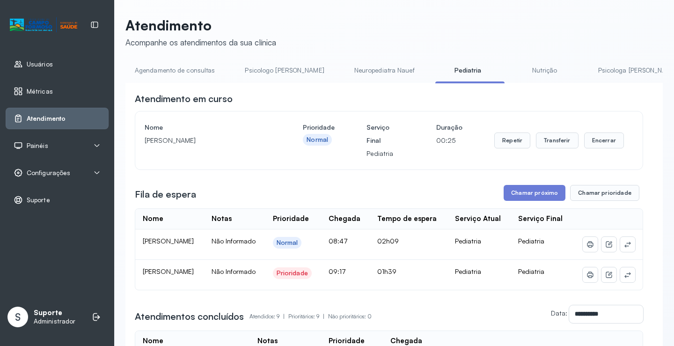
click at [155, 70] on link "Agendamento de consultas" at bounding box center [174, 70] width 99 height 15
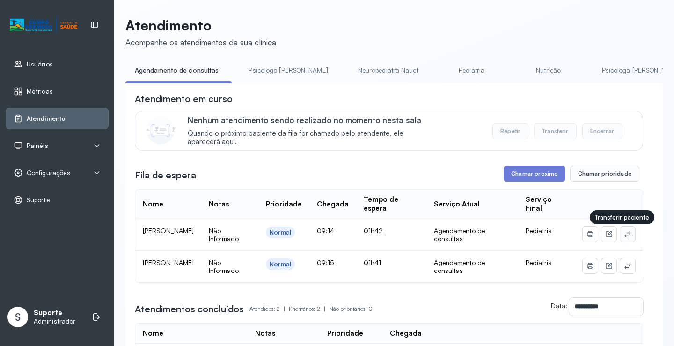
click at [624, 236] on icon at bounding box center [627, 233] width 7 height 7
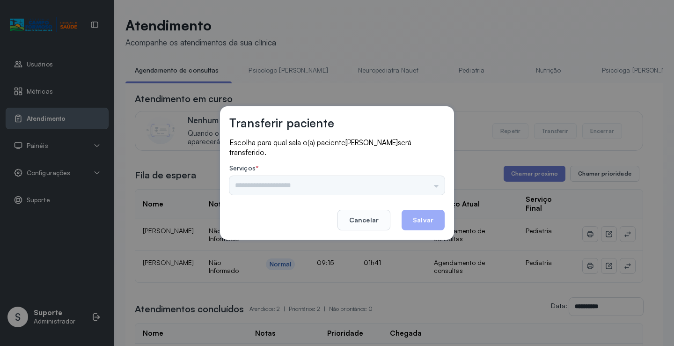
click at [434, 178] on div "Psicologo Pedro Neuropediatra Nauef Nutrição Psicologa Alana Agendamento de con…" at bounding box center [336, 185] width 215 height 19
click at [430, 181] on input "text" at bounding box center [336, 185] width 215 height 19
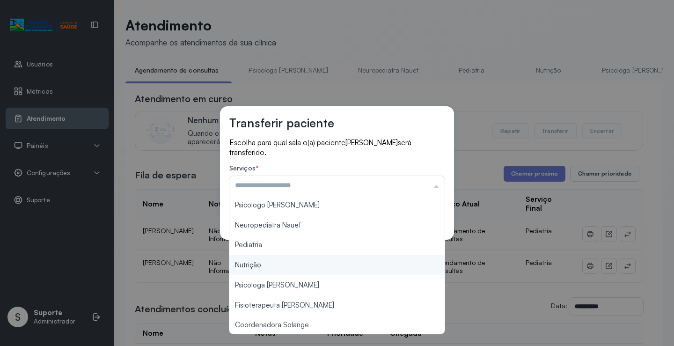
type input "*********"
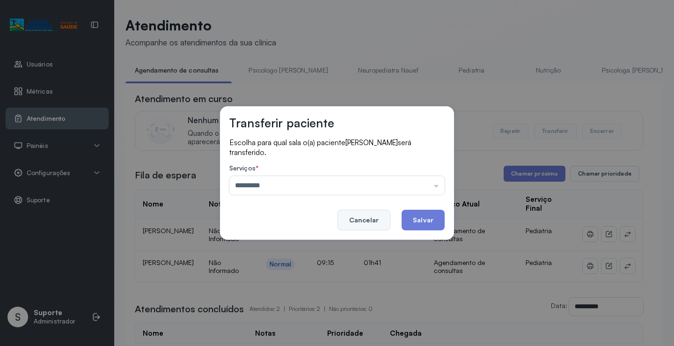
drag, startPoint x: 295, startPoint y: 249, endPoint x: 357, endPoint y: 226, distance: 65.5
click at [295, 248] on div "Transferir paciente Escolha para qual sala o(a) paciente AGATHA SOFIA ANDRADE D…" at bounding box center [337, 173] width 674 height 346
click at [407, 215] on button "Salvar" at bounding box center [423, 220] width 43 height 21
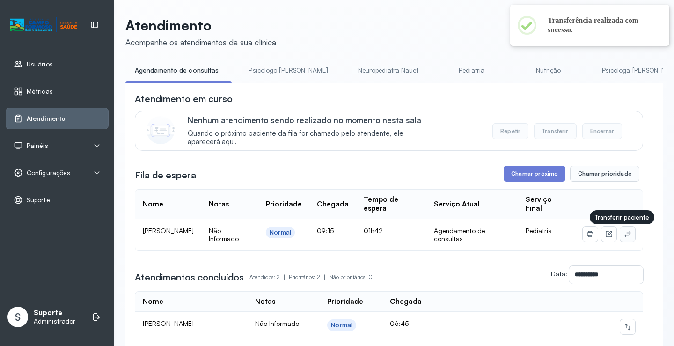
click at [624, 234] on icon at bounding box center [627, 233] width 7 height 7
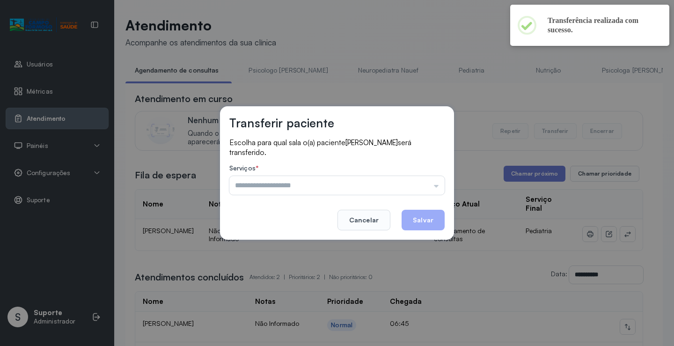
drag, startPoint x: 367, startPoint y: 191, endPoint x: 340, endPoint y: 197, distance: 27.4
click at [367, 191] on input "text" at bounding box center [336, 185] width 215 height 19
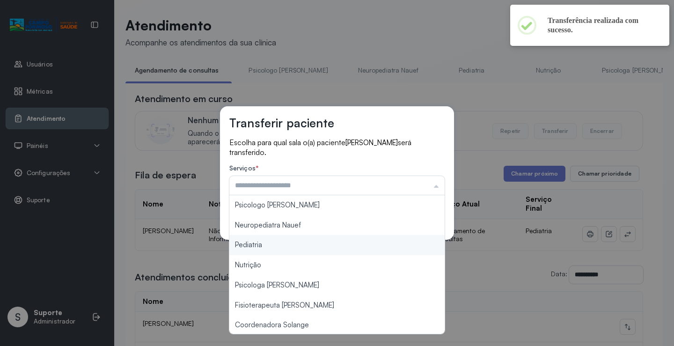
type input "*********"
click at [267, 245] on div "Transferir paciente Escolha para qual sala o(a) paciente ARÃO ANDERSON COELHO D…" at bounding box center [337, 173] width 674 height 346
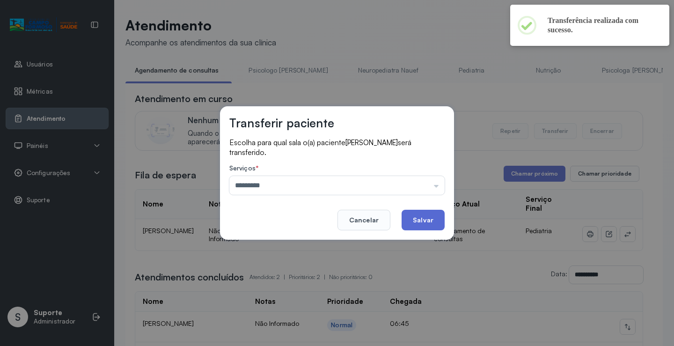
click at [416, 223] on button "Salvar" at bounding box center [423, 220] width 43 height 21
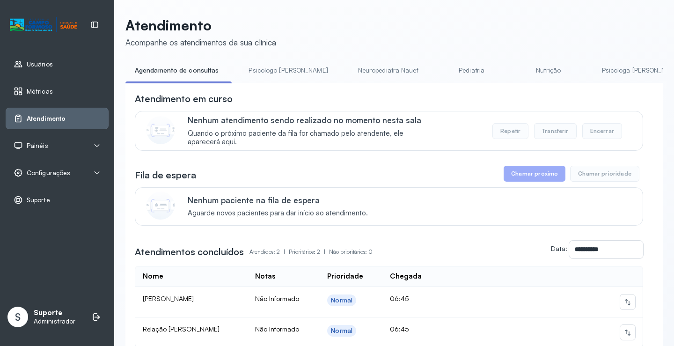
click at [439, 73] on link "Pediatria" at bounding box center [472, 70] width 66 height 15
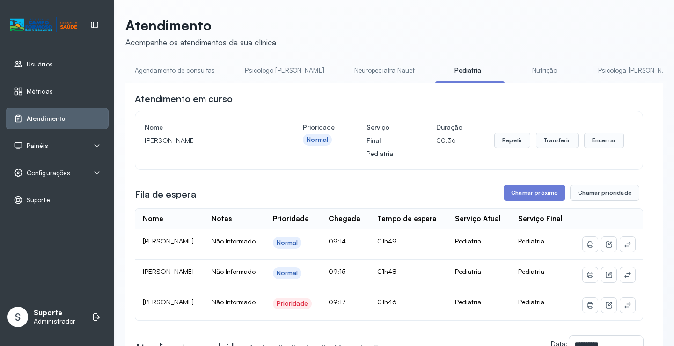
click at [187, 69] on link "Agendamento de consultas" at bounding box center [174, 70] width 99 height 15
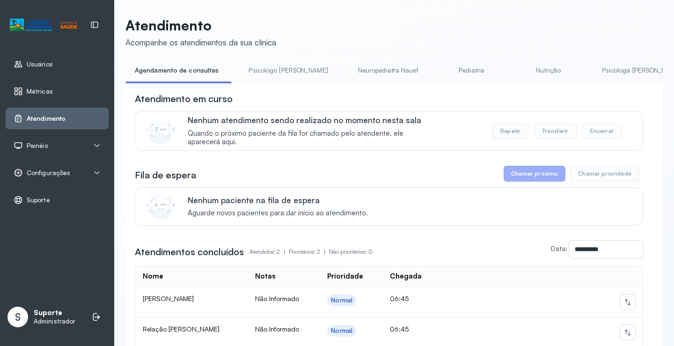
click at [280, 72] on link "Psicologo [PERSON_NAME]" at bounding box center [288, 70] width 98 height 15
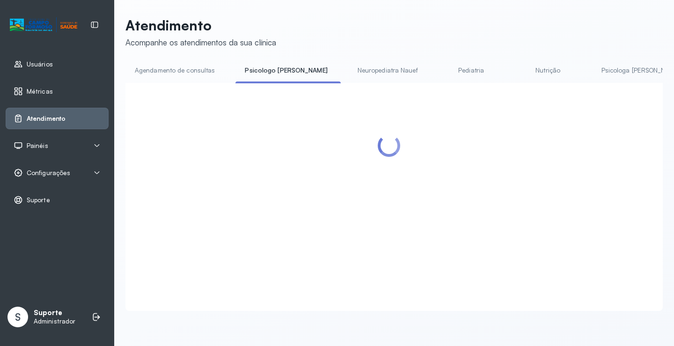
click at [206, 72] on link "Agendamento de consultas" at bounding box center [174, 70] width 99 height 15
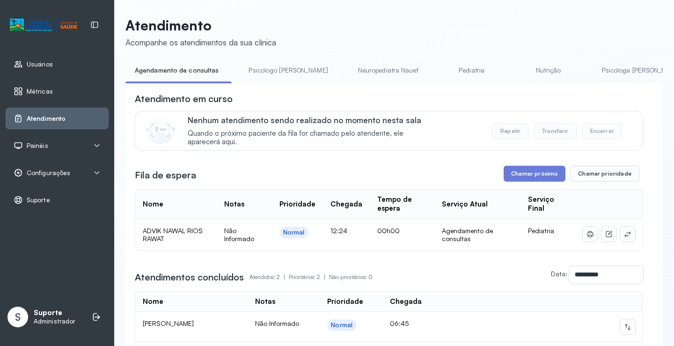
click at [624, 236] on icon at bounding box center [627, 233] width 7 height 7
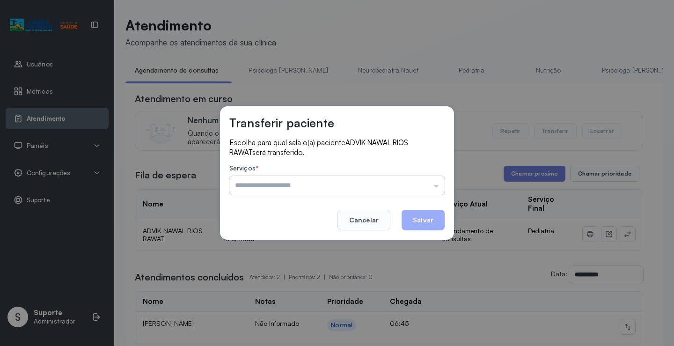
drag, startPoint x: 426, startPoint y: 188, endPoint x: 421, endPoint y: 187, distance: 4.9
click at [425, 187] on input "text" at bounding box center [336, 185] width 215 height 19
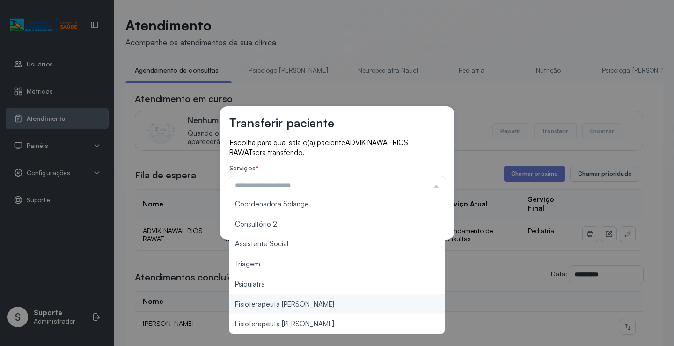
scroll to position [141, 0]
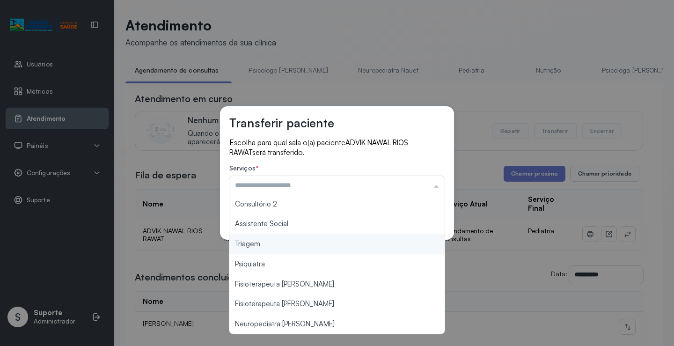
type input "*******"
drag, startPoint x: 253, startPoint y: 245, endPoint x: 310, endPoint y: 241, distance: 56.8
click at [253, 244] on div "Transferir paciente Escolha para qual sala o(a) paciente ADVIK NAWAL RIOS RAWAT…" at bounding box center [337, 173] width 674 height 346
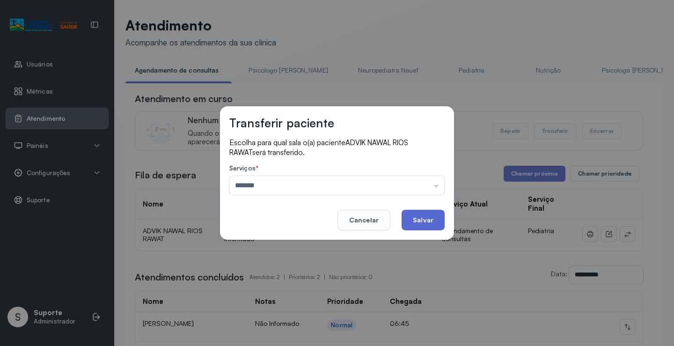
click at [423, 216] on button "Salvar" at bounding box center [423, 220] width 43 height 21
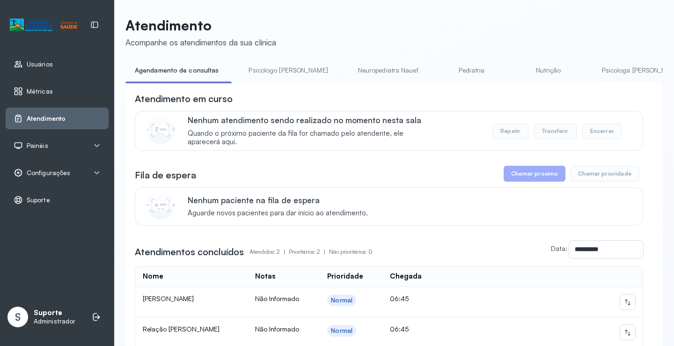
drag, startPoint x: 266, startPoint y: 73, endPoint x: 244, endPoint y: 73, distance: 22.0
click at [266, 73] on link "Psicologo [PERSON_NAME]" at bounding box center [288, 70] width 98 height 15
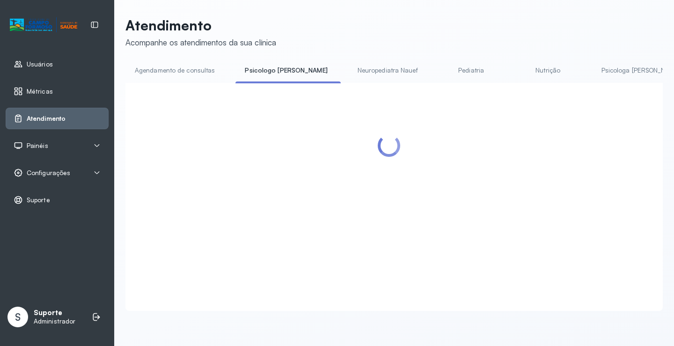
click at [193, 71] on link "Agendamento de consultas" at bounding box center [174, 70] width 99 height 15
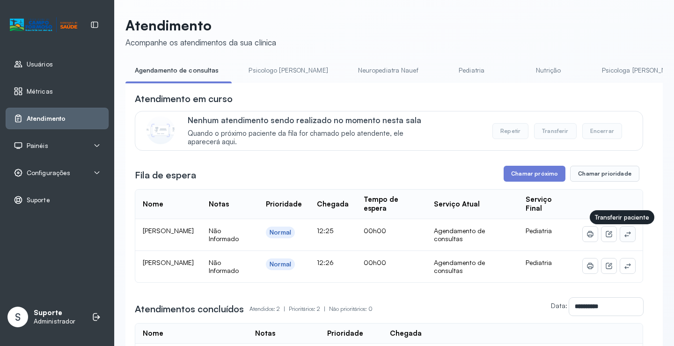
click at [624, 236] on icon at bounding box center [627, 233] width 7 height 7
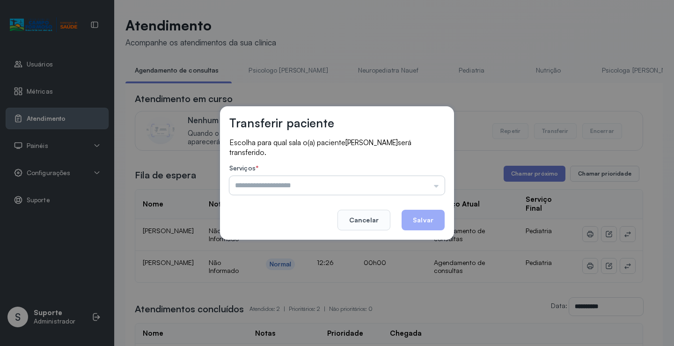
click at [406, 182] on input "text" at bounding box center [336, 185] width 215 height 19
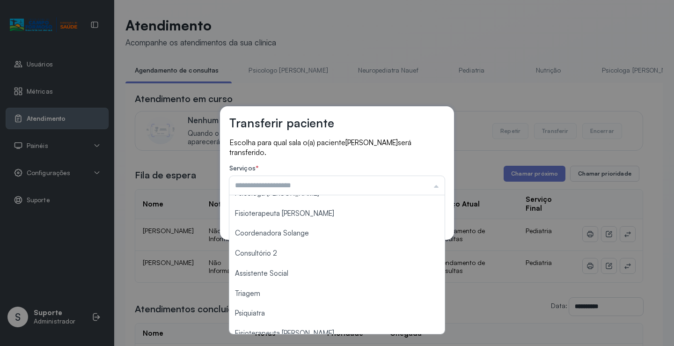
scroll to position [94, 0]
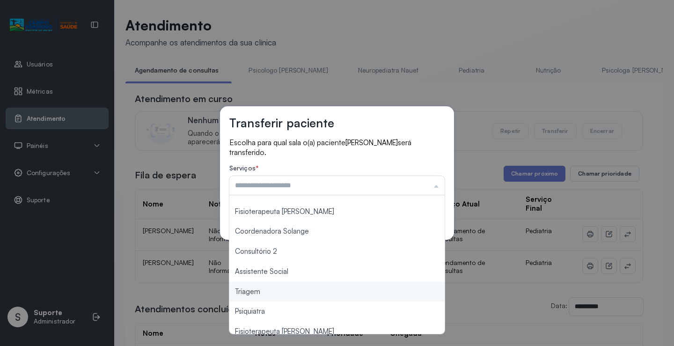
type input "*******"
drag, startPoint x: 262, startPoint y: 292, endPoint x: 299, endPoint y: 283, distance: 37.7
click at [269, 290] on div "Transferir paciente Escolha para qual sala o(a) paciente [PERSON_NAME] será tra…" at bounding box center [337, 173] width 674 height 346
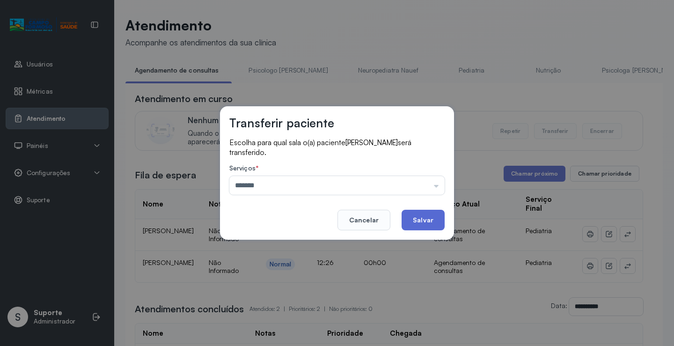
click at [411, 221] on button "Salvar" at bounding box center [423, 220] width 43 height 21
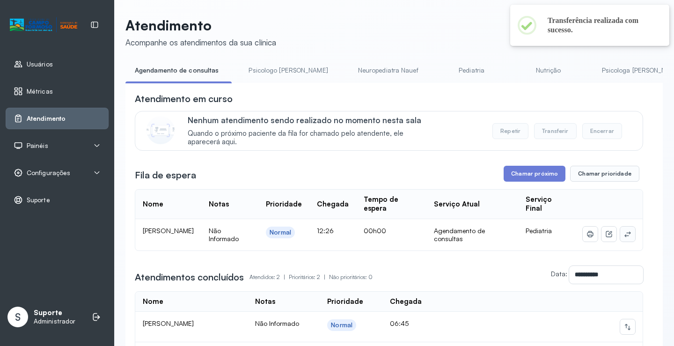
click at [624, 237] on icon at bounding box center [627, 233] width 7 height 7
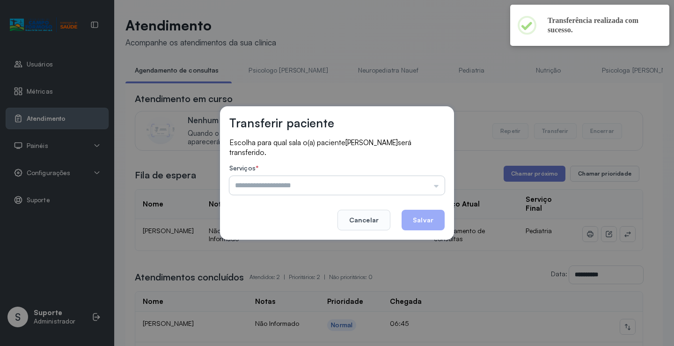
click at [400, 181] on input "text" at bounding box center [336, 185] width 215 height 19
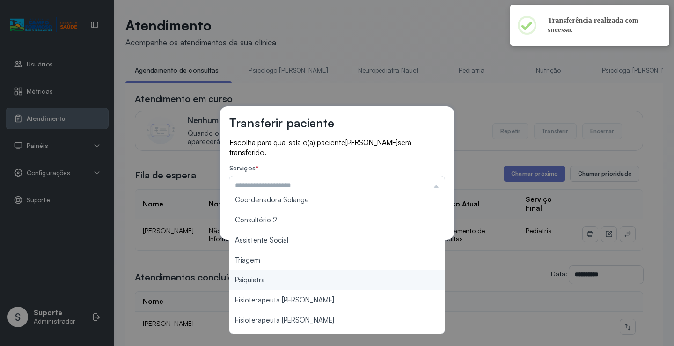
scroll to position [140, 0]
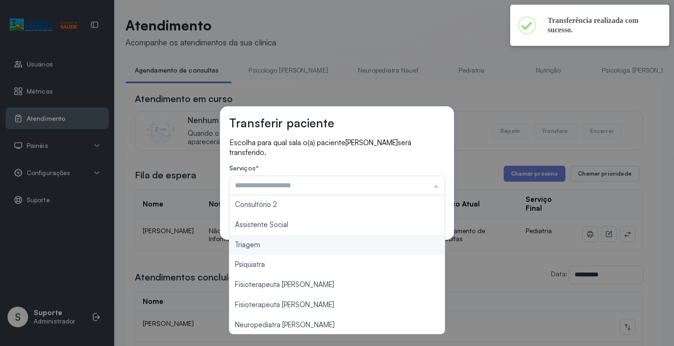
type input "*******"
click at [276, 250] on div "Transferir paciente Escolha para qual sala o(a) paciente [PERSON_NAME] será tra…" at bounding box center [337, 173] width 674 height 346
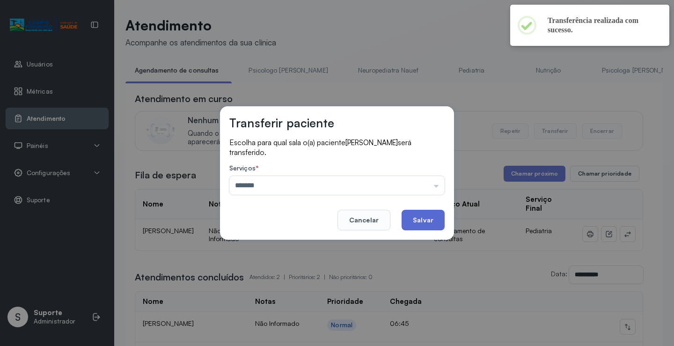
click at [425, 218] on button "Salvar" at bounding box center [423, 220] width 43 height 21
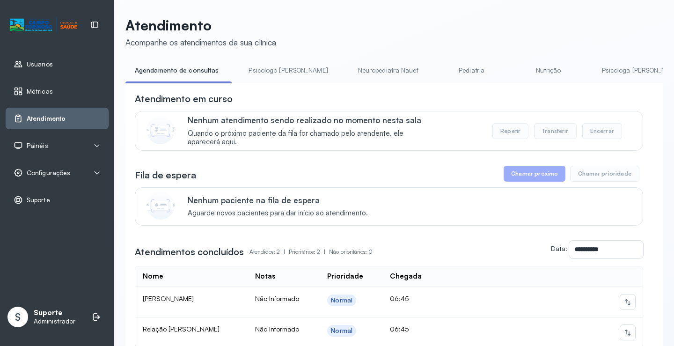
drag, startPoint x: 250, startPoint y: 72, endPoint x: 206, endPoint y: 63, distance: 45.3
click at [250, 71] on link "Psicologo [PERSON_NAME]" at bounding box center [288, 70] width 98 height 15
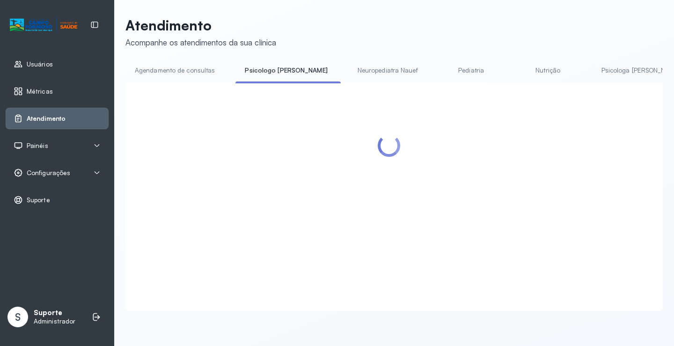
click at [192, 63] on link "Agendamento de consultas" at bounding box center [174, 70] width 99 height 15
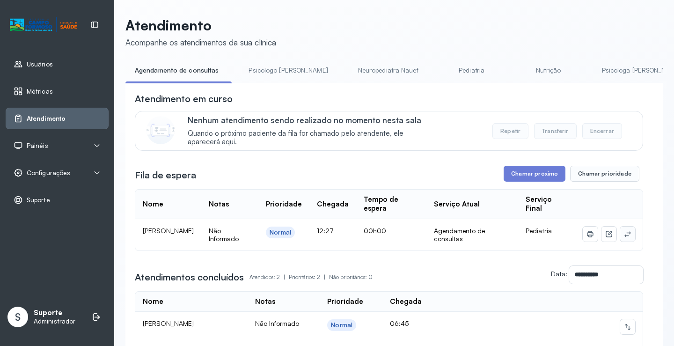
click at [626, 232] on button at bounding box center [627, 234] width 15 height 15
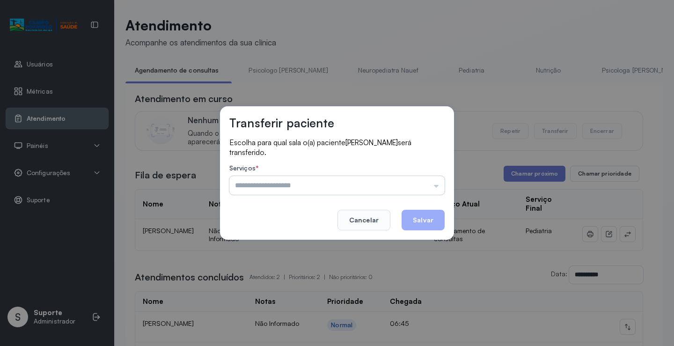
click at [435, 184] on input "text" at bounding box center [336, 185] width 215 height 19
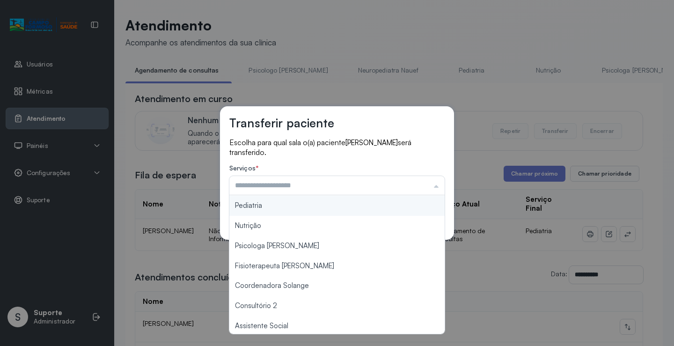
scroll to position [94, 0]
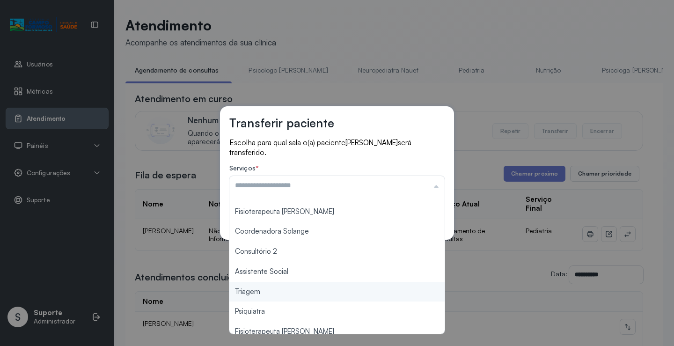
type input "*******"
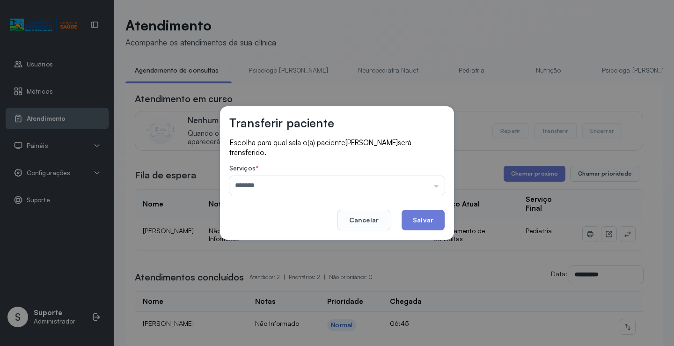
drag, startPoint x: 255, startPoint y: 291, endPoint x: 410, endPoint y: 236, distance: 165.1
click at [267, 289] on div "Transferir paciente Escolha para qual sala o(a) paciente [PERSON_NAME] será tra…" at bounding box center [337, 173] width 674 height 346
click at [422, 220] on button "Salvar" at bounding box center [423, 220] width 43 height 21
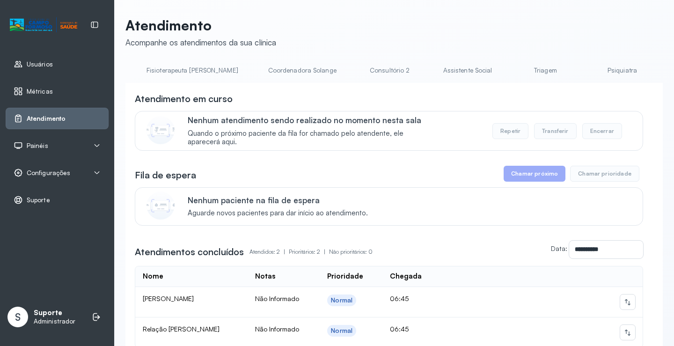
scroll to position [0, 602]
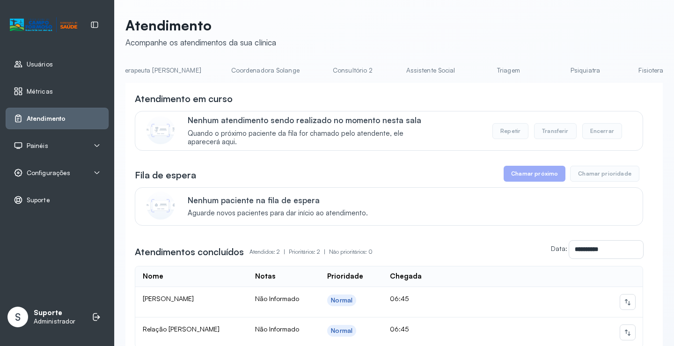
click at [476, 70] on link "Triagem" at bounding box center [509, 70] width 66 height 15
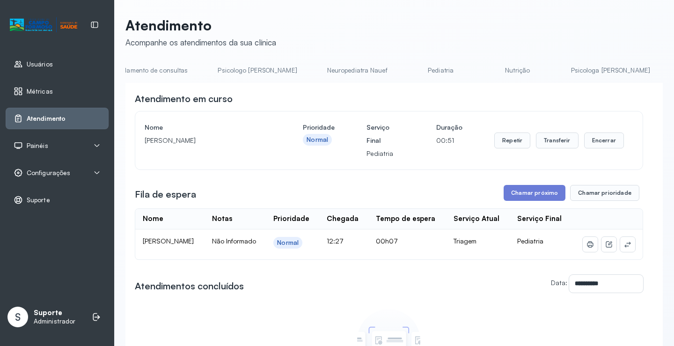
scroll to position [0, 0]
click at [149, 77] on link "Agendamento de consultas" at bounding box center [174, 70] width 99 height 15
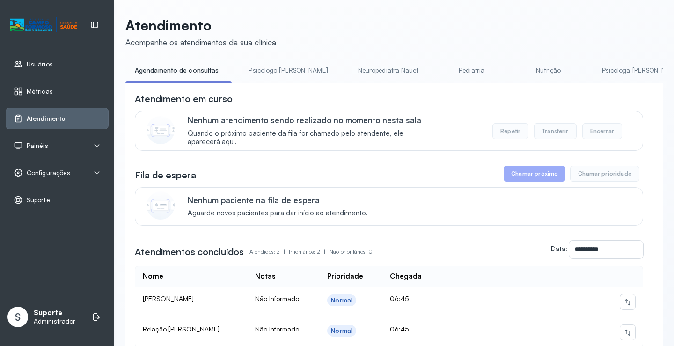
click at [276, 71] on link "Psicologo [PERSON_NAME]" at bounding box center [288, 70] width 98 height 15
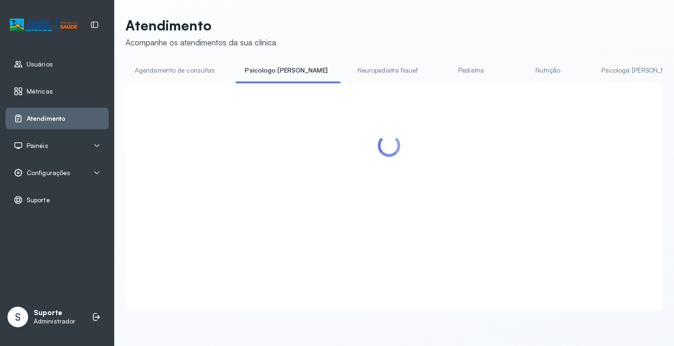
click at [208, 68] on link "Agendamento de consultas" at bounding box center [174, 70] width 99 height 15
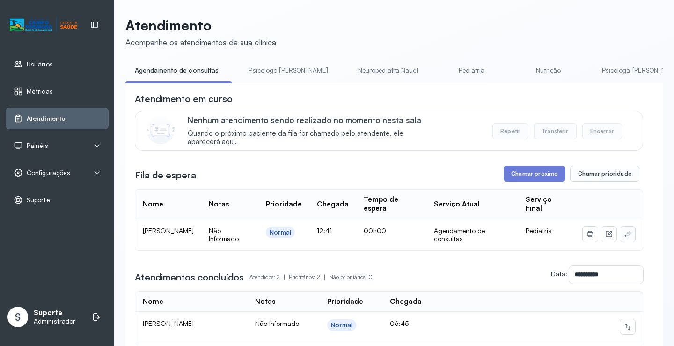
click at [624, 234] on icon at bounding box center [627, 233] width 7 height 7
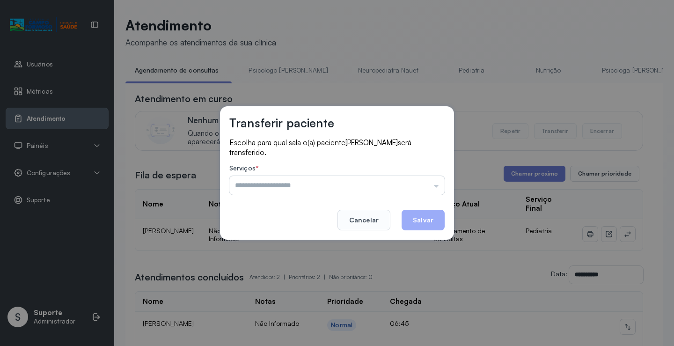
click at [407, 186] on input "text" at bounding box center [336, 185] width 215 height 19
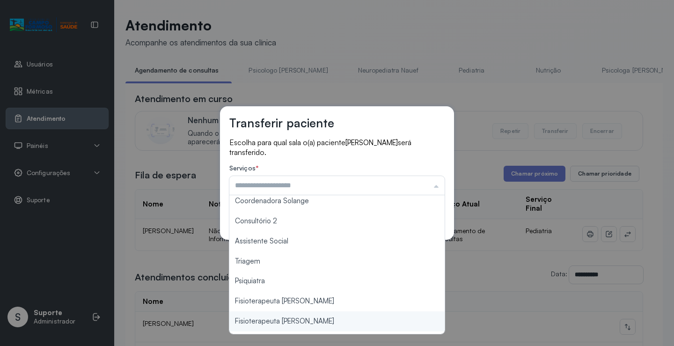
scroll to position [140, 0]
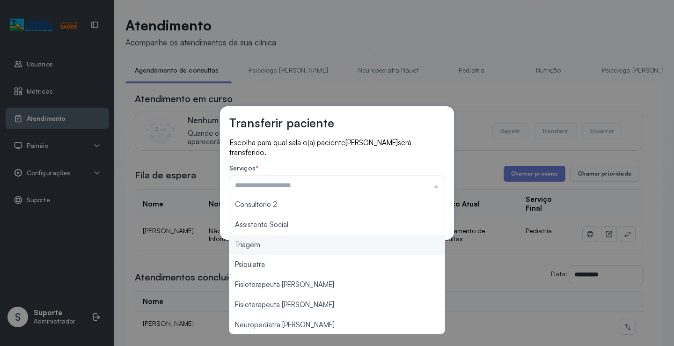
type input "*******"
drag, startPoint x: 270, startPoint y: 242, endPoint x: 280, endPoint y: 240, distance: 10.1
click at [272, 241] on div "Transferir paciente Escolha para qual sala o(a) paciente [PERSON_NAME] será tra…" at bounding box center [337, 173] width 674 height 346
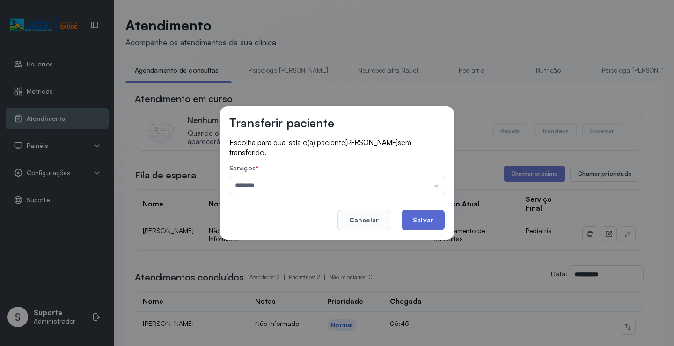
click at [428, 213] on button "Salvar" at bounding box center [423, 220] width 43 height 21
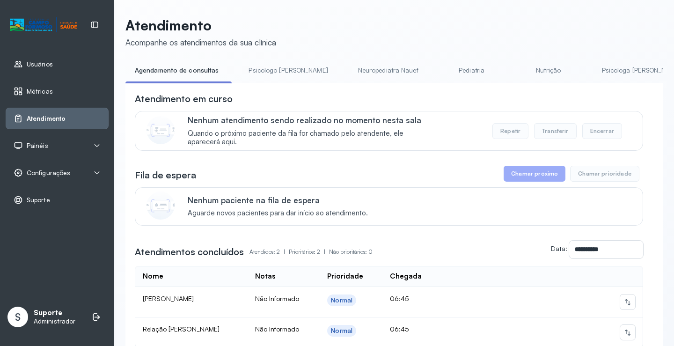
drag, startPoint x: 265, startPoint y: 67, endPoint x: 260, endPoint y: 69, distance: 5.8
click at [265, 68] on link "Psicologo [PERSON_NAME]" at bounding box center [288, 70] width 98 height 15
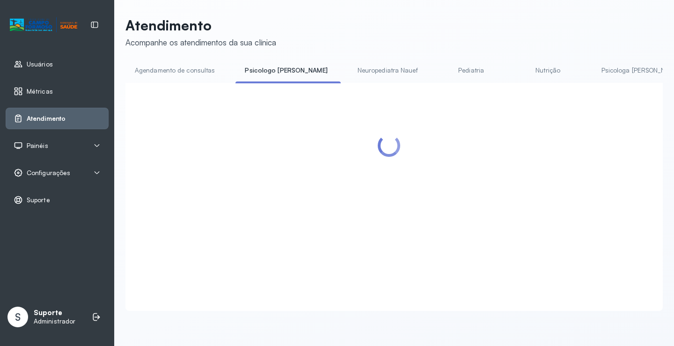
click at [190, 64] on link "Agendamento de consultas" at bounding box center [174, 70] width 99 height 15
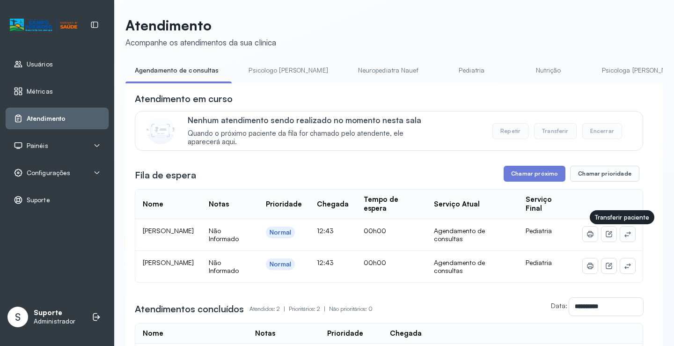
click at [625, 235] on icon at bounding box center [628, 234] width 6 height 6
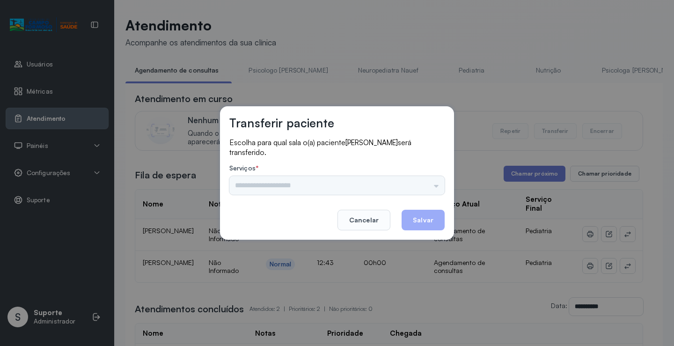
click at [412, 176] on div "Psicologo [PERSON_NAME] Nauef Pediatria Nutrição Psicologa [PERSON_NAME] Janusi…" at bounding box center [336, 185] width 215 height 19
click at [415, 180] on input "text" at bounding box center [336, 185] width 215 height 19
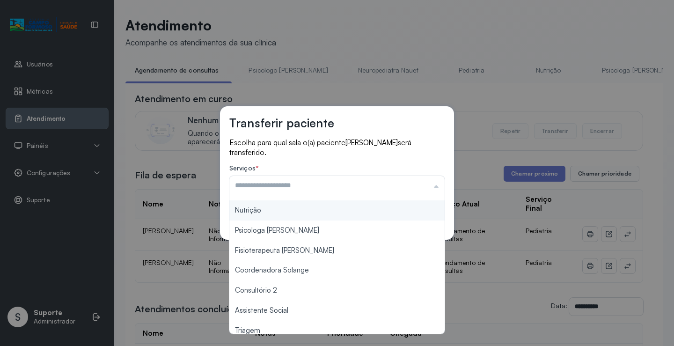
scroll to position [141, 0]
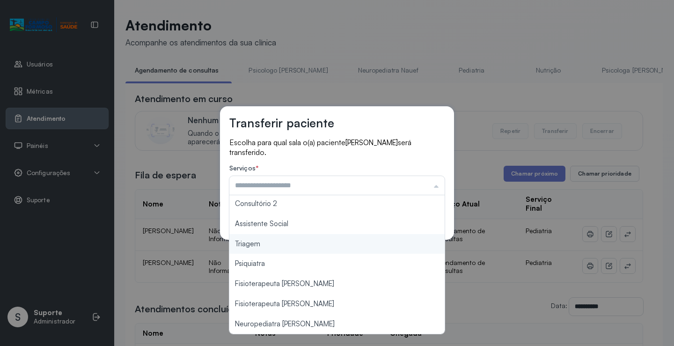
type input "*******"
click at [294, 245] on div "Transferir paciente Escolha para qual sala o(a) paciente [PERSON_NAME] será tra…" at bounding box center [337, 173] width 674 height 346
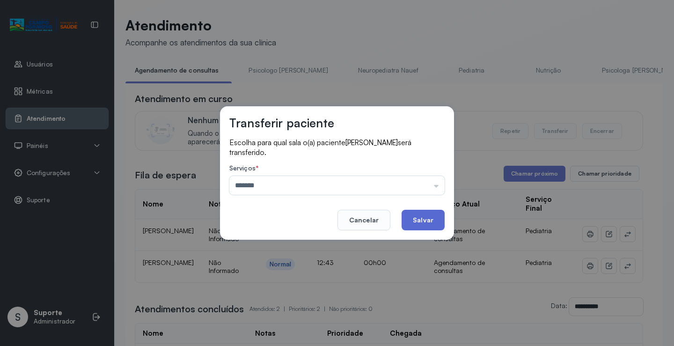
click at [421, 218] on button "Salvar" at bounding box center [423, 220] width 43 height 21
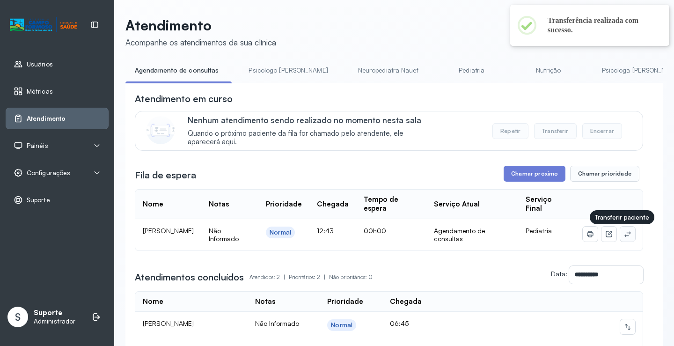
click at [624, 237] on icon at bounding box center [627, 233] width 7 height 7
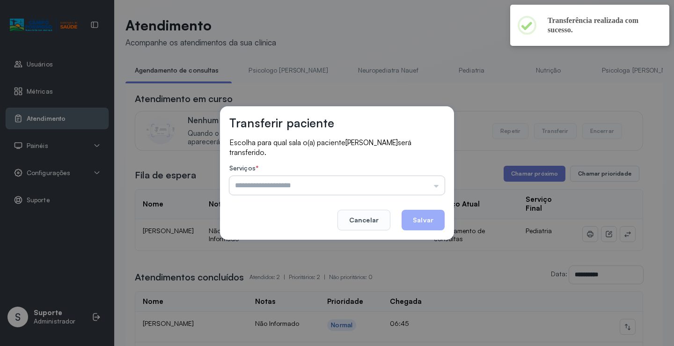
click at [427, 189] on input "text" at bounding box center [336, 185] width 215 height 19
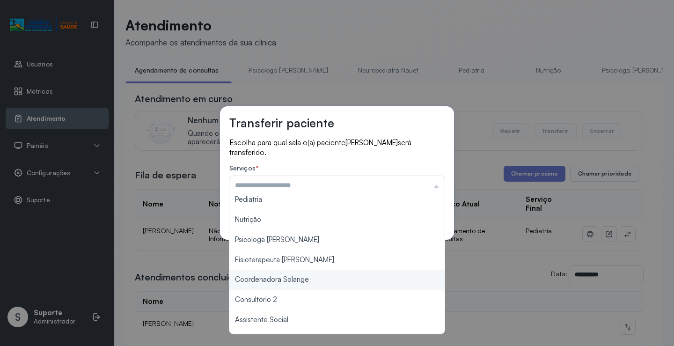
scroll to position [142, 0]
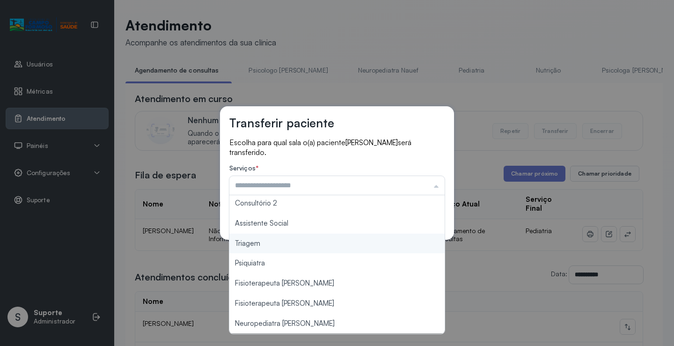
type input "*******"
drag, startPoint x: 270, startPoint y: 243, endPoint x: 381, endPoint y: 223, distance: 113.2
click at [283, 240] on div "Transferir paciente Escolha para qual sala o(a) paciente [PERSON_NAME] será tra…" at bounding box center [337, 172] width 234 height 133
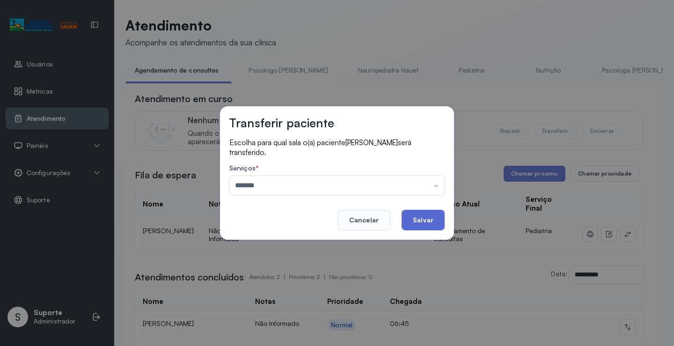
click at [409, 222] on button "Salvar" at bounding box center [423, 220] width 43 height 21
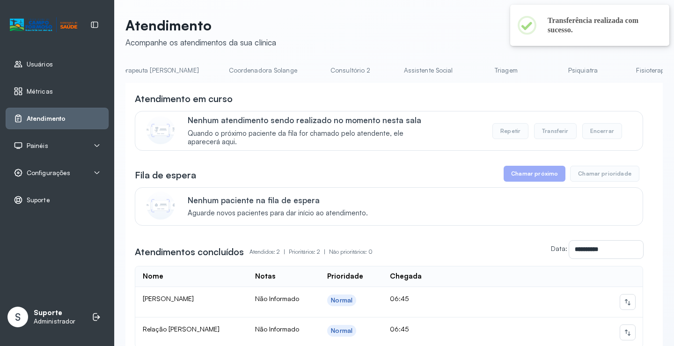
scroll to position [0, 624]
click at [454, 68] on link "Triagem" at bounding box center [487, 70] width 66 height 15
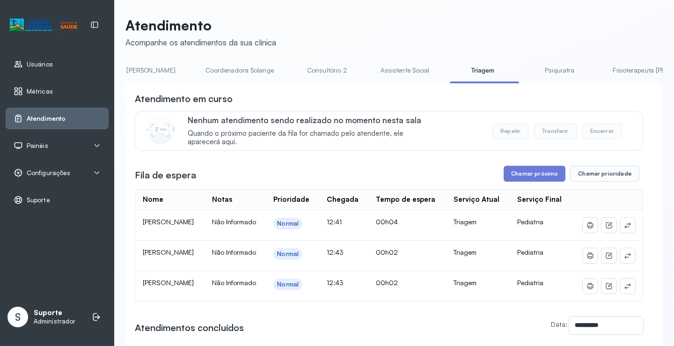
click at [527, 67] on link "Psiquiatra" at bounding box center [560, 70] width 66 height 15
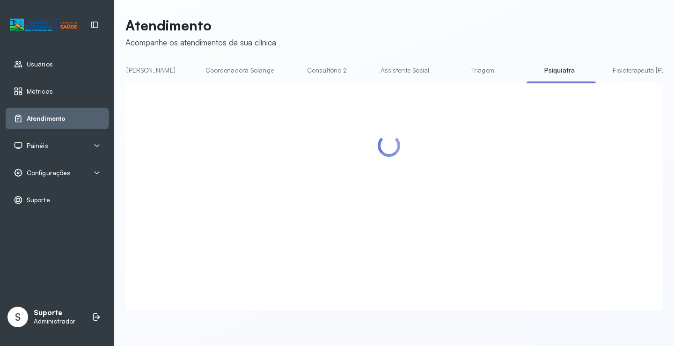
click at [450, 65] on link "Triagem" at bounding box center [483, 70] width 66 height 15
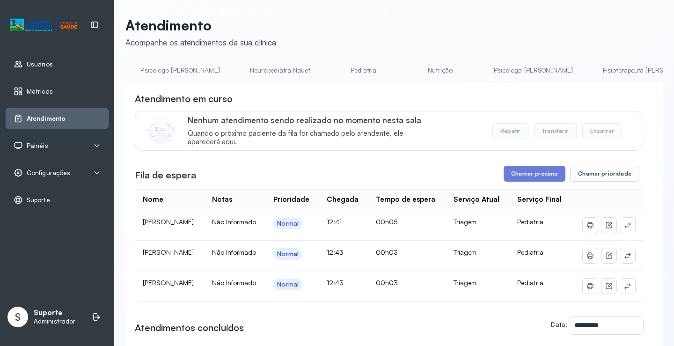
scroll to position [0, 0]
click at [169, 74] on link "Agendamento de consultas" at bounding box center [174, 70] width 99 height 15
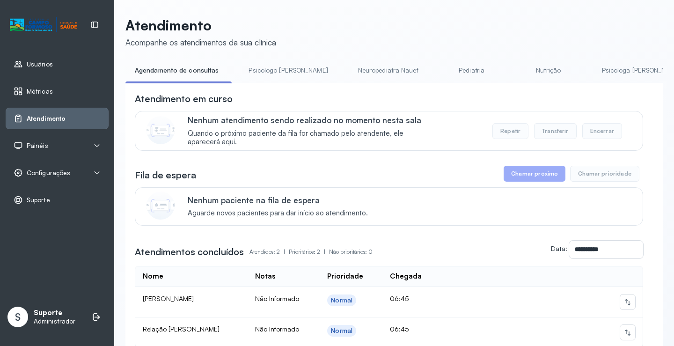
click at [273, 73] on link "Psicologo [PERSON_NAME]" at bounding box center [288, 70] width 98 height 15
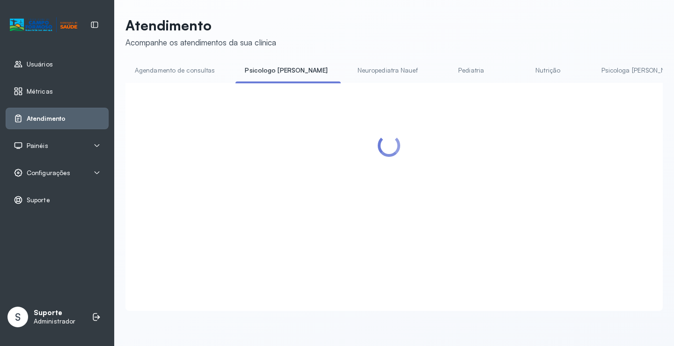
click at [190, 72] on link "Agendamento de consultas" at bounding box center [174, 70] width 99 height 15
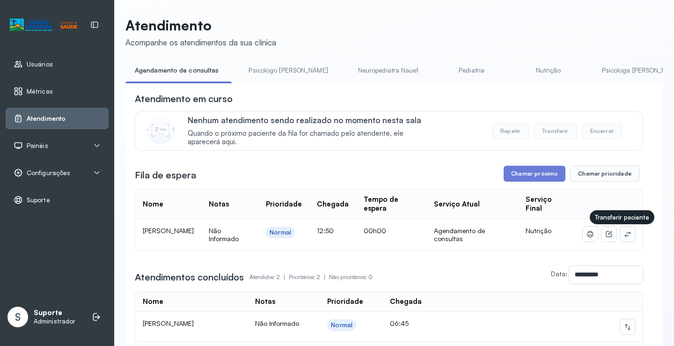
click at [624, 236] on icon at bounding box center [627, 233] width 7 height 7
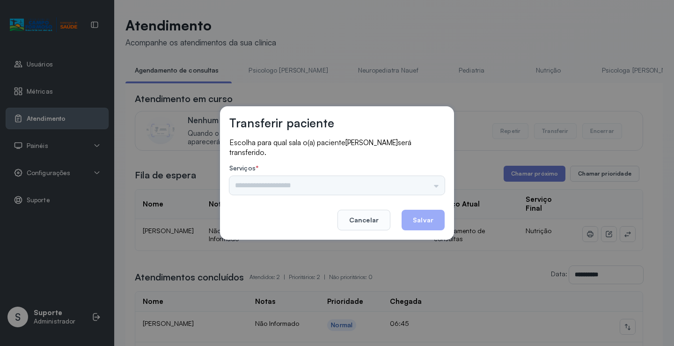
click at [438, 179] on input "text" at bounding box center [336, 185] width 215 height 19
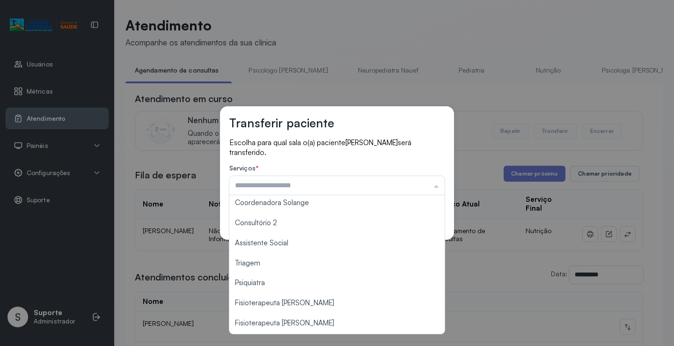
scroll to position [141, 0]
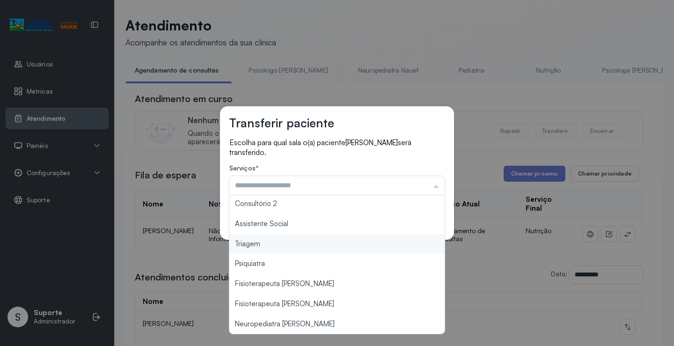
type input "*******"
drag, startPoint x: 290, startPoint y: 247, endPoint x: 317, endPoint y: 242, distance: 28.1
click at [294, 246] on div "Transferir paciente Escolha para qual sala o(a) paciente [PERSON_NAME] será tra…" at bounding box center [337, 173] width 674 height 346
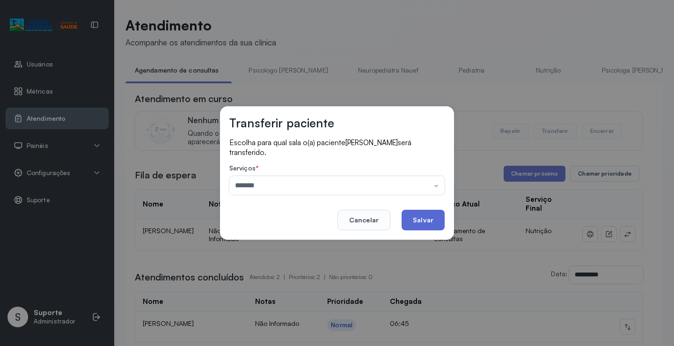
click at [409, 225] on button "Salvar" at bounding box center [423, 220] width 43 height 21
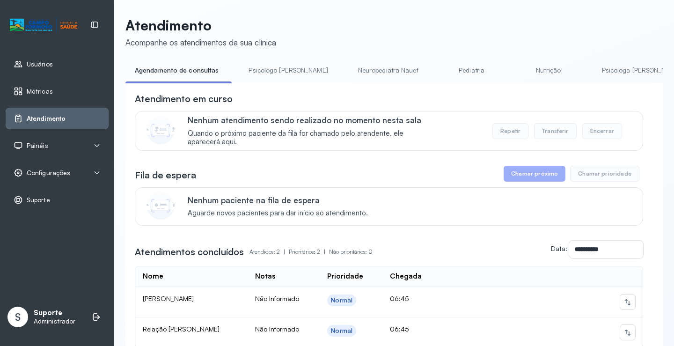
click at [264, 75] on link "Psicologo [PERSON_NAME]" at bounding box center [288, 70] width 98 height 15
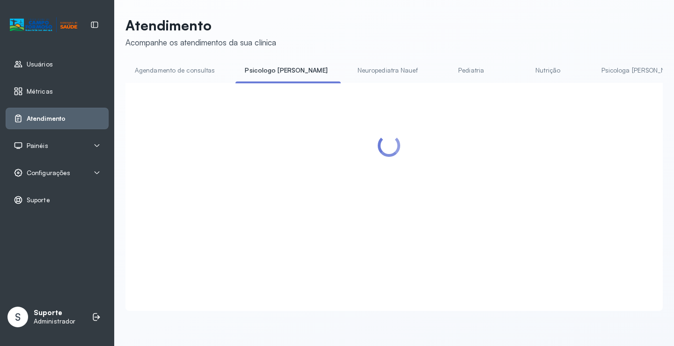
click at [188, 71] on link "Agendamento de consultas" at bounding box center [174, 70] width 99 height 15
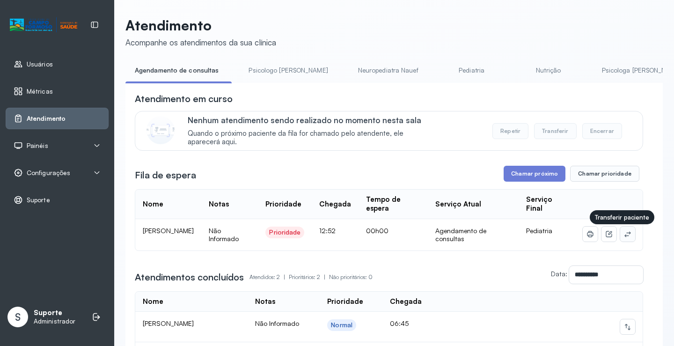
click at [624, 234] on icon at bounding box center [627, 233] width 7 height 7
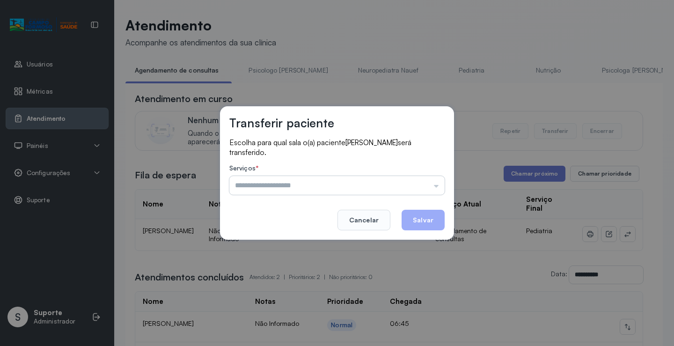
click at [424, 183] on input "text" at bounding box center [336, 185] width 215 height 19
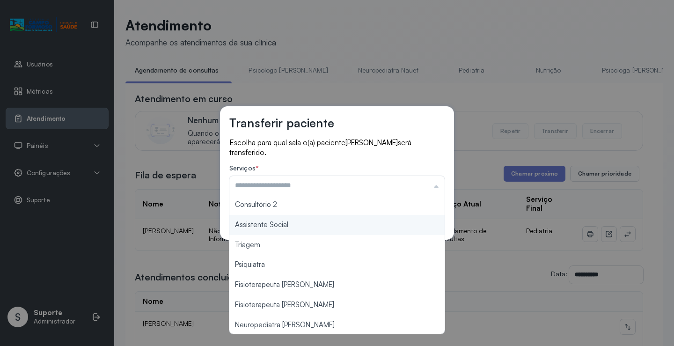
scroll to position [142, 0]
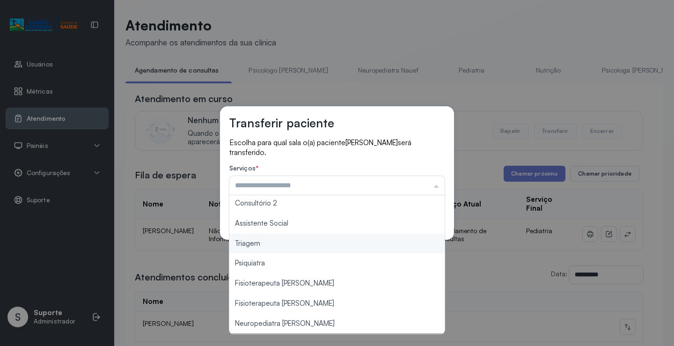
type input "*******"
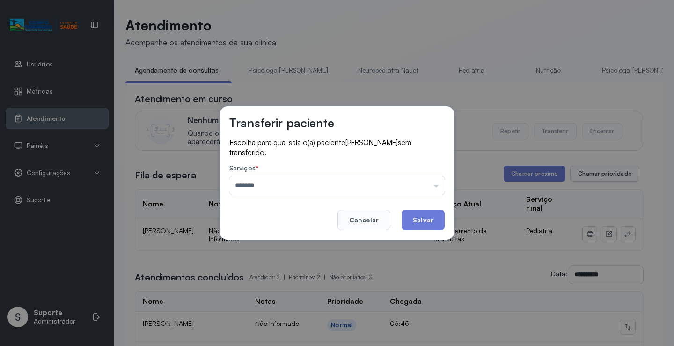
click at [320, 248] on div "Transferir paciente Escolha para qual sala o(a) paciente [PERSON_NAME] será tra…" at bounding box center [337, 173] width 674 height 346
click at [417, 219] on button "Salvar" at bounding box center [423, 220] width 43 height 21
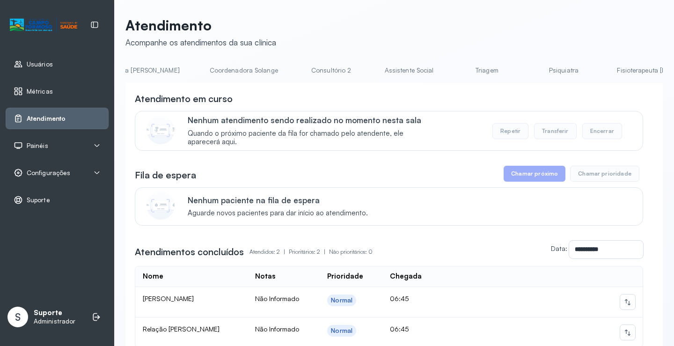
scroll to position [0, 653]
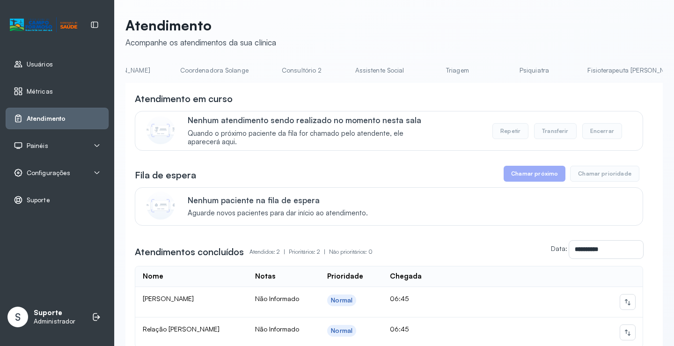
click at [425, 69] on link "Triagem" at bounding box center [458, 70] width 66 height 15
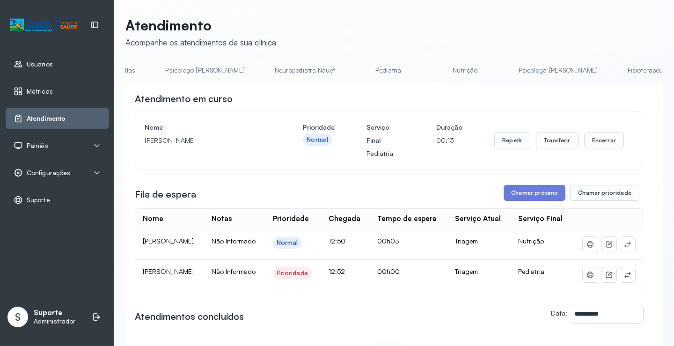
scroll to position [0, 0]
click at [158, 73] on link "Agendamento de consultas" at bounding box center [174, 70] width 99 height 15
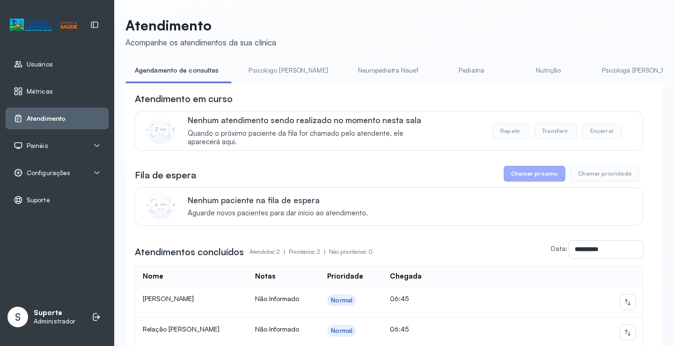
drag, startPoint x: 281, startPoint y: 76, endPoint x: 221, endPoint y: 76, distance: 59.9
click at [281, 76] on link "Psicologo [PERSON_NAME]" at bounding box center [288, 70] width 98 height 15
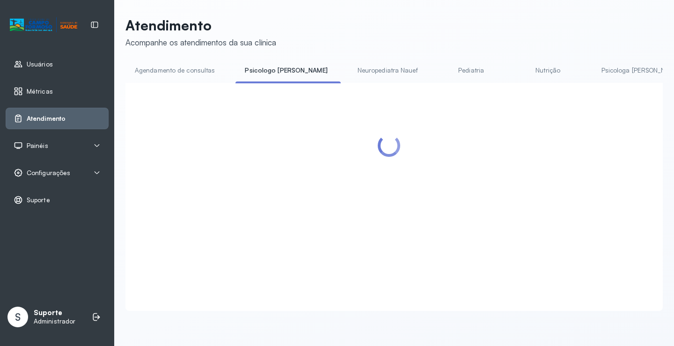
click at [182, 75] on link "Agendamento de consultas" at bounding box center [174, 70] width 99 height 15
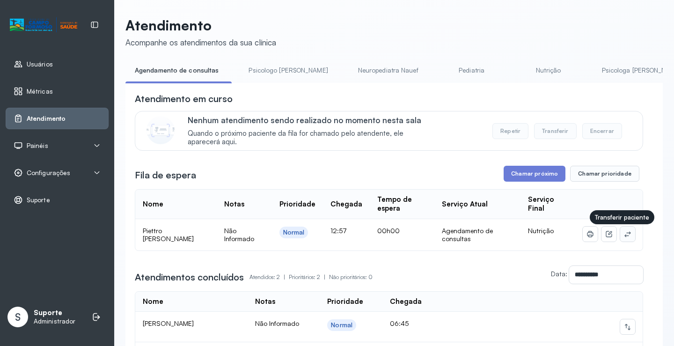
click at [624, 235] on icon at bounding box center [627, 233] width 7 height 7
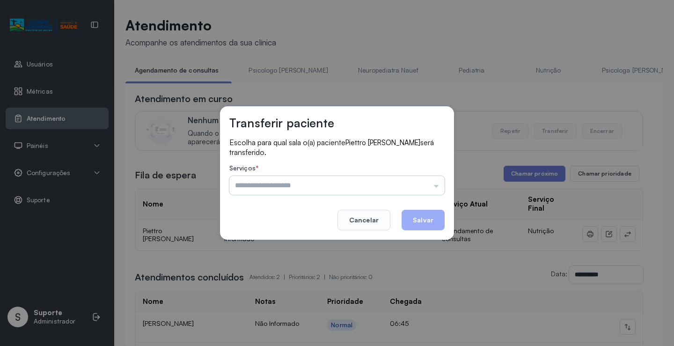
drag, startPoint x: 425, startPoint y: 183, endPoint x: 393, endPoint y: 182, distance: 31.4
click at [425, 182] on input "text" at bounding box center [336, 185] width 215 height 19
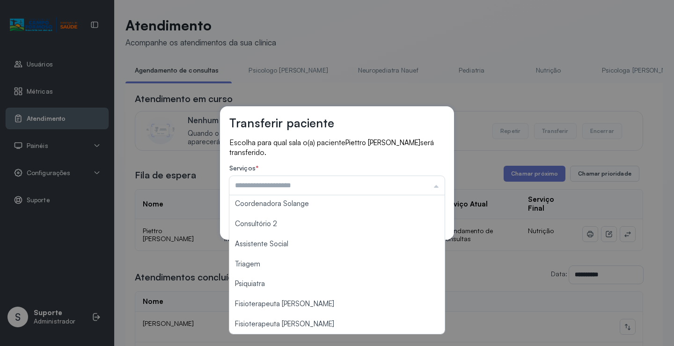
scroll to position [141, 0]
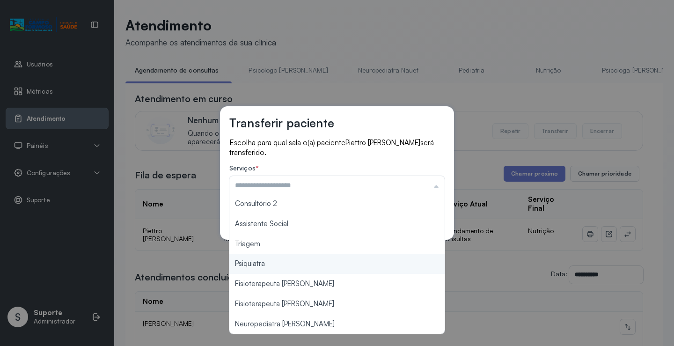
type input "*******"
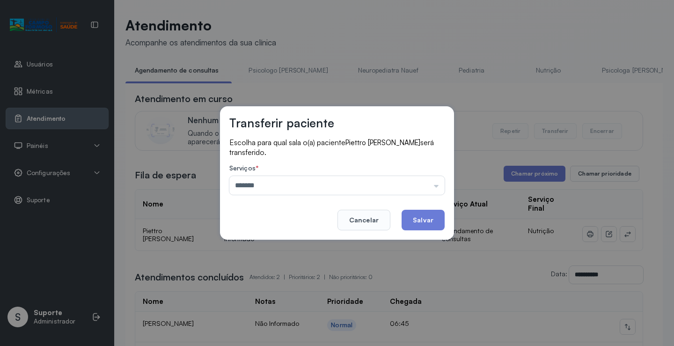
click at [266, 242] on div "Transferir paciente Escolha para qual sala o(a) paciente [PERSON_NAME] será tra…" at bounding box center [337, 173] width 674 height 346
click at [428, 212] on button "Salvar" at bounding box center [423, 220] width 43 height 21
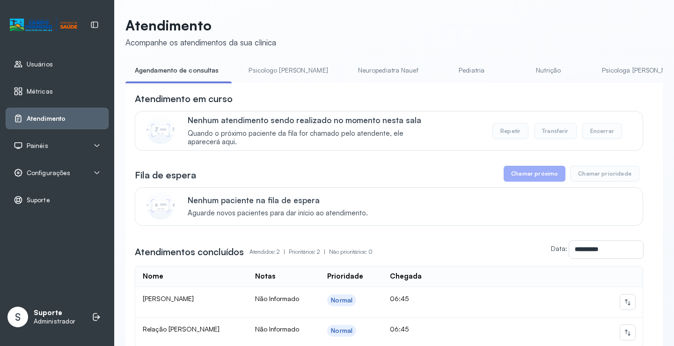
drag, startPoint x: 272, startPoint y: 72, endPoint x: 207, endPoint y: 71, distance: 64.6
click at [272, 71] on link "Psicologo [PERSON_NAME]" at bounding box center [288, 70] width 98 height 15
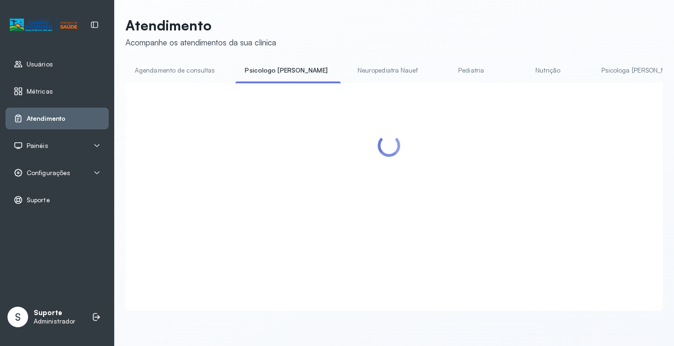
click at [195, 71] on link "Agendamento de consultas" at bounding box center [174, 70] width 99 height 15
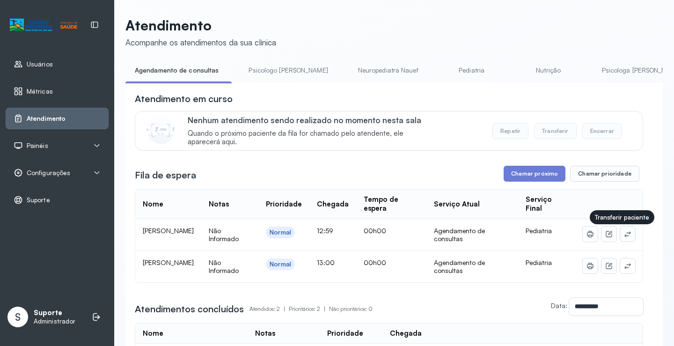
click at [624, 234] on icon at bounding box center [627, 233] width 7 height 7
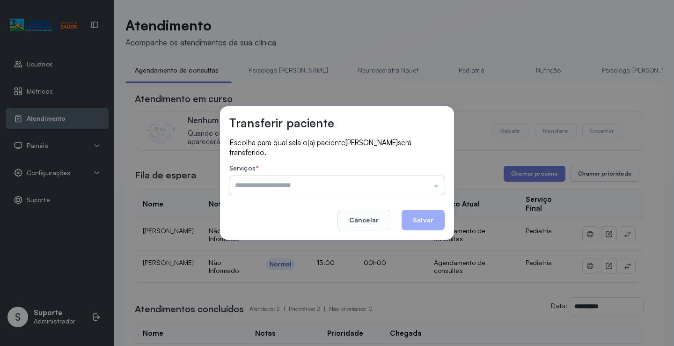
click at [412, 180] on input "text" at bounding box center [336, 185] width 215 height 19
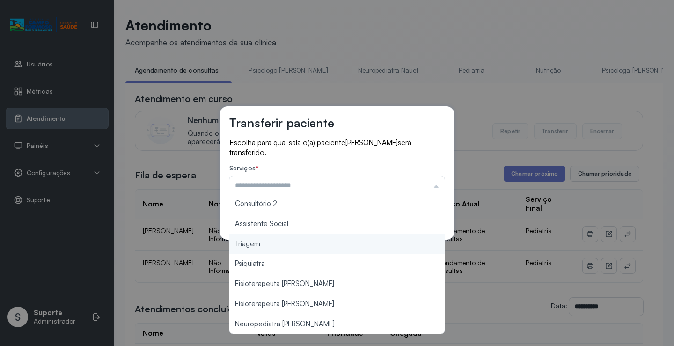
type input "*******"
drag, startPoint x: 286, startPoint y: 248, endPoint x: 346, endPoint y: 232, distance: 61.6
click at [286, 246] on div "Transferir paciente Escolha para qual sala o(a) paciente [PERSON_NAME] será tra…" at bounding box center [337, 173] width 674 height 346
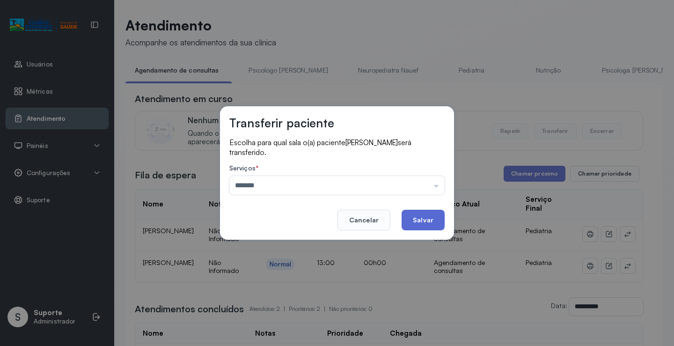
click at [443, 218] on button "Salvar" at bounding box center [423, 220] width 43 height 21
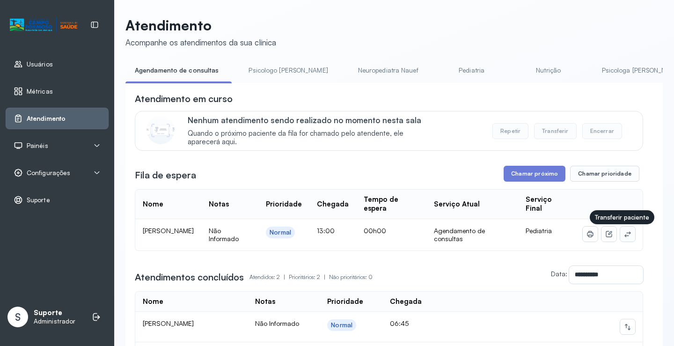
click at [624, 236] on icon at bounding box center [627, 233] width 7 height 7
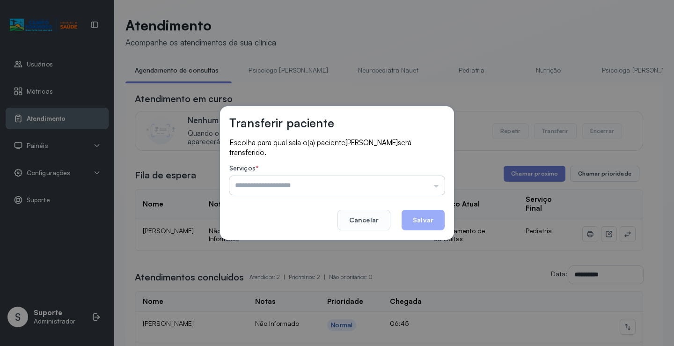
click at [410, 187] on input "text" at bounding box center [336, 185] width 215 height 19
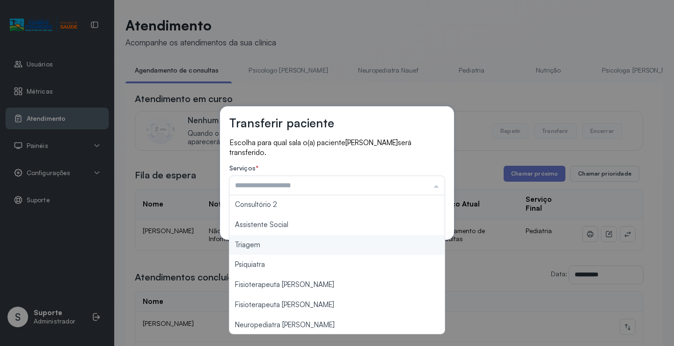
scroll to position [142, 0]
type input "*******"
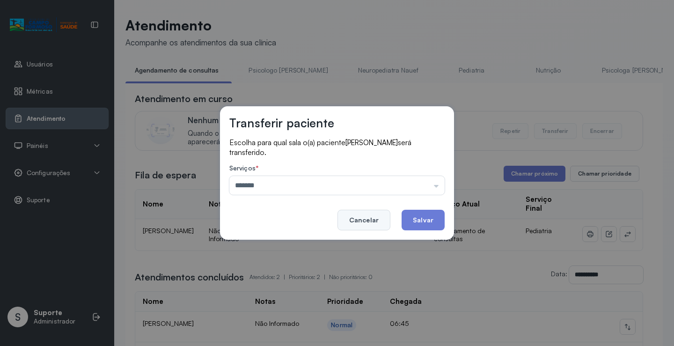
drag, startPoint x: 274, startPoint y: 245, endPoint x: 364, endPoint y: 228, distance: 91.0
click at [276, 243] on div "Transferir paciente Escolha para qual sala o(a) paciente [PERSON_NAME] será tra…" at bounding box center [337, 173] width 674 height 346
click at [403, 219] on footer "Cancelar Salvar" at bounding box center [336, 214] width 215 height 34
drag, startPoint x: 408, startPoint y: 224, endPoint x: 413, endPoint y: 213, distance: 12.2
click at [410, 223] on button "Salvar" at bounding box center [423, 220] width 43 height 21
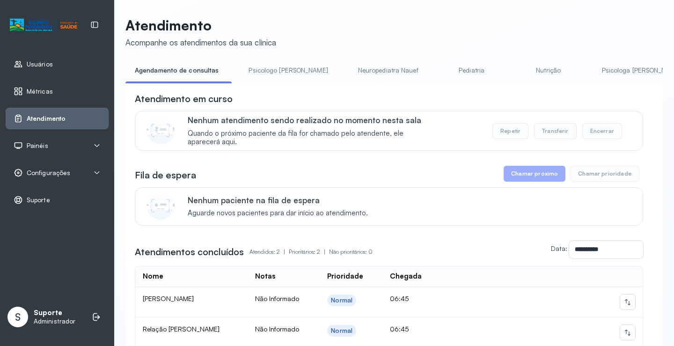
click at [272, 64] on link "Psicologo [PERSON_NAME]" at bounding box center [288, 70] width 98 height 15
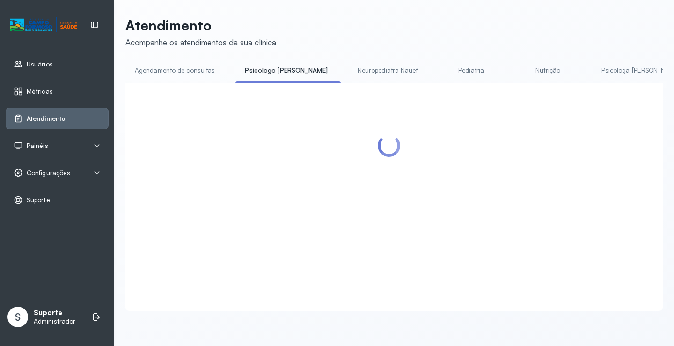
click at [187, 69] on link "Agendamento de consultas" at bounding box center [174, 70] width 99 height 15
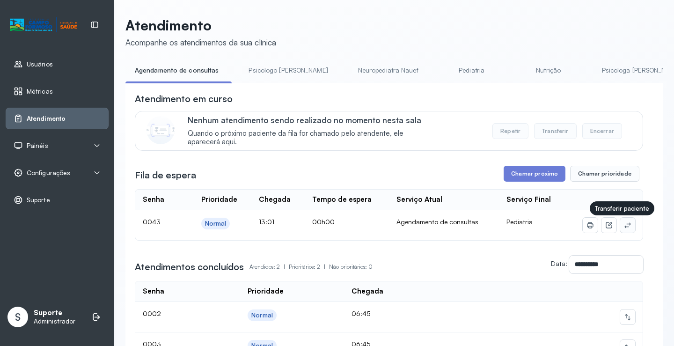
click at [624, 228] on icon at bounding box center [627, 224] width 7 height 7
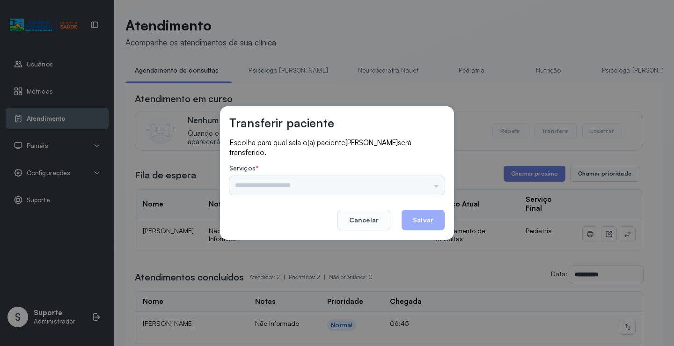
click at [399, 177] on input "text" at bounding box center [336, 185] width 215 height 19
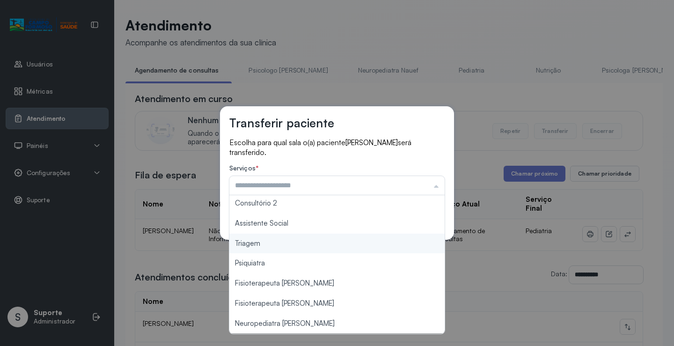
type input "*******"
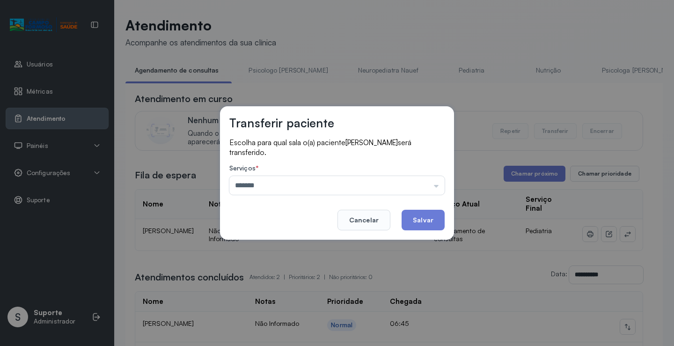
drag, startPoint x: 267, startPoint y: 239, endPoint x: 362, endPoint y: 233, distance: 95.7
click at [267, 239] on div "Transferir paciente Escolha para qual sala o(a) paciente MAVIE PAES DE SOUSA UM…" at bounding box center [337, 172] width 234 height 133
click at [419, 224] on button "Salvar" at bounding box center [423, 220] width 43 height 21
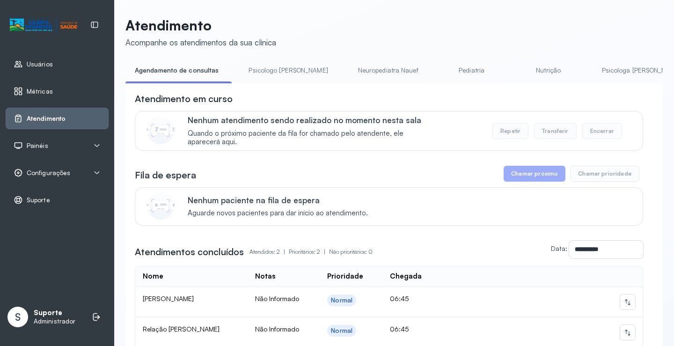
drag, startPoint x: 266, startPoint y: 66, endPoint x: 202, endPoint y: 67, distance: 63.7
click at [265, 66] on link "Psicologo Pedro" at bounding box center [288, 70] width 98 height 15
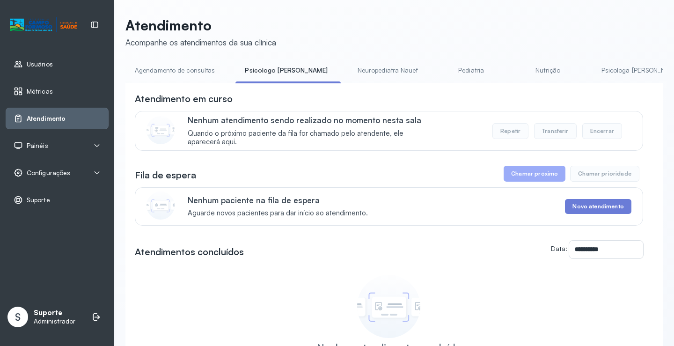
click at [199, 67] on link "Agendamento de consultas" at bounding box center [174, 70] width 99 height 15
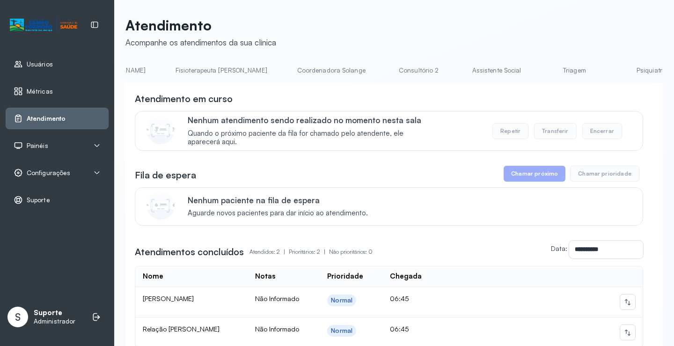
scroll to position [0, 545]
click at [533, 68] on link "Triagem" at bounding box center [566, 70] width 66 height 15
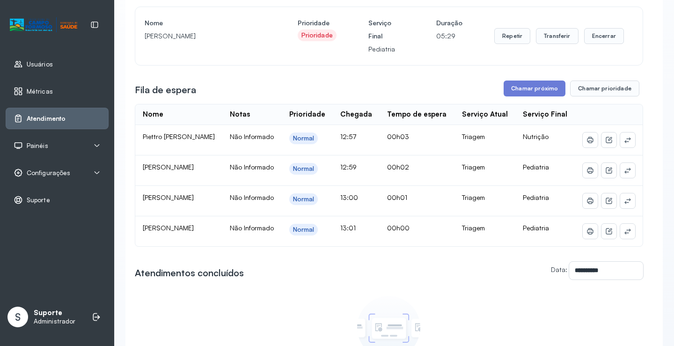
scroll to position [0, 0]
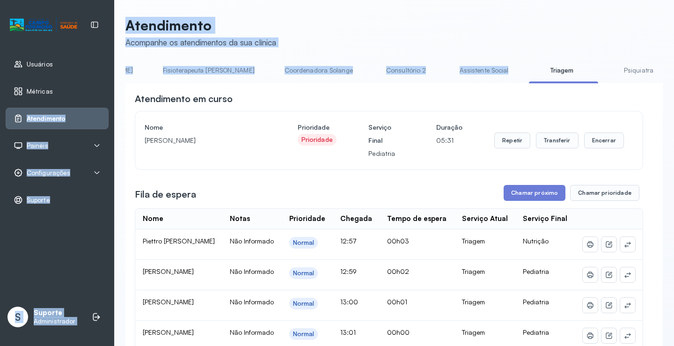
drag, startPoint x: 418, startPoint y: 83, endPoint x: 95, endPoint y: 96, distance: 323.8
click at [95, 96] on div "Usuários Métricas Atendimento Painéis Totem Tv Configurações Geral Fluxo de ate…" at bounding box center [337, 173] width 674 height 346
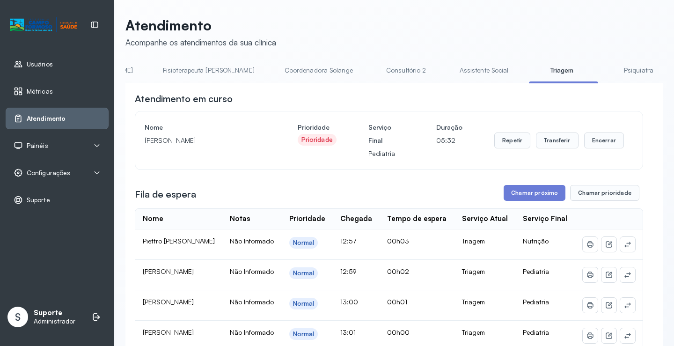
click at [381, 96] on div "Atendimento em curso" at bounding box center [389, 98] width 508 height 13
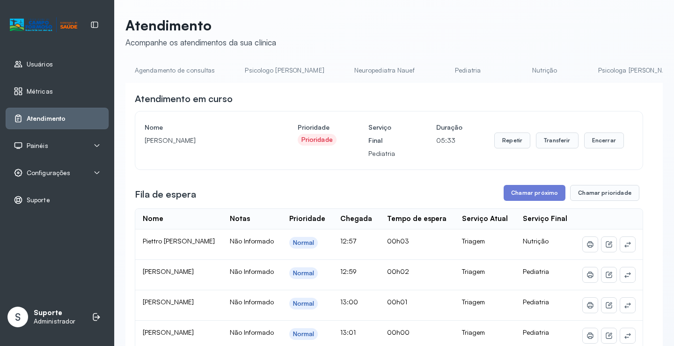
click at [172, 62] on div "**********" at bounding box center [393, 286] width 537 height 538
click at [182, 66] on link "Agendamento de consultas" at bounding box center [174, 70] width 99 height 15
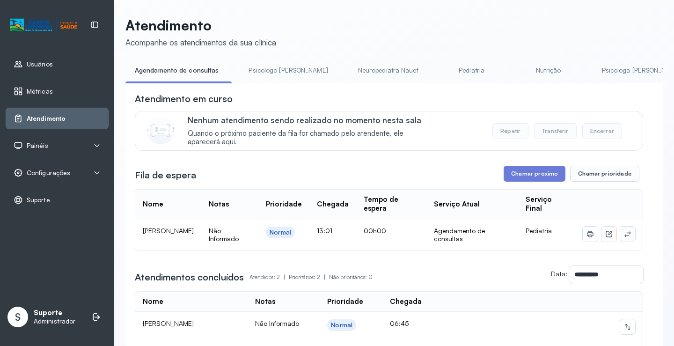
click at [625, 238] on button at bounding box center [627, 234] width 15 height 15
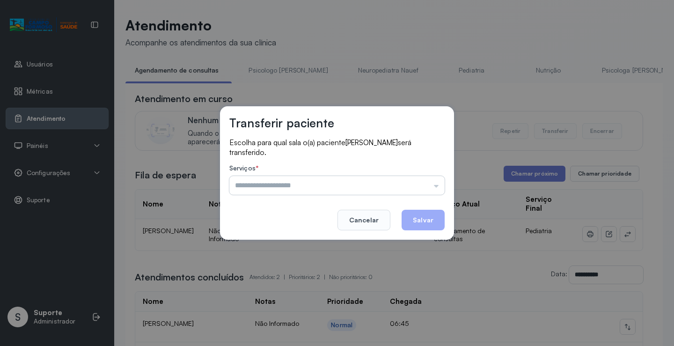
click at [415, 191] on input "text" at bounding box center [336, 185] width 215 height 19
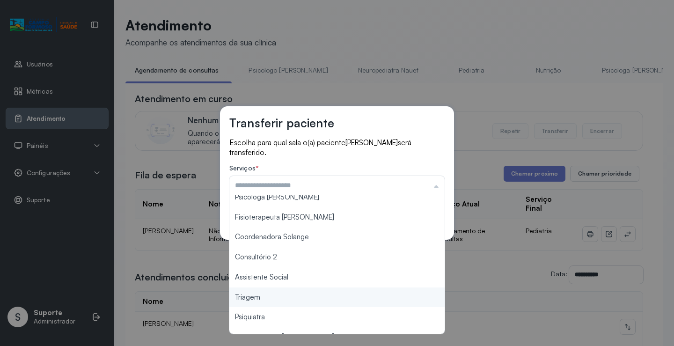
scroll to position [141, 0]
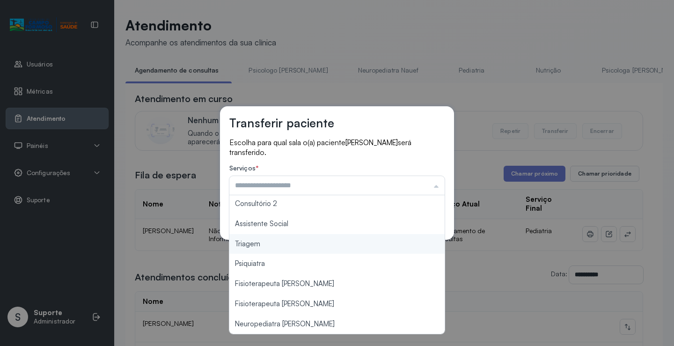
type input "*******"
drag, startPoint x: 271, startPoint y: 247, endPoint x: 406, endPoint y: 219, distance: 137.7
click at [272, 246] on div "Transferir paciente Escolha para qual sala o(a) paciente LIZ HELENA DA SILVA PA…" at bounding box center [337, 173] width 674 height 346
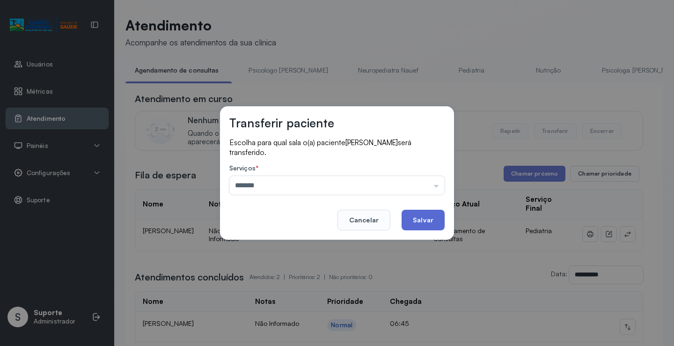
click at [415, 222] on button "Salvar" at bounding box center [423, 220] width 43 height 21
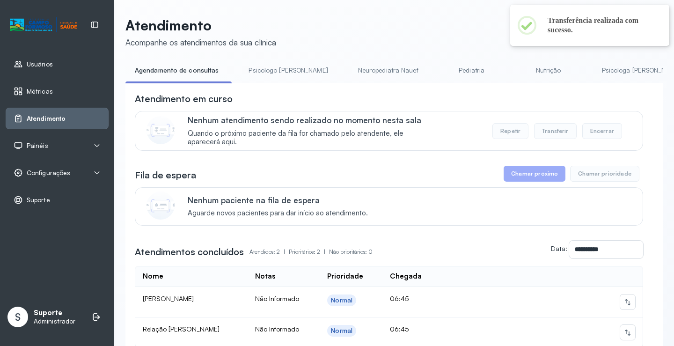
click at [439, 77] on link "Pediatria" at bounding box center [472, 70] width 66 height 15
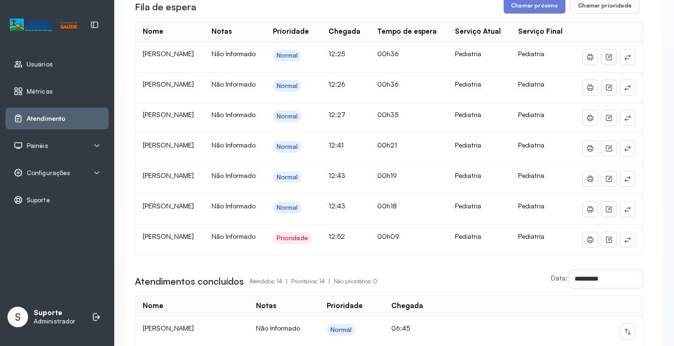
scroll to position [0, 0]
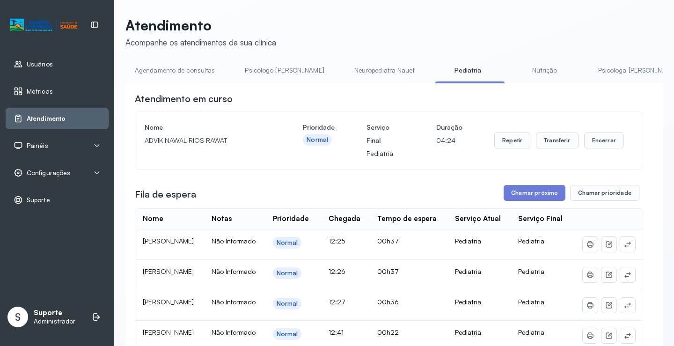
click at [190, 63] on link "Agendamento de consultas" at bounding box center [174, 70] width 99 height 15
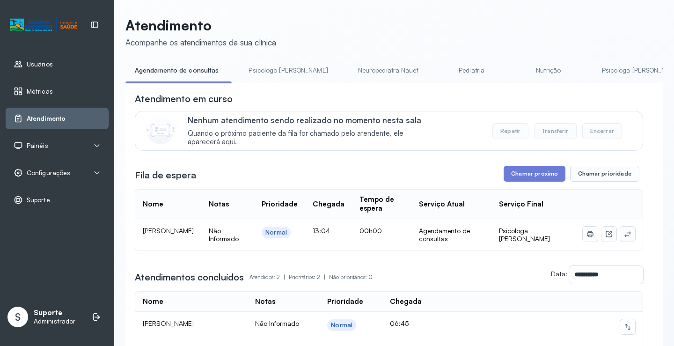
click at [624, 236] on icon at bounding box center [627, 233] width 7 height 7
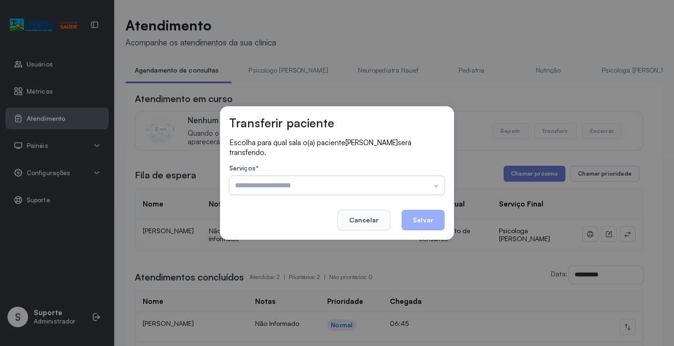
drag, startPoint x: 425, startPoint y: 184, endPoint x: 408, endPoint y: 188, distance: 17.3
click at [421, 185] on input "text" at bounding box center [336, 185] width 215 height 19
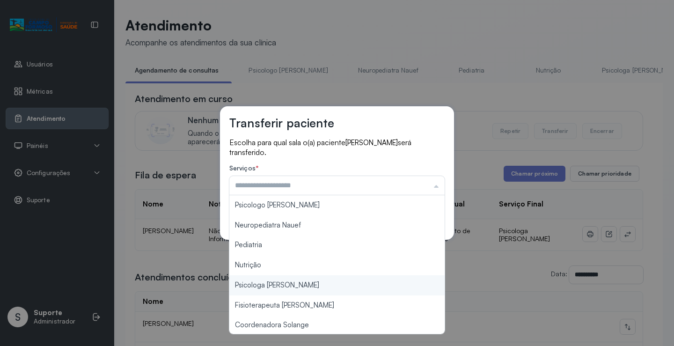
type input "**********"
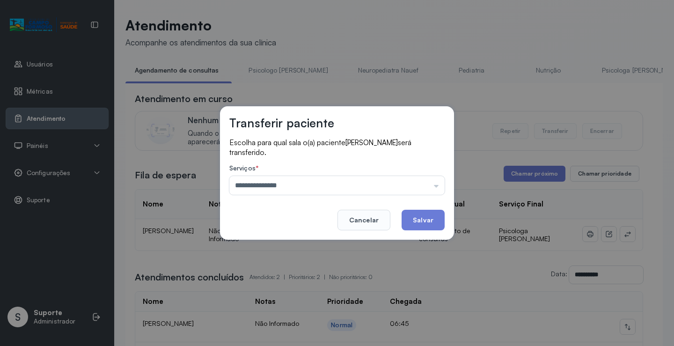
drag, startPoint x: 287, startPoint y: 288, endPoint x: 365, endPoint y: 242, distance: 90.1
click at [292, 286] on div "**********" at bounding box center [337, 173] width 674 height 346
drag, startPoint x: 402, startPoint y: 227, endPoint x: 412, endPoint y: 221, distance: 11.6
click at [404, 224] on footer "Cancelar Salvar" at bounding box center [336, 214] width 215 height 34
click at [412, 221] on button "Salvar" at bounding box center [423, 220] width 43 height 21
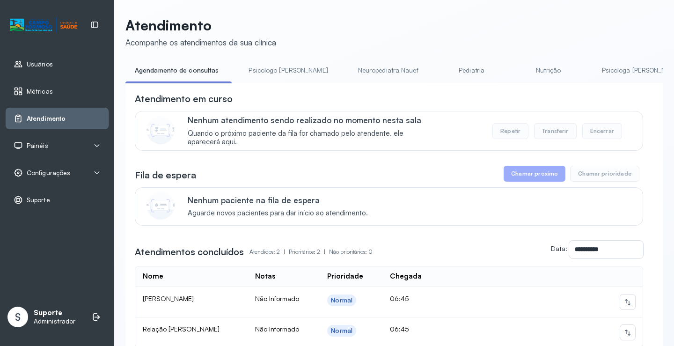
click at [255, 79] on li "Psicologo Pedro" at bounding box center [290, 73] width 102 height 21
click at [254, 71] on link "Psicologo Pedro" at bounding box center [288, 70] width 98 height 15
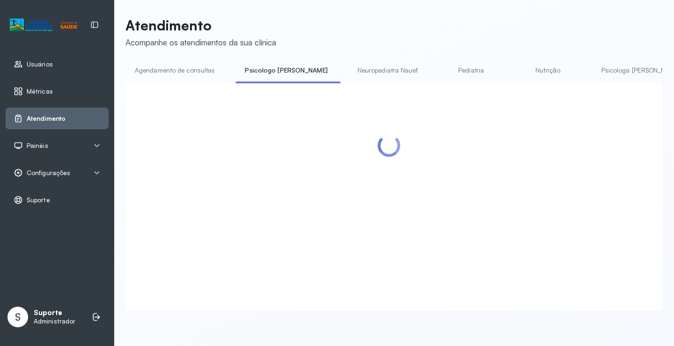
click at [193, 68] on link "Agendamento de consultas" at bounding box center [174, 70] width 99 height 15
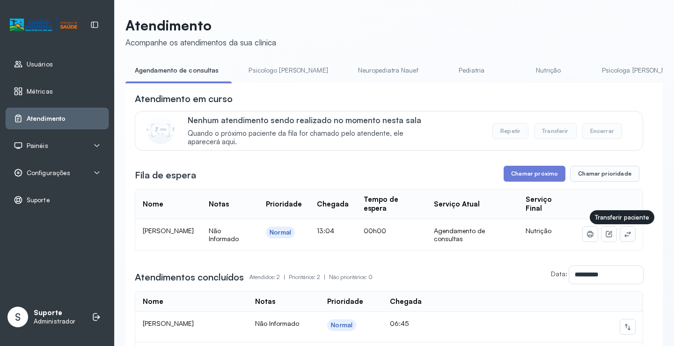
click at [624, 238] on icon at bounding box center [627, 233] width 7 height 7
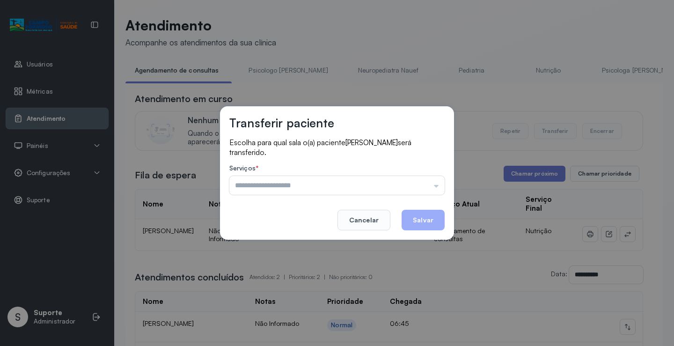
click at [399, 182] on input "text" at bounding box center [336, 185] width 215 height 19
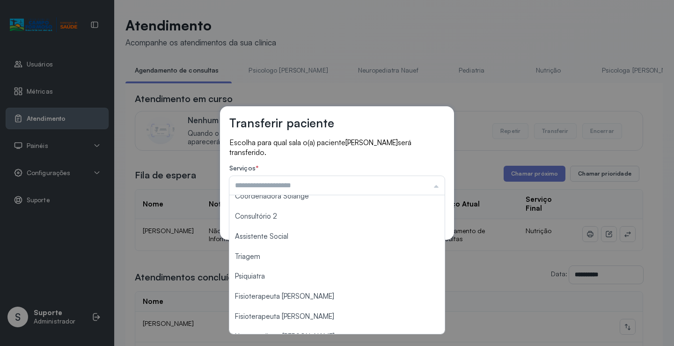
scroll to position [141, 0]
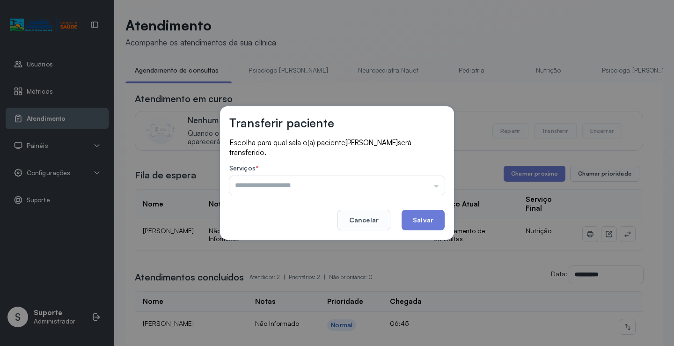
type input "*******"
drag, startPoint x: 300, startPoint y: 247, endPoint x: 423, endPoint y: 221, distance: 125.3
click at [305, 245] on div "Transferir paciente Escolha para qual sala o(a) paciente Ana Beatriz Rodrigues …" at bounding box center [337, 173] width 674 height 346
click at [426, 221] on button "Salvar" at bounding box center [423, 220] width 43 height 21
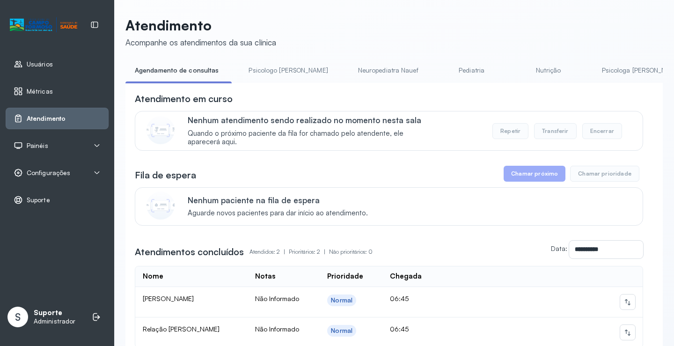
click at [279, 75] on link "Psicologo Pedro" at bounding box center [288, 70] width 98 height 15
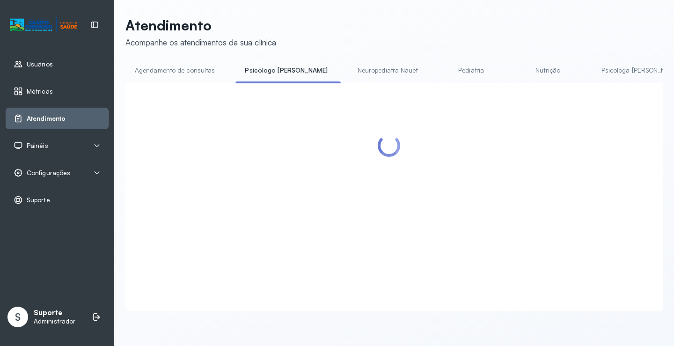
click at [194, 59] on div "Atendimento Acompanhe os atendimentos da sua clínica Agendamento de consultas P…" at bounding box center [393, 164] width 537 height 294
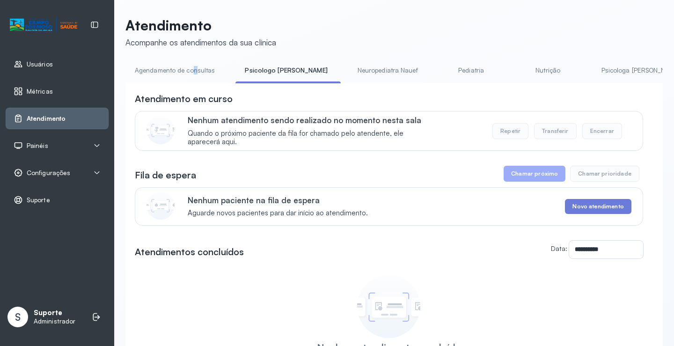
click at [192, 68] on link "Agendamento de consultas" at bounding box center [174, 70] width 99 height 15
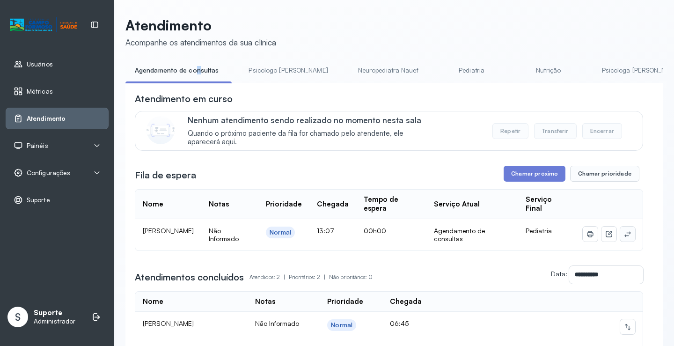
click at [624, 238] on icon at bounding box center [627, 233] width 7 height 7
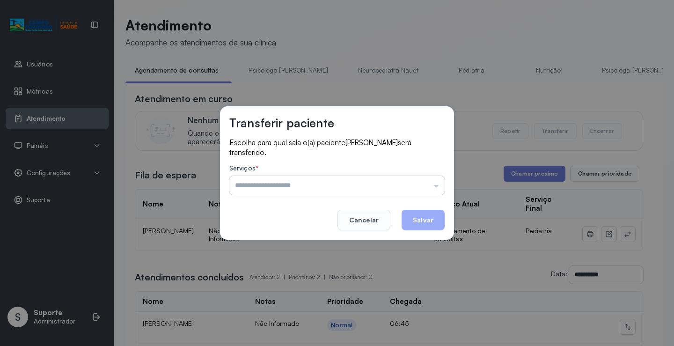
click at [380, 185] on input "text" at bounding box center [336, 185] width 215 height 19
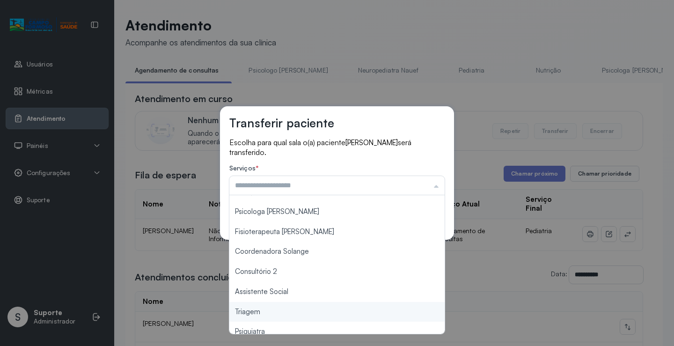
scroll to position [142, 0]
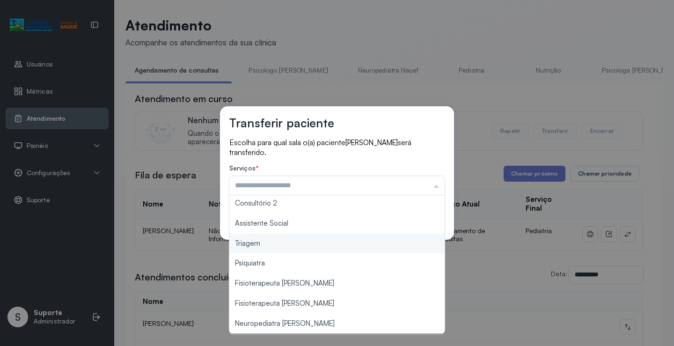
type input "*******"
drag, startPoint x: 287, startPoint y: 247, endPoint x: 295, endPoint y: 242, distance: 9.9
click at [287, 244] on div "Transferir paciente Escolha para qual sala o(a) paciente DAVI LUCCA NASCIMENTO …" at bounding box center [337, 173] width 674 height 346
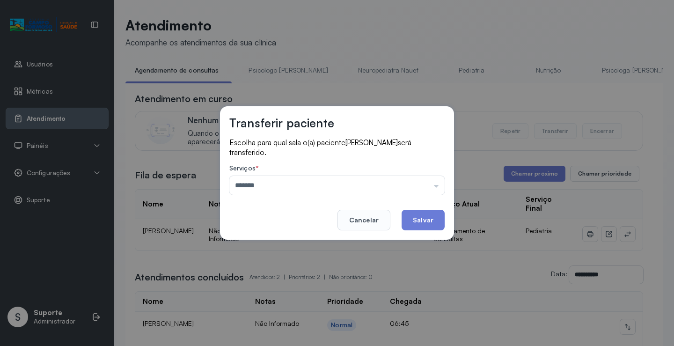
click at [425, 224] on button "Salvar" at bounding box center [423, 220] width 43 height 21
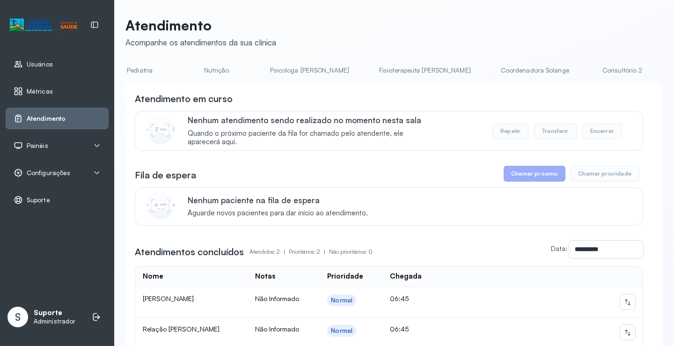
scroll to position [0, 312]
click at [285, 63] on link "Psicologa Alana" at bounding box center [330, 70] width 98 height 15
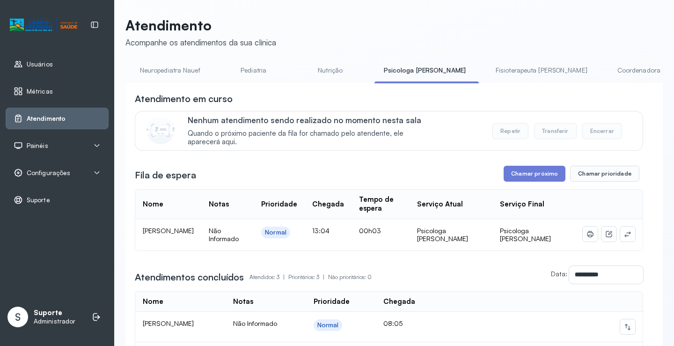
scroll to position [0, 0]
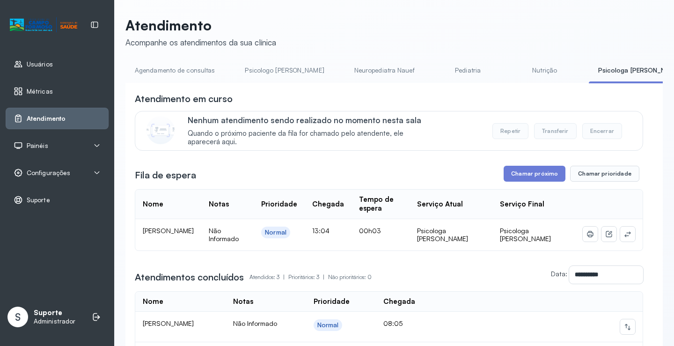
click at [188, 64] on link "Agendamento de consultas" at bounding box center [174, 70] width 99 height 15
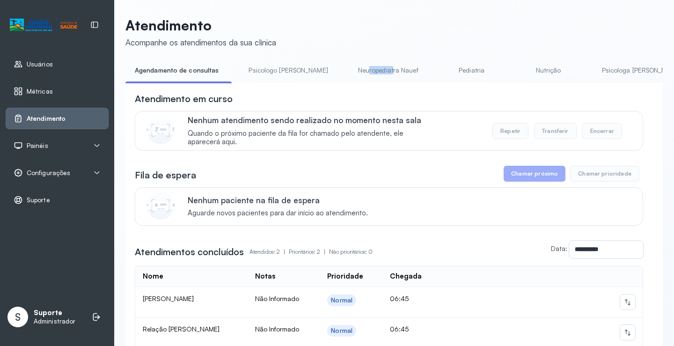
drag, startPoint x: 334, startPoint y: 83, endPoint x: 356, endPoint y: 85, distance: 22.1
click at [356, 84] on div "Agendamento de consultas Psicologo Pedro Neuropediatra Nauef Pediatria Nutrição…" at bounding box center [393, 73] width 537 height 21
click at [356, 88] on div "**********" at bounding box center [393, 245] width 537 height 325
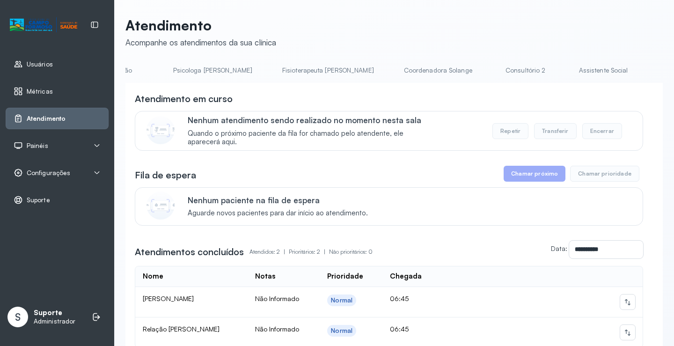
scroll to position [0, 475]
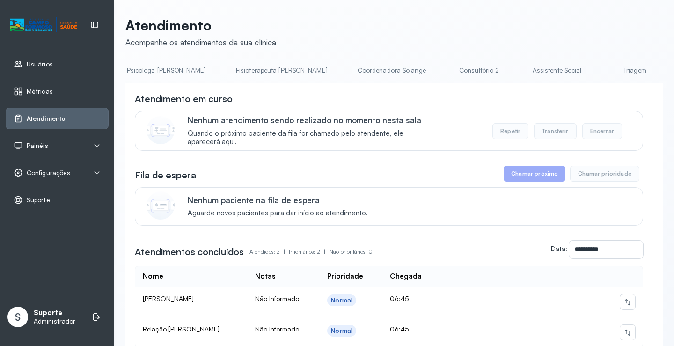
click at [602, 69] on link "Triagem" at bounding box center [635, 70] width 66 height 15
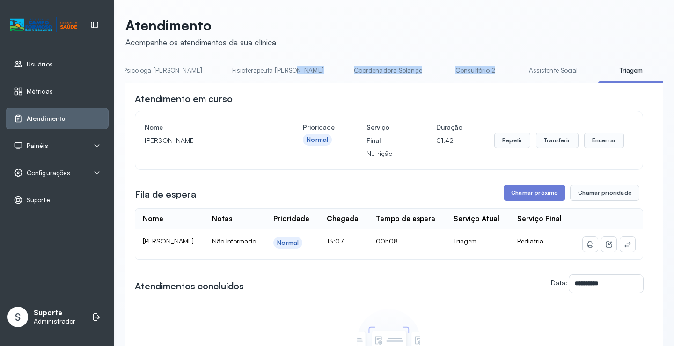
drag, startPoint x: 408, startPoint y: 83, endPoint x: 228, endPoint y: 86, distance: 180.3
drag, startPoint x: 365, startPoint y: 115, endPoint x: 392, endPoint y: 99, distance: 31.9
click at [366, 115] on div "Nome Ana Beatriz Rodrigues da Silva Prioridade Normal Serviço Final Nutrição Du…" at bounding box center [389, 140] width 508 height 58
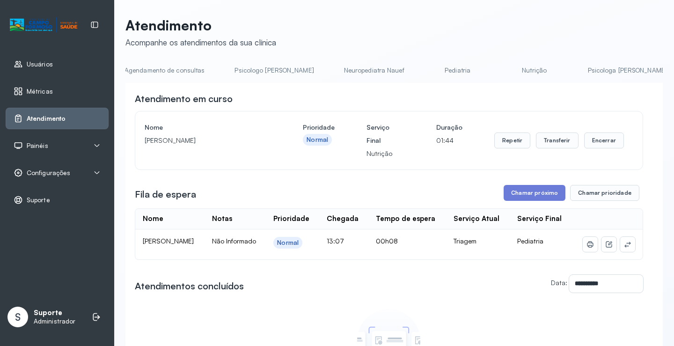
scroll to position [0, 0]
click at [165, 75] on link "Agendamento de consultas" at bounding box center [174, 70] width 99 height 15
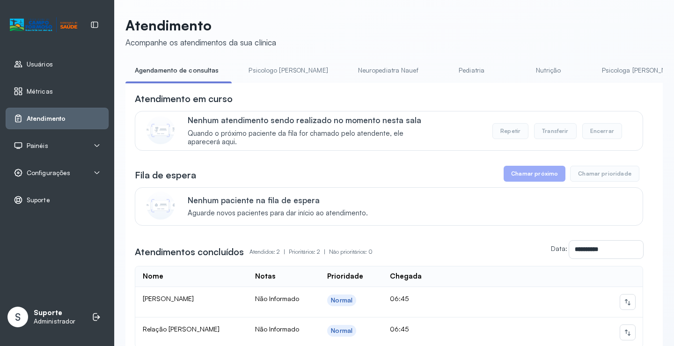
click at [439, 68] on link "Pediatria" at bounding box center [472, 70] width 66 height 15
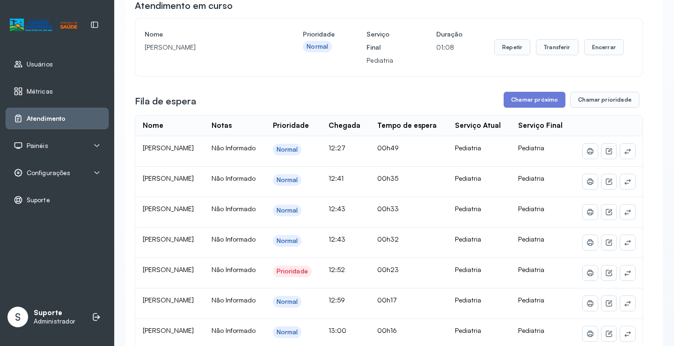
scroll to position [94, 0]
click at [620, 250] on button at bounding box center [627, 242] width 15 height 15
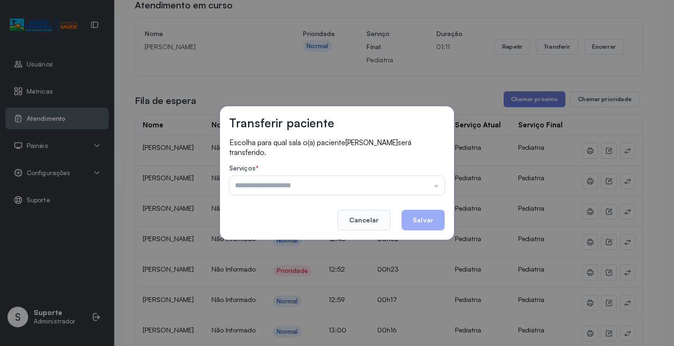
click at [419, 177] on input "text" at bounding box center [336, 185] width 215 height 19
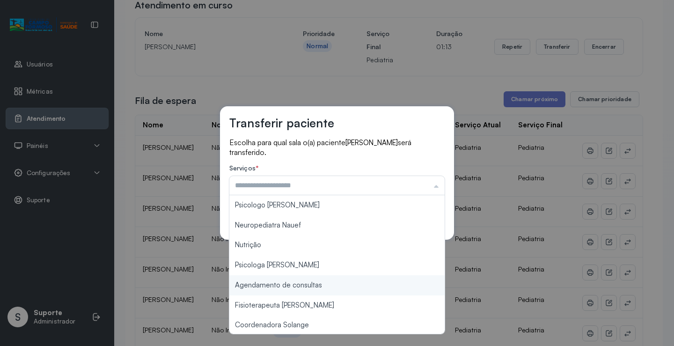
type input "**********"
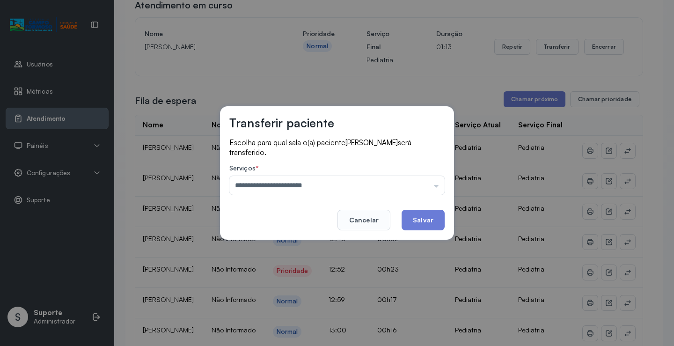
click at [303, 281] on div "**********" at bounding box center [337, 173] width 674 height 346
click at [425, 220] on button "Salvar" at bounding box center [423, 220] width 43 height 21
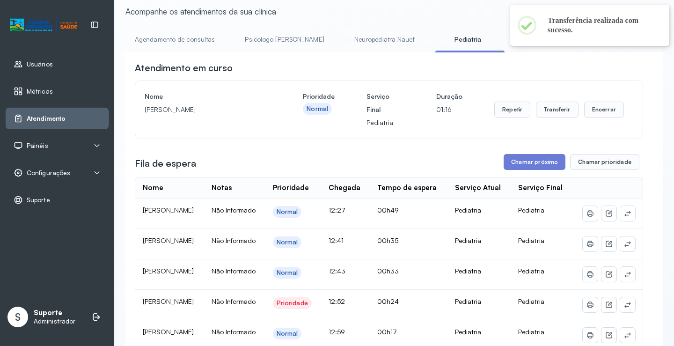
scroll to position [47, 0]
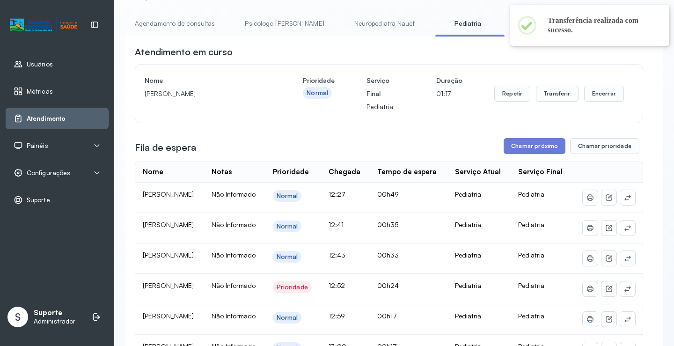
click at [625, 266] on button at bounding box center [627, 258] width 15 height 15
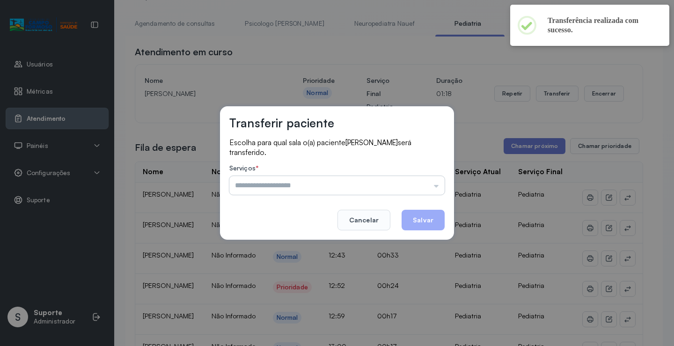
click at [428, 190] on input "text" at bounding box center [336, 185] width 215 height 19
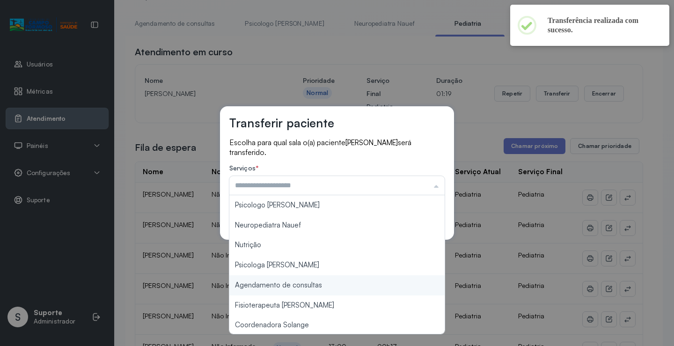
type input "**********"
drag, startPoint x: 311, startPoint y: 286, endPoint x: 346, endPoint y: 265, distance: 41.0
click at [311, 286] on div "**********" at bounding box center [337, 173] width 674 height 346
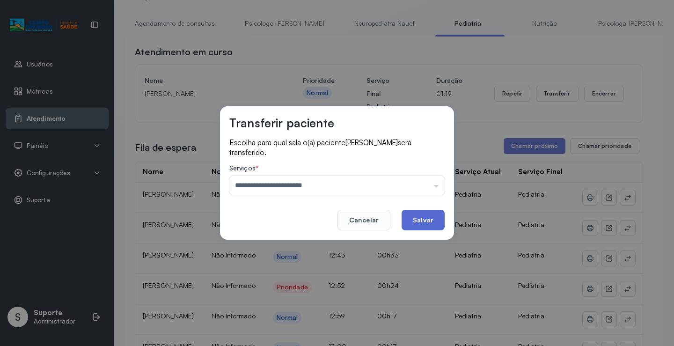
click at [412, 228] on button "Salvar" at bounding box center [423, 220] width 43 height 21
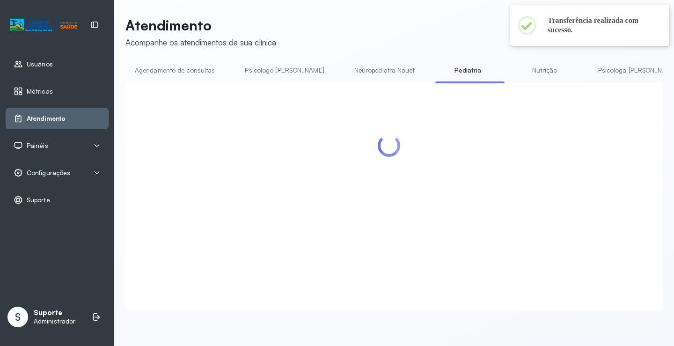
scroll to position [0, 0]
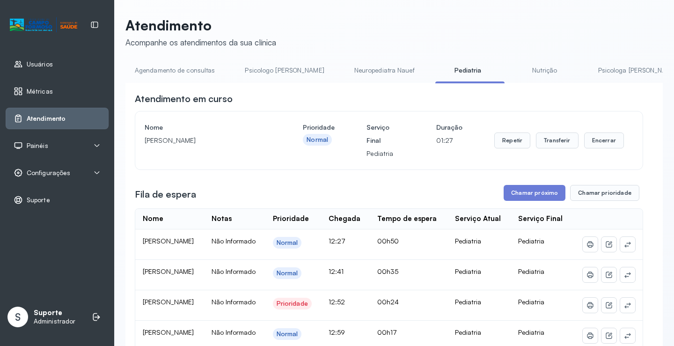
click at [512, 72] on link "Nutrição" at bounding box center [545, 70] width 66 height 15
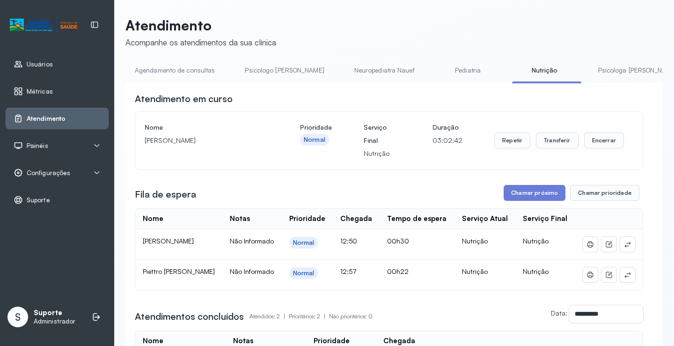
click at [276, 68] on link "Psicologo Pedro" at bounding box center [285, 70] width 98 height 15
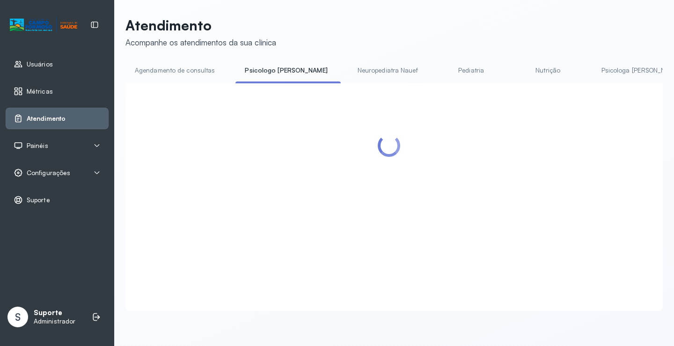
click at [208, 68] on link "Agendamento de consultas" at bounding box center [174, 70] width 99 height 15
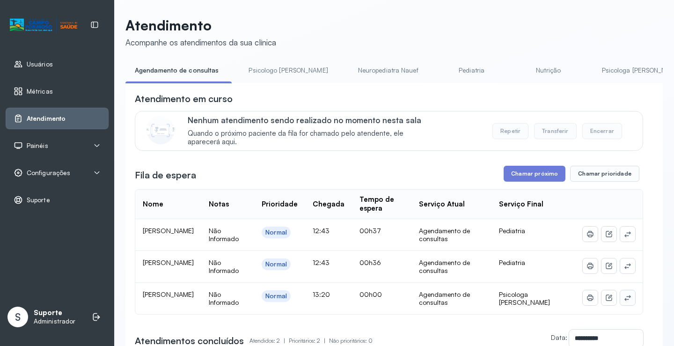
click at [624, 300] on icon at bounding box center [627, 297] width 7 height 7
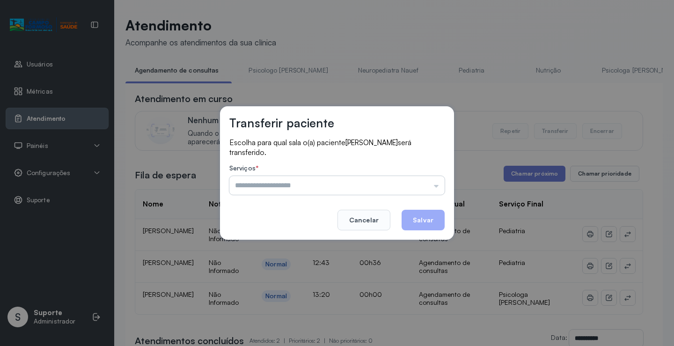
click at [375, 188] on input "text" at bounding box center [336, 185] width 215 height 19
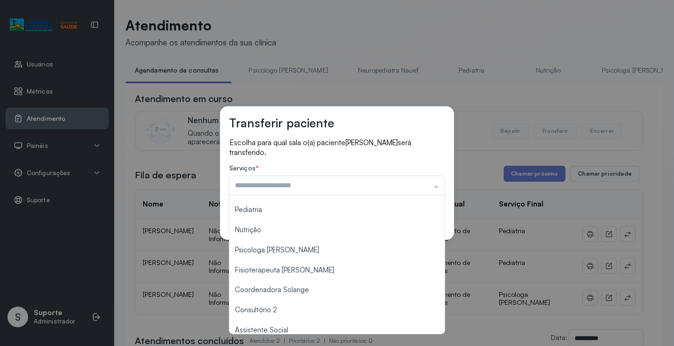
scroll to position [1, 0]
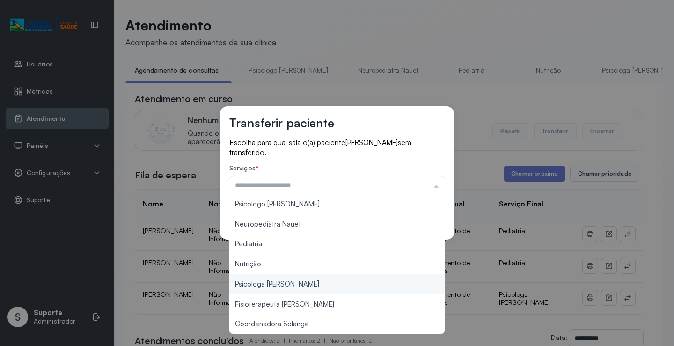
type input "**********"
click at [286, 279] on div "**********" at bounding box center [337, 173] width 674 height 346
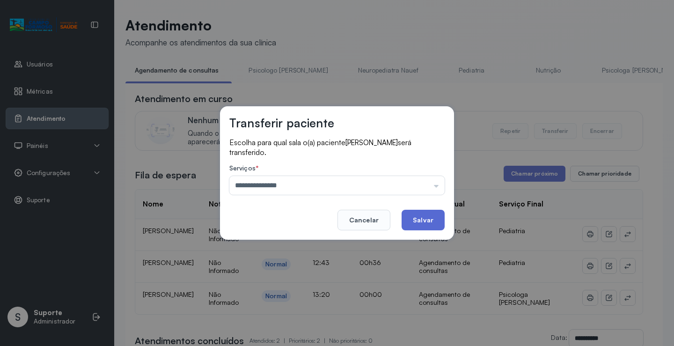
click at [427, 217] on button "Salvar" at bounding box center [423, 220] width 43 height 21
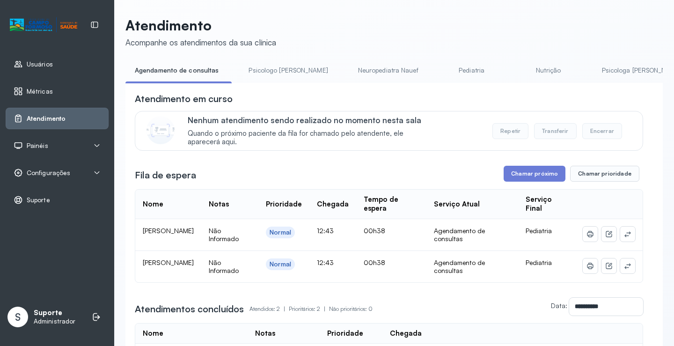
click at [439, 67] on link "Pediatria" at bounding box center [472, 70] width 66 height 15
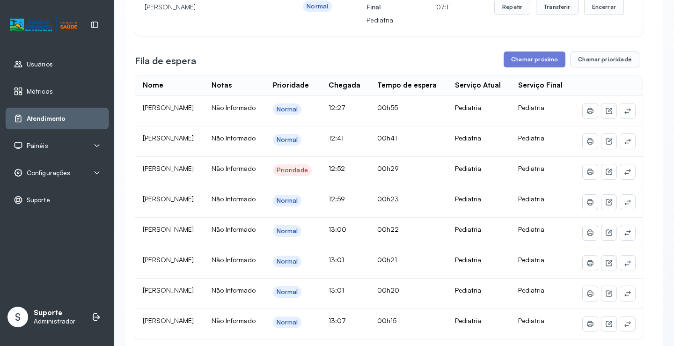
scroll to position [0, 0]
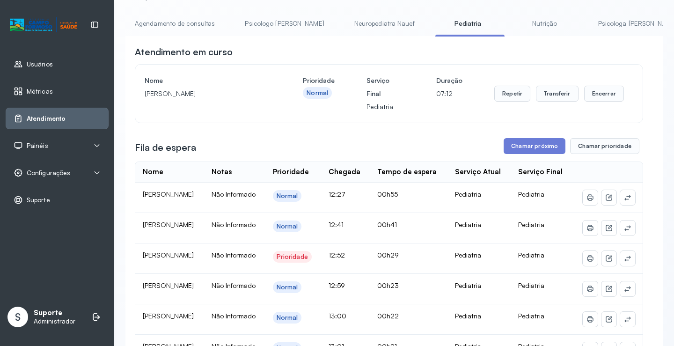
click at [157, 24] on link "Agendamento de consultas" at bounding box center [174, 23] width 99 height 15
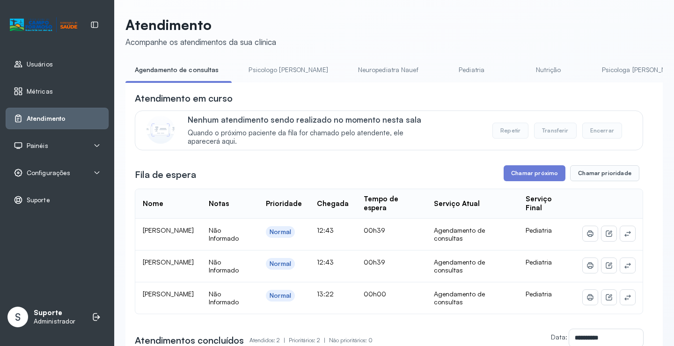
scroll to position [47, 0]
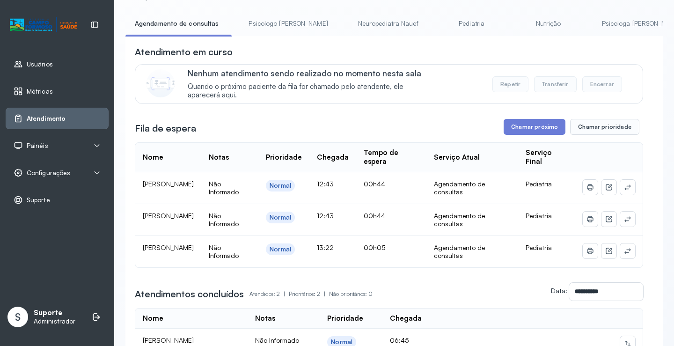
click at [453, 23] on link "Pediatria" at bounding box center [472, 23] width 66 height 15
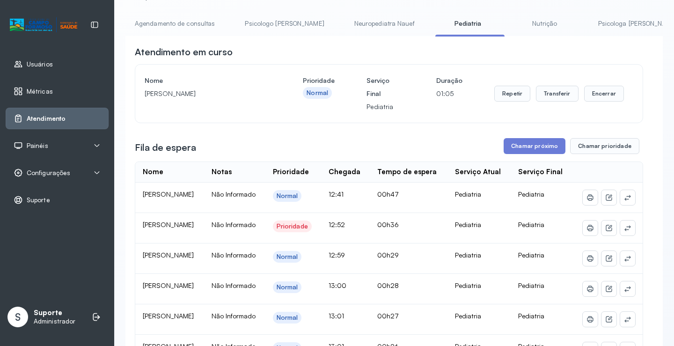
scroll to position [0, 0]
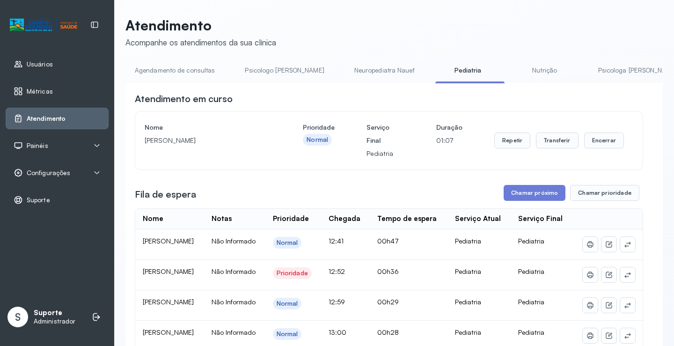
click at [158, 74] on link "Agendamento de consultas" at bounding box center [174, 70] width 99 height 15
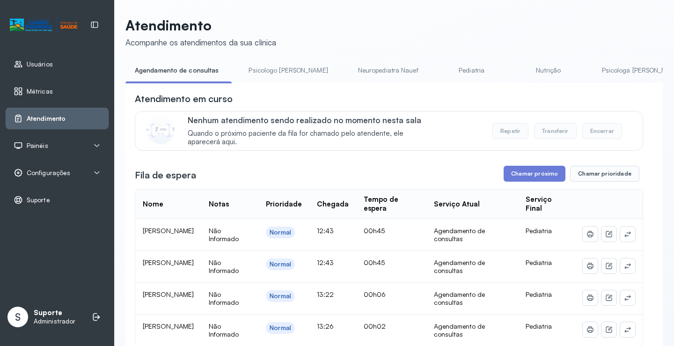
click at [439, 71] on link "Pediatria" at bounding box center [472, 70] width 66 height 15
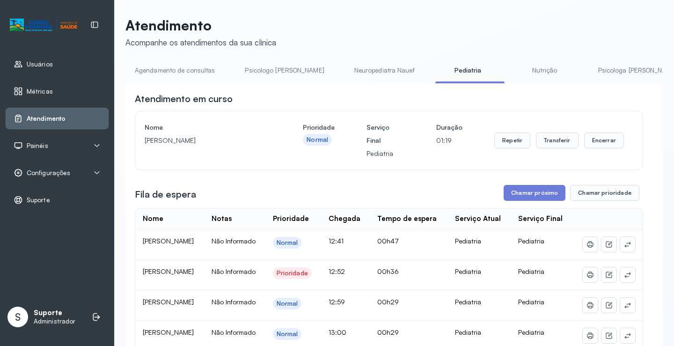
click at [176, 67] on link "Agendamento de consultas" at bounding box center [174, 70] width 99 height 15
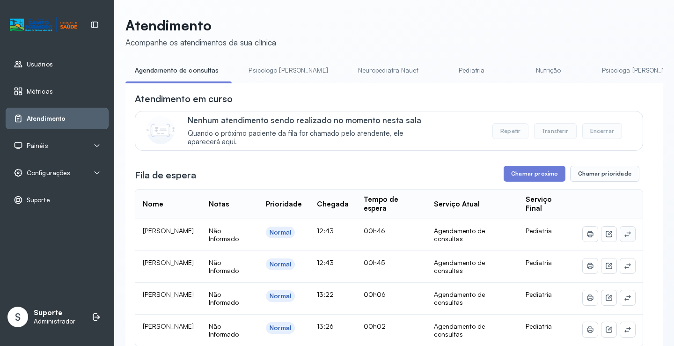
click at [624, 233] on icon at bounding box center [627, 233] width 7 height 7
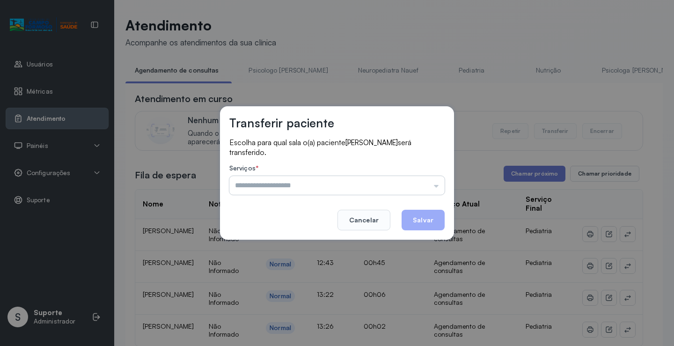
drag, startPoint x: 415, startPoint y: 188, endPoint x: 378, endPoint y: 195, distance: 37.6
click at [415, 188] on input "text" at bounding box center [336, 185] width 215 height 19
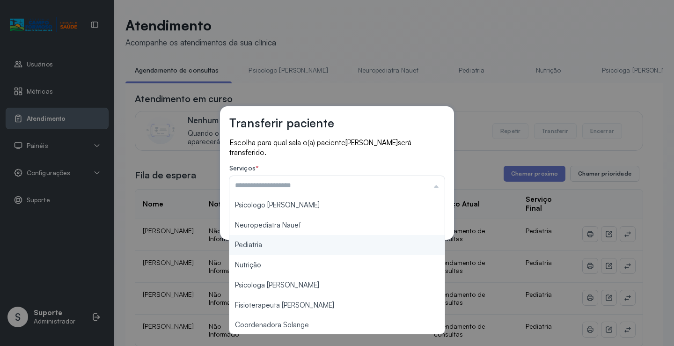
type input "*********"
drag, startPoint x: 283, startPoint y: 252, endPoint x: 313, endPoint y: 237, distance: 33.5
click at [283, 251] on div "Transferir paciente Escolha para qual sala o(a) paciente ANA LIZ DA SILVA BARRO…" at bounding box center [337, 173] width 674 height 346
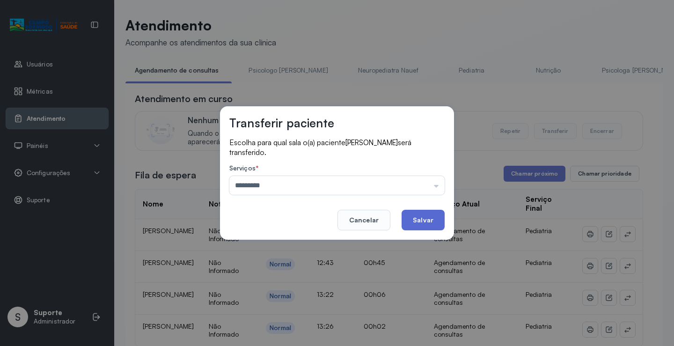
click at [433, 216] on button "Salvar" at bounding box center [423, 220] width 43 height 21
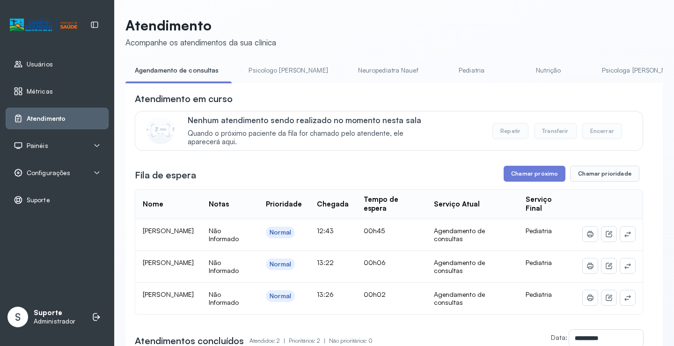
click at [439, 66] on link "Pediatria" at bounding box center [472, 70] width 66 height 15
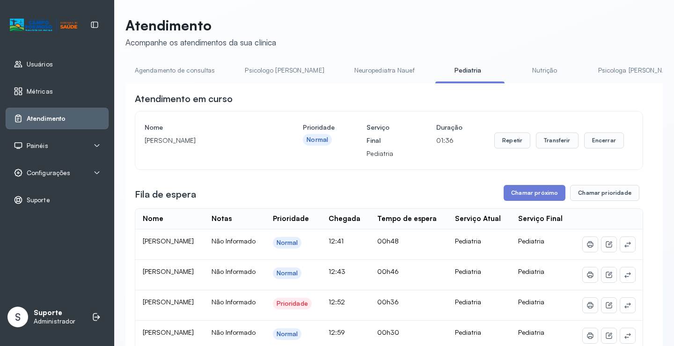
click at [191, 65] on link "Agendamento de consultas" at bounding box center [174, 70] width 99 height 15
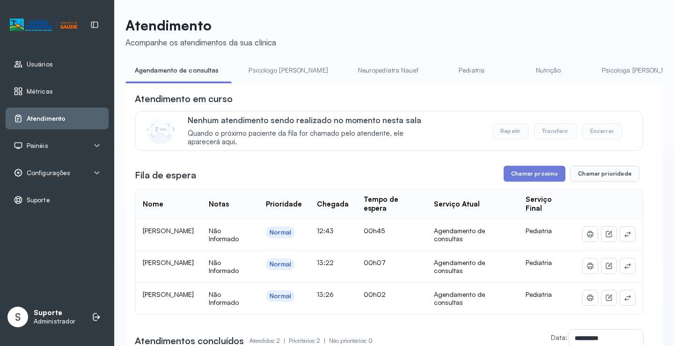
click at [265, 68] on link "Psicologo Pedro" at bounding box center [288, 70] width 98 height 15
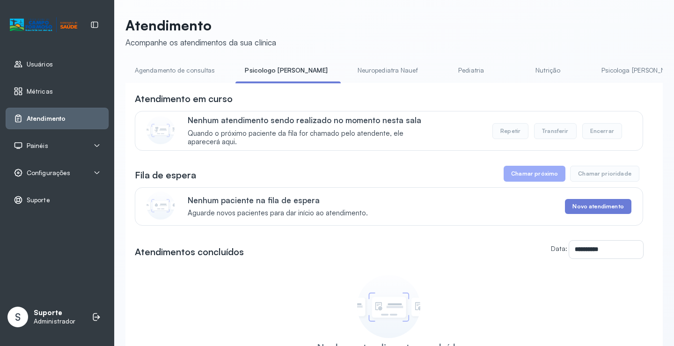
click at [193, 70] on link "Agendamento de consultas" at bounding box center [174, 70] width 99 height 15
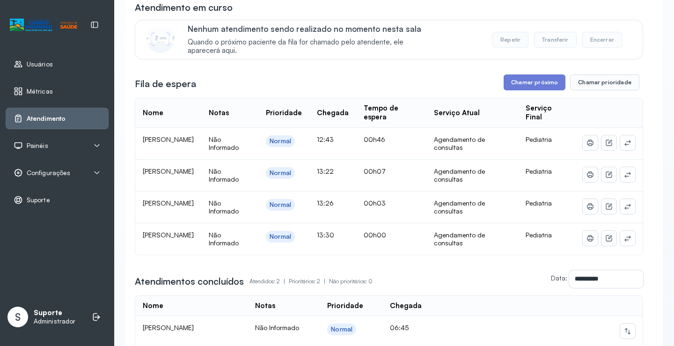
scroll to position [94, 0]
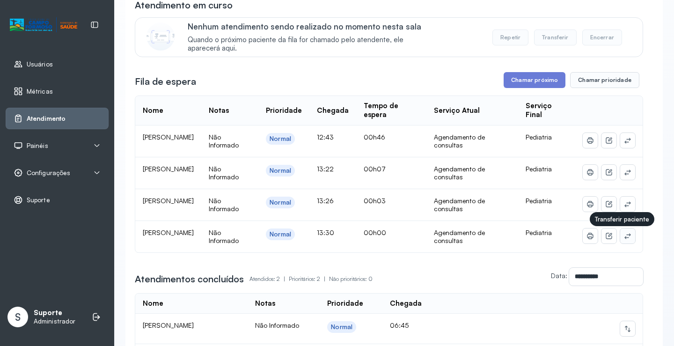
click at [624, 236] on icon at bounding box center [627, 235] width 7 height 7
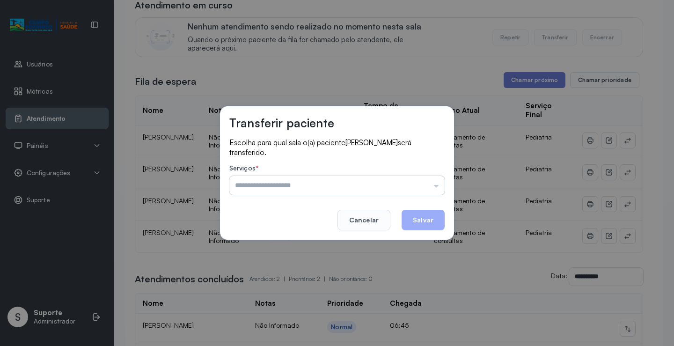
click at [418, 177] on input "text" at bounding box center [336, 185] width 215 height 19
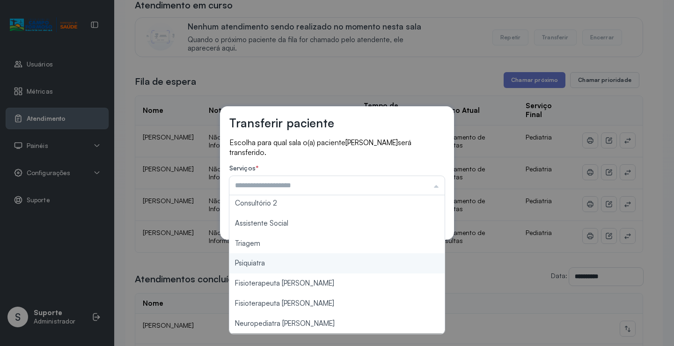
scroll to position [142, 0]
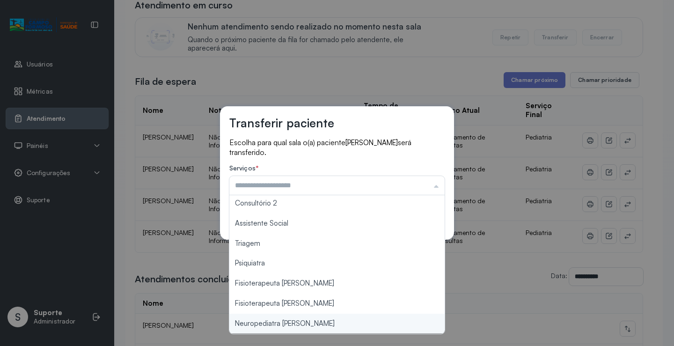
type input "**********"
click at [298, 320] on div "**********" at bounding box center [337, 173] width 674 height 346
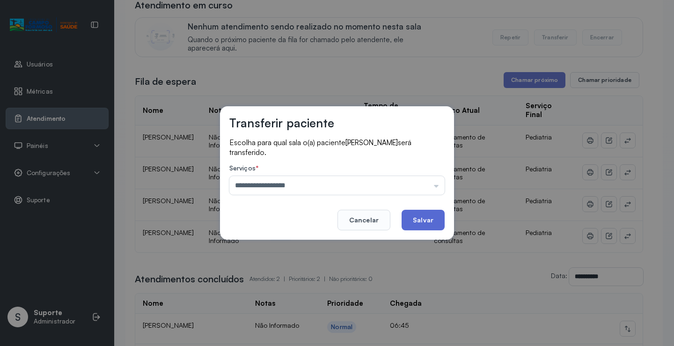
click at [415, 218] on button "Salvar" at bounding box center [423, 220] width 43 height 21
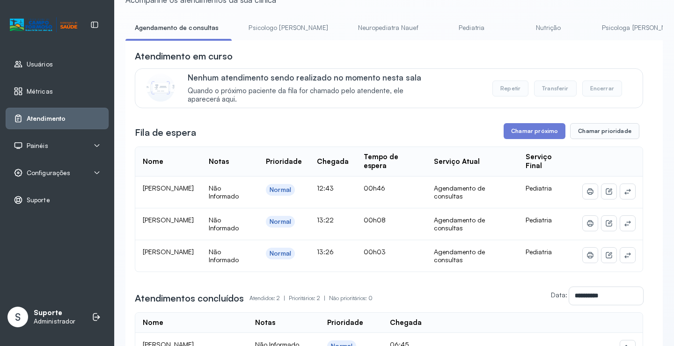
scroll to position [0, 0]
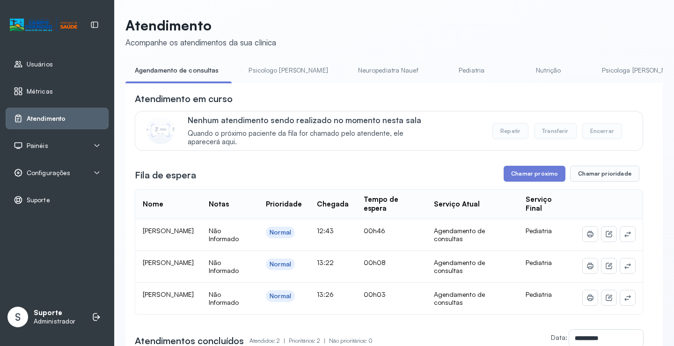
click at [454, 66] on link "Pediatria" at bounding box center [472, 70] width 66 height 15
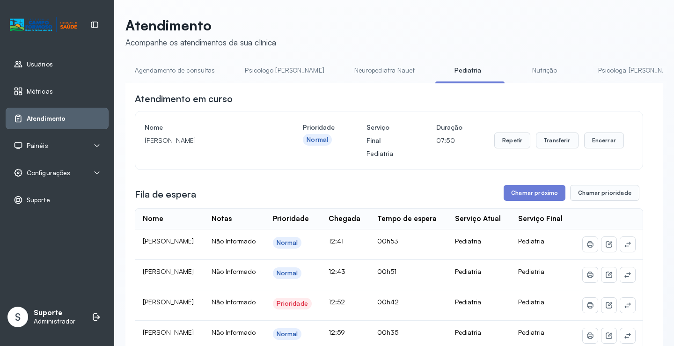
click at [184, 69] on link "Agendamento de consultas" at bounding box center [174, 70] width 99 height 15
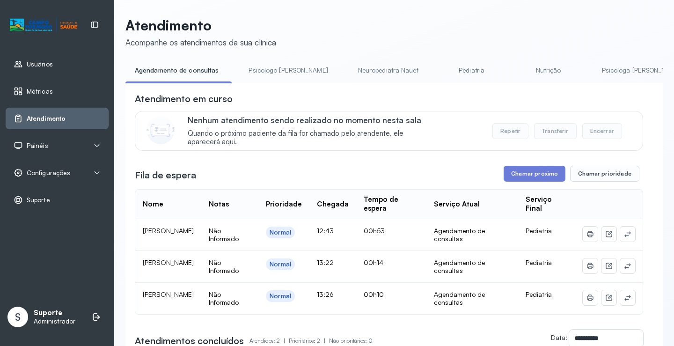
click at [516, 66] on link "Nutrição" at bounding box center [549, 70] width 66 height 15
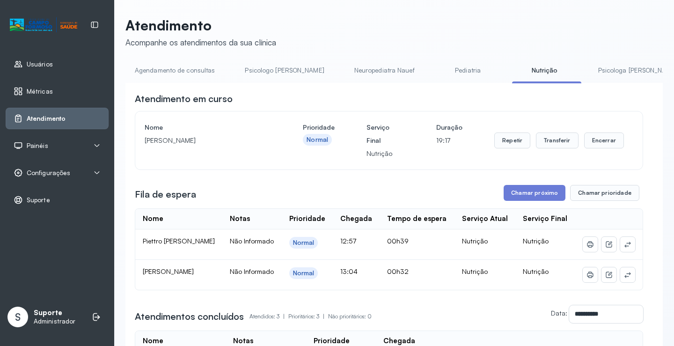
click at [181, 67] on link "Agendamento de consultas" at bounding box center [174, 70] width 99 height 15
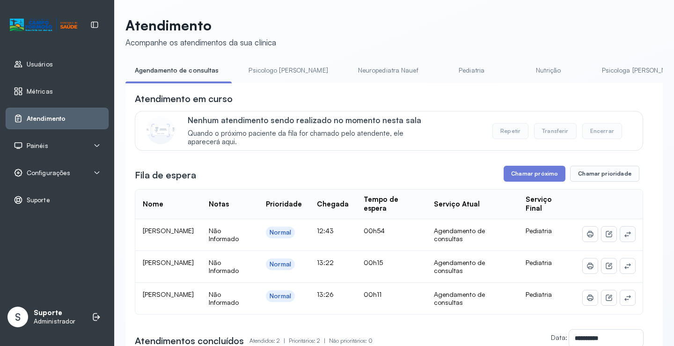
click at [624, 237] on icon at bounding box center [627, 233] width 7 height 7
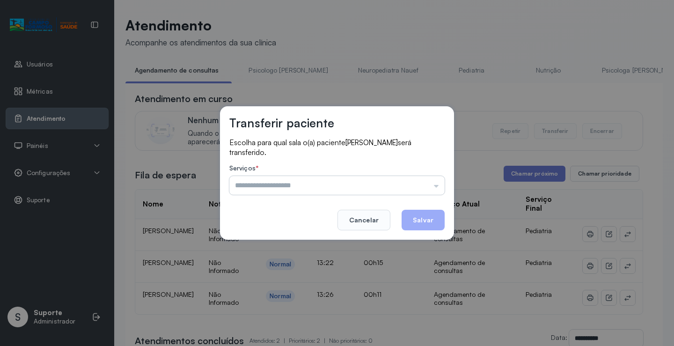
click at [361, 179] on input "text" at bounding box center [336, 185] width 215 height 19
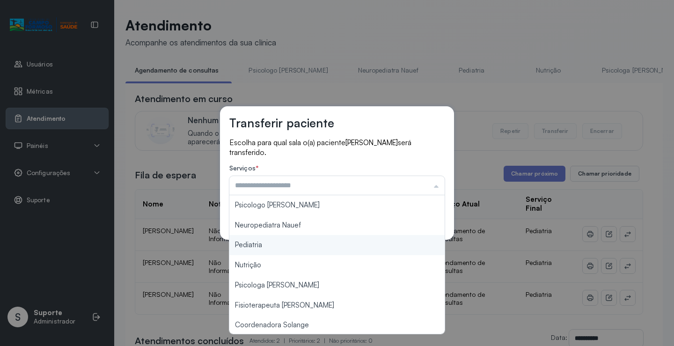
type input "*********"
click at [266, 248] on div "Transferir paciente Escolha para qual sala o(a) paciente ANDERSON SILVA BARROS …" at bounding box center [337, 173] width 674 height 346
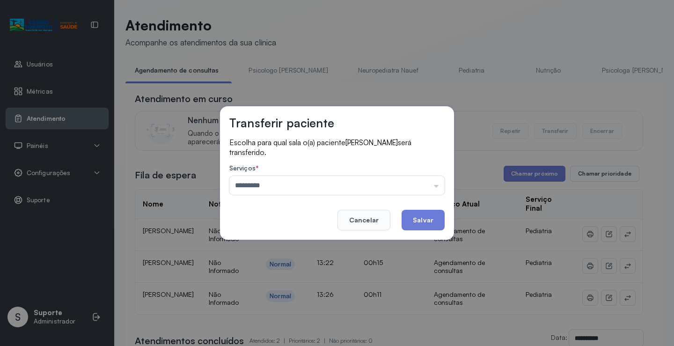
click at [427, 223] on button "Salvar" at bounding box center [423, 220] width 43 height 21
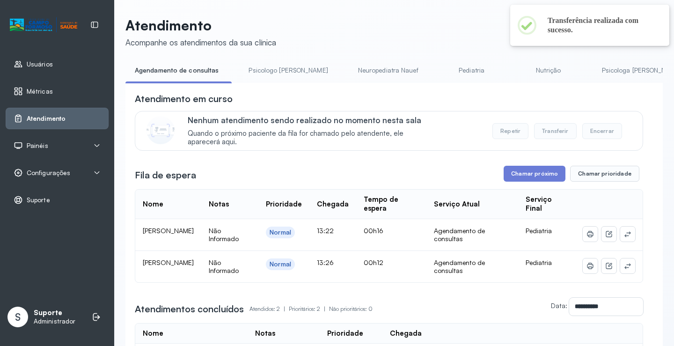
click at [439, 65] on link "Pediatria" at bounding box center [472, 70] width 66 height 15
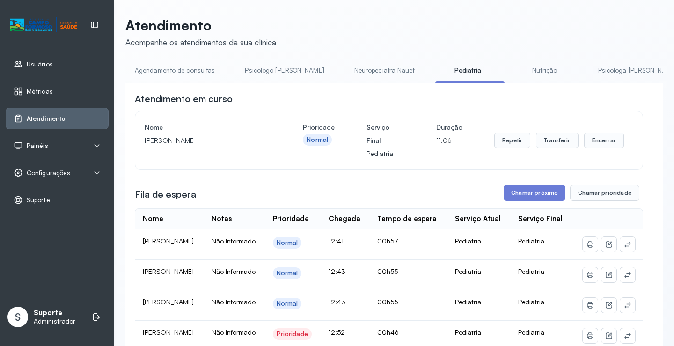
click at [278, 67] on link "Psicologo Pedro" at bounding box center [285, 70] width 98 height 15
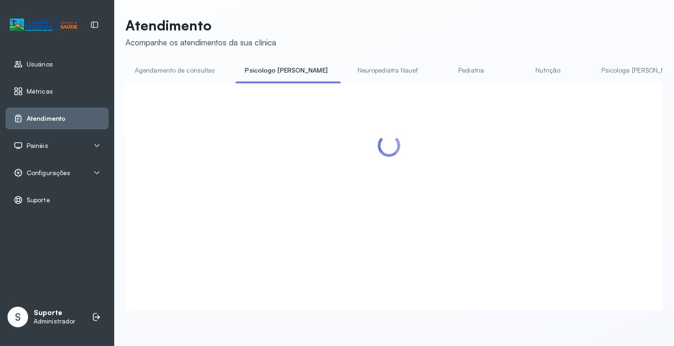
click at [439, 66] on link "Pediatria" at bounding box center [472, 70] width 66 height 15
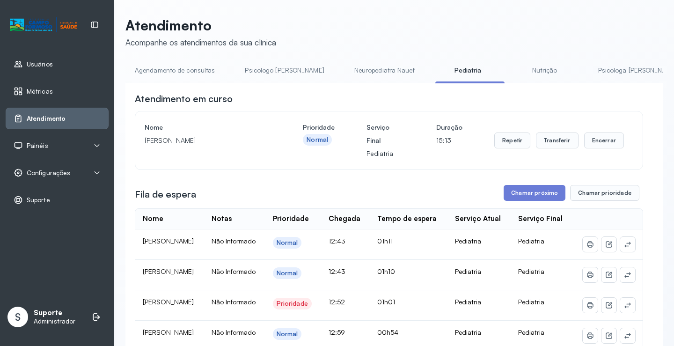
click at [190, 69] on link "Agendamento de consultas" at bounding box center [174, 70] width 99 height 15
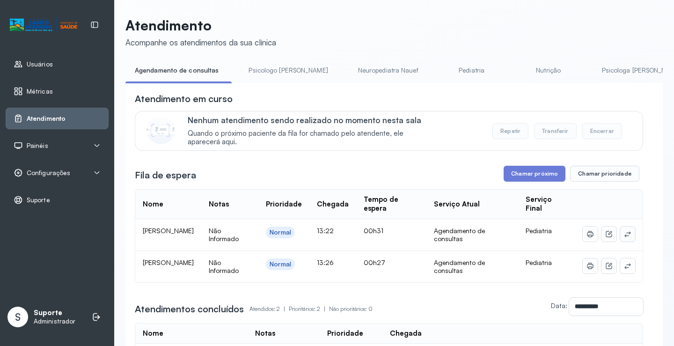
click at [624, 237] on icon at bounding box center [627, 233] width 7 height 7
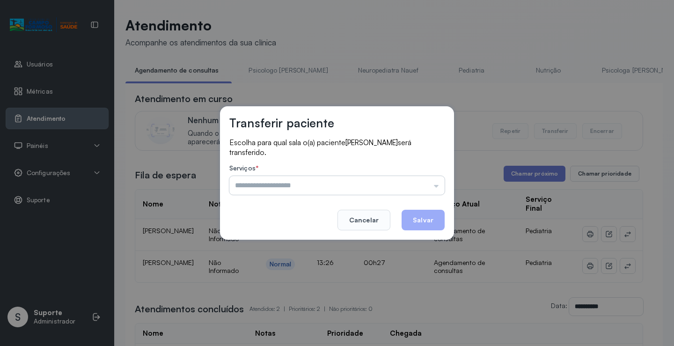
click at [390, 178] on input "text" at bounding box center [336, 185] width 215 height 19
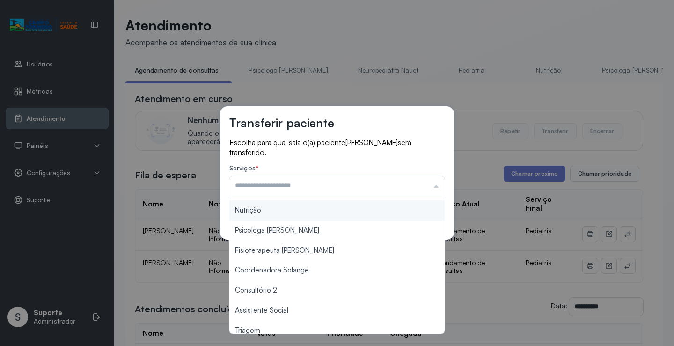
scroll to position [141, 0]
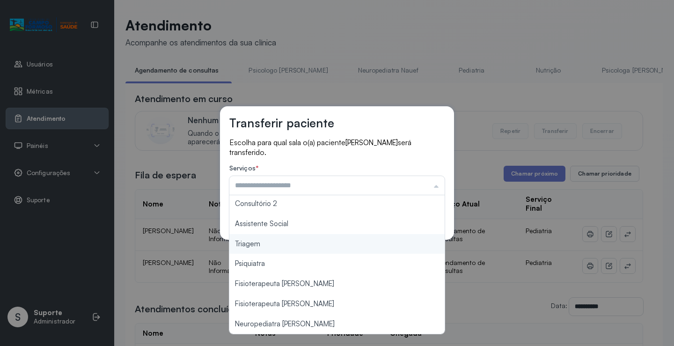
type input "*******"
click at [295, 246] on div "Transferir paciente Escolha para qual sala o(a) paciente Maya Araújo Oliveira s…" at bounding box center [337, 173] width 674 height 346
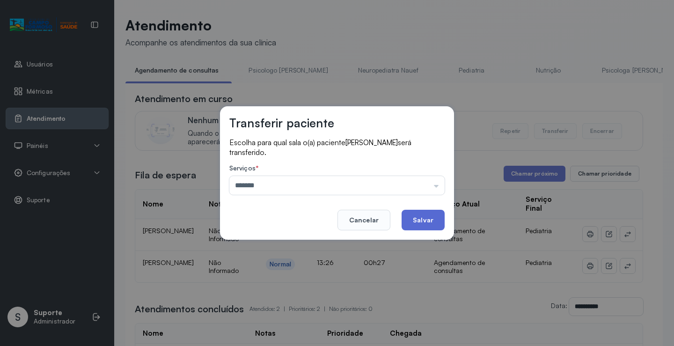
click at [433, 217] on button "Salvar" at bounding box center [423, 220] width 43 height 21
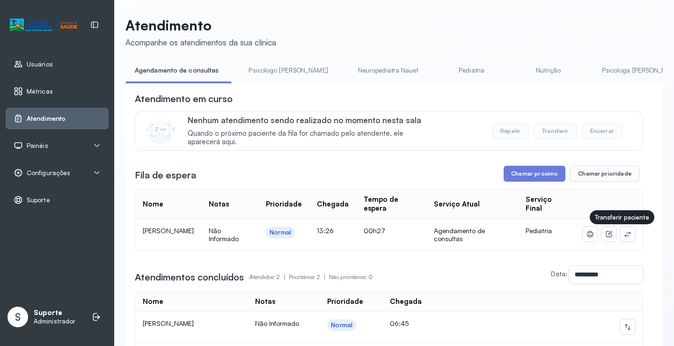
click at [624, 236] on icon at bounding box center [627, 233] width 7 height 7
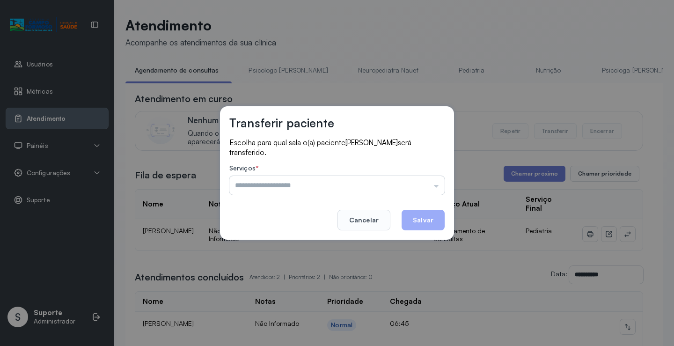
click at [418, 184] on input "text" at bounding box center [336, 185] width 215 height 19
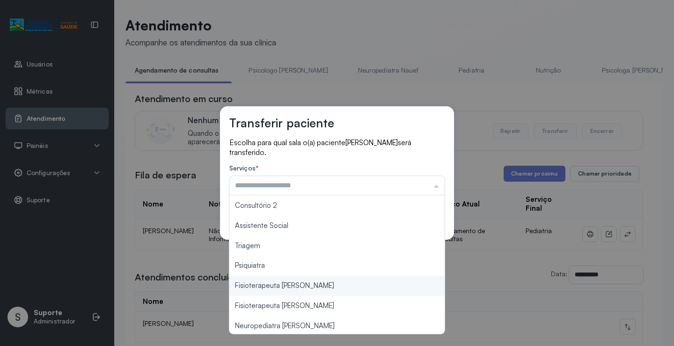
scroll to position [142, 0]
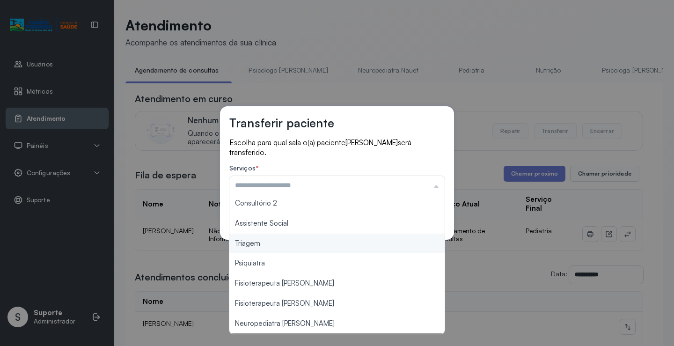
type input "*******"
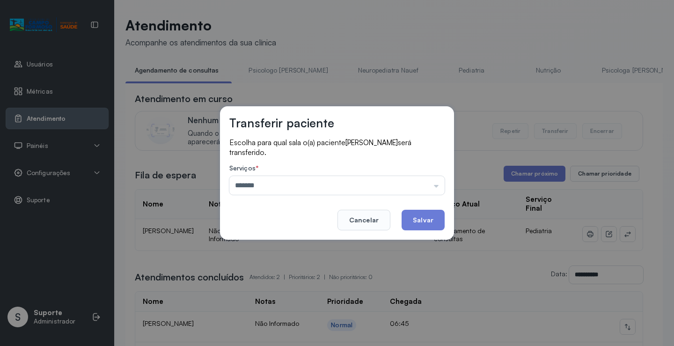
click at [291, 241] on div "Transferir paciente Escolha para qual sala o(a) paciente HENRY MIKELVY MENDES D…" at bounding box center [337, 173] width 674 height 346
click at [425, 215] on button "Salvar" at bounding box center [423, 220] width 43 height 21
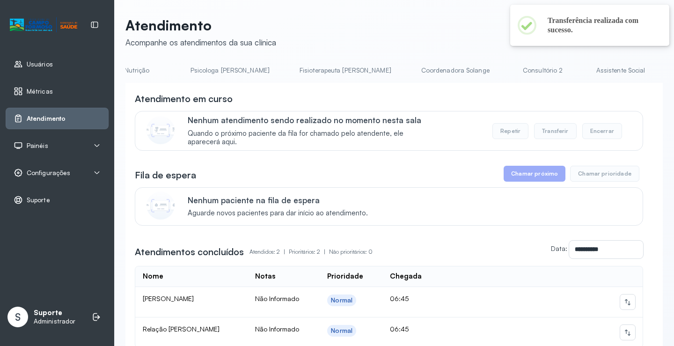
scroll to position [0, 462]
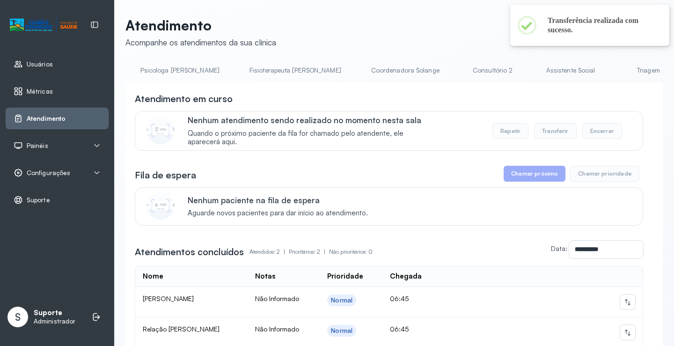
click at [616, 66] on link "Triagem" at bounding box center [649, 70] width 66 height 15
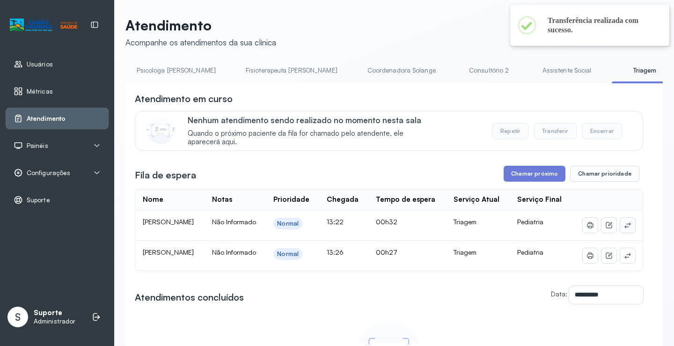
click at [624, 229] on icon at bounding box center [627, 224] width 7 height 7
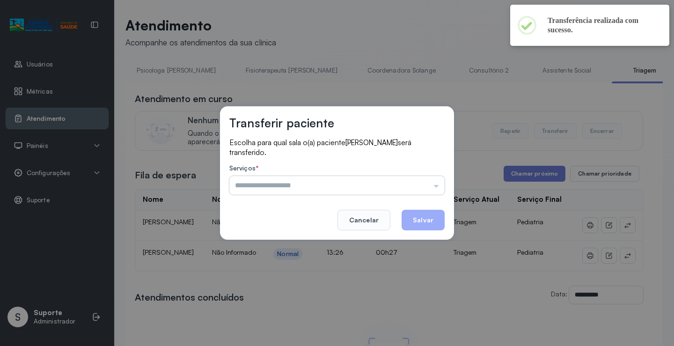
click at [412, 191] on input "text" at bounding box center [336, 185] width 215 height 19
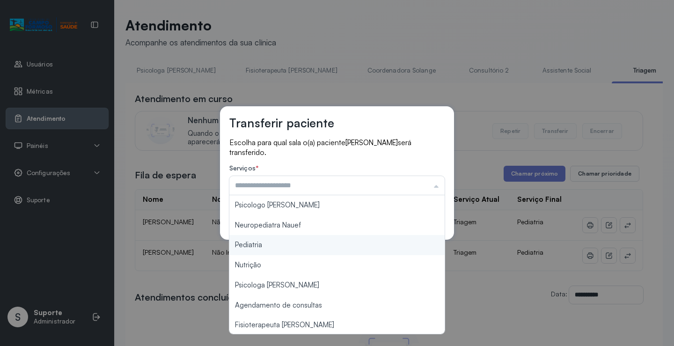
type input "*********"
click at [323, 242] on div "Transferir paciente Escolha para qual sala o(a) paciente Maya Araújo Oliveira s…" at bounding box center [337, 173] width 674 height 346
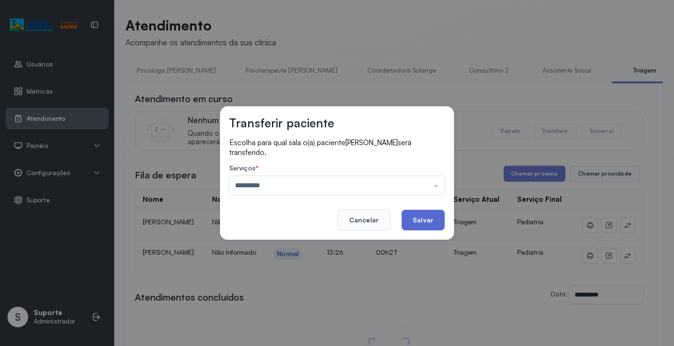
click at [429, 213] on button "Salvar" at bounding box center [423, 220] width 43 height 21
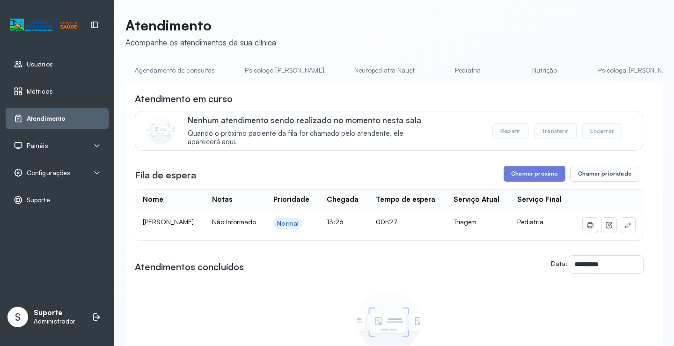
drag, startPoint x: 273, startPoint y: 68, endPoint x: 237, endPoint y: 63, distance: 36.0
click at [273, 68] on link "Psicologo Pedro" at bounding box center [285, 70] width 98 height 15
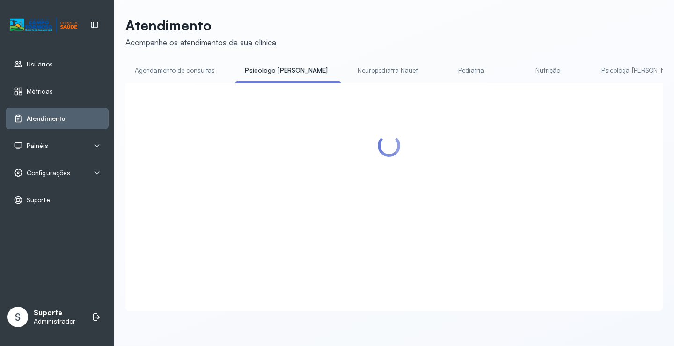
click at [200, 66] on link "Agendamento de consultas" at bounding box center [174, 70] width 99 height 15
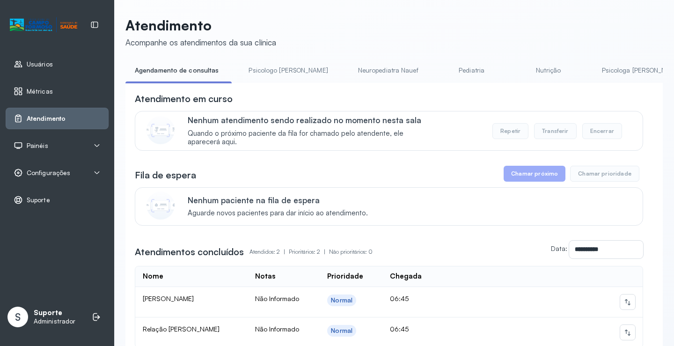
click at [441, 70] on link "Pediatria" at bounding box center [472, 70] width 66 height 15
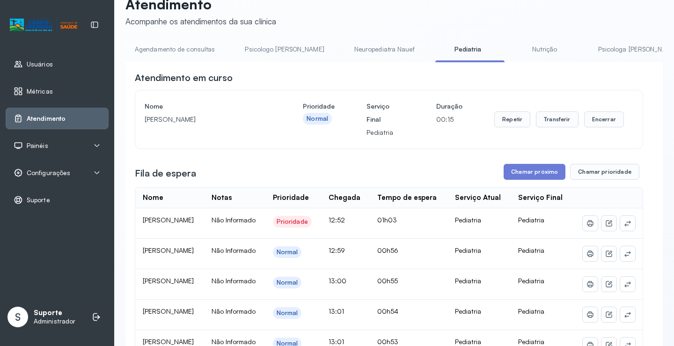
scroll to position [0, 0]
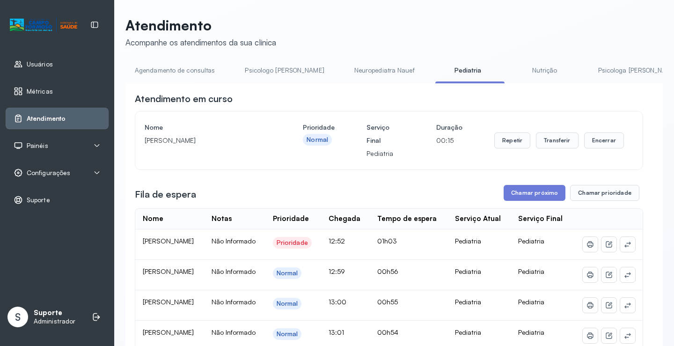
click at [163, 80] on li "Agendamento de consultas" at bounding box center [176, 73] width 103 height 21
click at [162, 74] on link "Agendamento de consultas" at bounding box center [174, 70] width 99 height 15
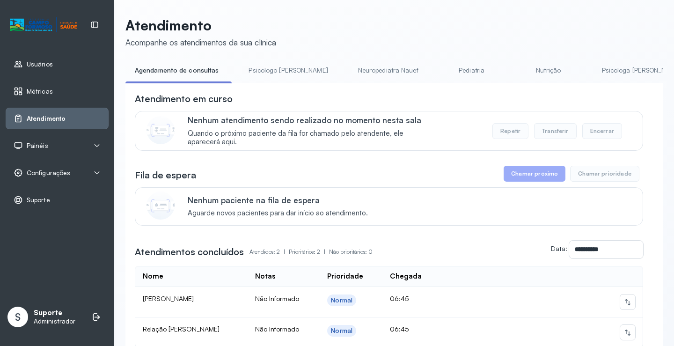
click at [439, 67] on link "Pediatria" at bounding box center [472, 70] width 66 height 15
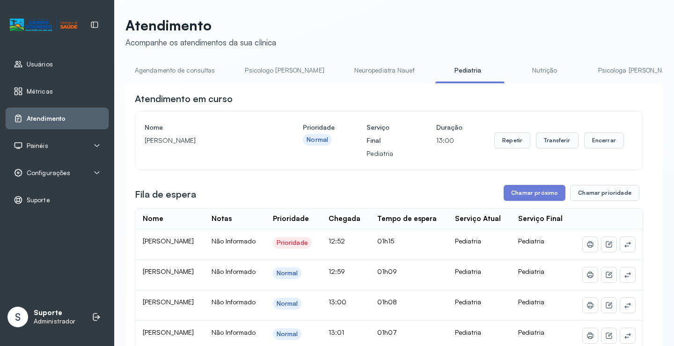
click at [181, 71] on link "Agendamento de consultas" at bounding box center [174, 70] width 99 height 15
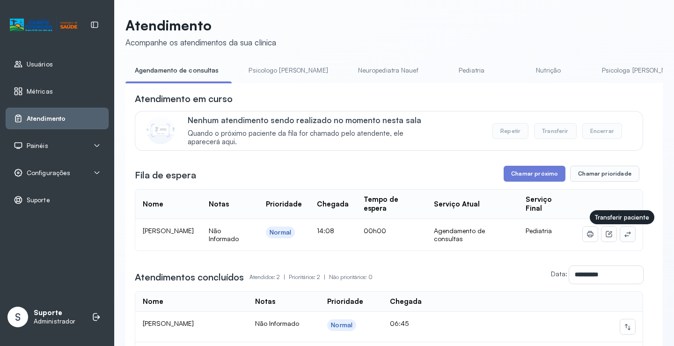
click at [624, 238] on icon at bounding box center [627, 233] width 7 height 7
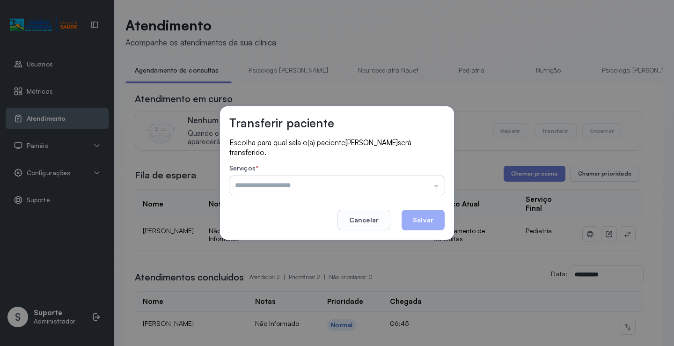
click at [391, 186] on input "text" at bounding box center [336, 185] width 215 height 19
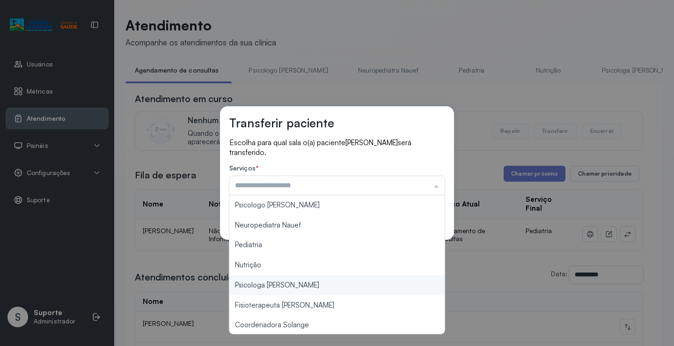
scroll to position [141, 0]
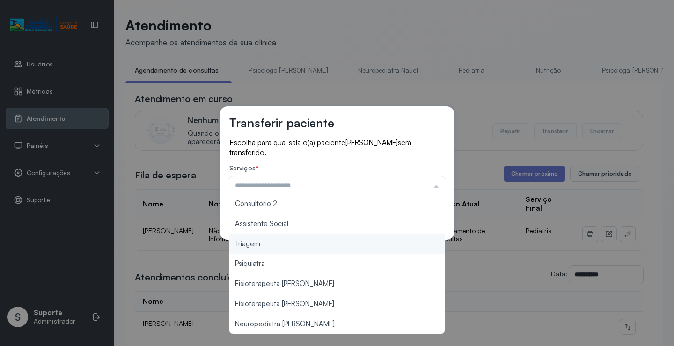
type input "*******"
click at [270, 243] on div "Transferir paciente Escolha para qual sala o(a) paciente MIQUEIAS VIEIRA GOMES …" at bounding box center [337, 173] width 674 height 346
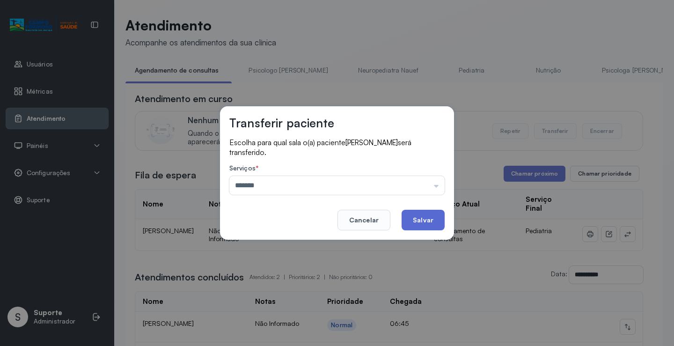
click at [429, 221] on button "Salvar" at bounding box center [423, 220] width 43 height 21
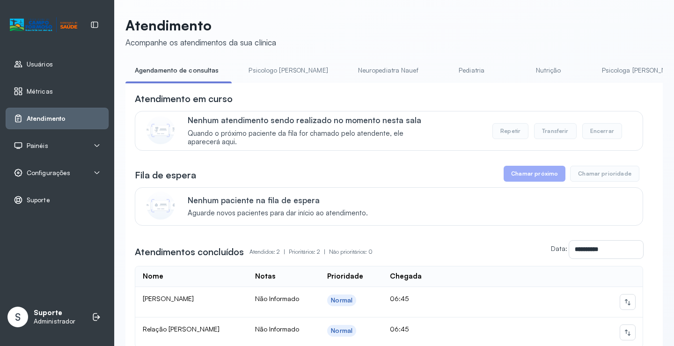
click at [439, 66] on link "Pediatria" at bounding box center [472, 70] width 66 height 15
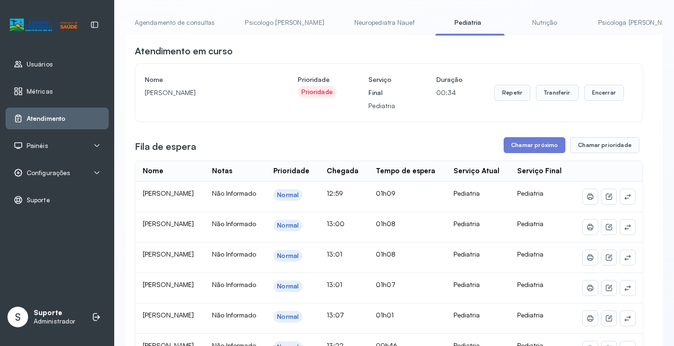
scroll to position [0, 0]
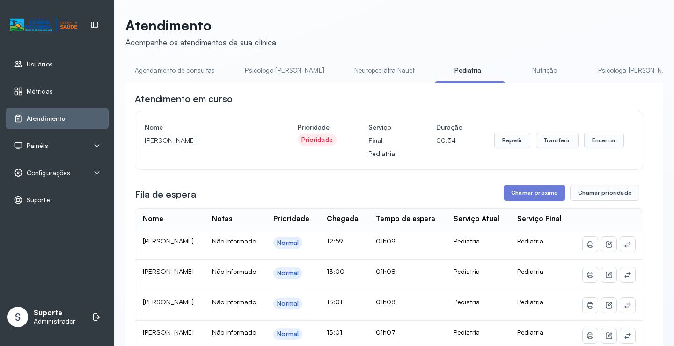
click at [177, 68] on link "Agendamento de consultas" at bounding box center [174, 70] width 99 height 15
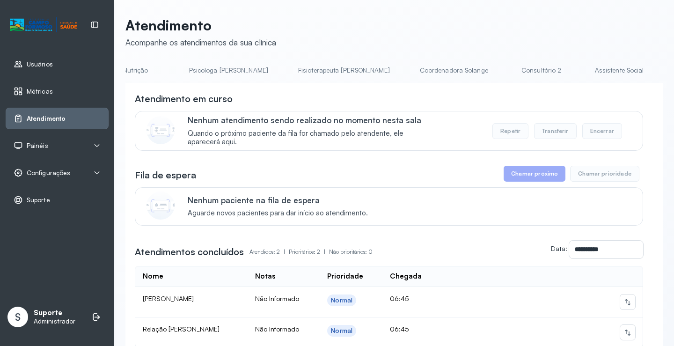
scroll to position [0, 463]
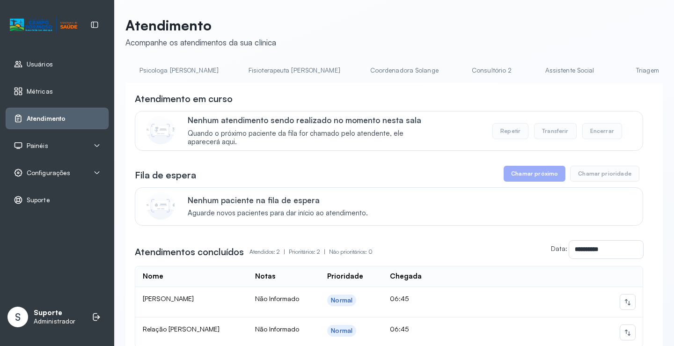
click at [615, 74] on link "Triagem" at bounding box center [648, 70] width 66 height 15
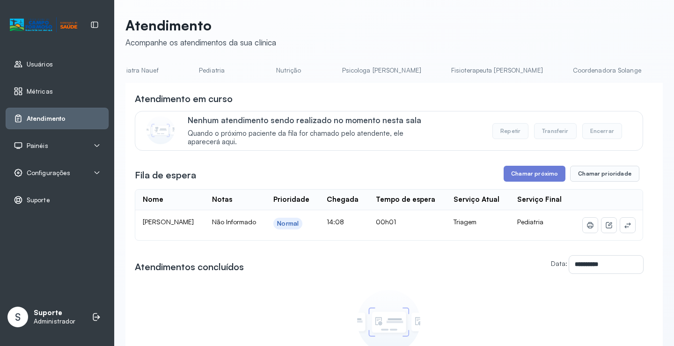
scroll to position [0, 0]
click at [155, 65] on link "Agendamento de consultas" at bounding box center [174, 70] width 99 height 15
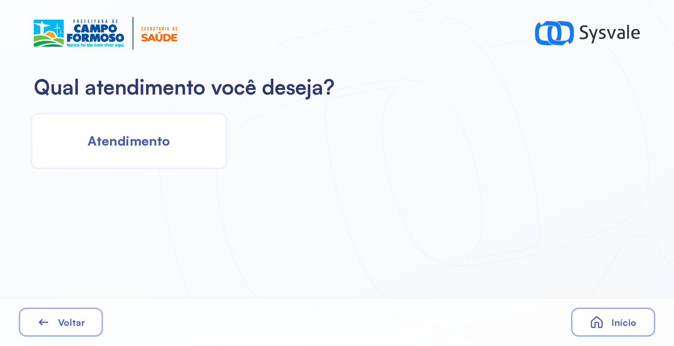
click at [168, 144] on span "Atendimento" at bounding box center [129, 140] width 82 height 16
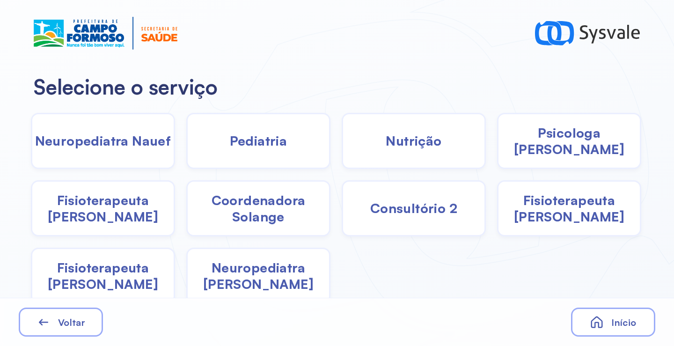
click at [262, 142] on span "Pediatria" at bounding box center [259, 140] width 58 height 16
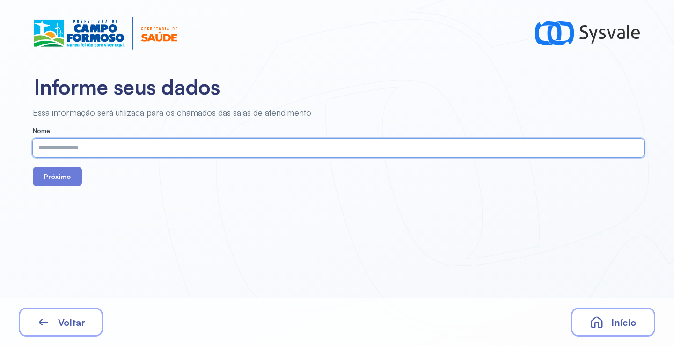
paste input "**********"
type input "**********"
drag, startPoint x: 62, startPoint y: 186, endPoint x: 60, endPoint y: 179, distance: 7.8
click at [60, 180] on button "Próximo" at bounding box center [57, 177] width 49 height 20
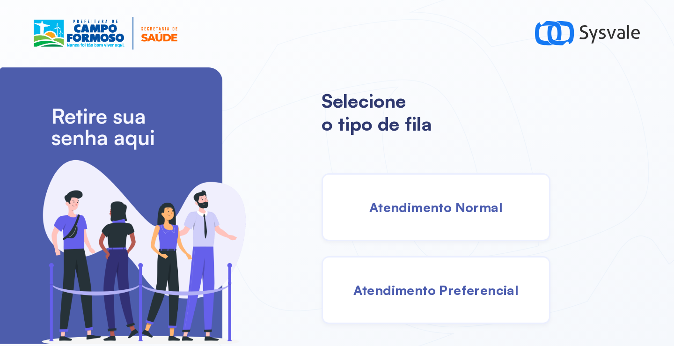
click at [465, 231] on div "Atendimento Normal" at bounding box center [436, 207] width 229 height 68
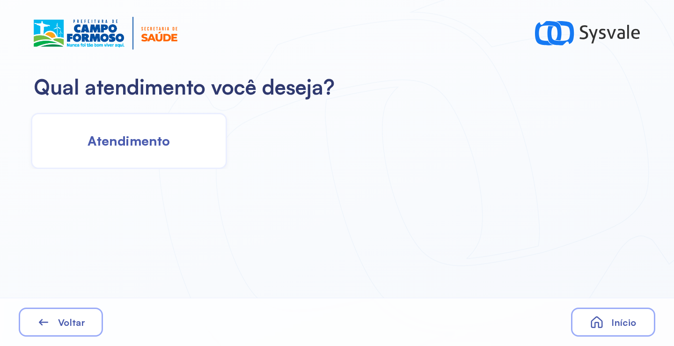
click at [145, 137] on span "Atendimento" at bounding box center [129, 140] width 82 height 16
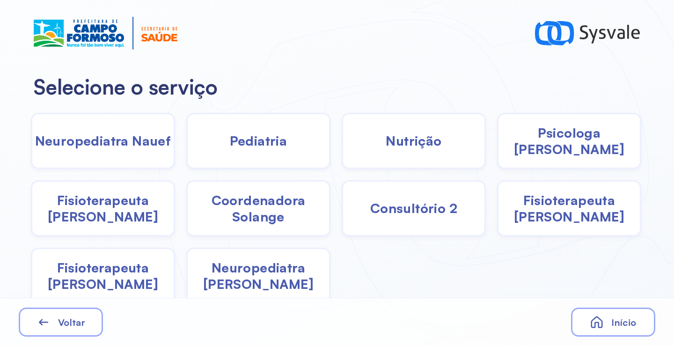
click at [202, 137] on div "Pediatria" at bounding box center [258, 141] width 144 height 56
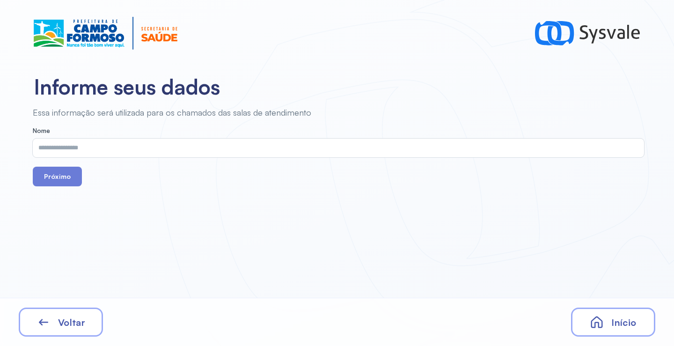
drag, startPoint x: 202, startPoint y: 137, endPoint x: 169, endPoint y: 141, distance: 33.0
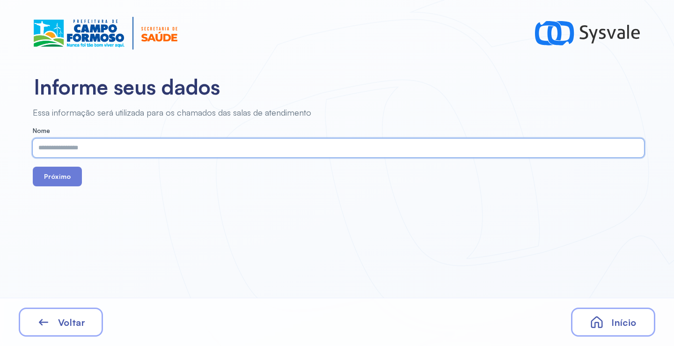
paste input "**********"
type input "**********"
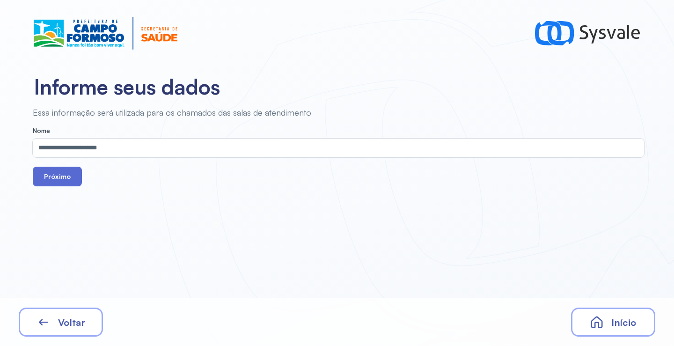
drag, startPoint x: 72, startPoint y: 180, endPoint x: 75, endPoint y: 176, distance: 5.1
click at [72, 180] on button "Próximo" at bounding box center [57, 177] width 49 height 20
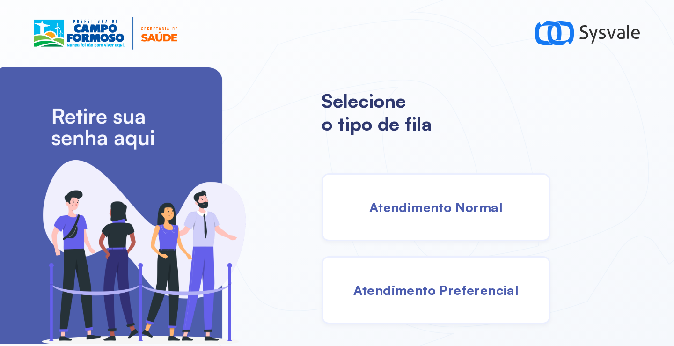
drag, startPoint x: 419, startPoint y: 202, endPoint x: 406, endPoint y: 200, distance: 13.2
click at [406, 200] on span "Atendimento Normal" at bounding box center [435, 207] width 133 height 16
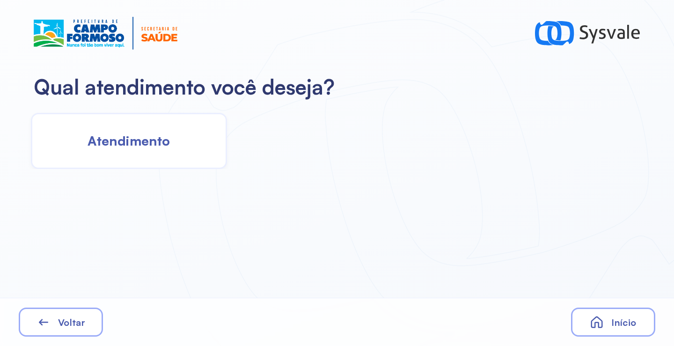
click at [147, 123] on div "Atendimento" at bounding box center [129, 141] width 196 height 56
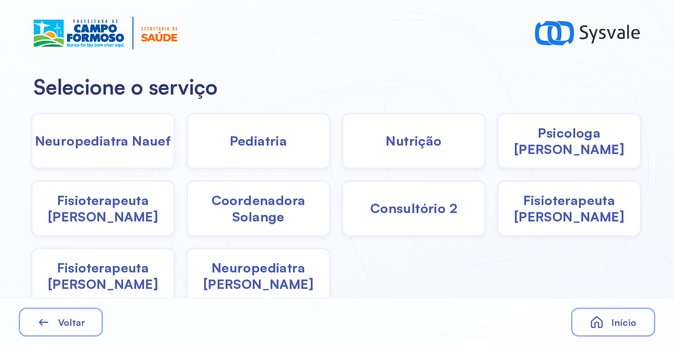
click at [227, 150] on div "Pediatria" at bounding box center [258, 141] width 144 height 56
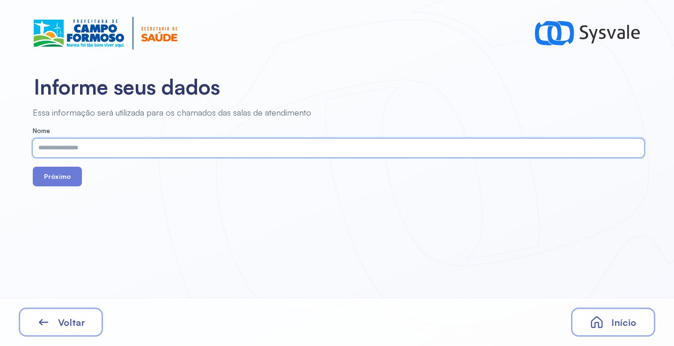
paste input "**********"
type input "**********"
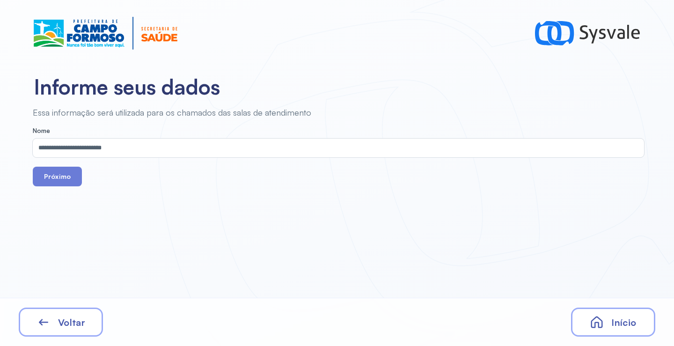
drag, startPoint x: 50, startPoint y: 177, endPoint x: 141, endPoint y: 19, distance: 182.7
click at [50, 176] on button "Próximo" at bounding box center [57, 177] width 49 height 20
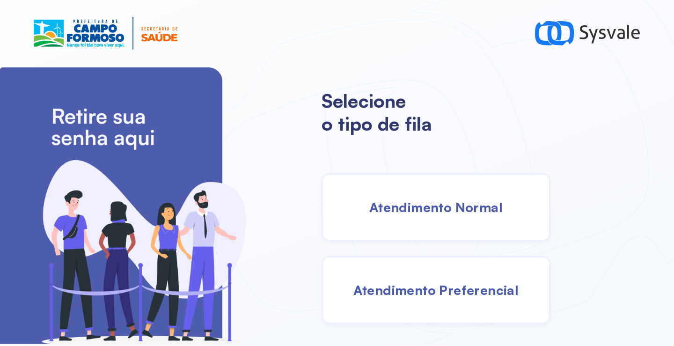
click at [401, 212] on span "Atendimento Normal" at bounding box center [435, 207] width 133 height 16
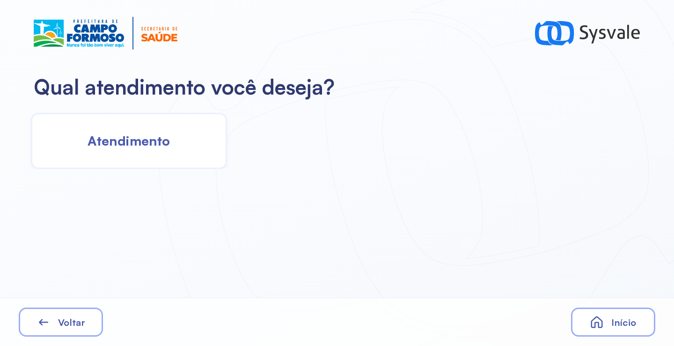
click at [189, 155] on div "Atendimento" at bounding box center [129, 141] width 196 height 56
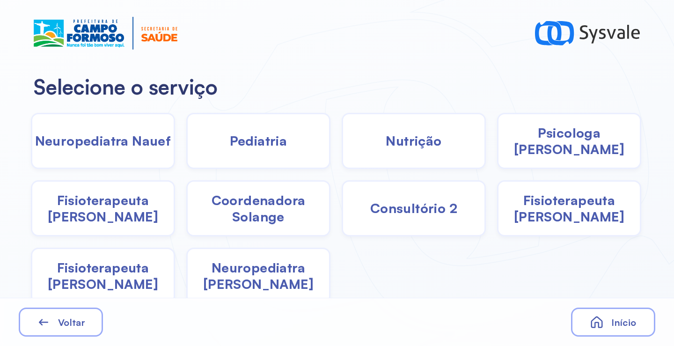
click at [266, 153] on div "Pediatria" at bounding box center [258, 141] width 144 height 56
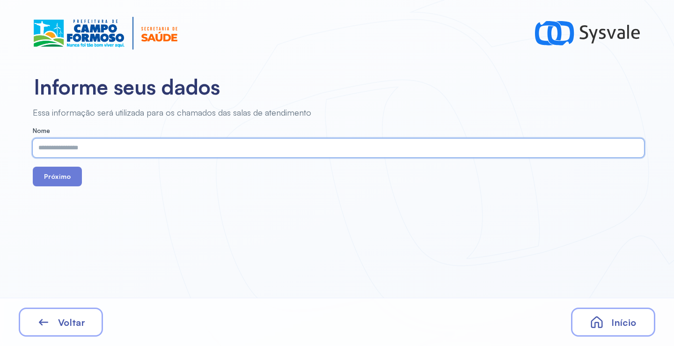
paste input "**********"
type input "**********"
click at [65, 178] on button "Próximo" at bounding box center [57, 177] width 49 height 20
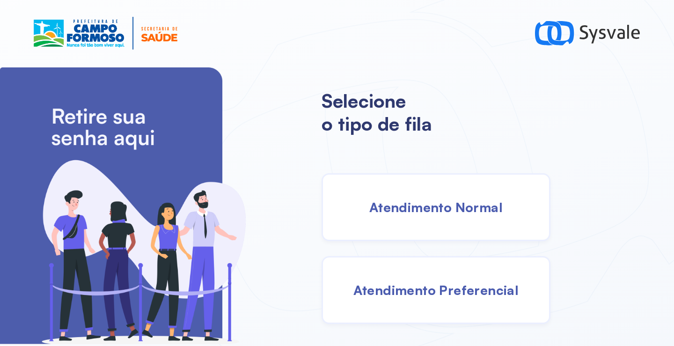
click at [433, 198] on div "Atendimento Normal" at bounding box center [436, 207] width 229 height 68
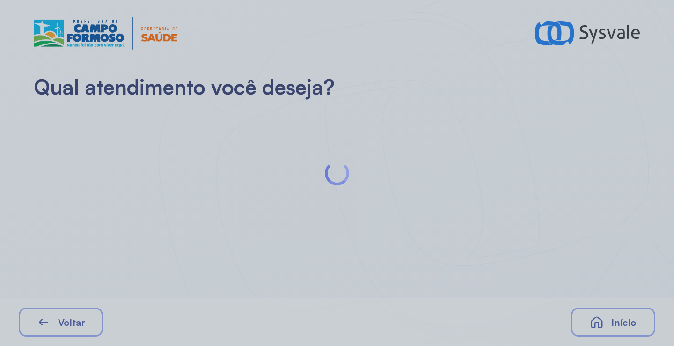
click at [143, 134] on div at bounding box center [337, 173] width 674 height 346
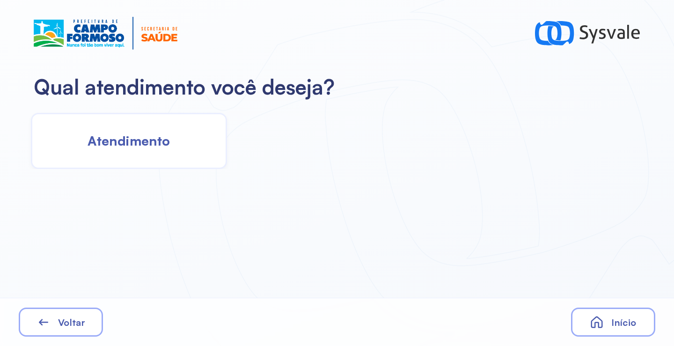
click at [144, 134] on span "Atendimento" at bounding box center [129, 140] width 82 height 16
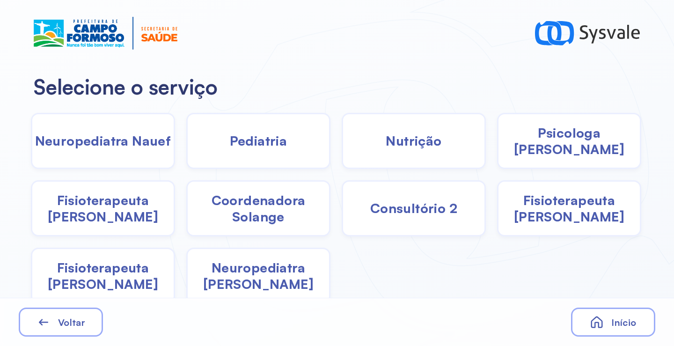
click at [237, 154] on div "Pediatria" at bounding box center [258, 141] width 144 height 56
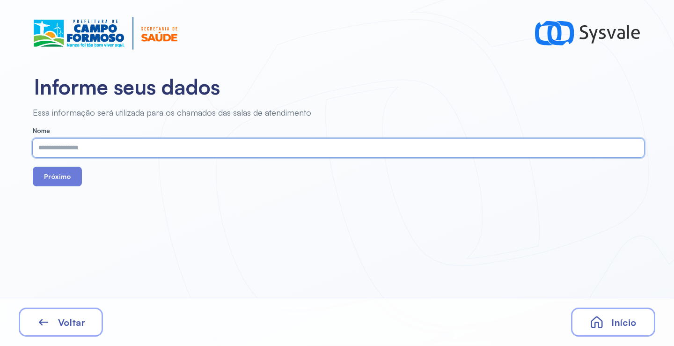
paste input "**********"
type input "**********"
drag, startPoint x: 59, startPoint y: 177, endPoint x: 136, endPoint y: 37, distance: 159.4
click at [59, 177] on button "Próximo" at bounding box center [57, 177] width 49 height 20
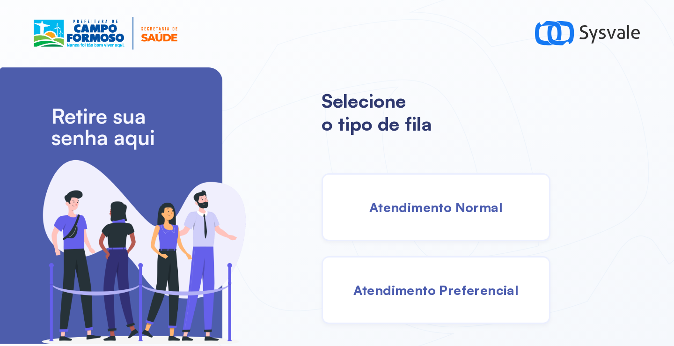
click at [403, 189] on div "Atendimento Normal" at bounding box center [436, 207] width 229 height 68
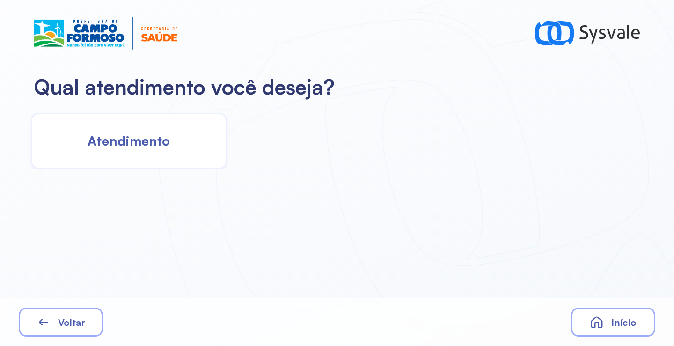
click at [153, 152] on div "Atendimento" at bounding box center [129, 141] width 196 height 56
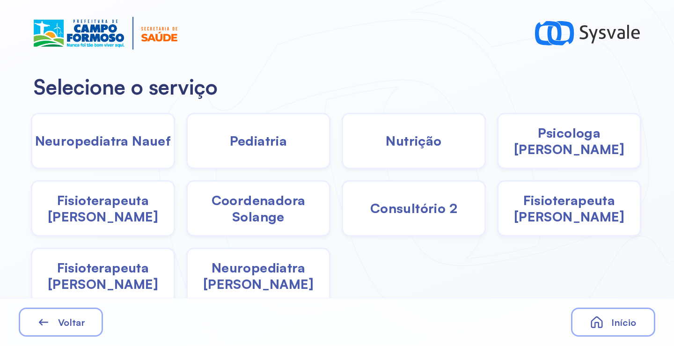
click at [248, 145] on span "Pediatria" at bounding box center [259, 140] width 58 height 16
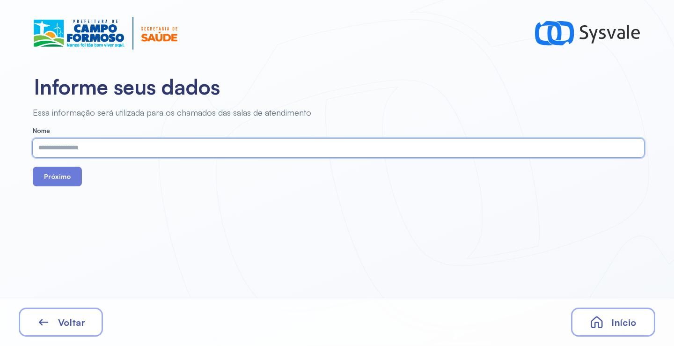
paste input "**********"
type input "**********"
click at [63, 184] on button "Próximo" at bounding box center [57, 177] width 49 height 20
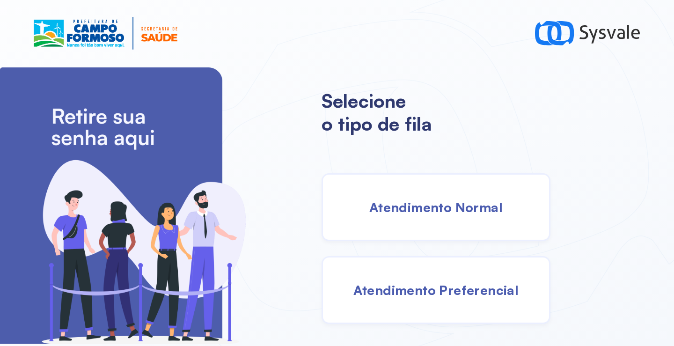
click at [427, 203] on span "Atendimento Normal" at bounding box center [435, 207] width 133 height 16
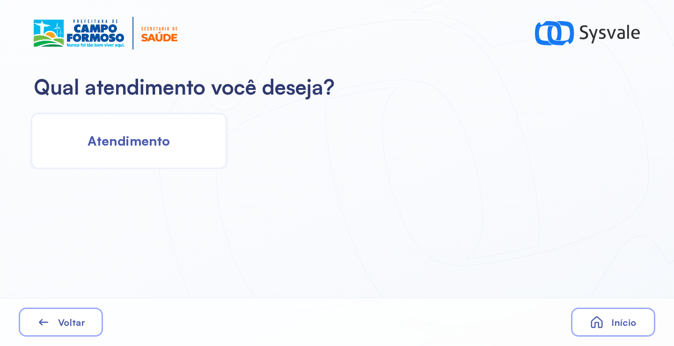
click at [141, 144] on span "Atendimento" at bounding box center [129, 140] width 82 height 16
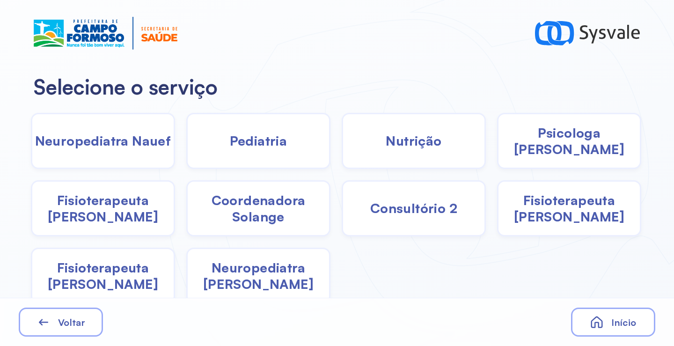
click at [240, 145] on span "Pediatria" at bounding box center [259, 140] width 58 height 16
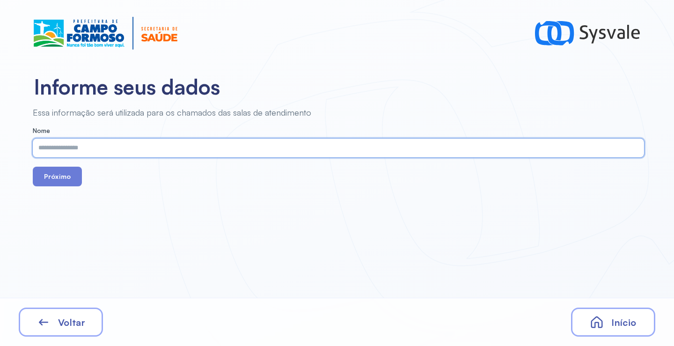
paste input "**********"
type input "**********"
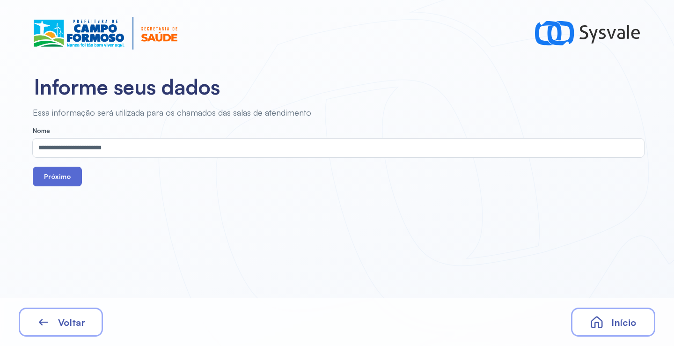
drag, startPoint x: 57, startPoint y: 180, endPoint x: 103, endPoint y: 109, distance: 84.8
click at [57, 180] on button "Próximo" at bounding box center [57, 177] width 49 height 20
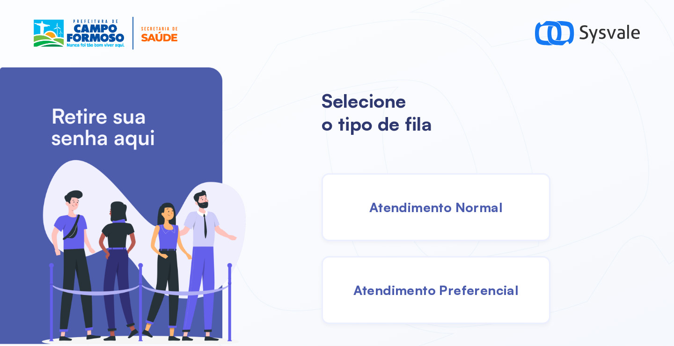
click at [427, 203] on span "Atendimento Normal" at bounding box center [435, 207] width 133 height 16
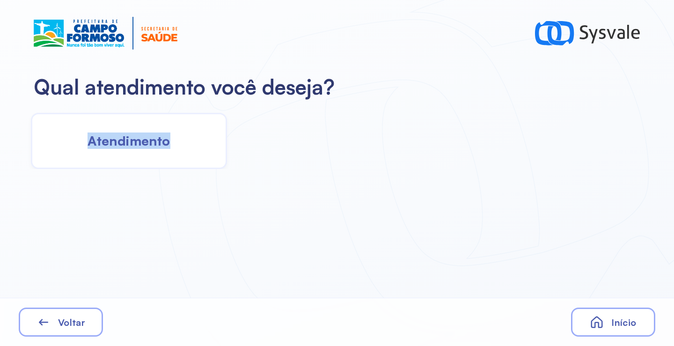
click at [133, 139] on span "Atendimento" at bounding box center [129, 140] width 82 height 16
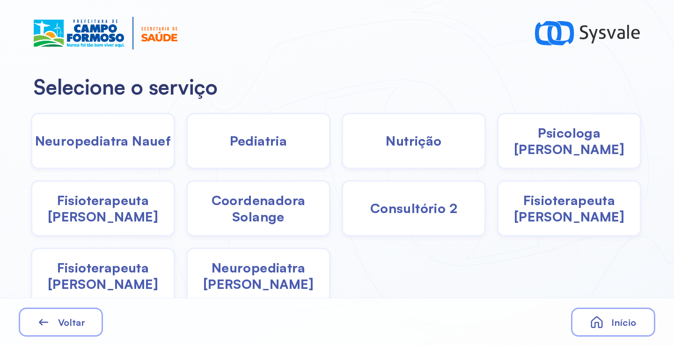
click at [423, 143] on span "Nutrição" at bounding box center [414, 140] width 56 height 16
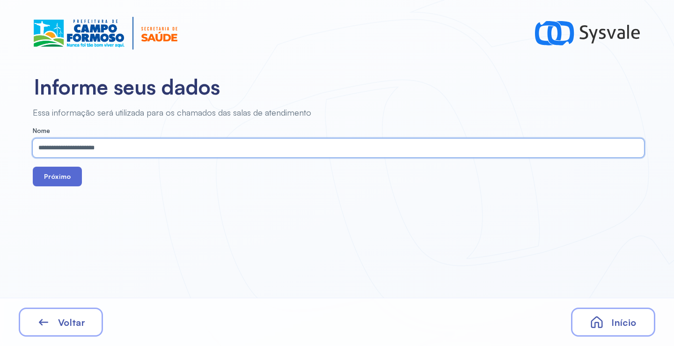
type input "**********"
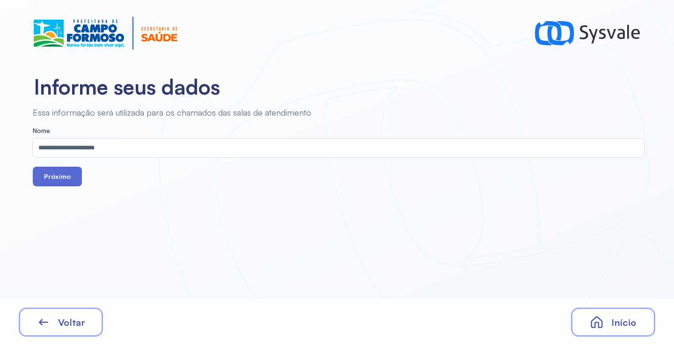
click at [66, 174] on button "Próximo" at bounding box center [57, 177] width 49 height 20
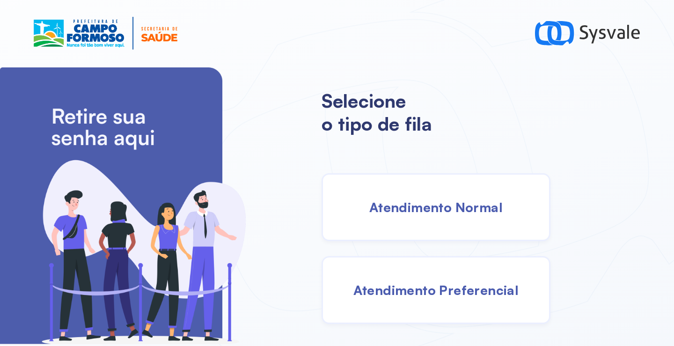
click at [406, 293] on span "Atendimento Preferencial" at bounding box center [436, 290] width 166 height 16
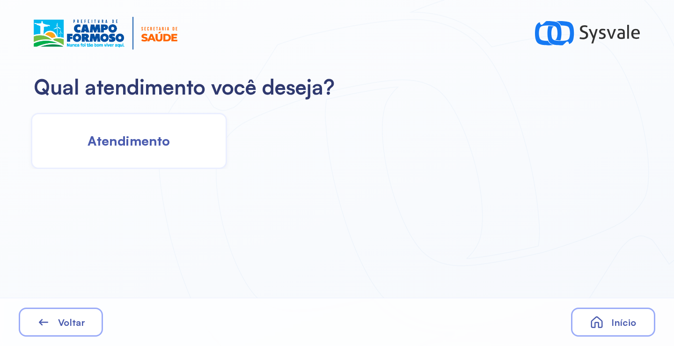
click at [135, 157] on div "Atendimento" at bounding box center [129, 141] width 196 height 56
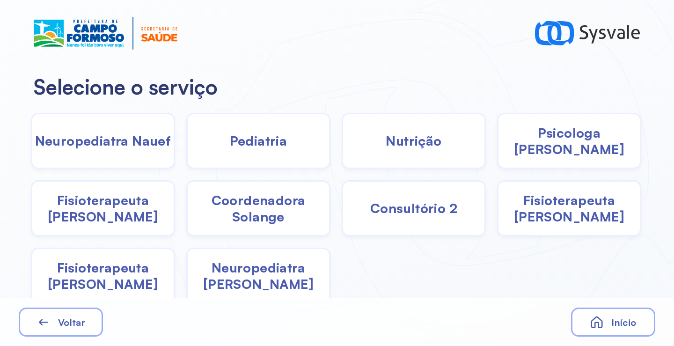
click at [230, 146] on span "Pediatria" at bounding box center [259, 140] width 58 height 16
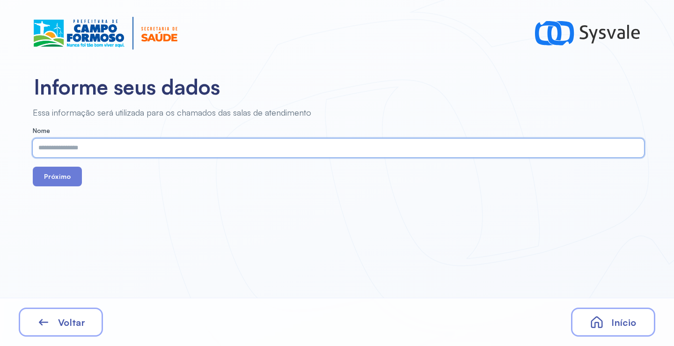
paste input "**********"
type input "**********"
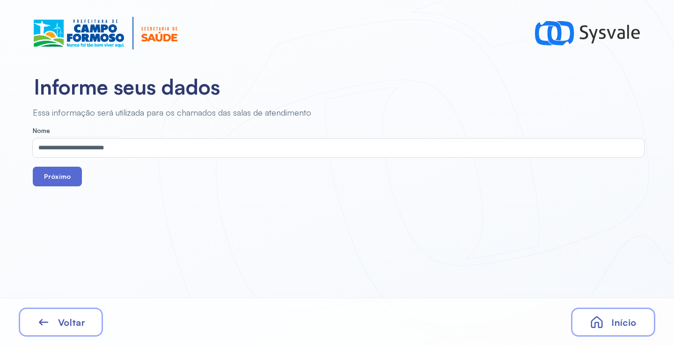
click at [78, 172] on button "Próximo" at bounding box center [57, 177] width 49 height 20
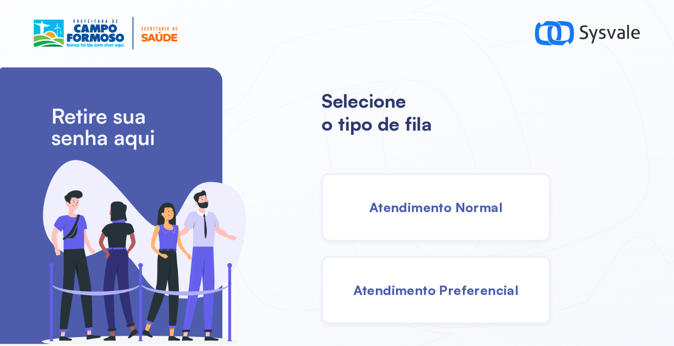
drag, startPoint x: 442, startPoint y: 220, endPoint x: 432, endPoint y: 214, distance: 12.4
click at [432, 214] on div "Atendimento Normal" at bounding box center [436, 207] width 229 height 68
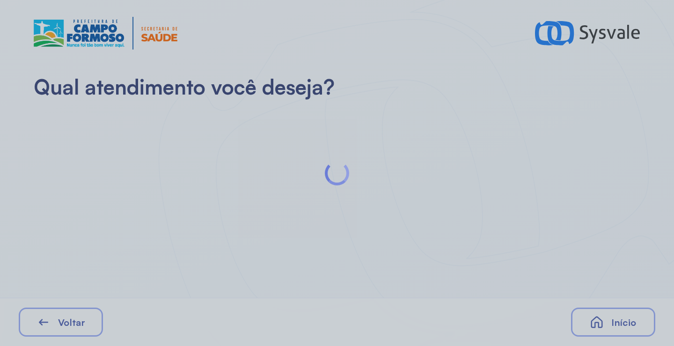
click at [159, 140] on div at bounding box center [337, 173] width 674 height 346
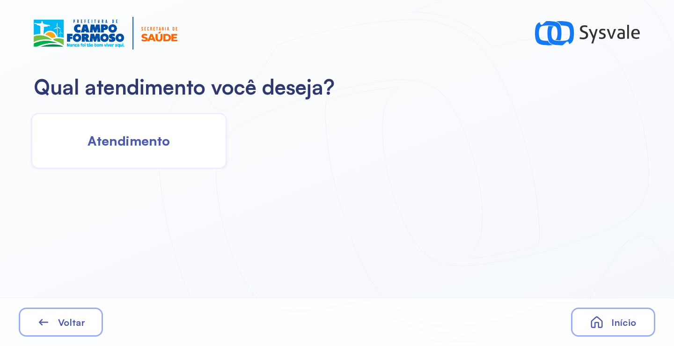
click at [152, 142] on span "Atendimento" at bounding box center [129, 140] width 82 height 16
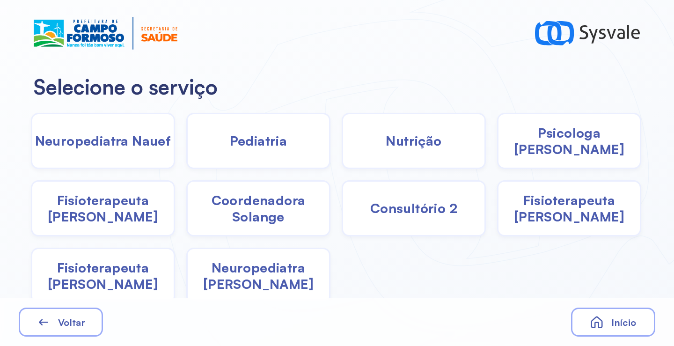
click at [405, 147] on span "Nutrição" at bounding box center [414, 140] width 56 height 16
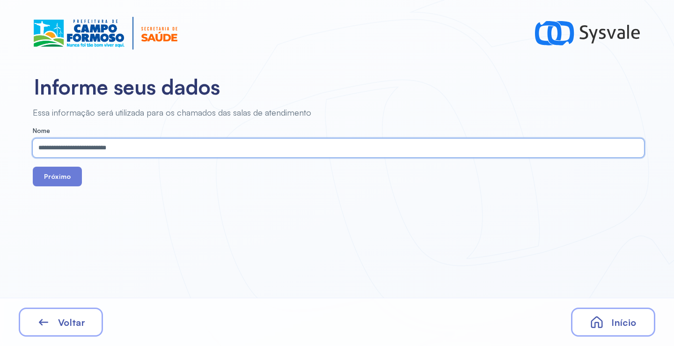
type input "**********"
drag, startPoint x: 63, startPoint y: 147, endPoint x: 301, endPoint y: 203, distance: 245.0
click at [317, 209] on div "**********" at bounding box center [337, 173] width 674 height 346
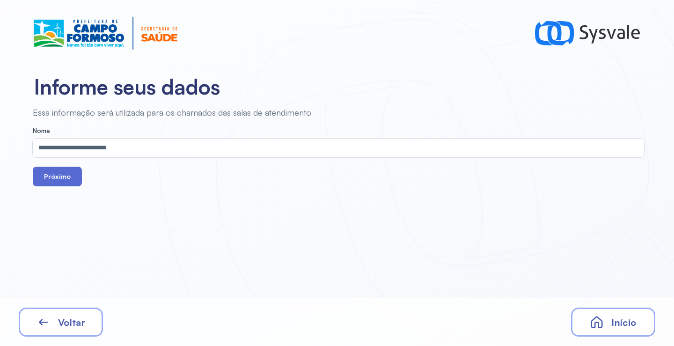
click at [65, 174] on button "Próximo" at bounding box center [57, 177] width 49 height 20
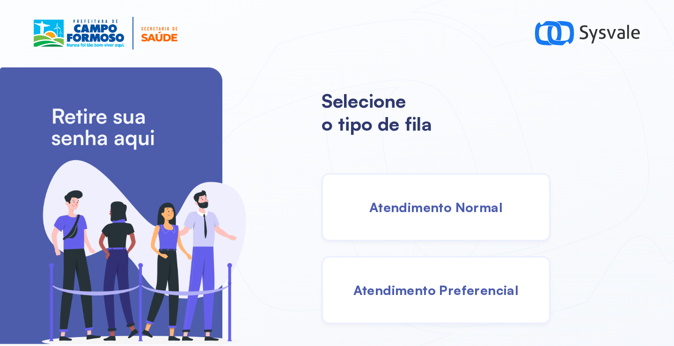
click at [449, 209] on span "Atendimento Normal" at bounding box center [435, 207] width 133 height 16
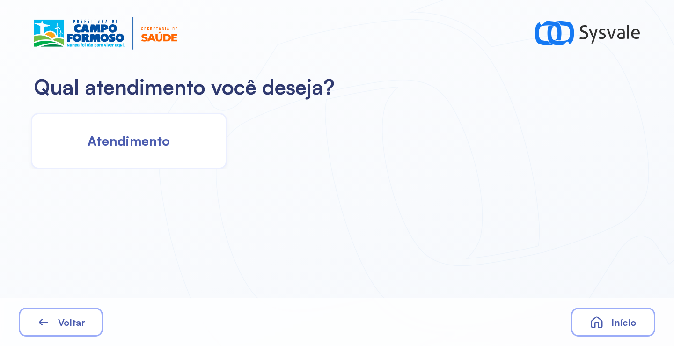
click at [123, 124] on div "Atendimento" at bounding box center [129, 141] width 196 height 56
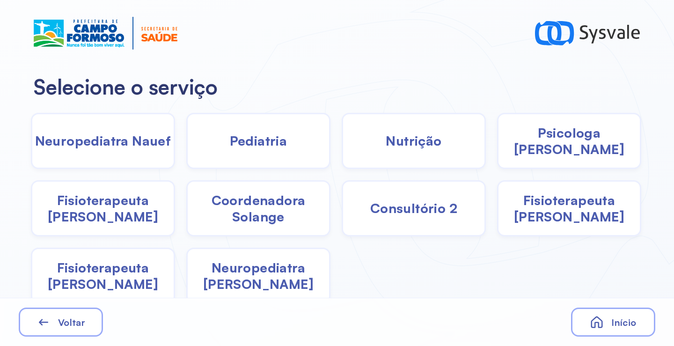
click at [244, 151] on div "Pediatria" at bounding box center [258, 141] width 144 height 56
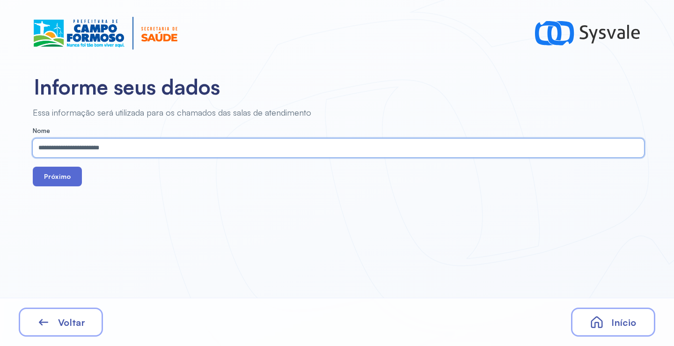
type input "**********"
click at [52, 174] on button "Próximo" at bounding box center [57, 177] width 49 height 20
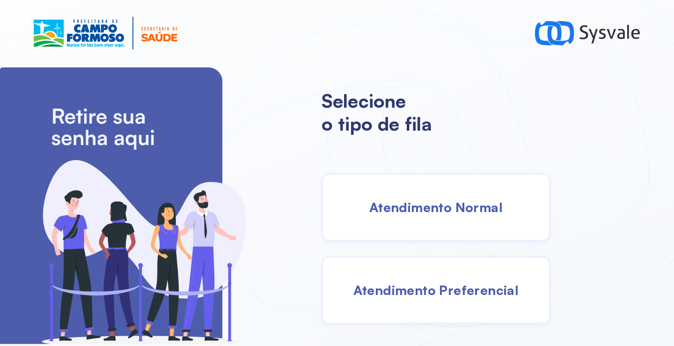
click at [412, 214] on div "Atendimento Normal" at bounding box center [436, 207] width 229 height 68
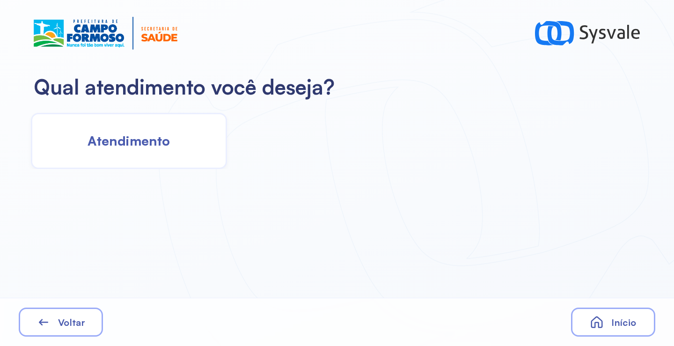
click at [179, 149] on div "Atendimento" at bounding box center [129, 141] width 196 height 56
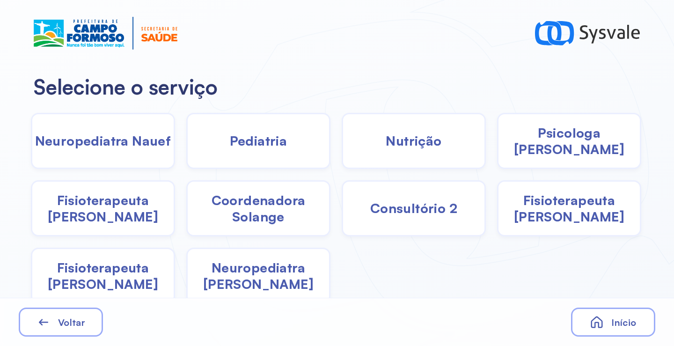
click at [269, 144] on span "Pediatria" at bounding box center [259, 140] width 58 height 16
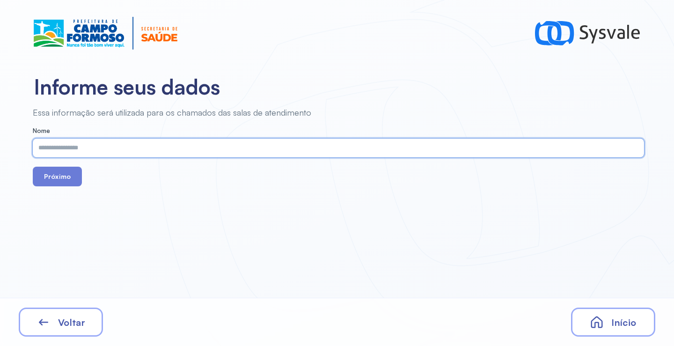
paste input "**********"
type input "**********"
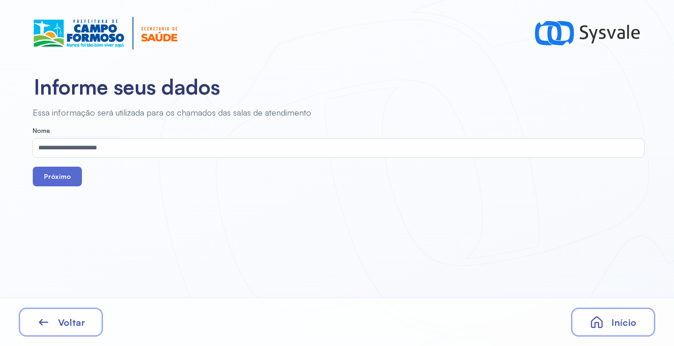
click at [58, 182] on button "Próximo" at bounding box center [57, 177] width 49 height 20
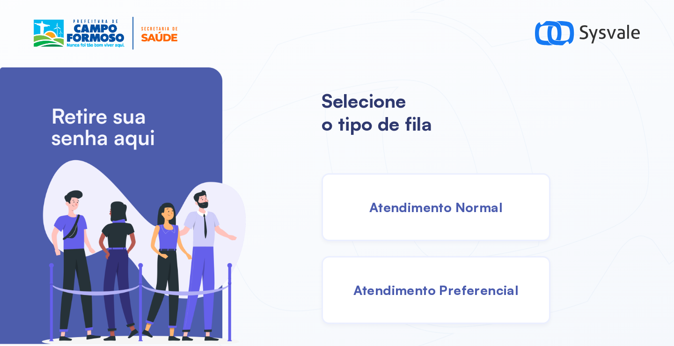
drag, startPoint x: 449, startPoint y: 208, endPoint x: 438, endPoint y: 206, distance: 10.6
click at [438, 206] on span "Atendimento Normal" at bounding box center [435, 207] width 133 height 16
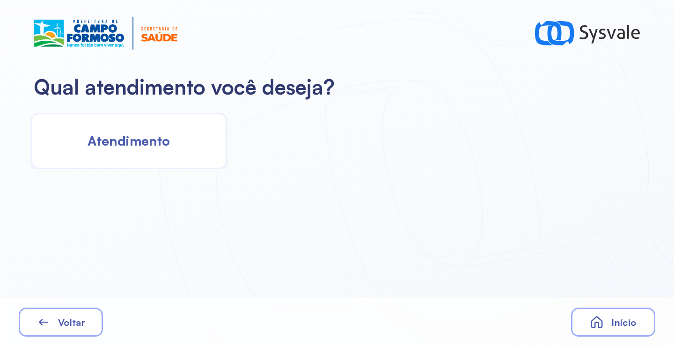
click at [170, 136] on div "Atendimento" at bounding box center [129, 141] width 196 height 56
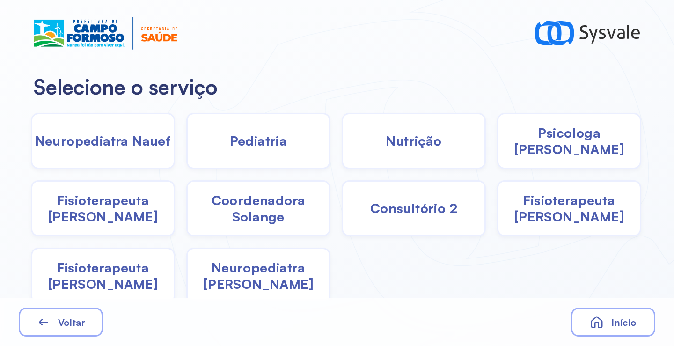
click at [270, 147] on span "Pediatria" at bounding box center [259, 140] width 58 height 16
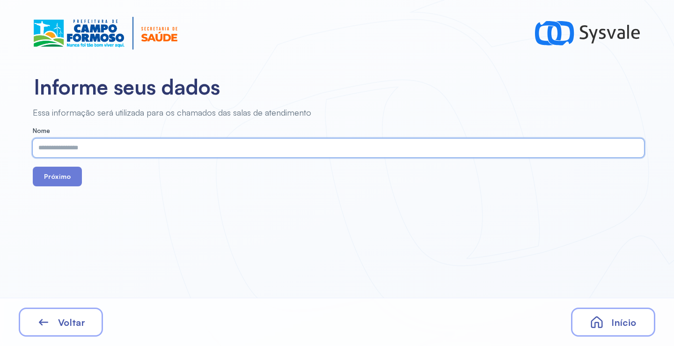
paste input "**********"
type input "**********"
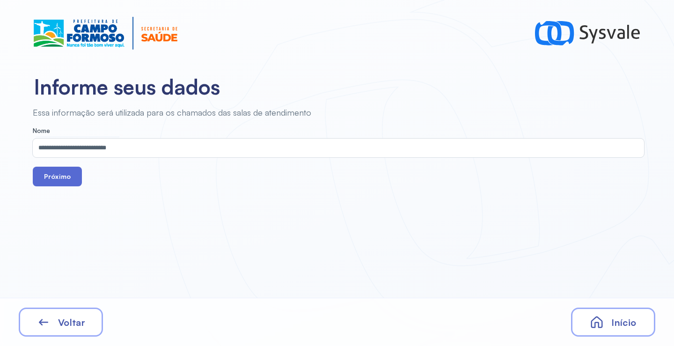
click at [57, 170] on button "Próximo" at bounding box center [57, 177] width 49 height 20
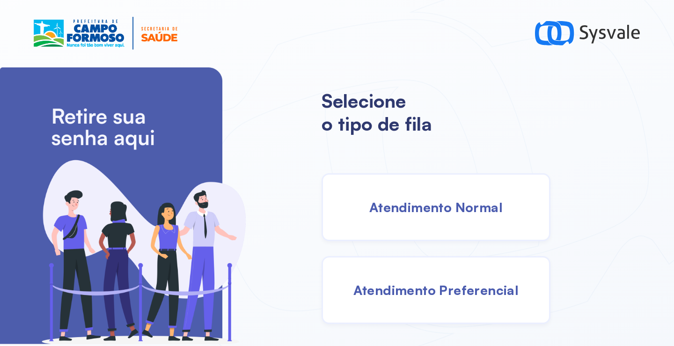
click at [424, 222] on div "Atendimento Normal" at bounding box center [436, 207] width 229 height 68
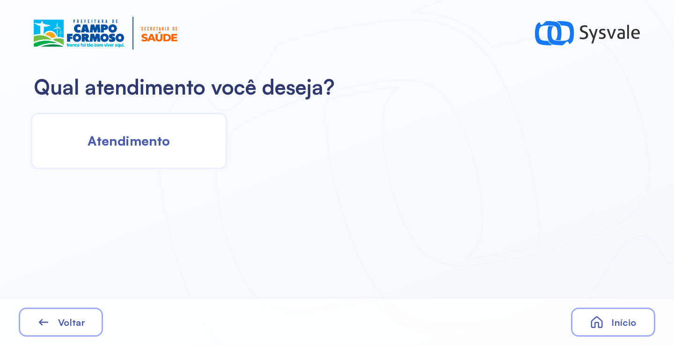
click at [160, 142] on span "Atendimento" at bounding box center [129, 140] width 82 height 16
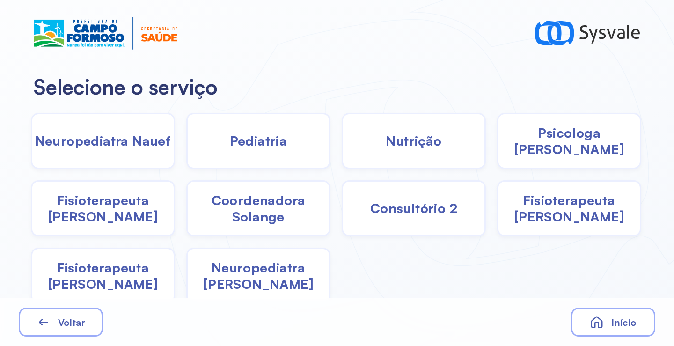
click at [248, 148] on span "Pediatria" at bounding box center [259, 140] width 58 height 16
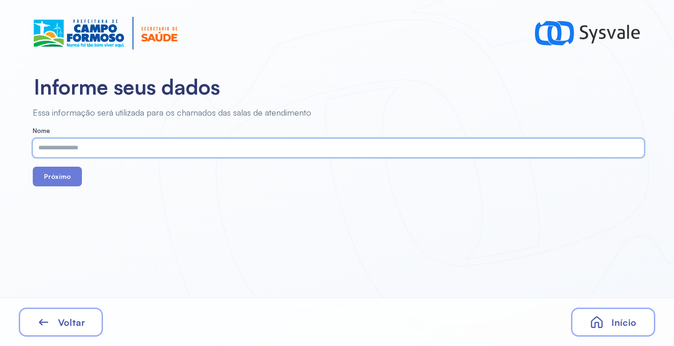
paste input "**********"
type input "**********"
click at [64, 179] on button "Próximo" at bounding box center [57, 177] width 49 height 20
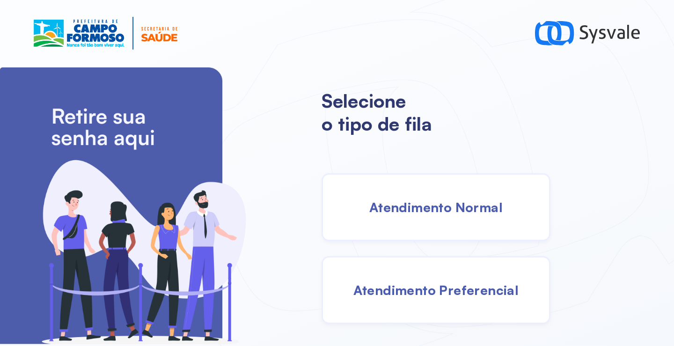
click at [427, 206] on span "Atendimento Normal" at bounding box center [435, 207] width 133 height 16
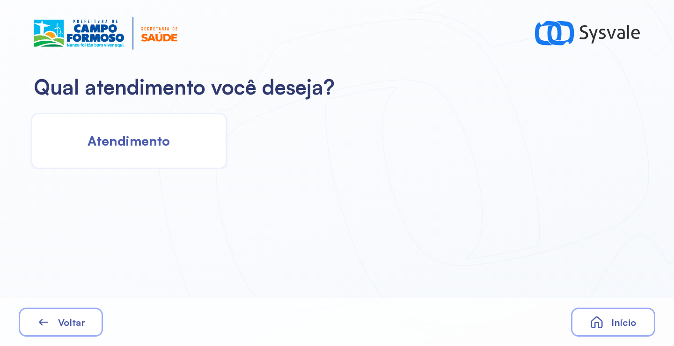
click at [142, 149] on span "Atendimento" at bounding box center [129, 140] width 82 height 16
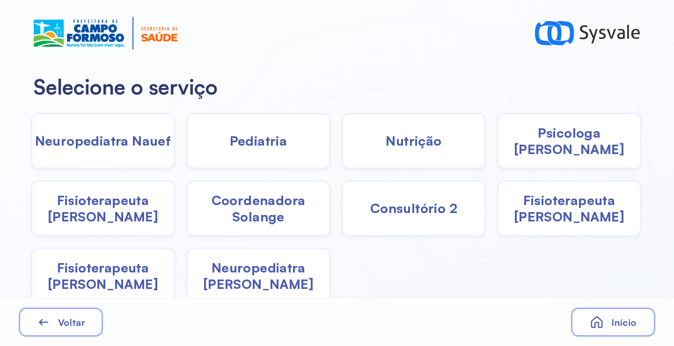
click at [585, 145] on span "Psicologa Alana" at bounding box center [569, 141] width 141 height 33
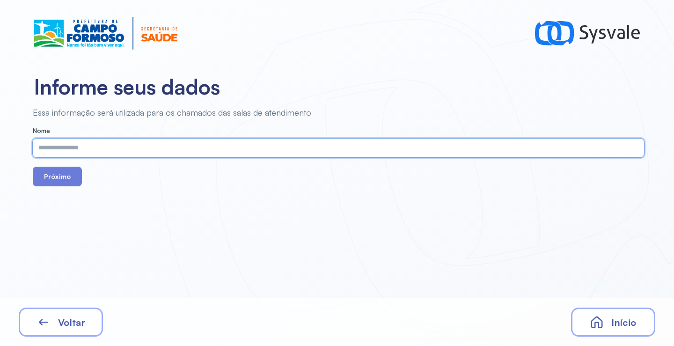
paste input "**********"
type input "**********"
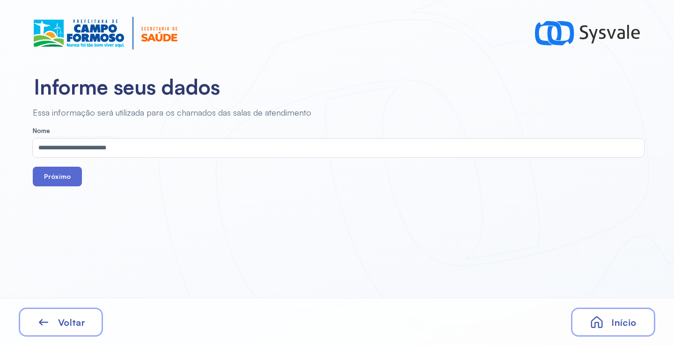
click at [63, 176] on button "Próximo" at bounding box center [57, 177] width 49 height 20
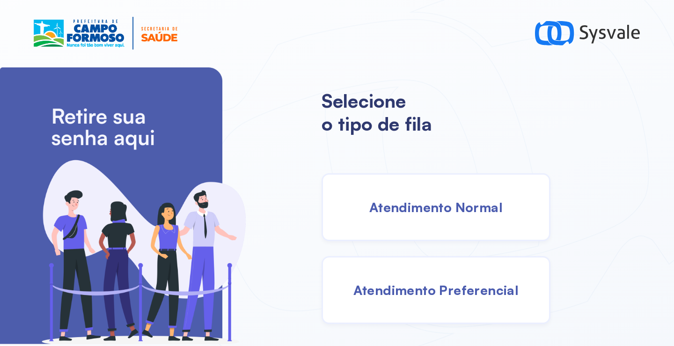
drag, startPoint x: 420, startPoint y: 199, endPoint x: 412, endPoint y: 199, distance: 7.5
click at [412, 199] on span "Atendimento Normal" at bounding box center [435, 207] width 133 height 16
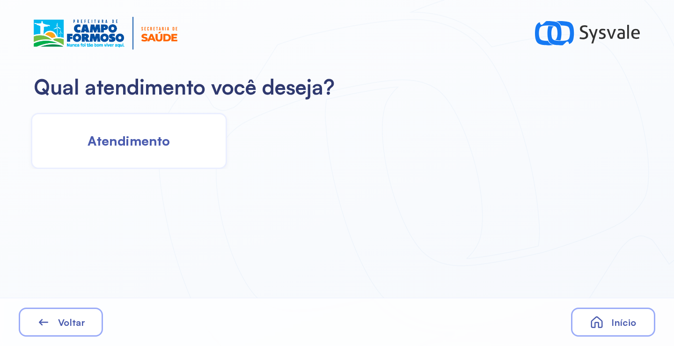
click at [155, 146] on span "Atendimento" at bounding box center [129, 140] width 82 height 16
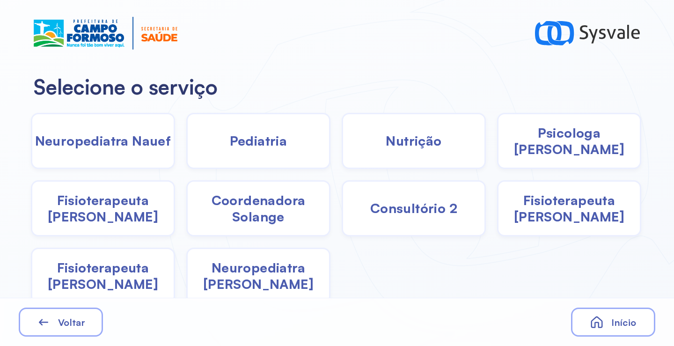
click at [437, 132] on div "Nutrição" at bounding box center [414, 141] width 144 height 56
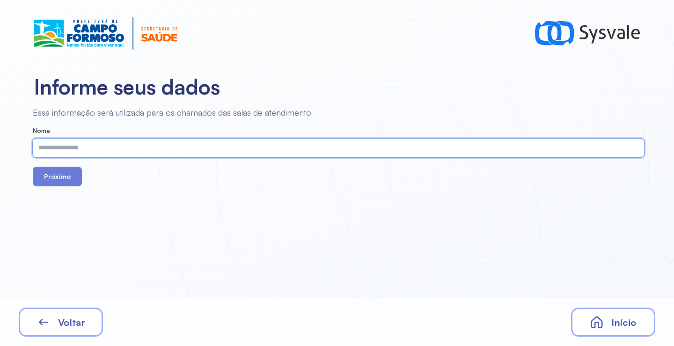
drag, startPoint x: 360, startPoint y: 160, endPoint x: 274, endPoint y: 147, distance: 86.3
paste input "**********"
type input "**********"
click at [63, 179] on button "Próximo" at bounding box center [57, 177] width 49 height 20
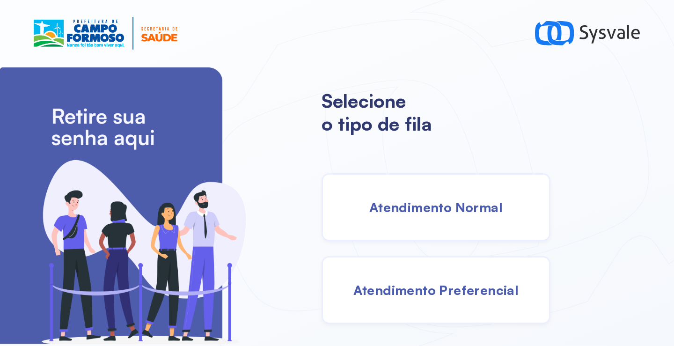
click at [406, 207] on span "Atendimento Normal" at bounding box center [435, 207] width 133 height 16
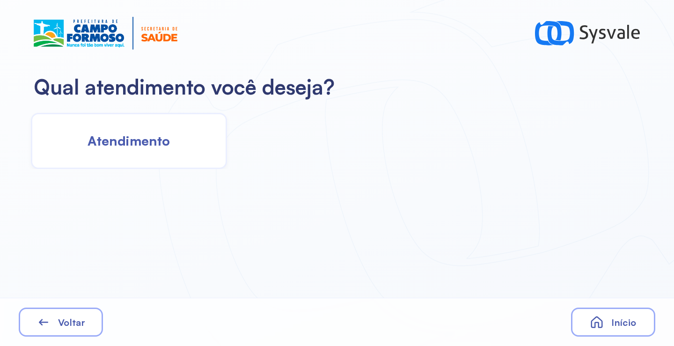
click at [164, 147] on span "Atendimento" at bounding box center [129, 140] width 82 height 16
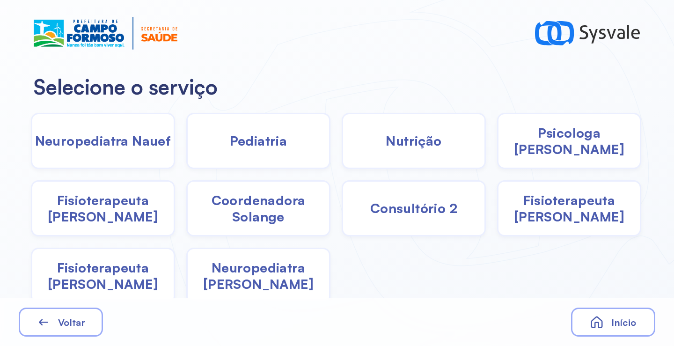
click at [248, 148] on span "Pediatria" at bounding box center [259, 140] width 58 height 16
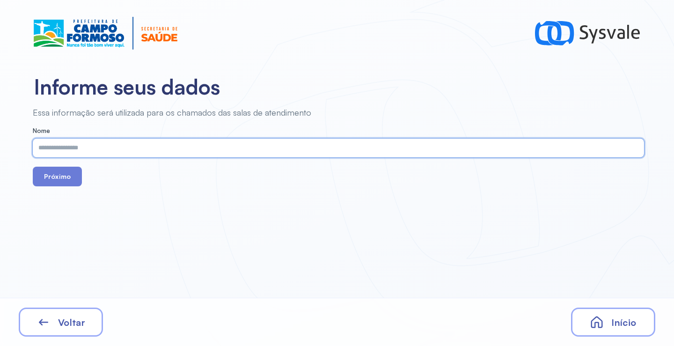
paste input "**********"
type input "**********"
click at [69, 174] on button "Próximo" at bounding box center [57, 177] width 49 height 20
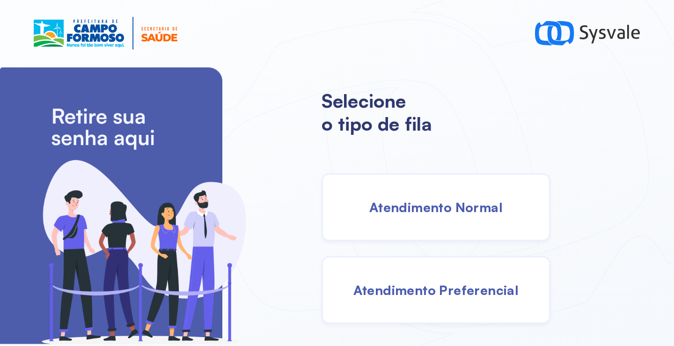
click at [446, 203] on span "Atendimento Normal" at bounding box center [435, 207] width 133 height 16
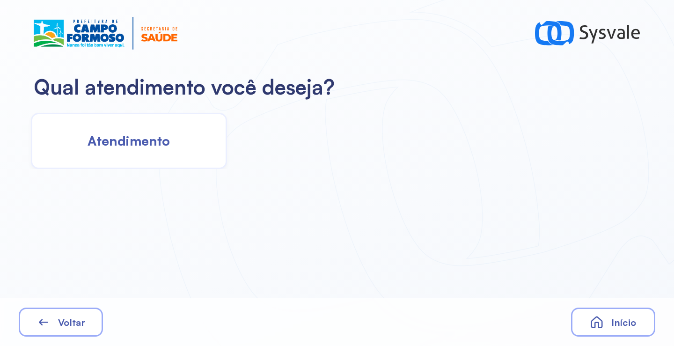
click at [157, 137] on span "Atendimento" at bounding box center [129, 140] width 82 height 16
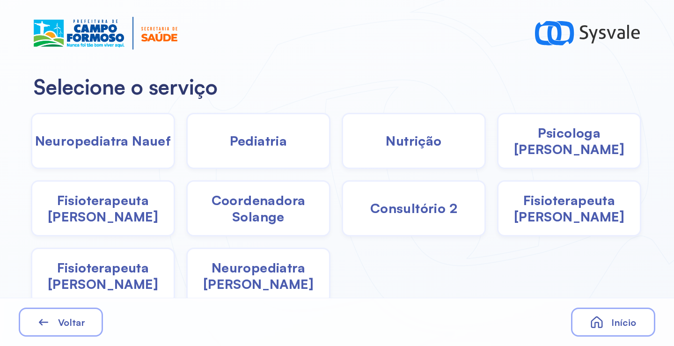
click at [543, 144] on span "Psicologa Alana" at bounding box center [569, 141] width 141 height 33
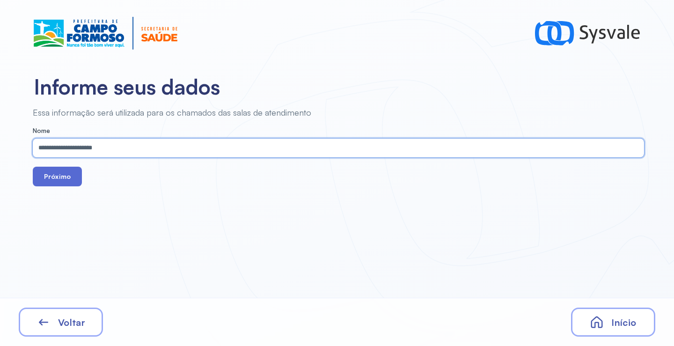
type input "**********"
click at [61, 169] on button "Próximo" at bounding box center [57, 177] width 49 height 20
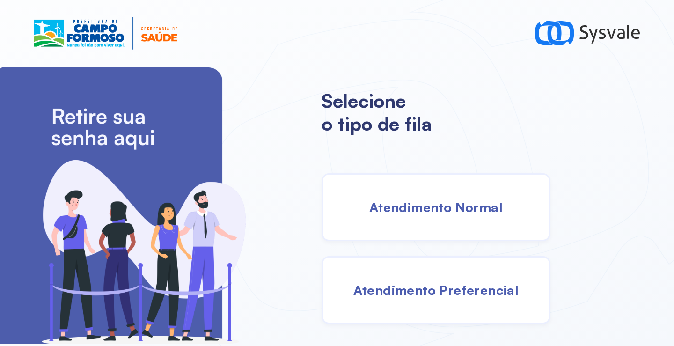
click at [465, 221] on div "Atendimento Normal" at bounding box center [436, 207] width 229 height 68
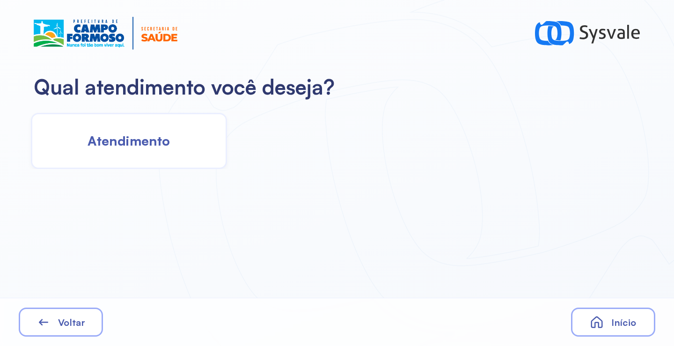
click at [161, 164] on div "Atendimento" at bounding box center [129, 141] width 196 height 56
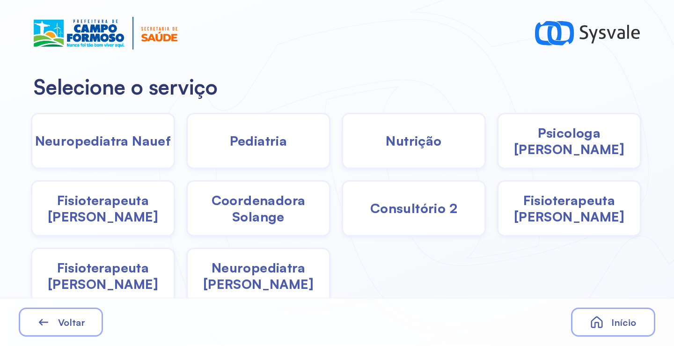
click at [236, 147] on span "Pediatria" at bounding box center [259, 140] width 58 height 16
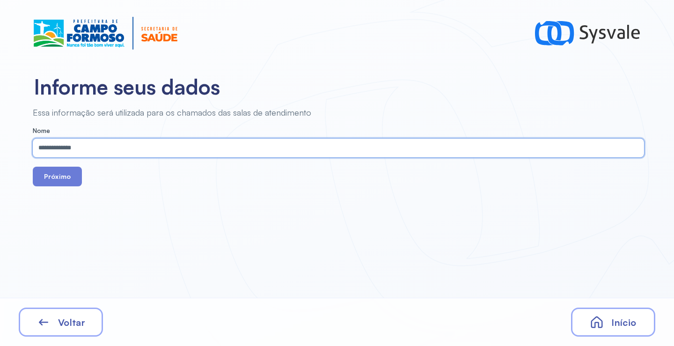
click at [158, 142] on input "**********" at bounding box center [337, 148] width 608 height 19
paste input "******"
type input "**********"
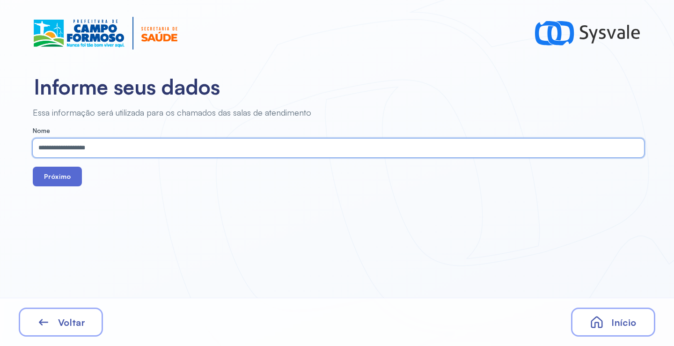
click at [62, 170] on button "Próximo" at bounding box center [57, 177] width 49 height 20
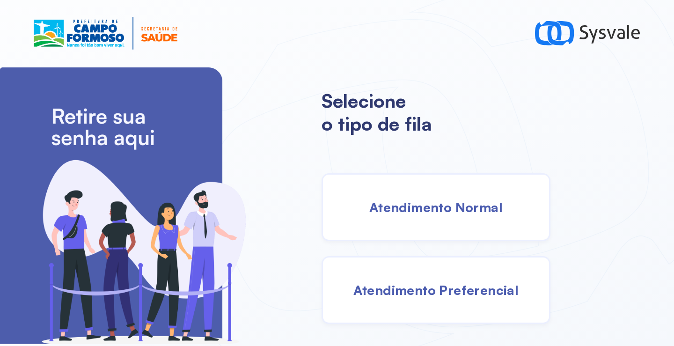
drag, startPoint x: 463, startPoint y: 210, endPoint x: 457, endPoint y: 209, distance: 6.2
click at [457, 209] on span "Atendimento Normal" at bounding box center [435, 207] width 133 height 16
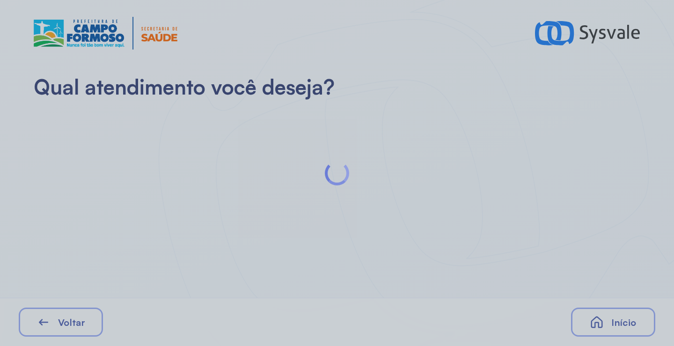
click at [147, 150] on div at bounding box center [337, 173] width 674 height 346
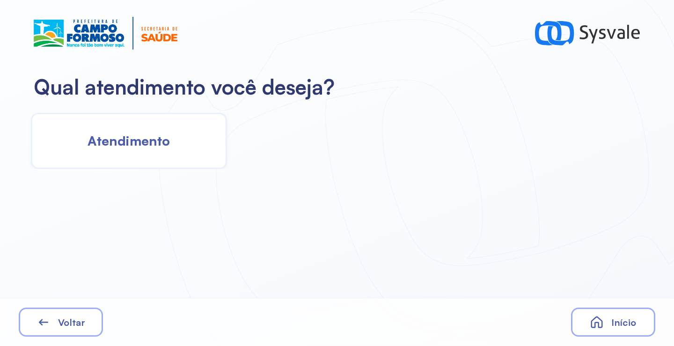
click at [155, 138] on span "Atendimento" at bounding box center [129, 140] width 82 height 16
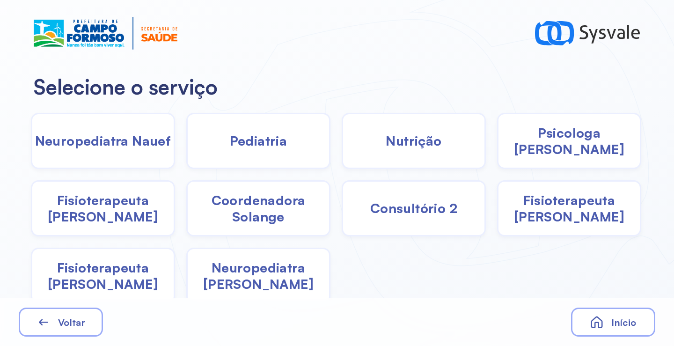
click at [241, 144] on span "Pediatria" at bounding box center [259, 140] width 58 height 16
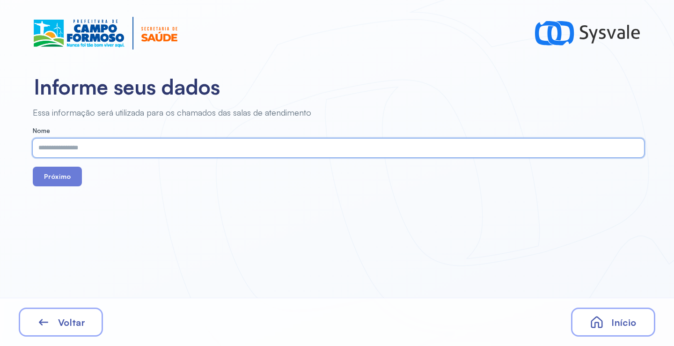
paste input "**********"
type input "**********"
click at [61, 185] on button "Próximo" at bounding box center [57, 177] width 49 height 20
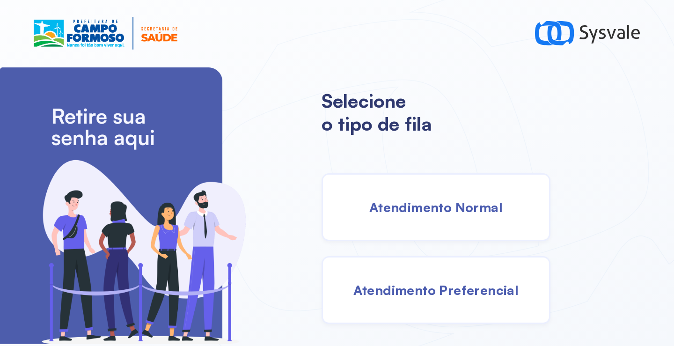
click at [420, 212] on span "Atendimento Normal" at bounding box center [435, 207] width 133 height 16
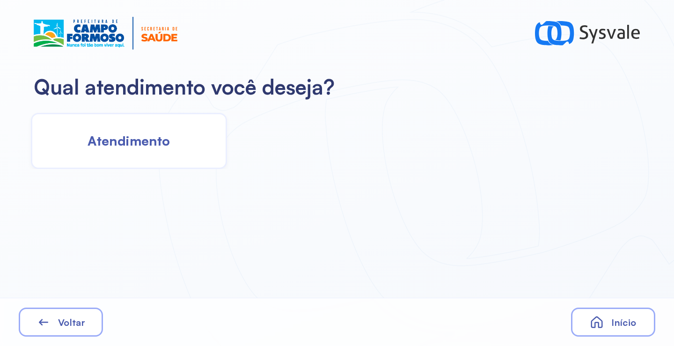
click at [141, 169] on div "Qual atendimento você deseja? Atendimento Voltar Início" at bounding box center [337, 173] width 674 height 346
click at [177, 140] on div "Atendimento" at bounding box center [129, 141] width 196 height 56
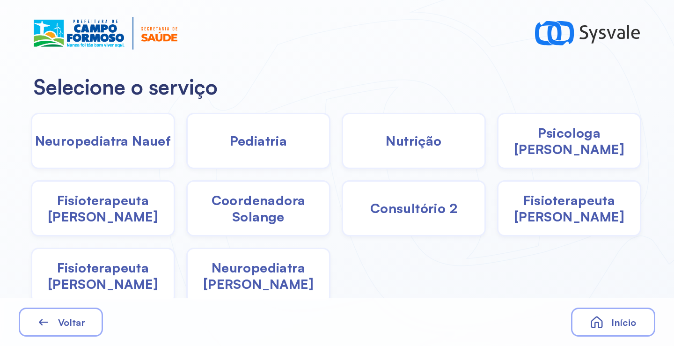
click at [250, 154] on div "Pediatria" at bounding box center [258, 141] width 144 height 56
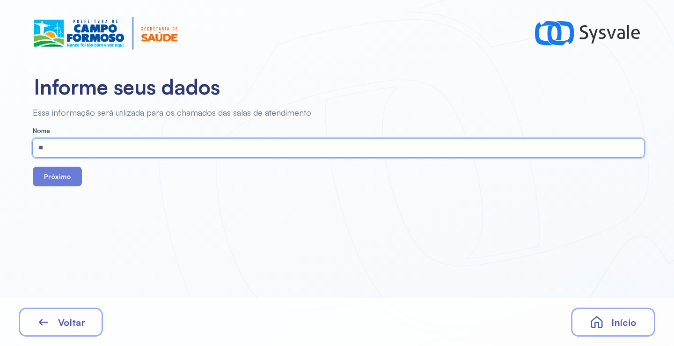
type input "*"
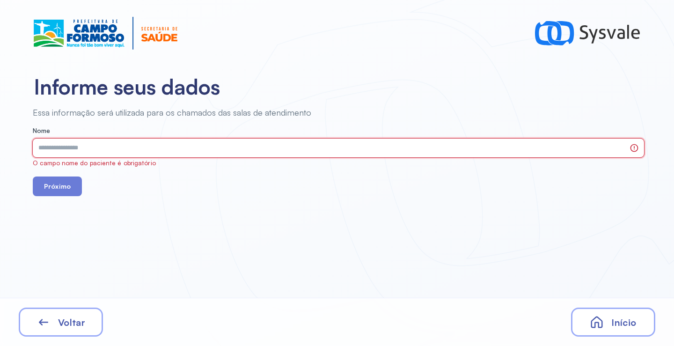
paste input "**********"
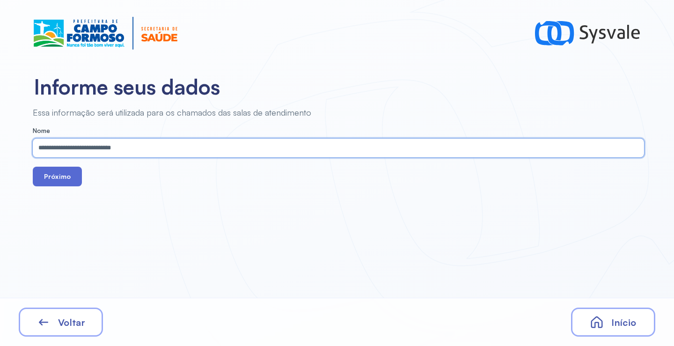
type input "**********"
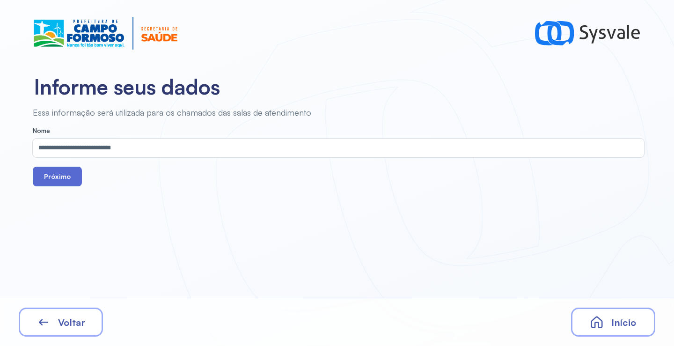
click at [58, 173] on button "Próximo" at bounding box center [57, 177] width 49 height 20
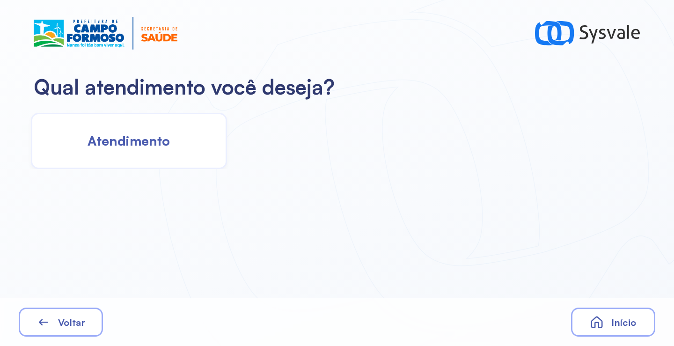
click at [139, 141] on span "Atendimento" at bounding box center [129, 140] width 82 height 16
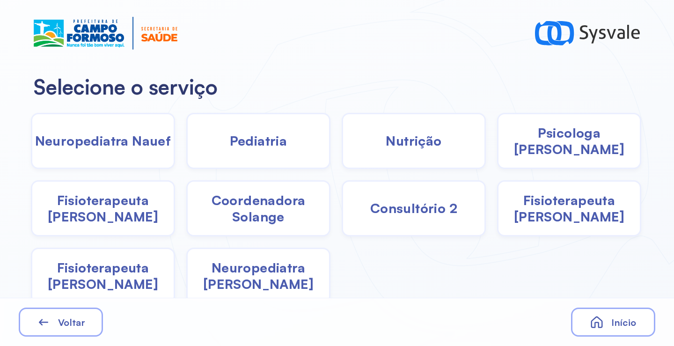
click at [263, 152] on div "Pediatria" at bounding box center [258, 141] width 144 height 56
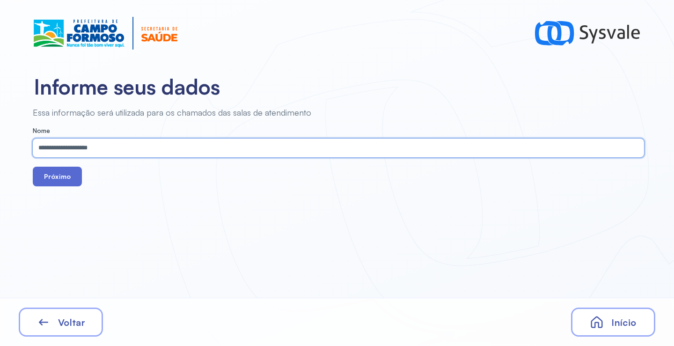
type input "**********"
drag, startPoint x: 52, startPoint y: 184, endPoint x: 67, endPoint y: 176, distance: 16.8
click at [52, 184] on button "Próximo" at bounding box center [57, 177] width 49 height 20
